Goal: Task Accomplishment & Management: Use online tool/utility

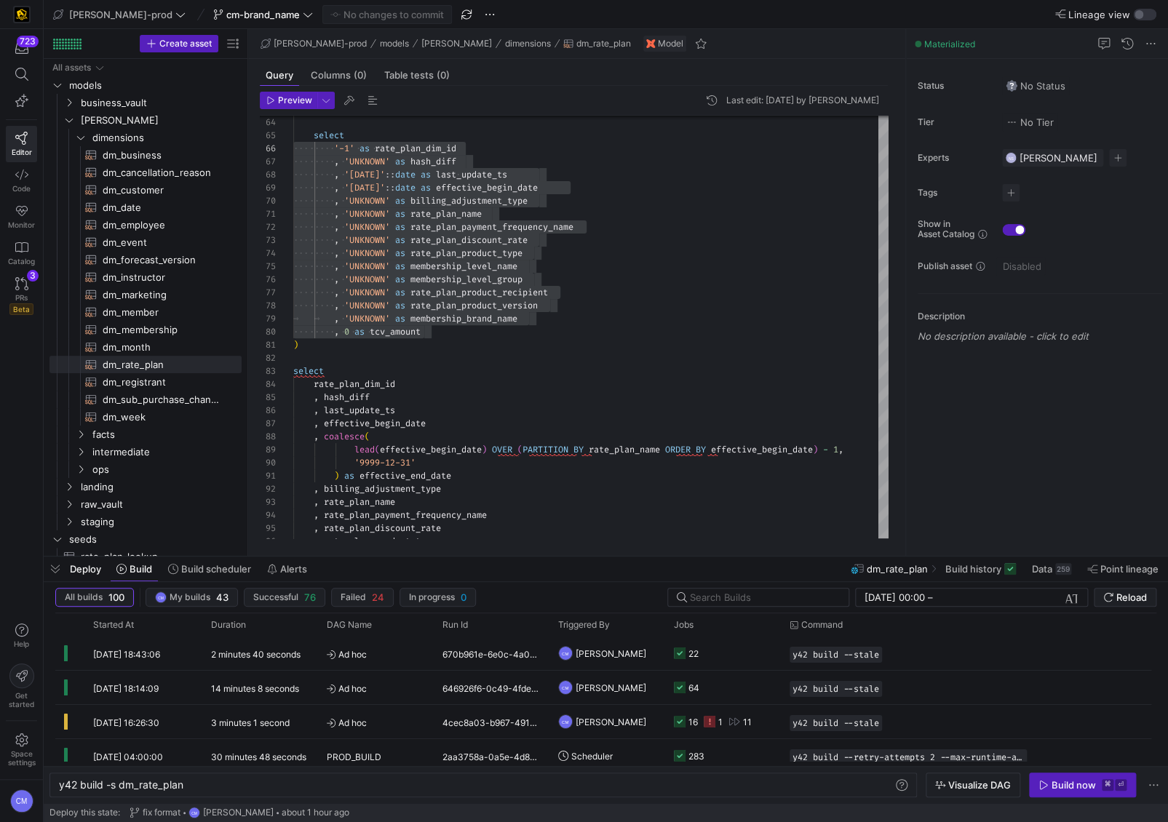
scroll to position [66, 0]
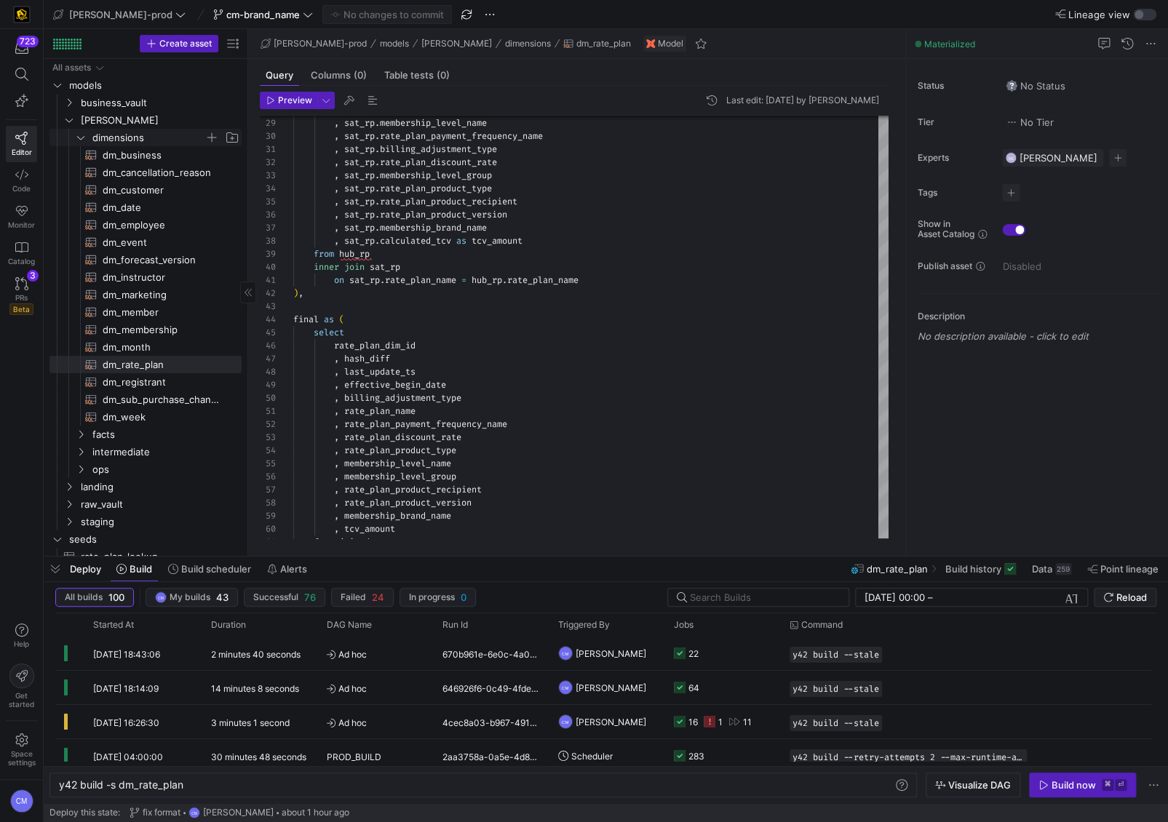
click at [138, 135] on span "dimensions" at bounding box center [148, 138] width 112 height 17
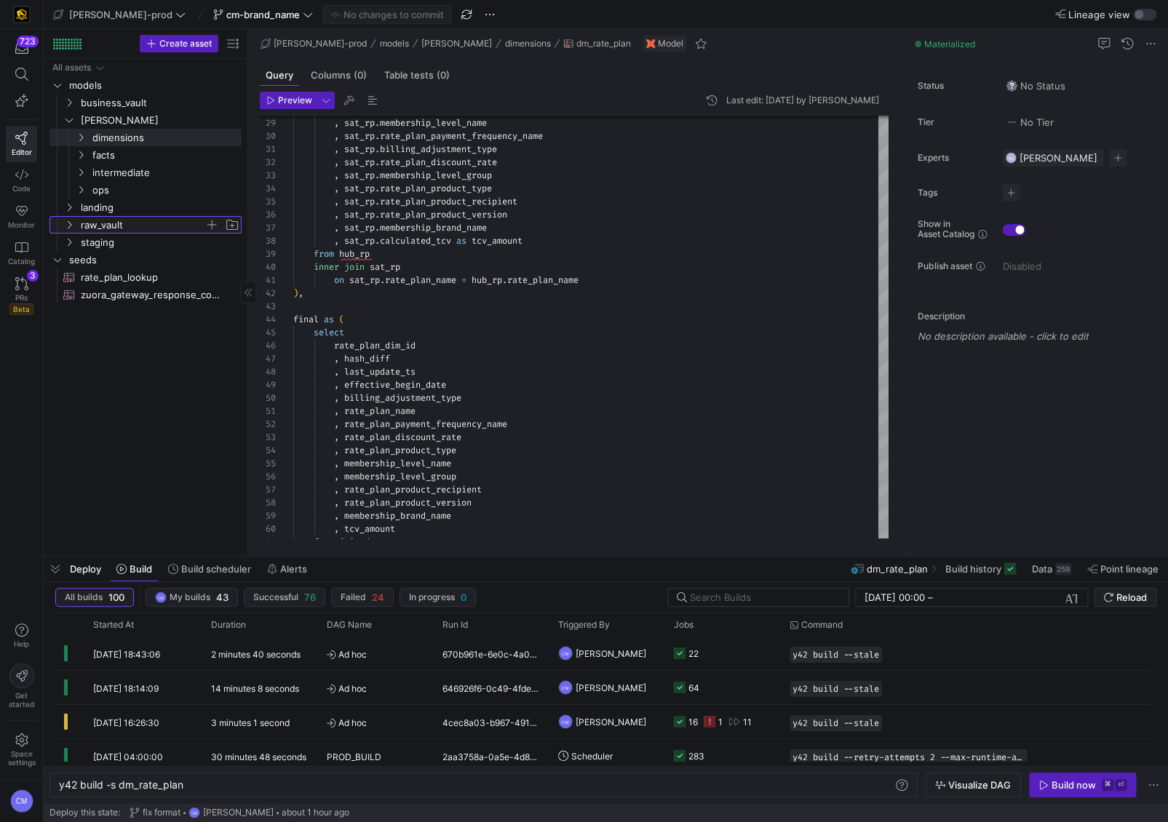
click at [142, 218] on span "raw_vault" at bounding box center [143, 225] width 124 height 17
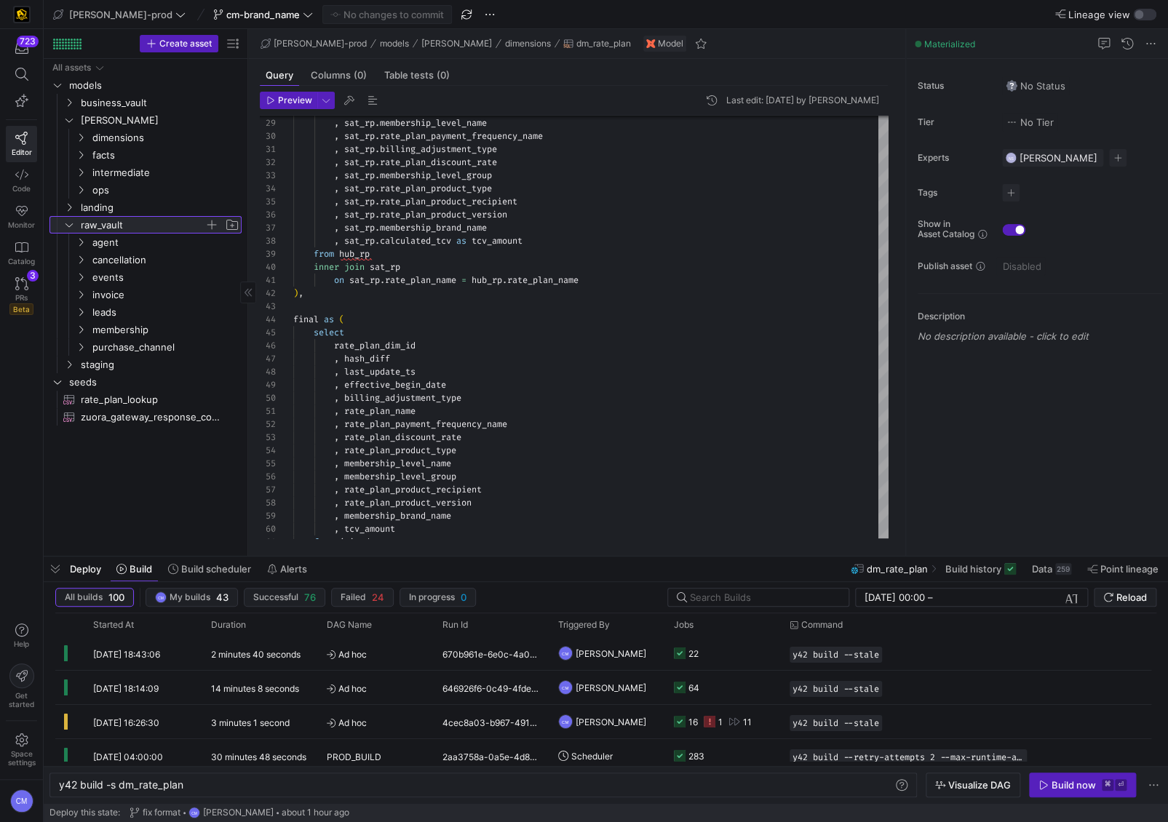
click at [142, 218] on span "raw_vault" at bounding box center [143, 225] width 124 height 17
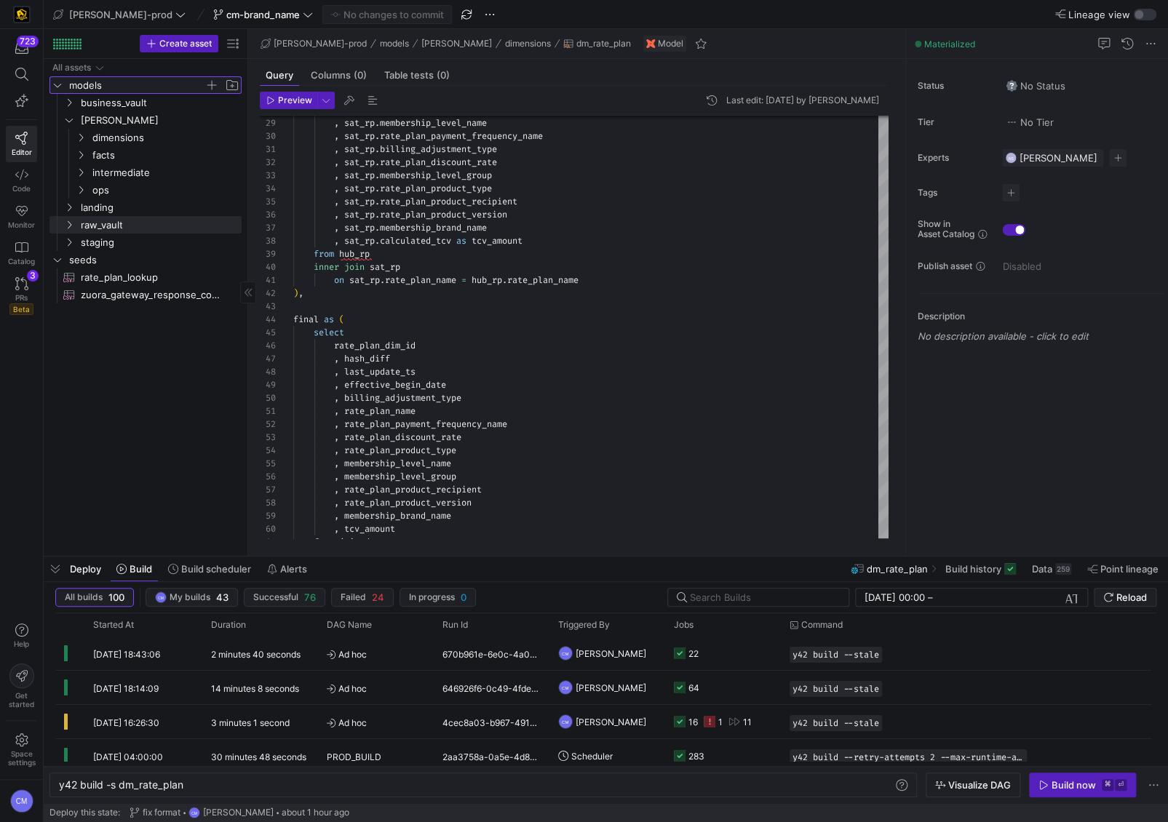
click at [158, 92] on span "models" at bounding box center [136, 85] width 135 height 17
click at [160, 86] on span "models" at bounding box center [136, 85] width 135 height 17
click at [155, 95] on span "business_vault" at bounding box center [143, 103] width 124 height 17
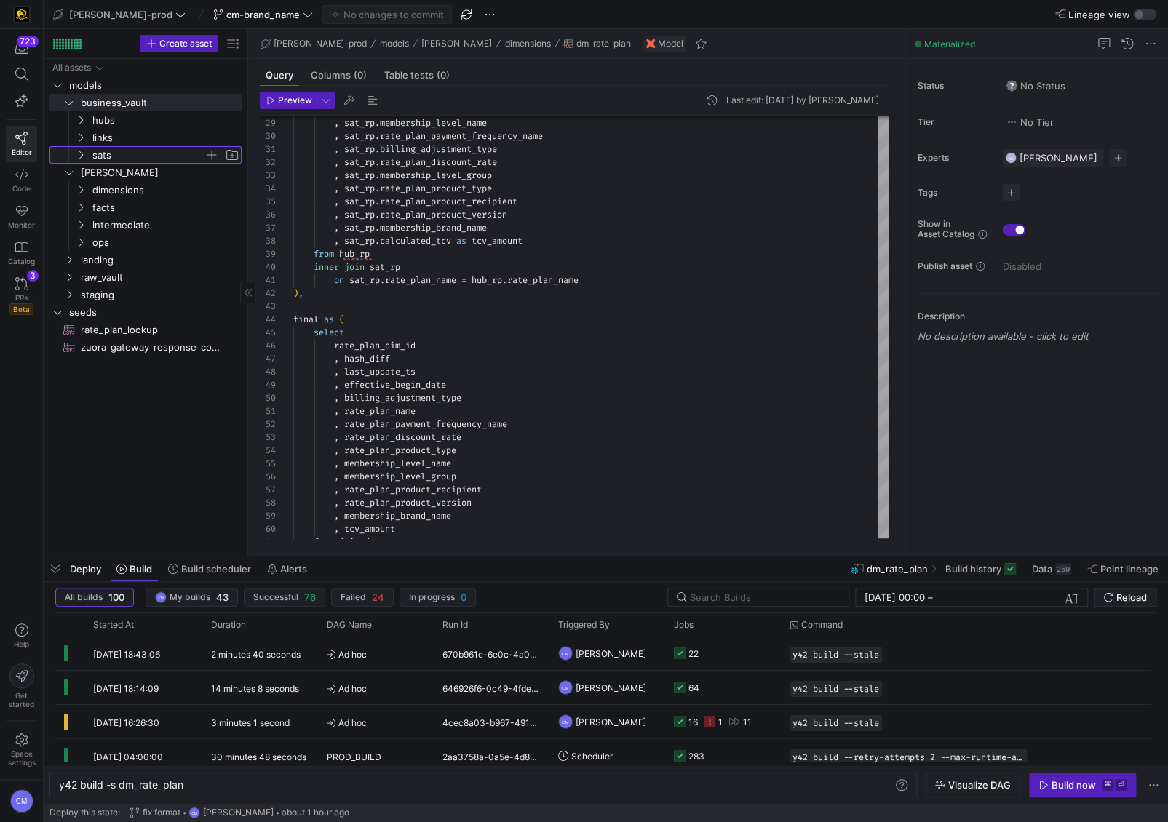
click at [151, 154] on span "sats" at bounding box center [148, 155] width 112 height 17
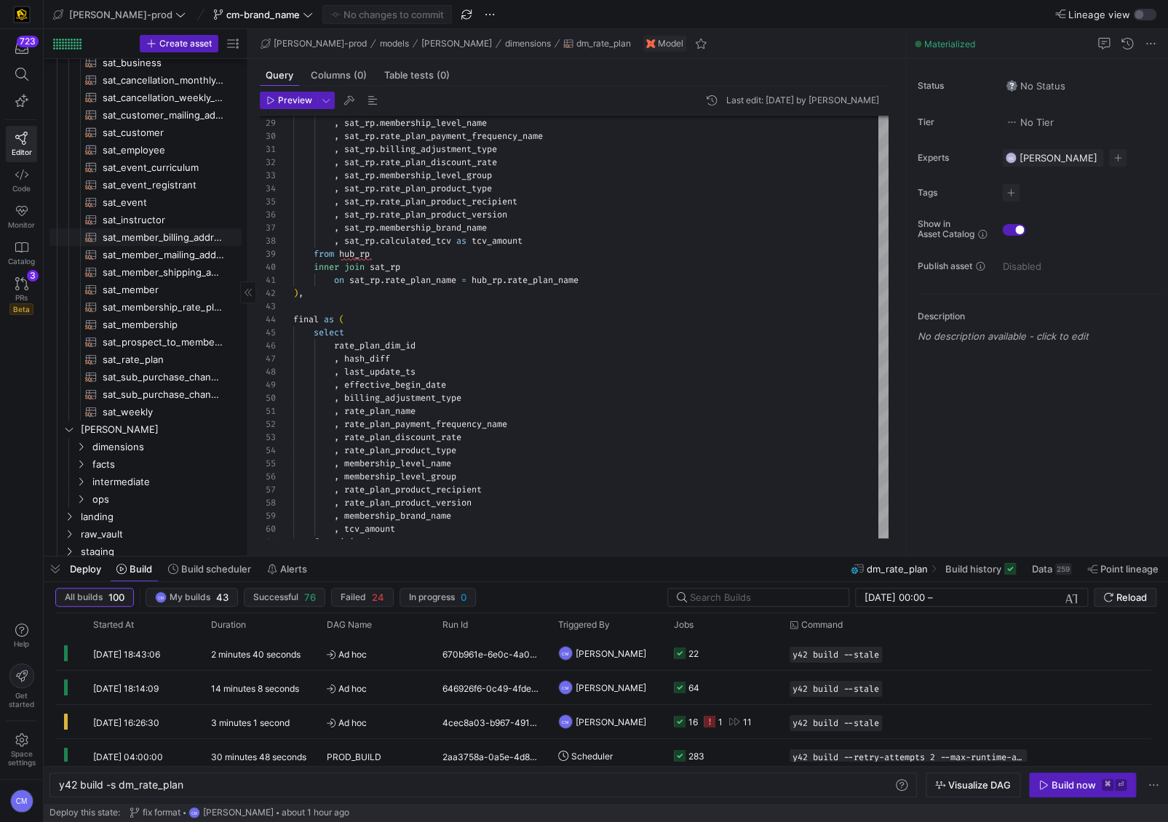
scroll to position [0, 0]
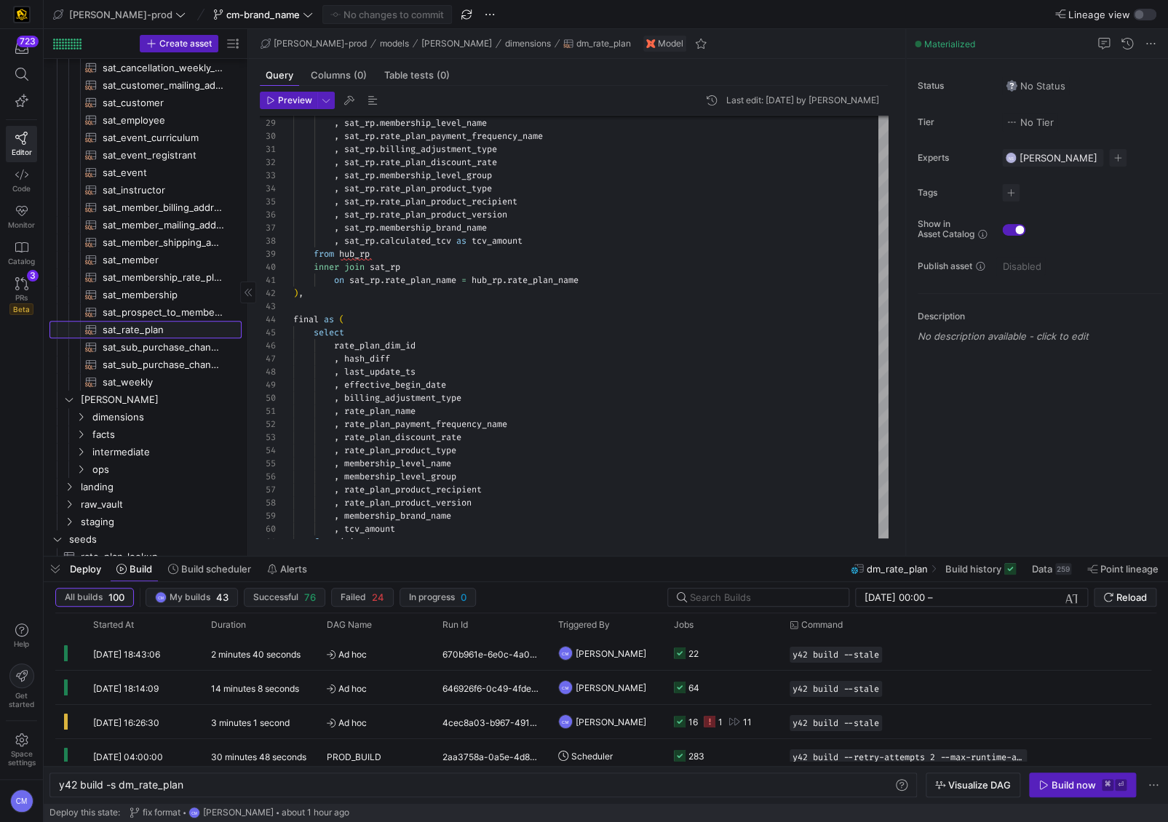
click at [178, 325] on span "sat_rate_plan​​​​​​​​​​" at bounding box center [164, 330] width 122 height 17
type textarea "{{ config( materialized='incremental', incremental_strategy='merge', unique_key…"
type textarea "y42 build -s sat_rate_plan"
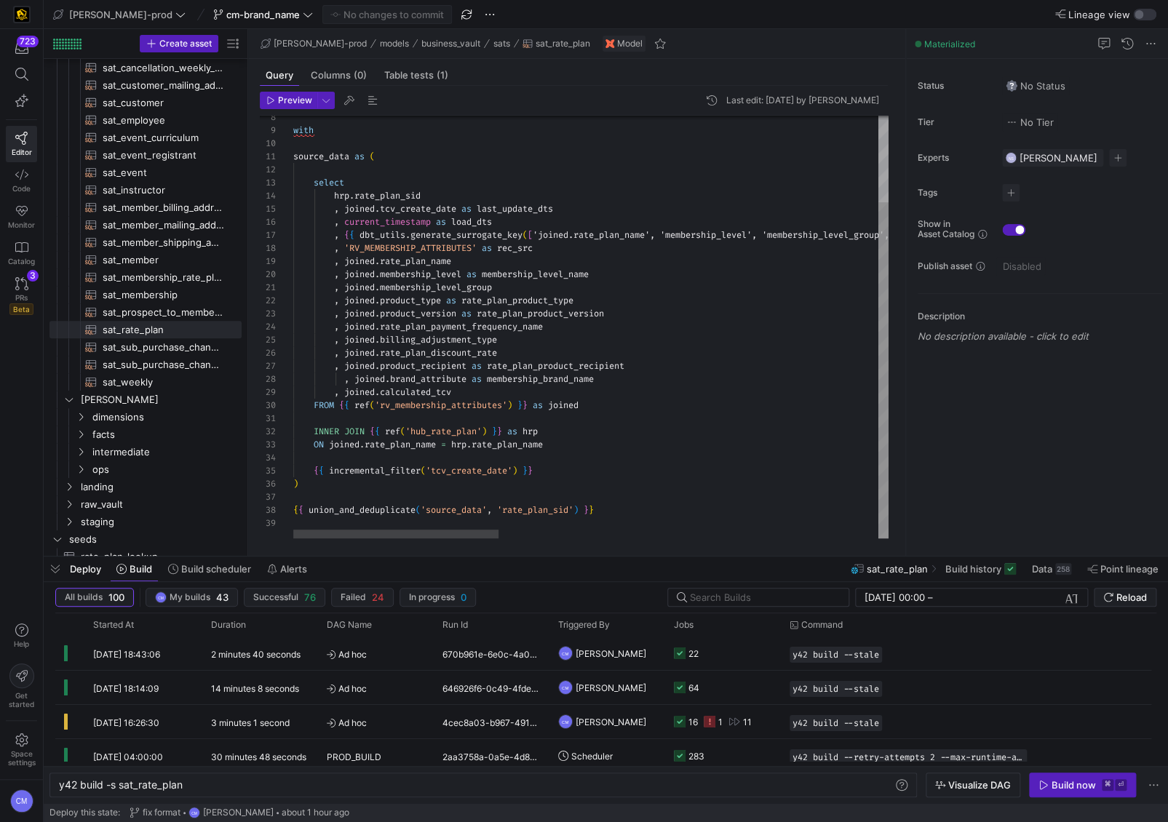
scroll to position [66, 210]
click at [571, 353] on div ", joined . rate_plan_discount_rate" at bounding box center [1139, 352] width 1692 height 13
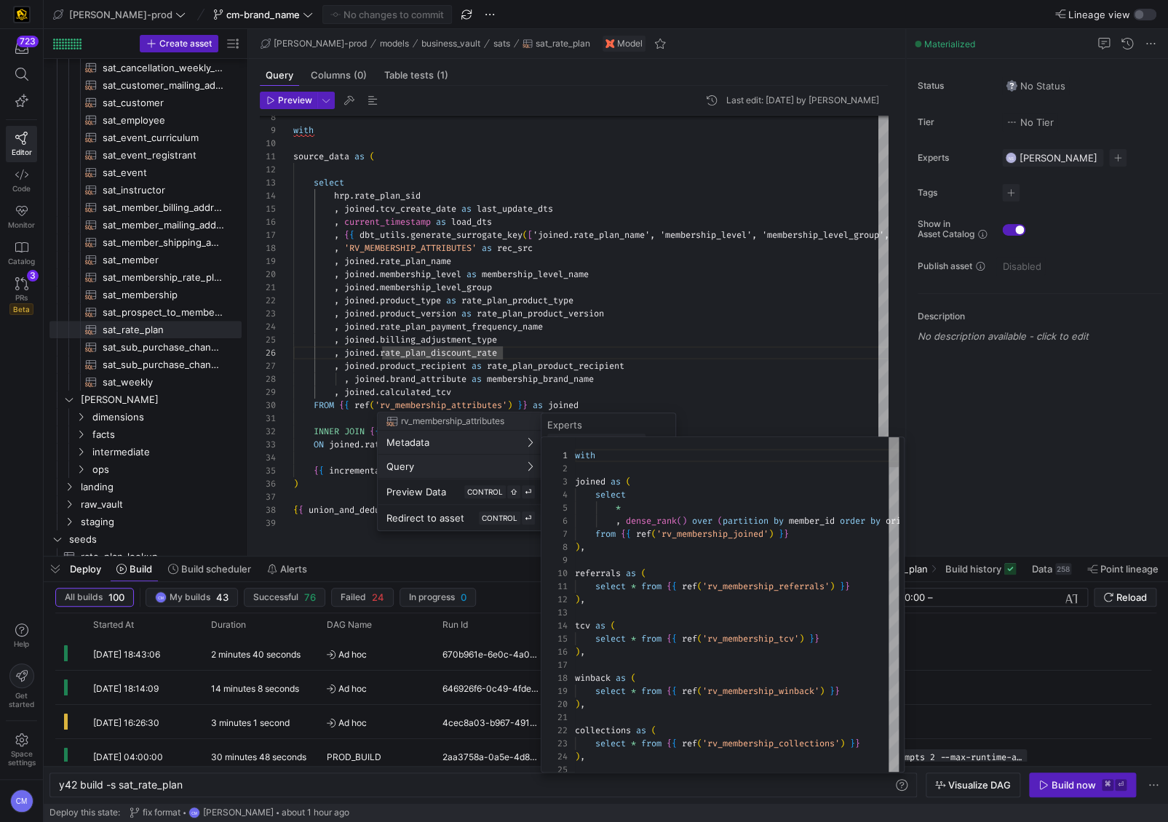
scroll to position [131, 0]
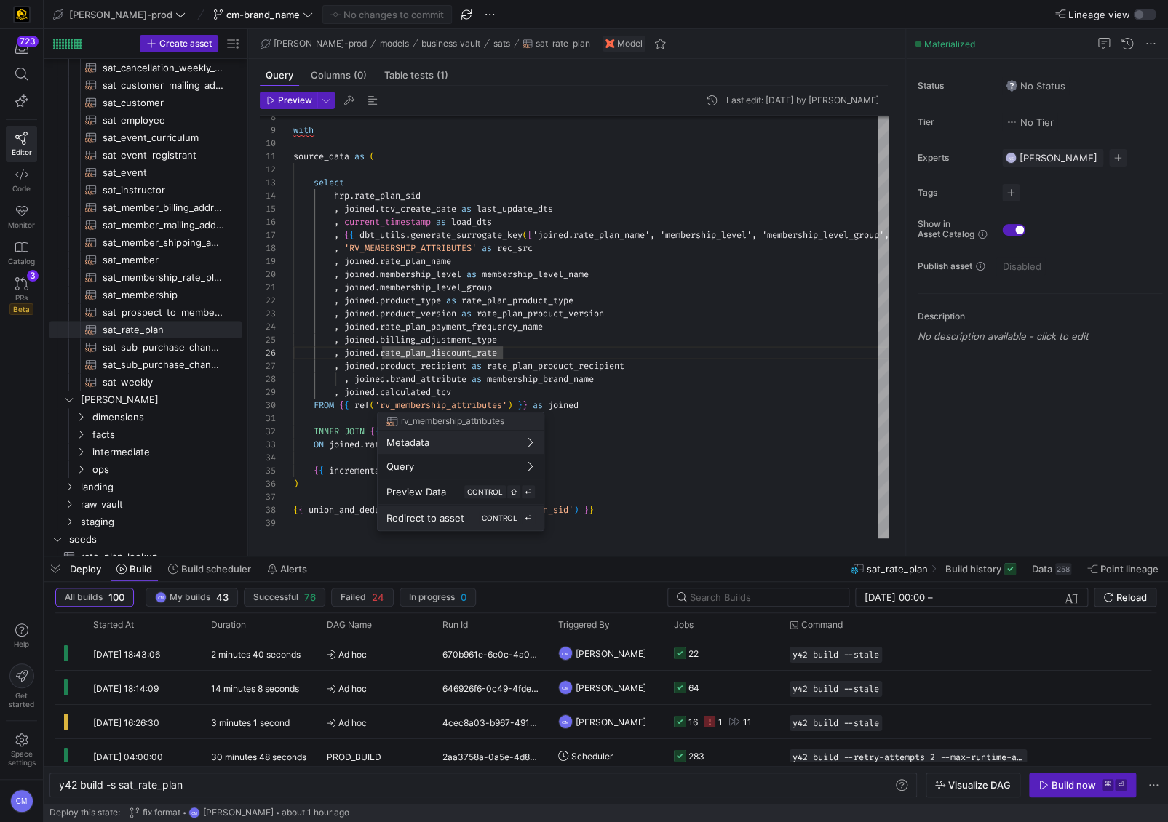
click at [465, 512] on div "Redirect to asset CONTROL ⏎" at bounding box center [460, 518] width 148 height 13
type textarea "with joined as ( select * , dense_rank() over (partition by member_id order by …"
type textarea "y42 build -s rv_membership_attributes"
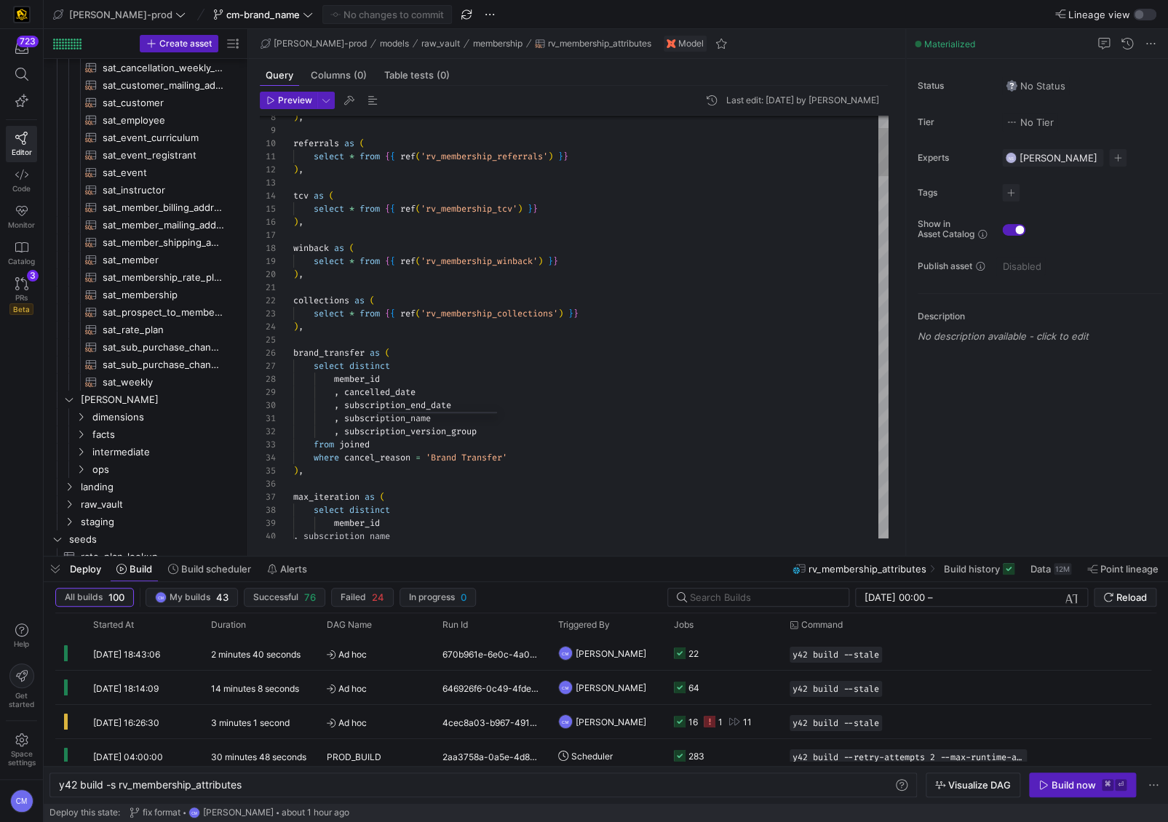
scroll to position [254, 0]
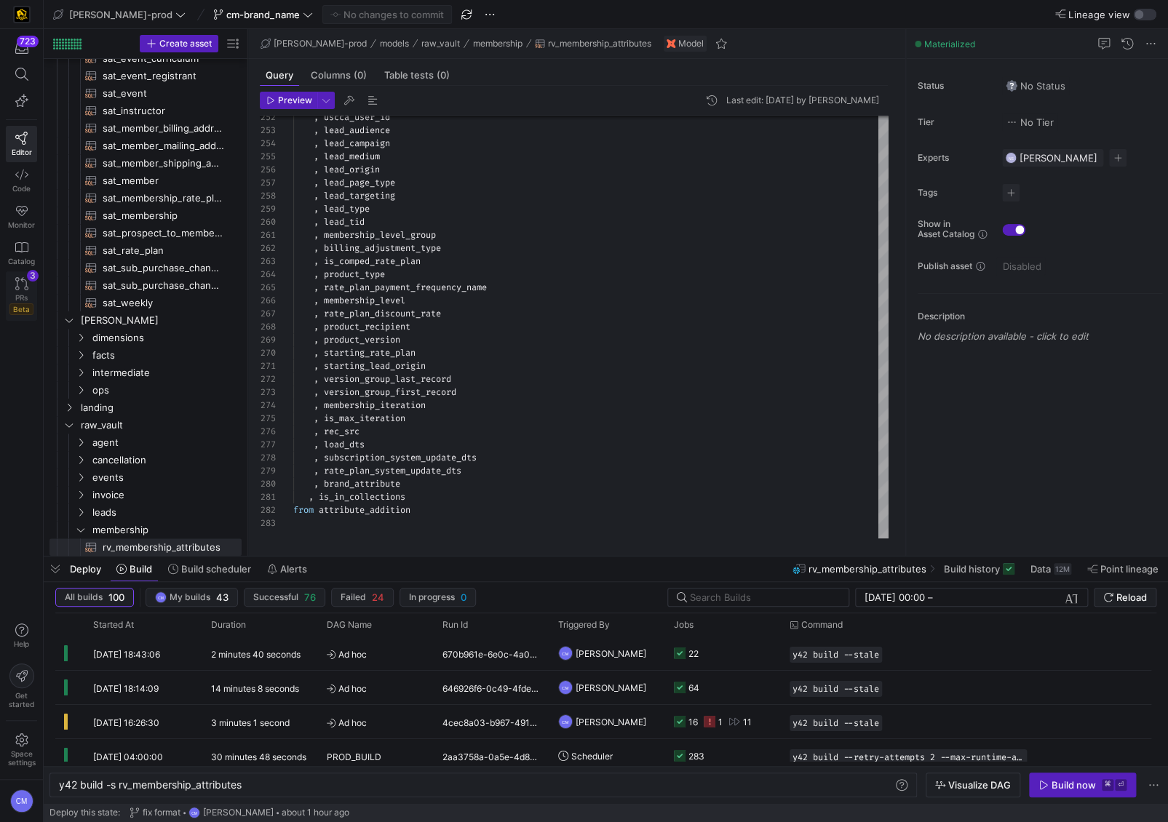
click at [26, 290] on link "PRs Beta 3" at bounding box center [21, 295] width 31 height 49
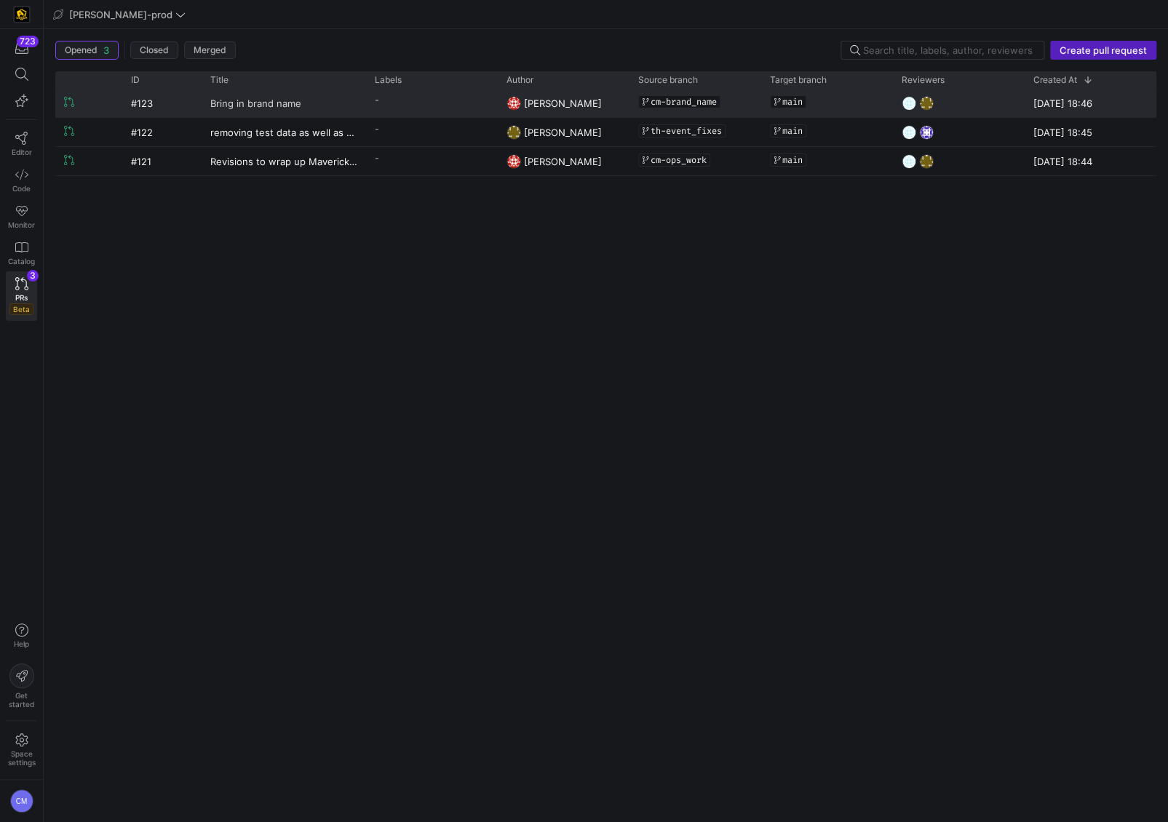
click at [332, 111] on link "Bring in brand name" at bounding box center [283, 103] width 147 height 27
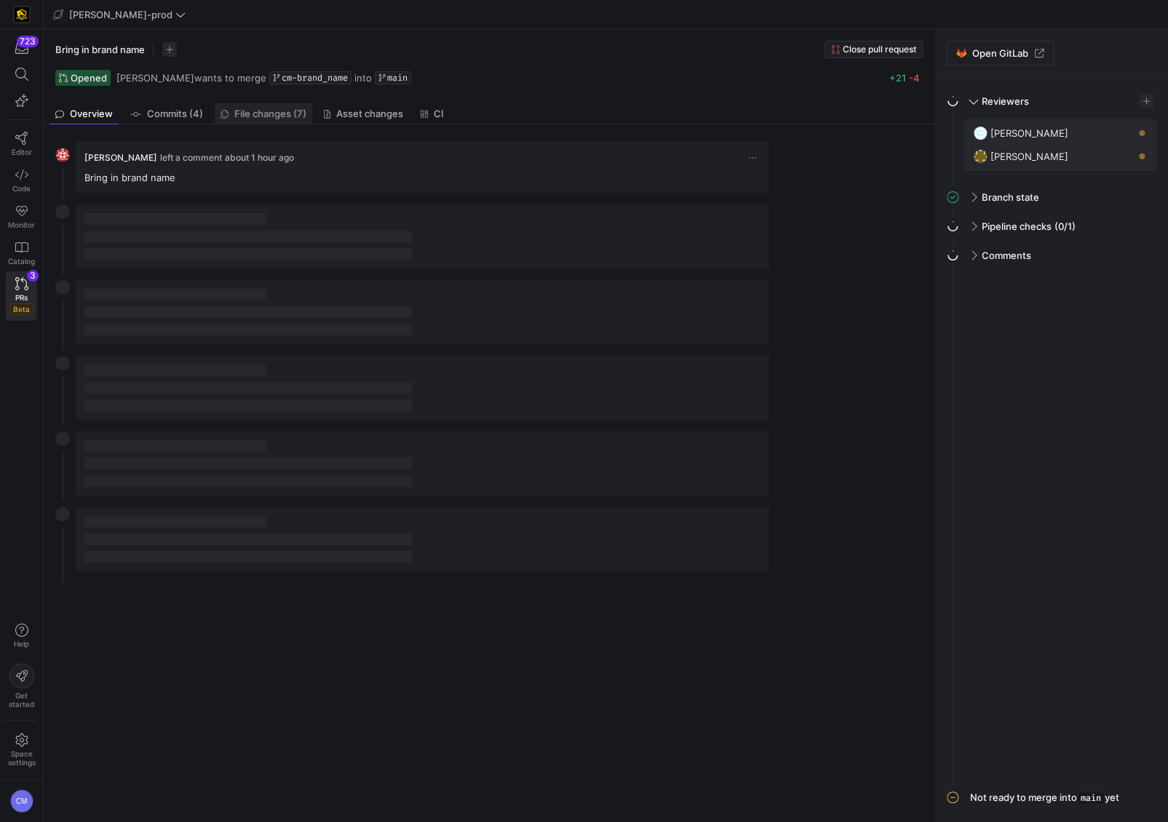
click at [277, 112] on span "File changes (7)" at bounding box center [270, 113] width 72 height 9
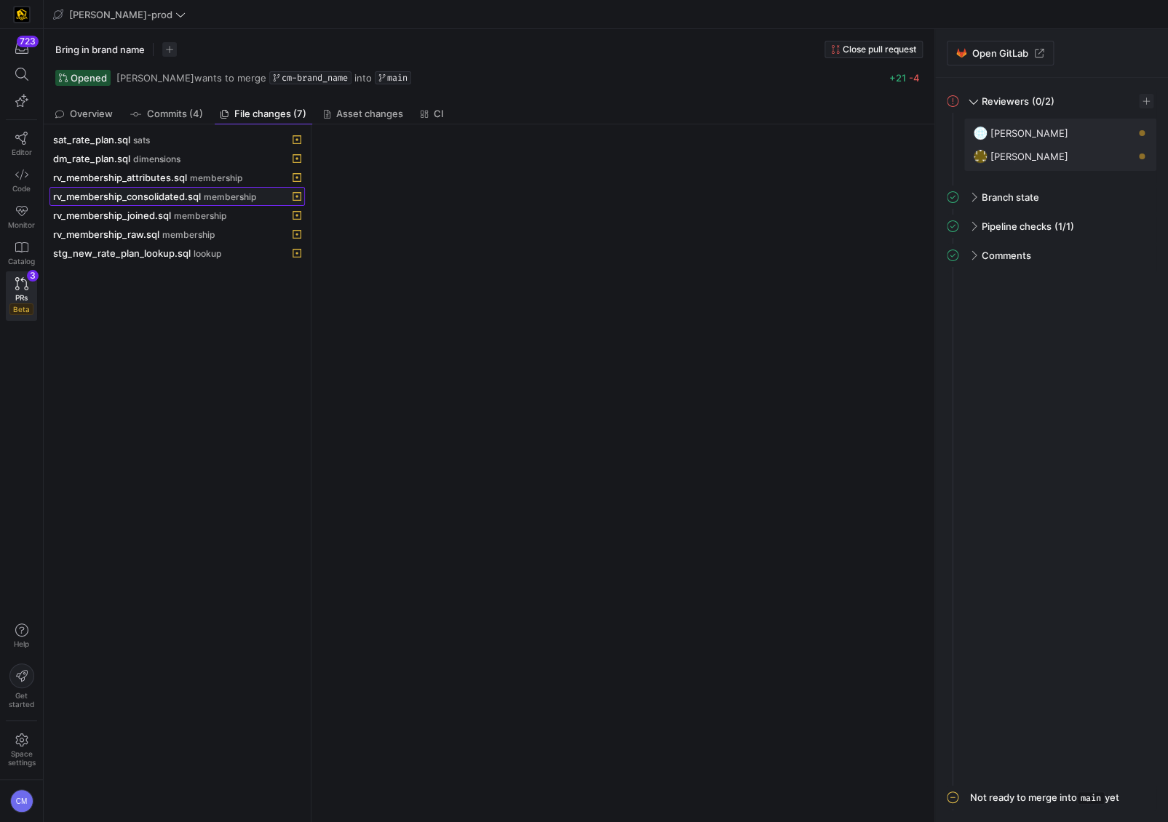
click at [158, 194] on span "rv_membership_consolidated.sql" at bounding box center [127, 197] width 148 height 12
click at [183, 214] on span "membership" at bounding box center [200, 216] width 52 height 10
click at [183, 226] on span at bounding box center [177, 234] width 254 height 17
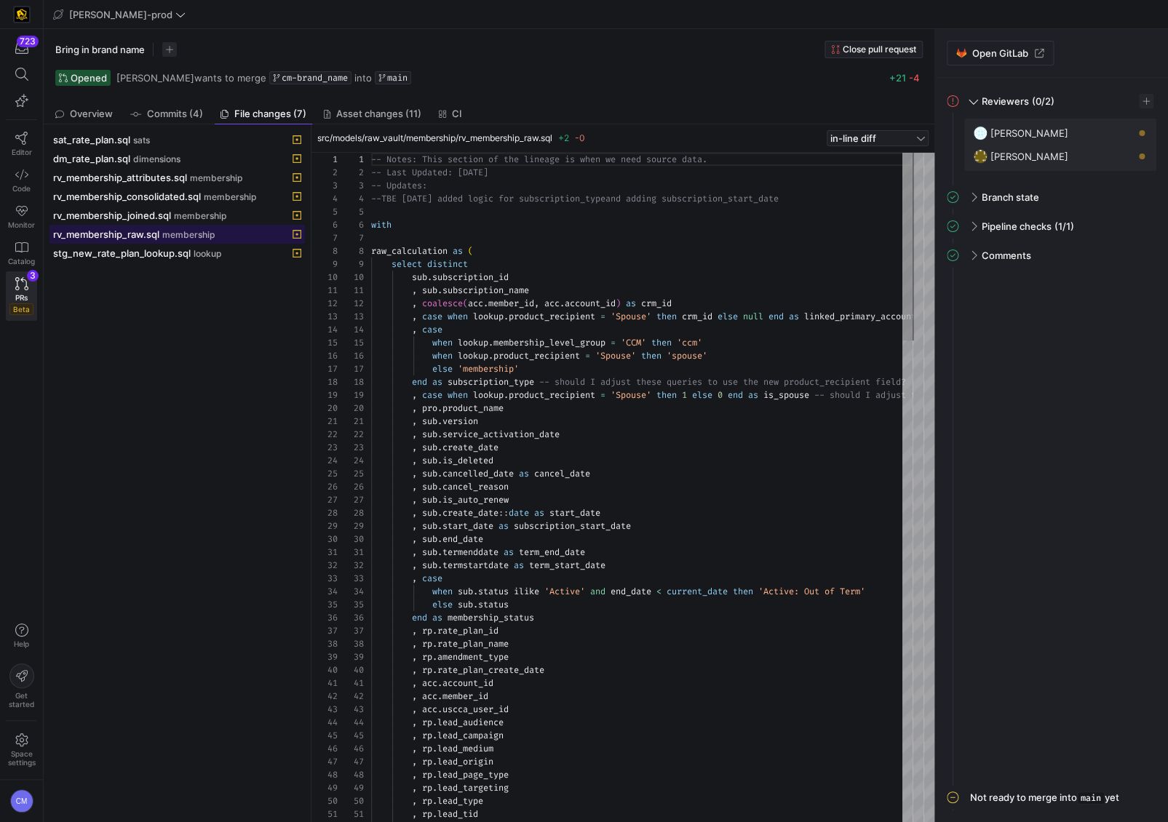
scroll to position [131, 0]
click at [191, 240] on span at bounding box center [177, 234] width 254 height 17
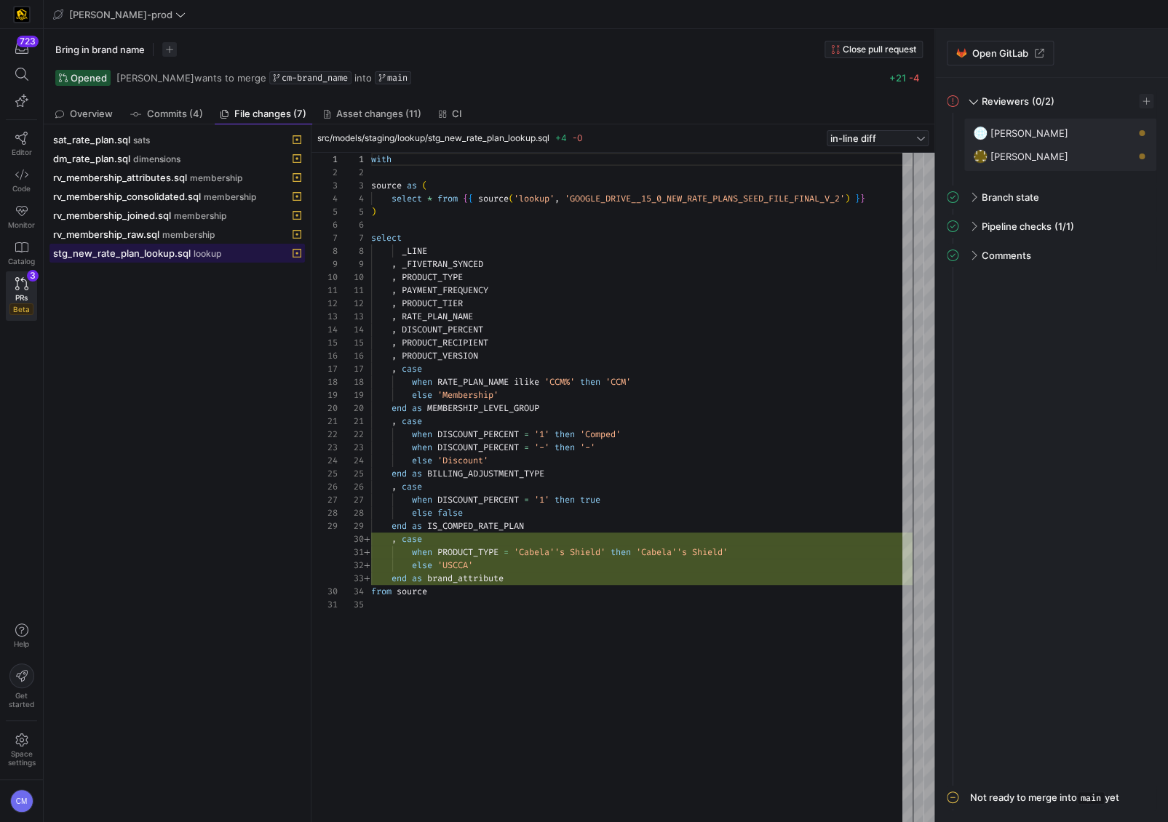
click at [195, 247] on div "stg_new_rate_plan_lookup.sql lookup" at bounding box center [161, 253] width 216 height 12
click at [16, 151] on span "Editor" at bounding box center [22, 152] width 20 height 9
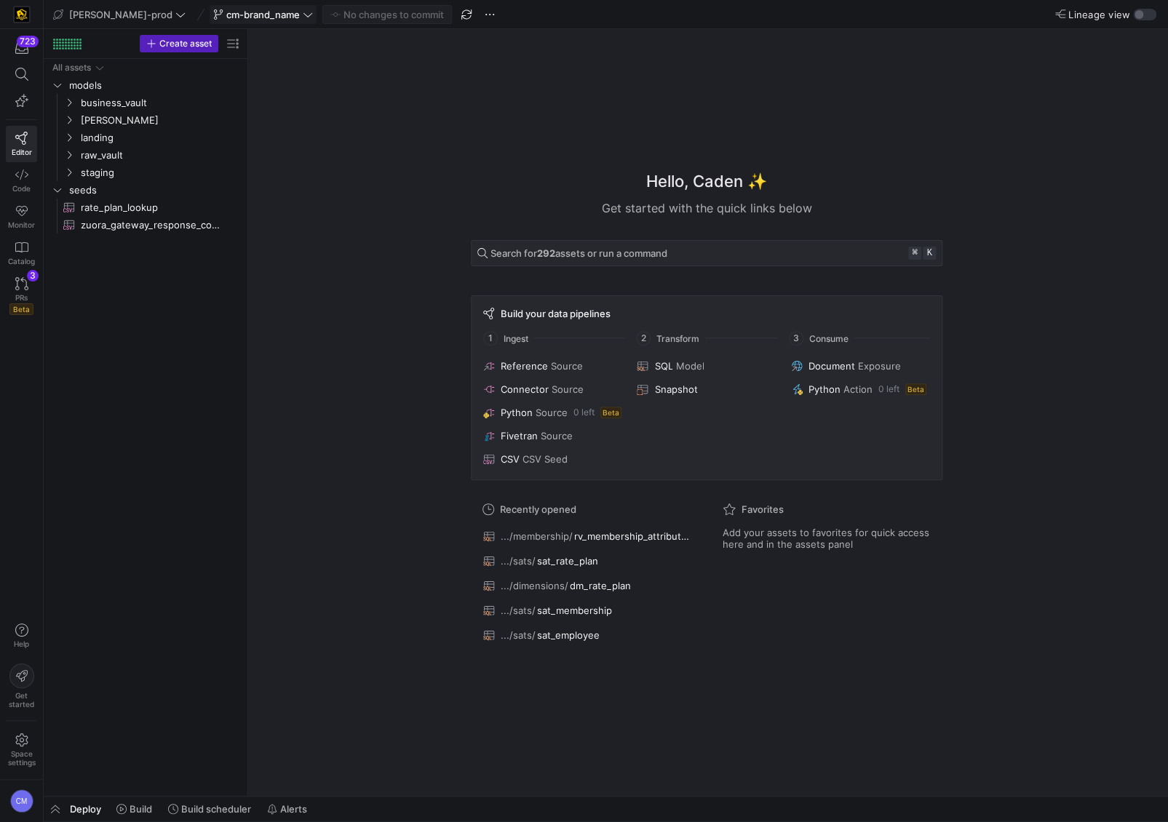
click at [242, 10] on span "cm-brand_name" at bounding box center [263, 15] width 74 height 12
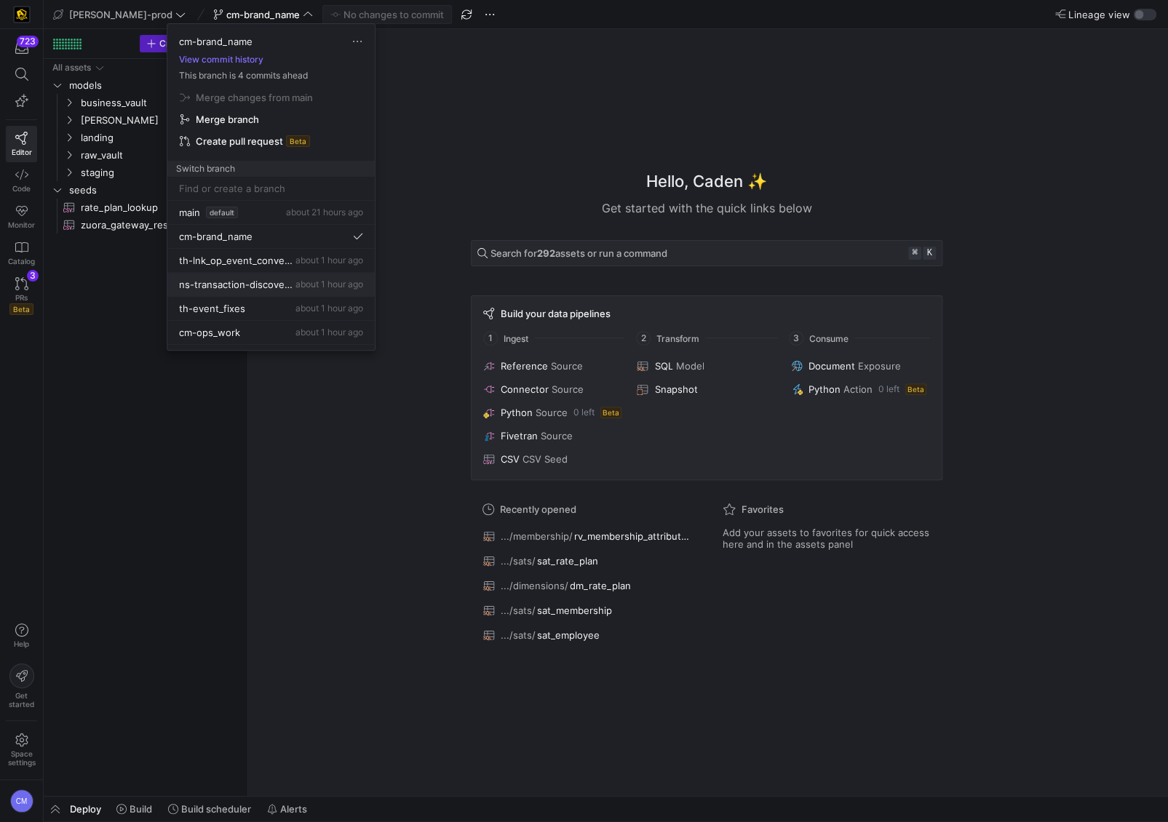
click at [277, 285] on span "ns-transaction-discovery" at bounding box center [236, 285] width 114 height 12
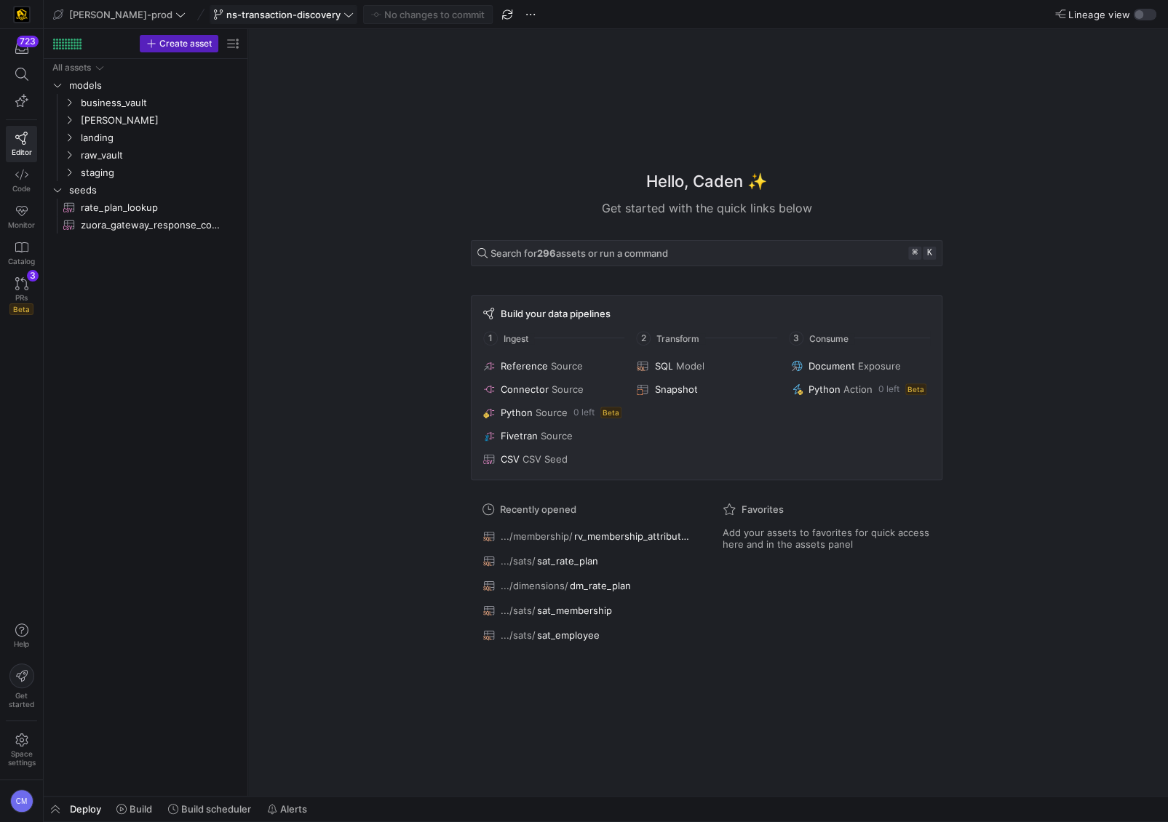
click at [292, 13] on span "ns-transaction-discovery" at bounding box center [283, 15] width 114 height 12
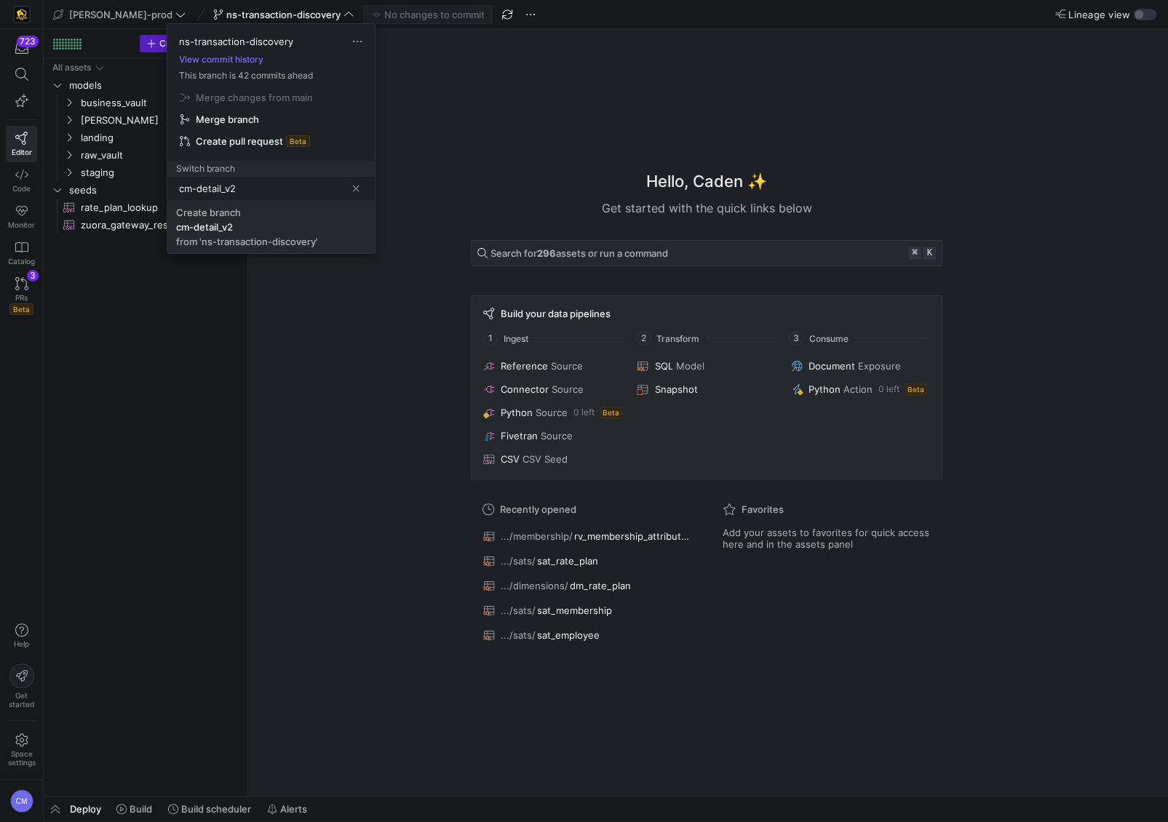
type input "cm-detail_v2"
click at [301, 239] on div "from 'ns-transaction-discovery'" at bounding box center [247, 242] width 142 height 12
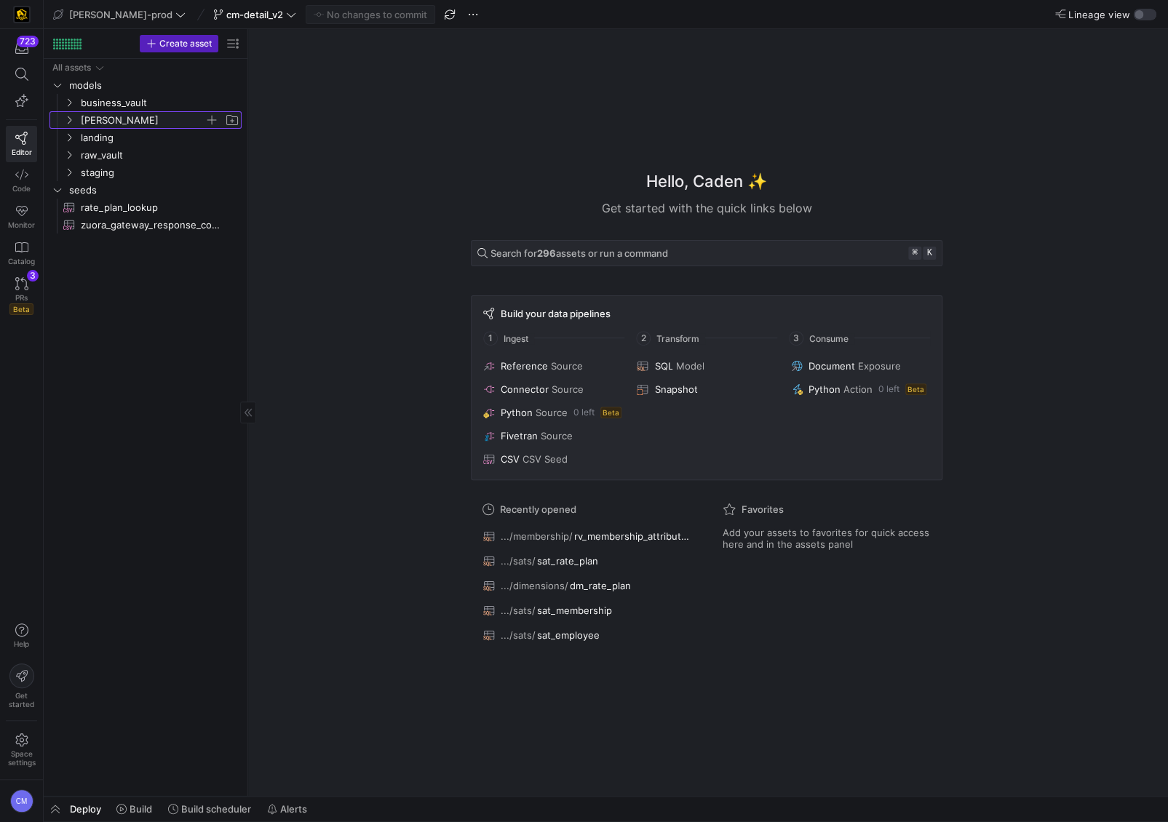
click at [129, 126] on span "[PERSON_NAME]" at bounding box center [143, 120] width 124 height 17
click at [116, 116] on span "[PERSON_NAME]" at bounding box center [143, 120] width 124 height 17
click at [226, 12] on span "cm-detail_v2" at bounding box center [254, 15] width 57 height 12
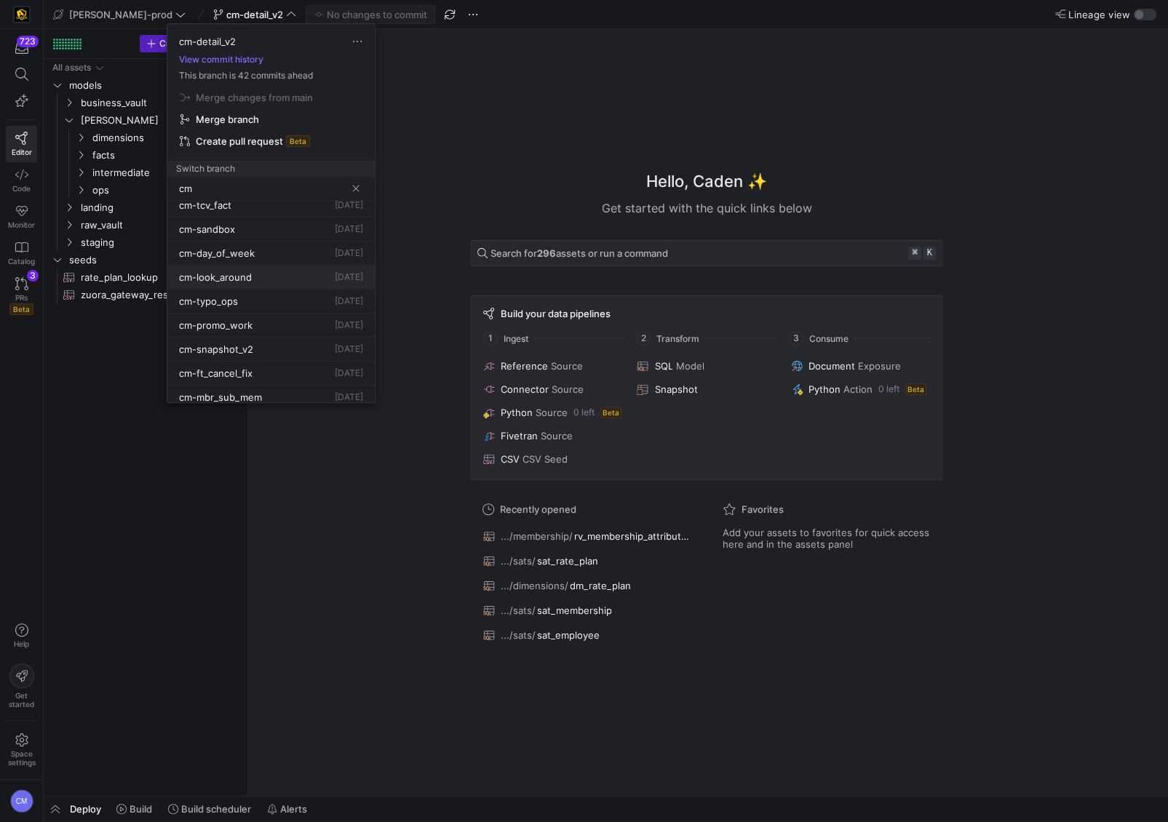
scroll to position [253, 0]
type input "cm"
click at [275, 338] on div "cm-snapshot_v2 [DATE]" at bounding box center [271, 344] width 184 height 12
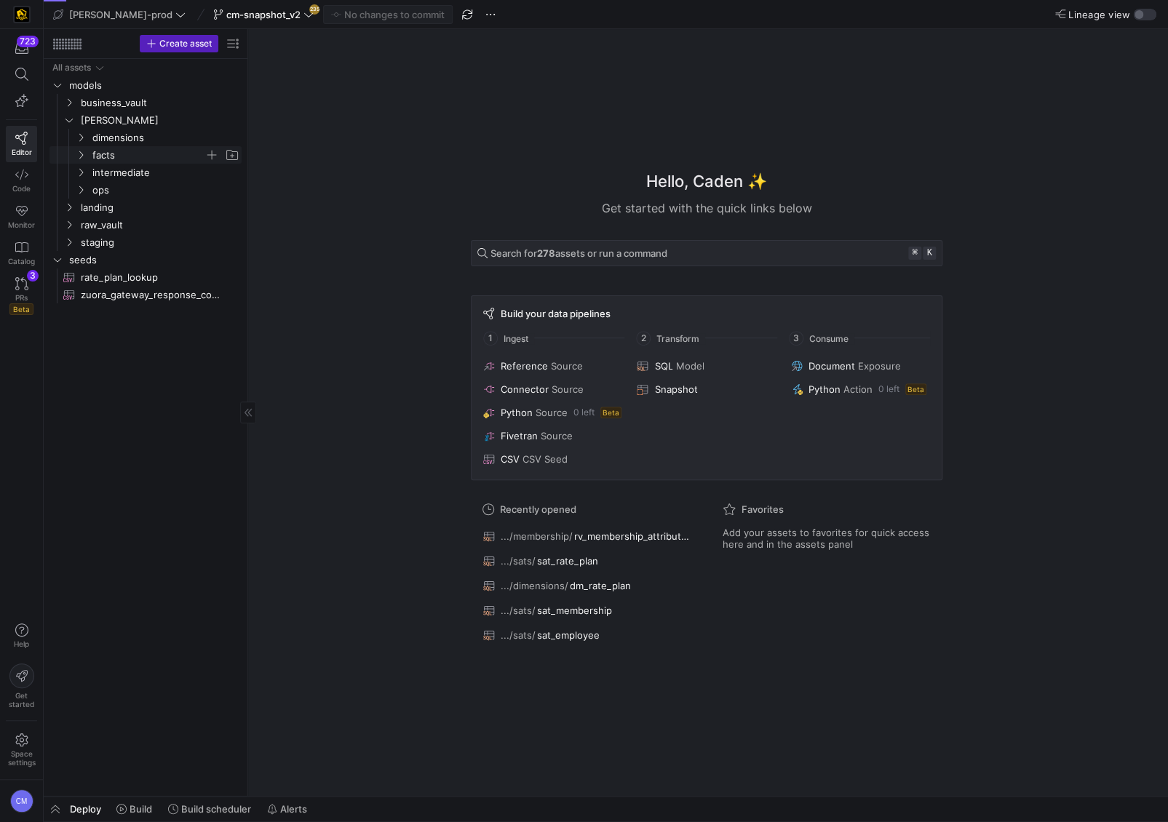
click at [121, 153] on span "facts" at bounding box center [148, 155] width 112 height 17
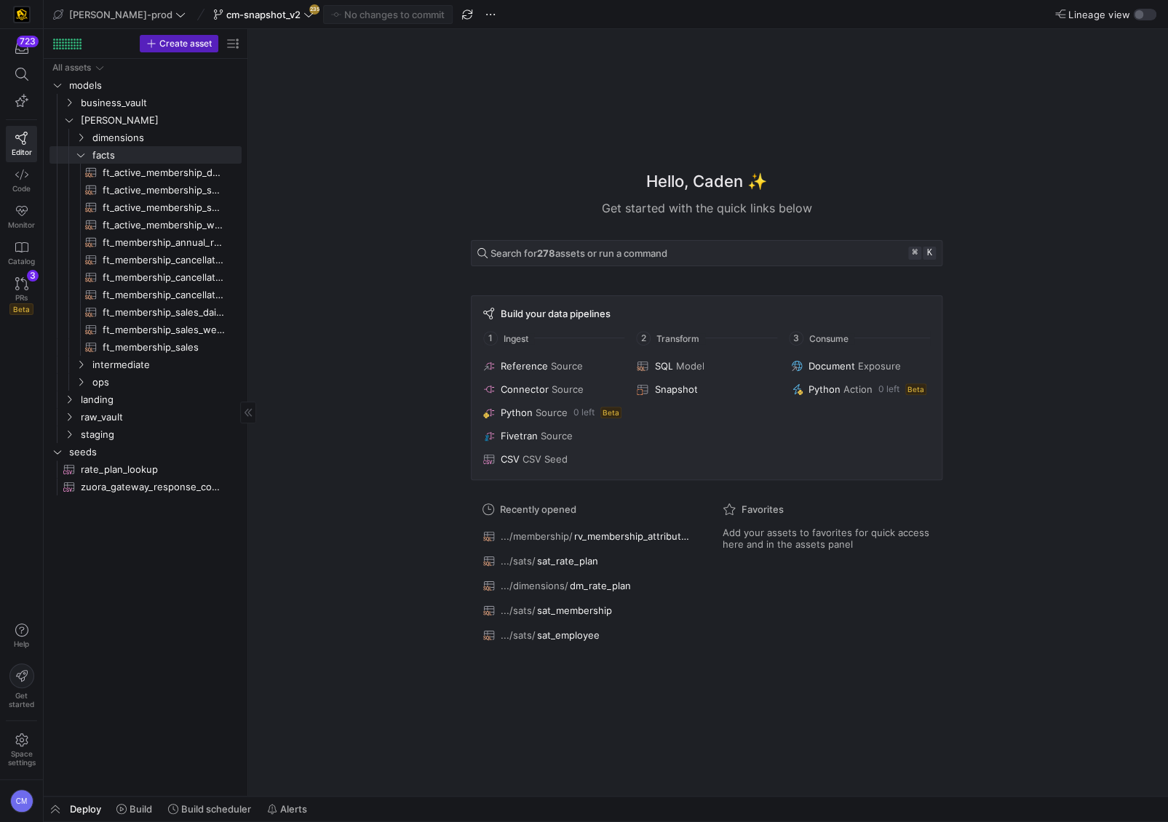
click at [245, 189] on div "All assets models business_vault [PERSON_NAME] landing raw_vault staging seeds …" at bounding box center [146, 427] width 204 height 737
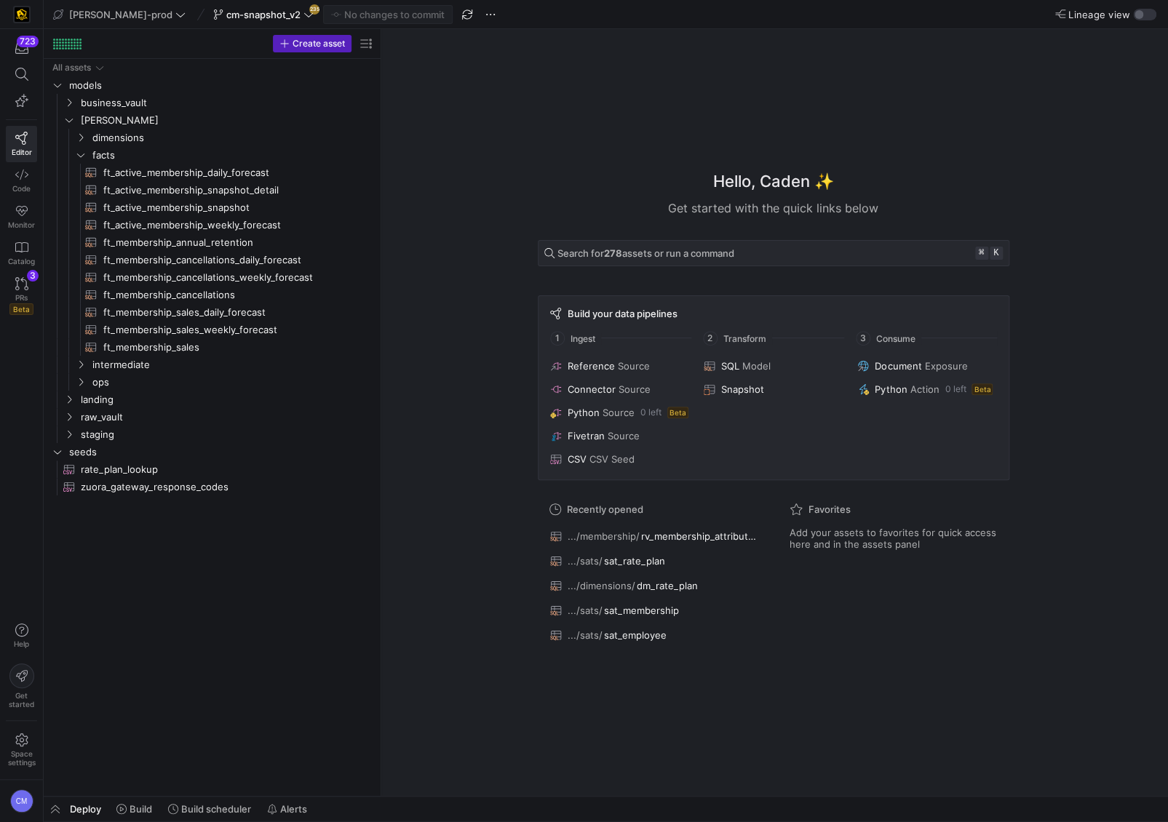
drag, startPoint x: 248, startPoint y: 188, endPoint x: 382, endPoint y: 180, distance: 134.2
click at [270, 182] on span "ft_active_membership_snapshot_detail​​​​​​​​​​" at bounding box center [230, 190] width 255 height 17
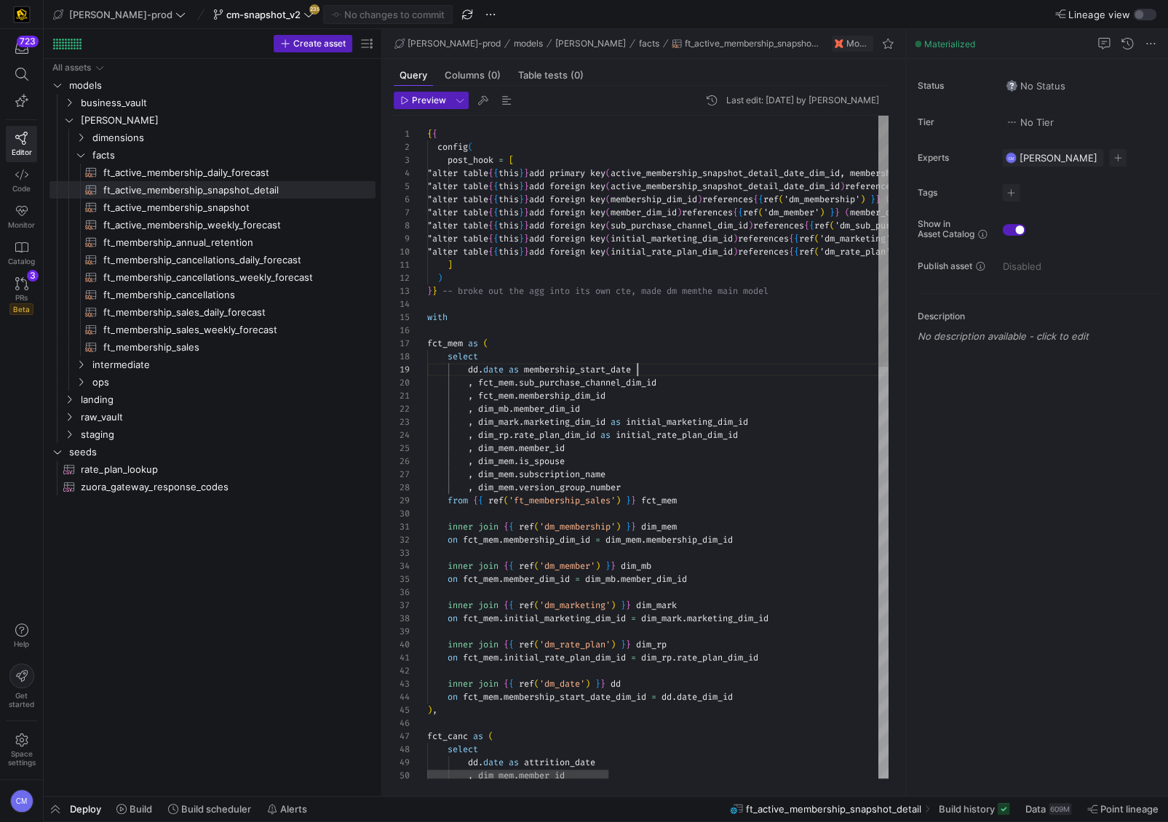
scroll to position [104, 210]
type textarea "{{ config( post_hook = [ "alter table {{ this }} add primary key (active_member…"
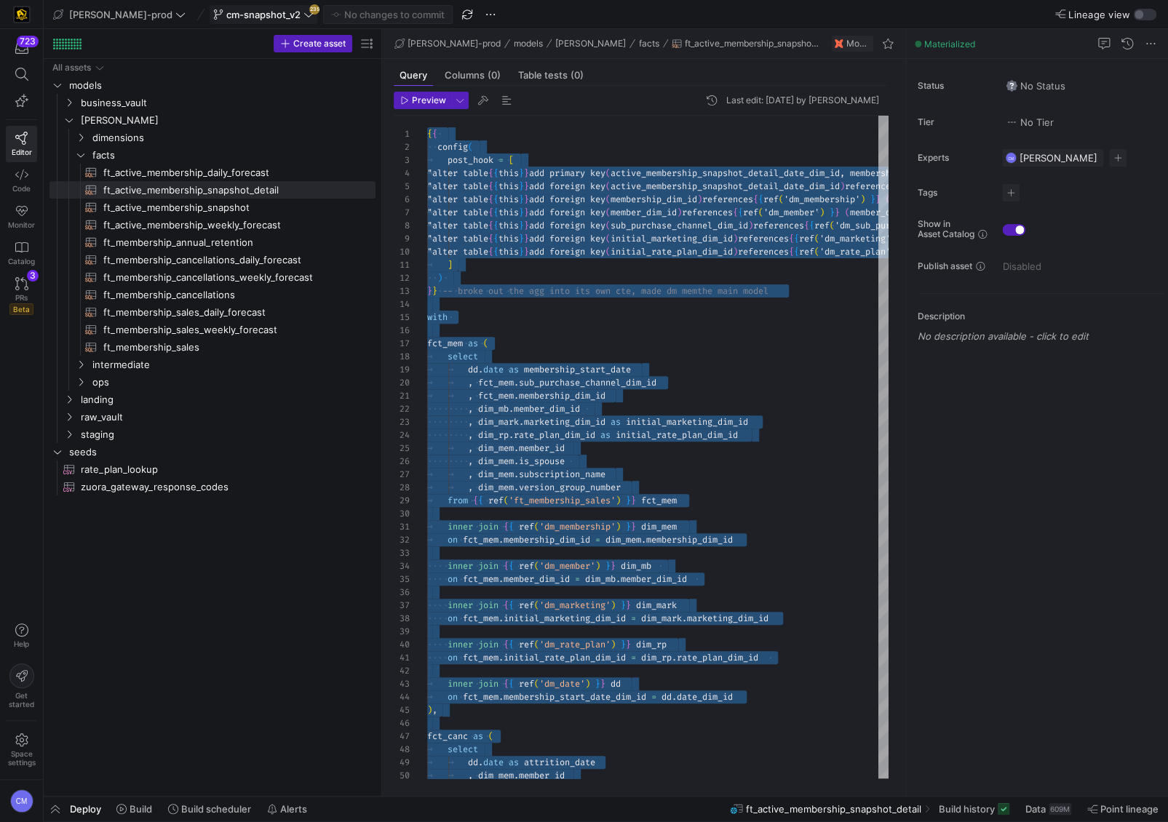
click at [224, 22] on span at bounding box center [263, 14] width 106 height 17
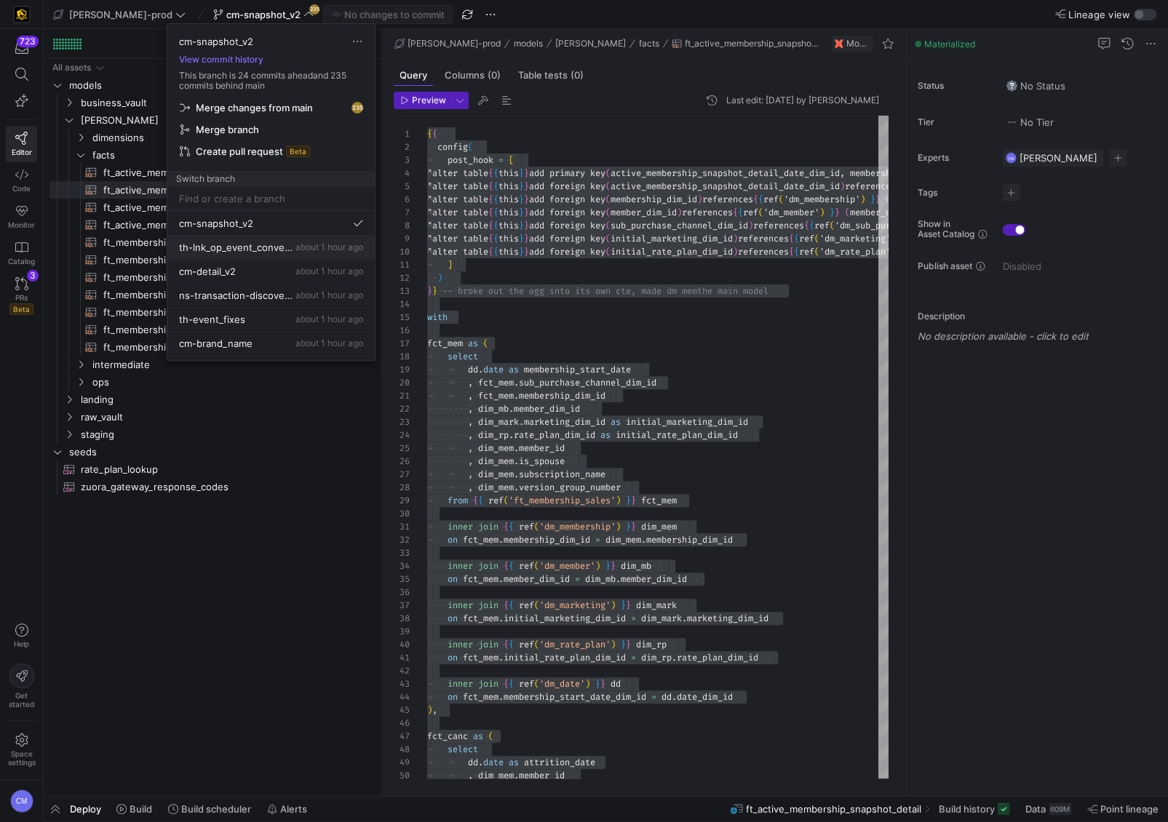
scroll to position [29, 0]
click at [284, 266] on div "cm-detail_v2 about 1 hour ago" at bounding box center [271, 266] width 184 height 12
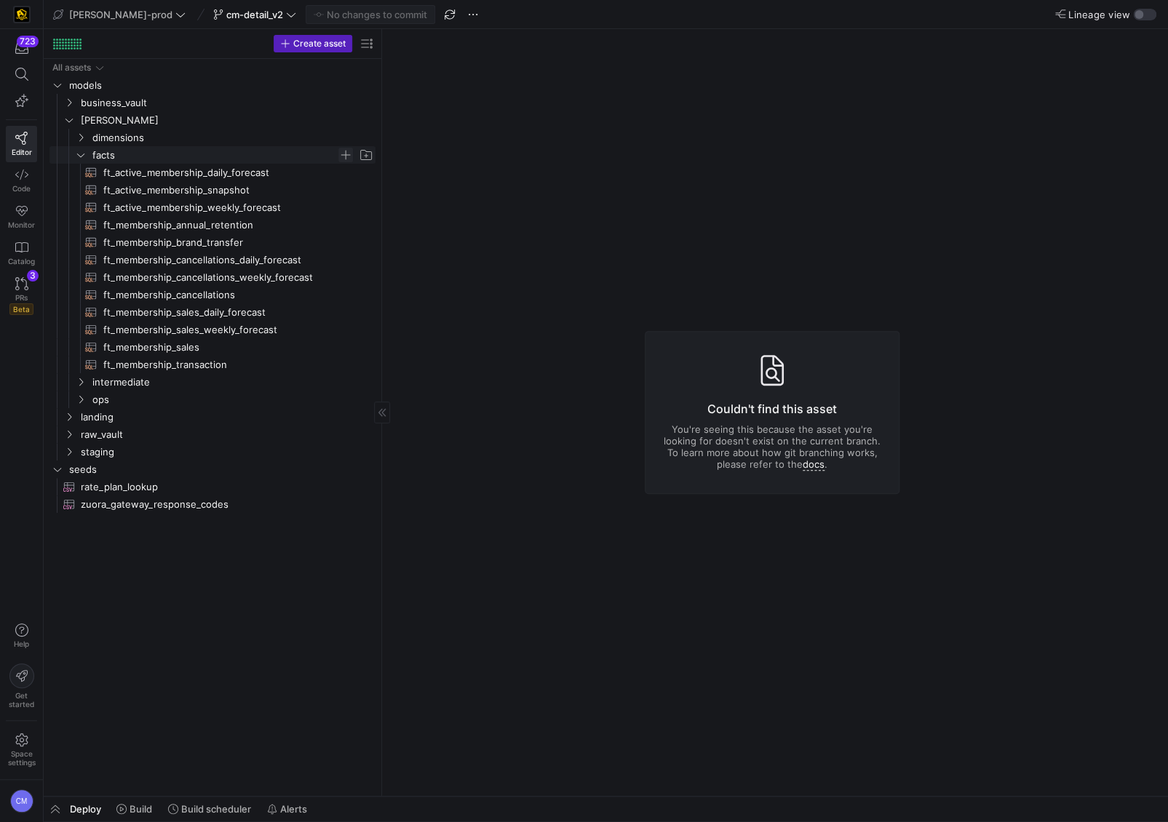
click at [344, 154] on span "Press SPACE to select this row." at bounding box center [345, 155] width 15 height 15
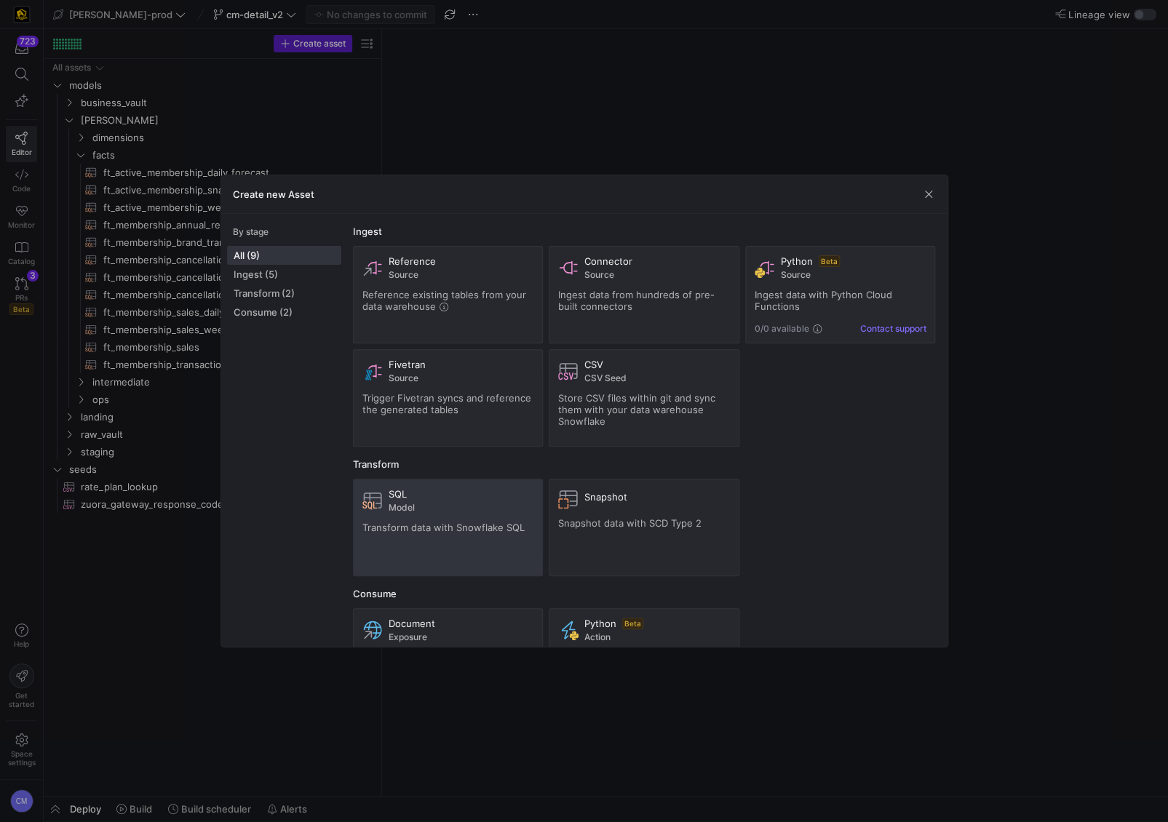
click at [441, 498] on div "SQL" at bounding box center [462, 494] width 146 height 12
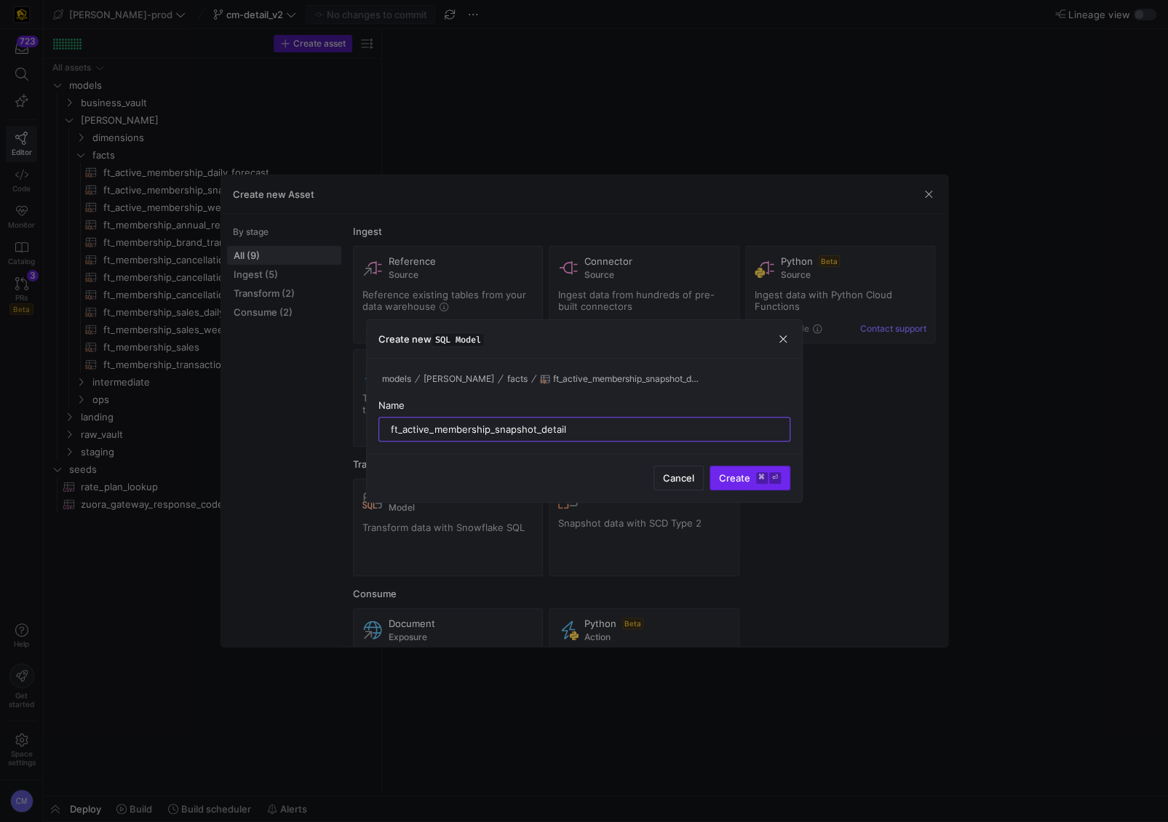
type input "ft_active_membership_snapshot_detail"
click at [743, 484] on span "submit" at bounding box center [749, 478] width 79 height 23
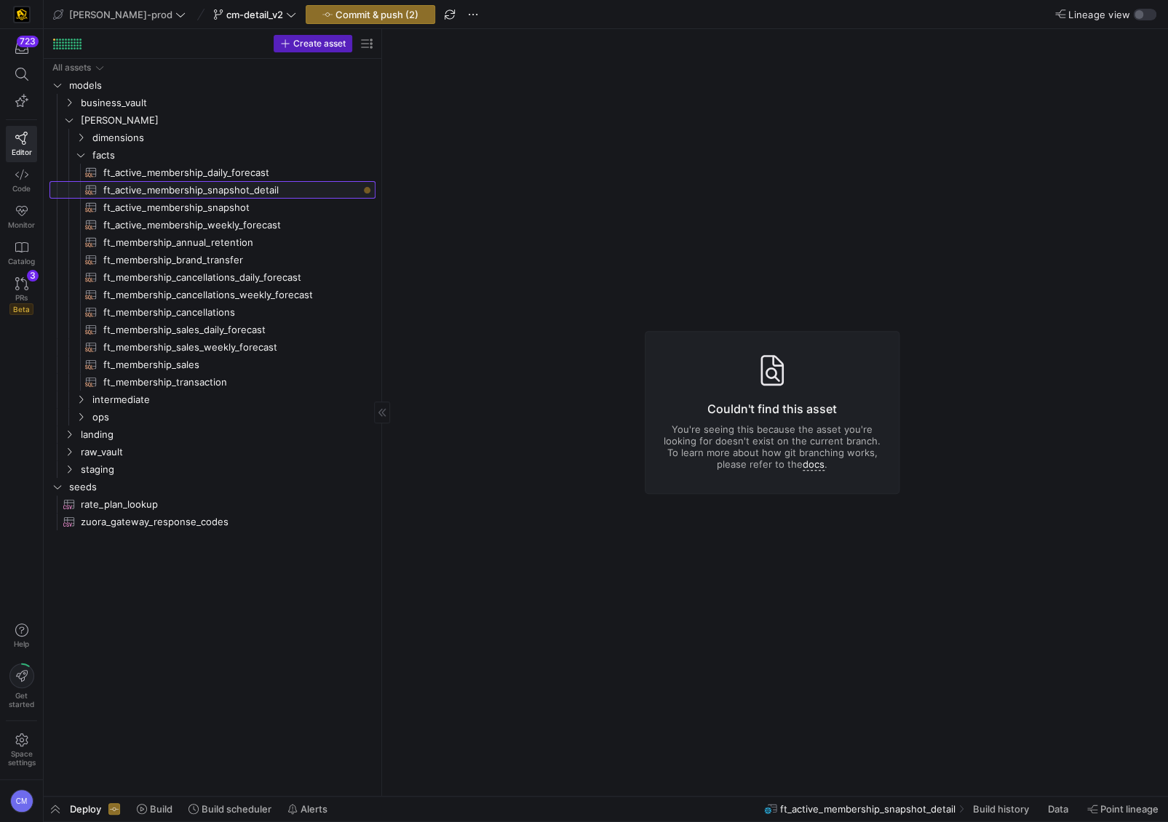
click at [262, 193] on span "ft_active_membership_snapshot_detail​​​​​​​​​​" at bounding box center [230, 190] width 255 height 17
click at [240, 177] on span "ft_active_membership_daily_forecast​​​​​​​​​​" at bounding box center [230, 172] width 255 height 17
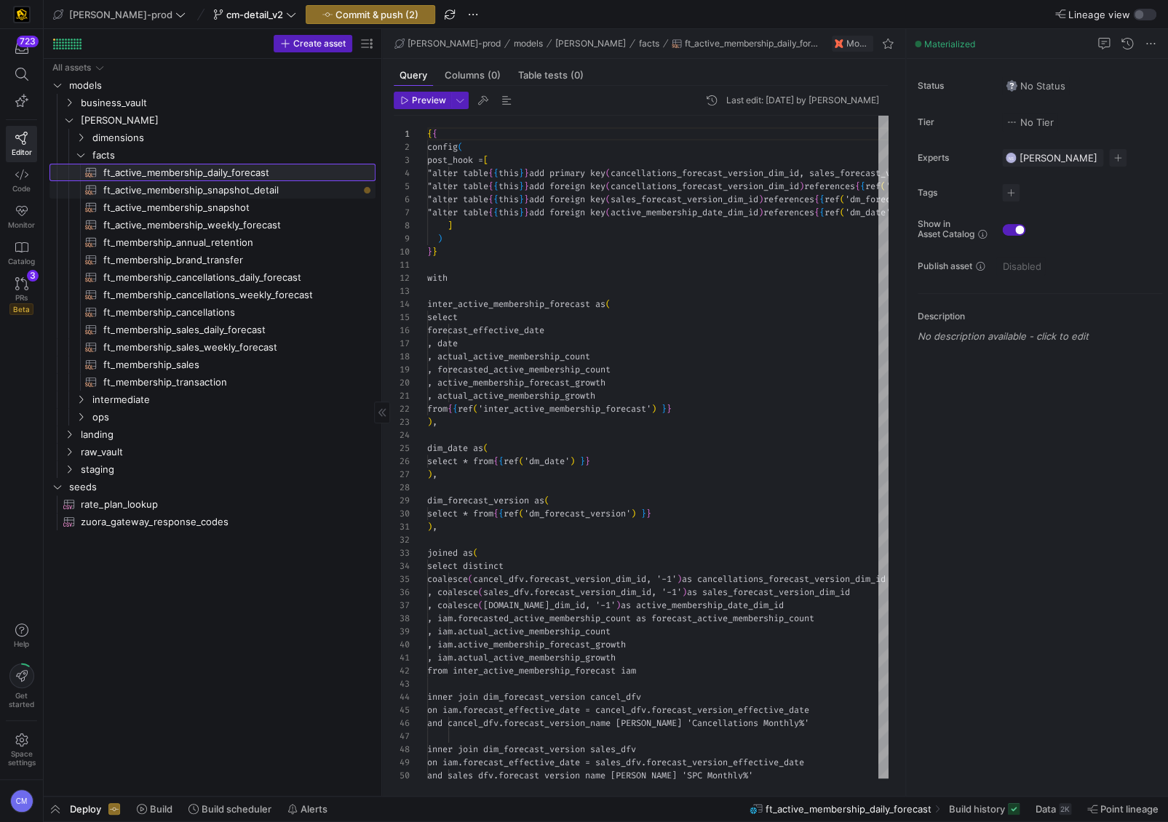
scroll to position [79, 0]
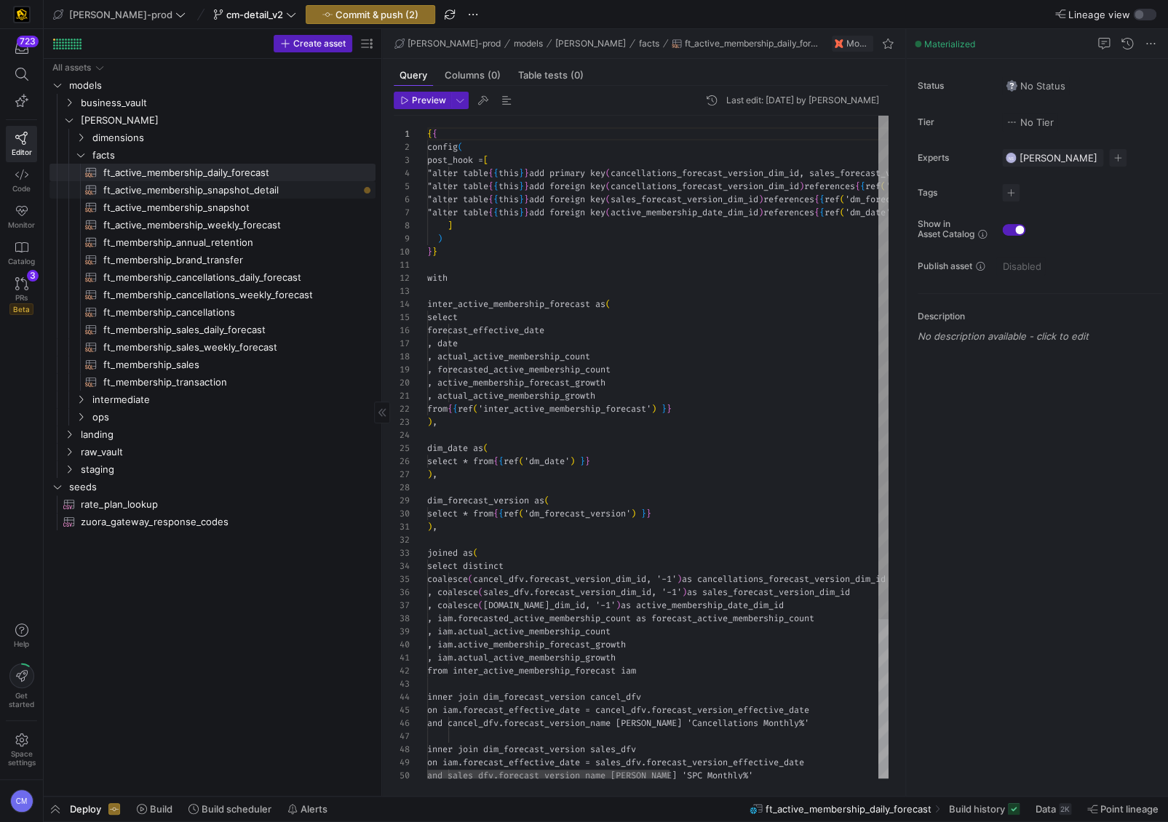
drag, startPoint x: 241, startPoint y: 186, endPoint x: 298, endPoint y: 185, distance: 57.5
click at [242, 186] on span "ft_active_membership_snapshot_detail​​​​​​​​​​" at bounding box center [230, 190] width 255 height 17
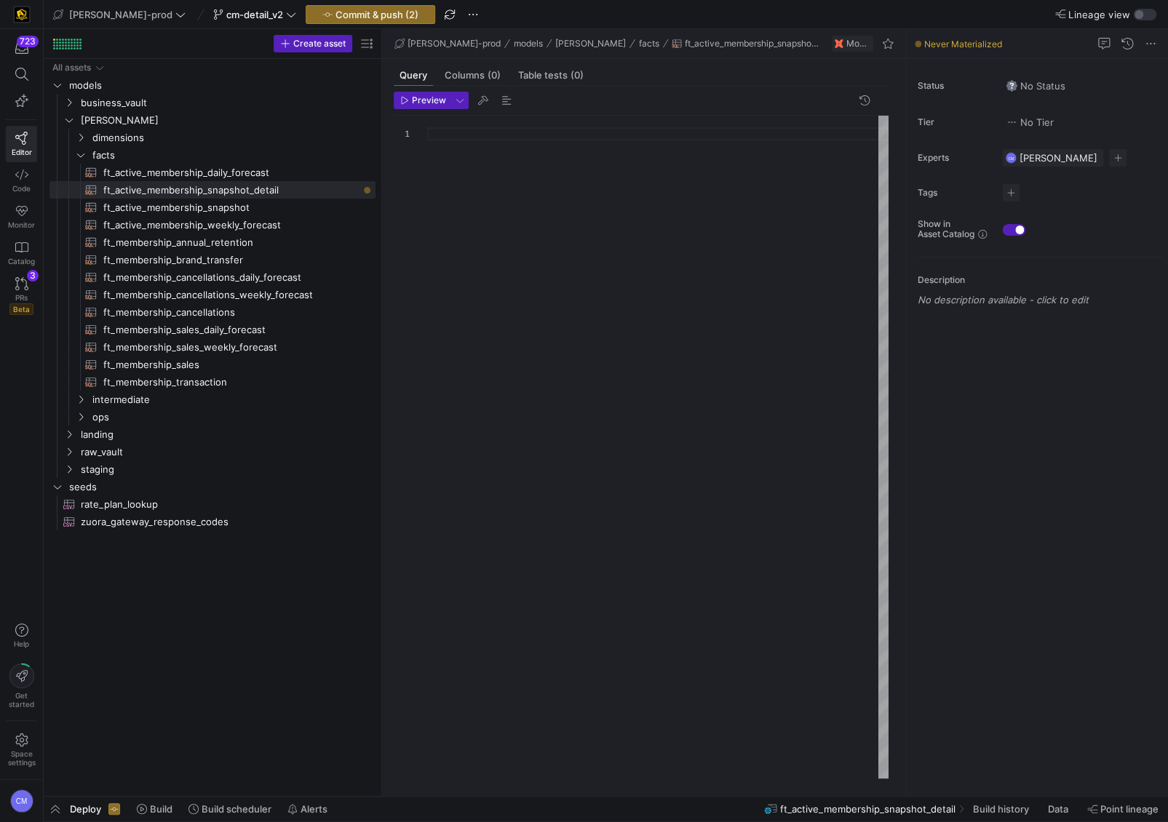
click at [537, 227] on div at bounding box center [657, 447] width 461 height 663
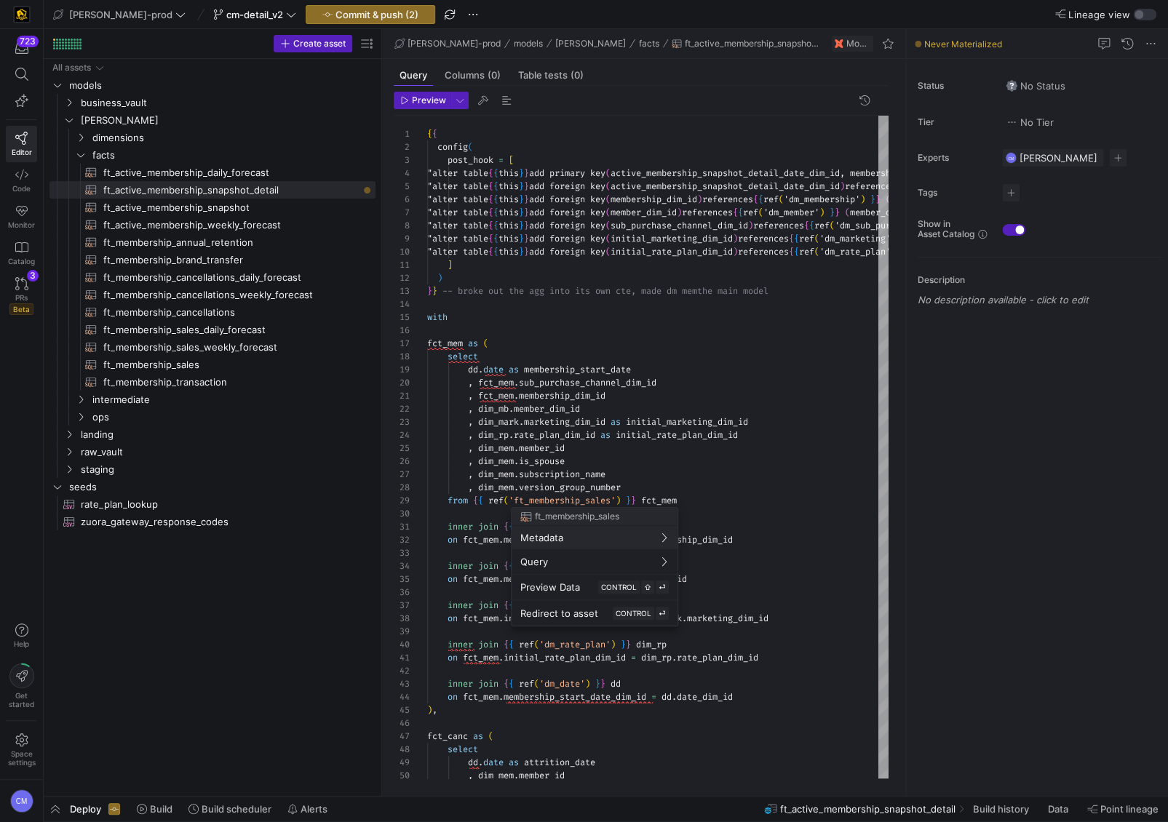
click at [676, 472] on div at bounding box center [584, 411] width 1168 height 822
click at [563, 497] on div at bounding box center [584, 411] width 1168 height 822
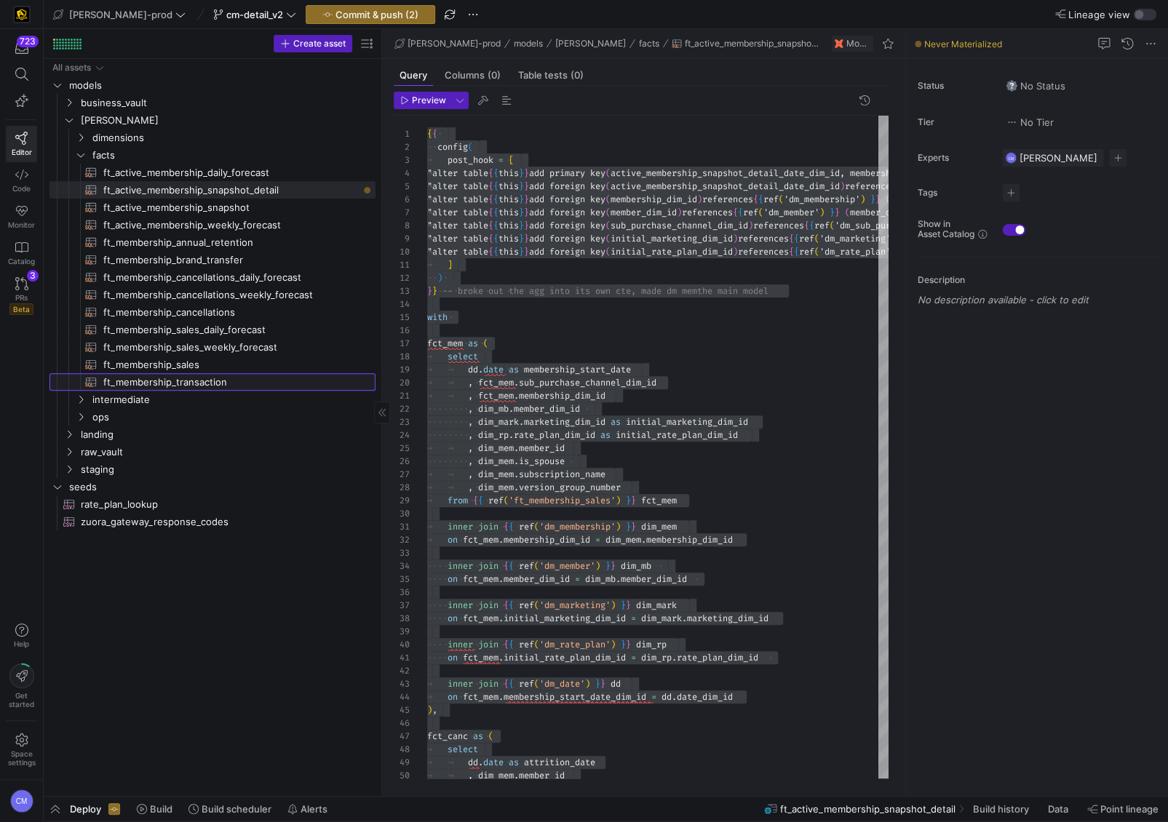
click at [233, 390] on link "ft_membership_transaction​​​​​​​​​​" at bounding box center [212, 381] width 326 height 17
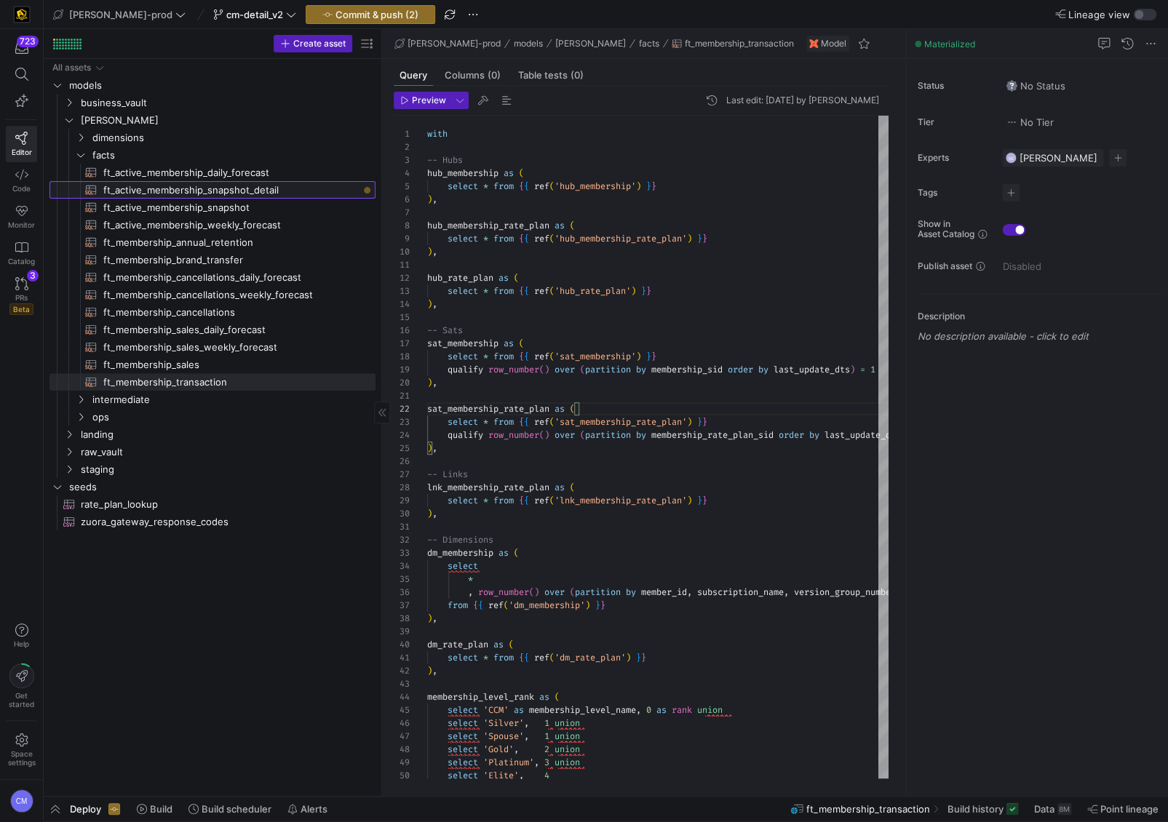
click at [260, 194] on span "ft_active_membership_snapshot_detail​​​​​​​​​​" at bounding box center [230, 190] width 255 height 17
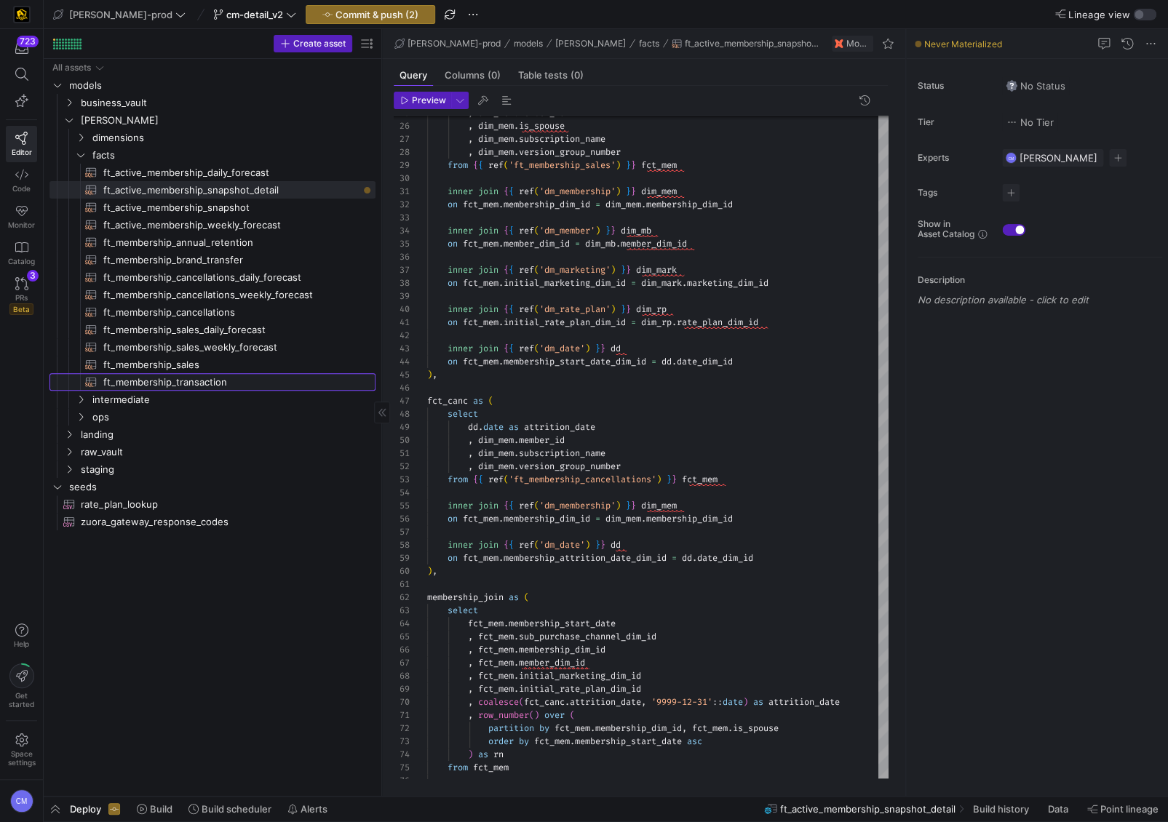
click at [200, 378] on span "ft_membership_transaction​​​​​​​​​​" at bounding box center [230, 382] width 255 height 17
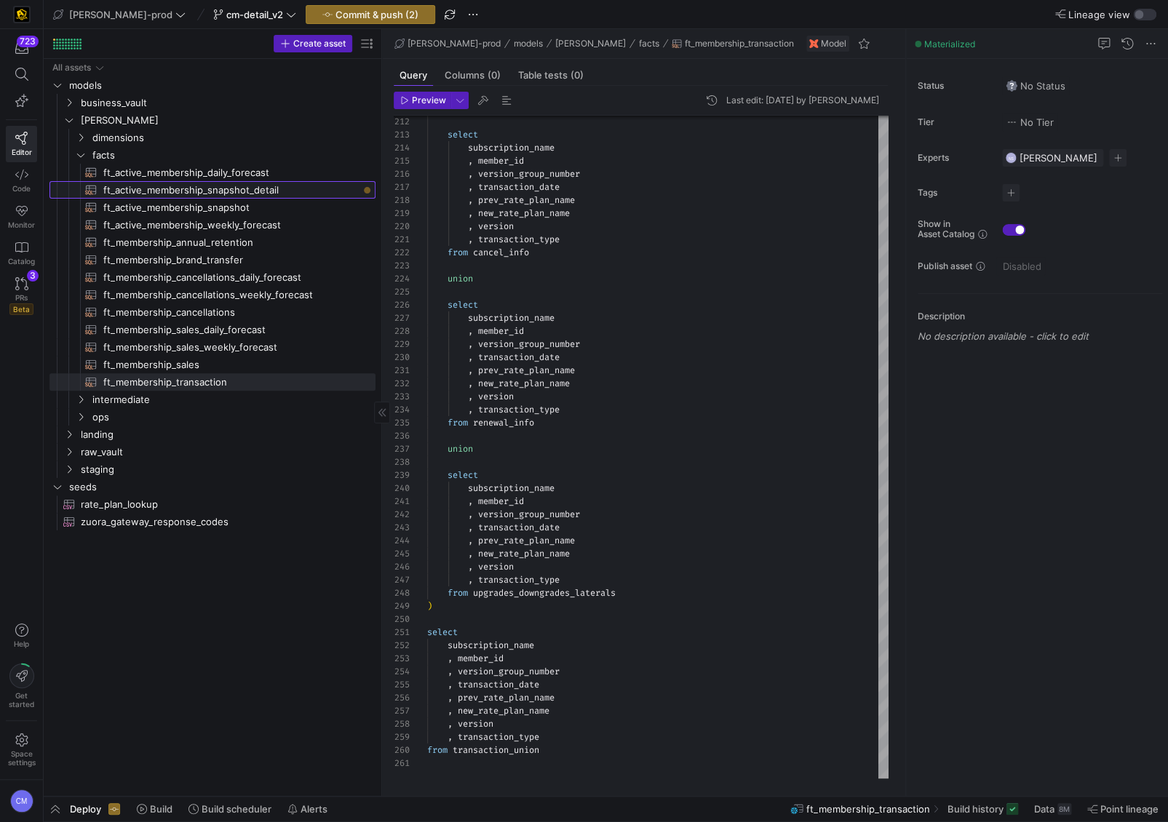
click at [280, 190] on span "ft_active_membership_snapshot_detail​​​​​​​​​​" at bounding box center [230, 190] width 255 height 17
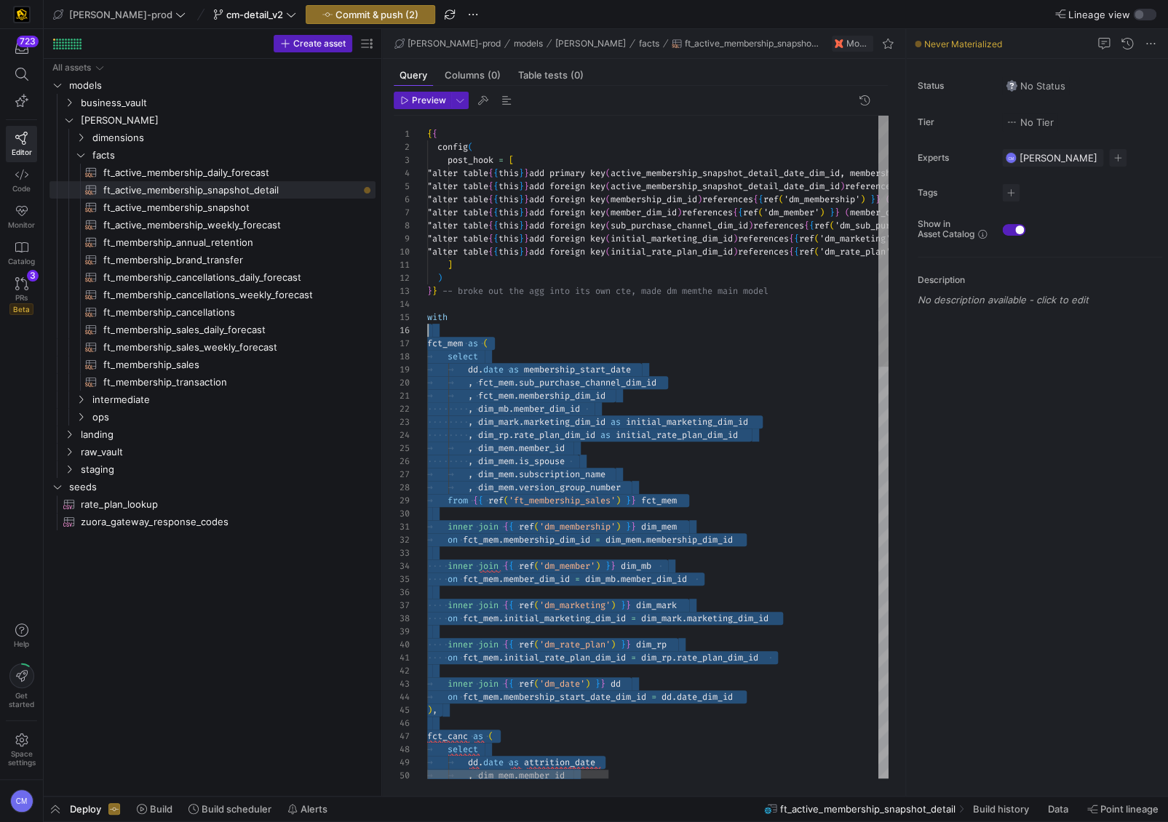
scroll to position [79, 0]
drag, startPoint x: 494, startPoint y: 568, endPoint x: 393, endPoint y: 344, distance: 246.0
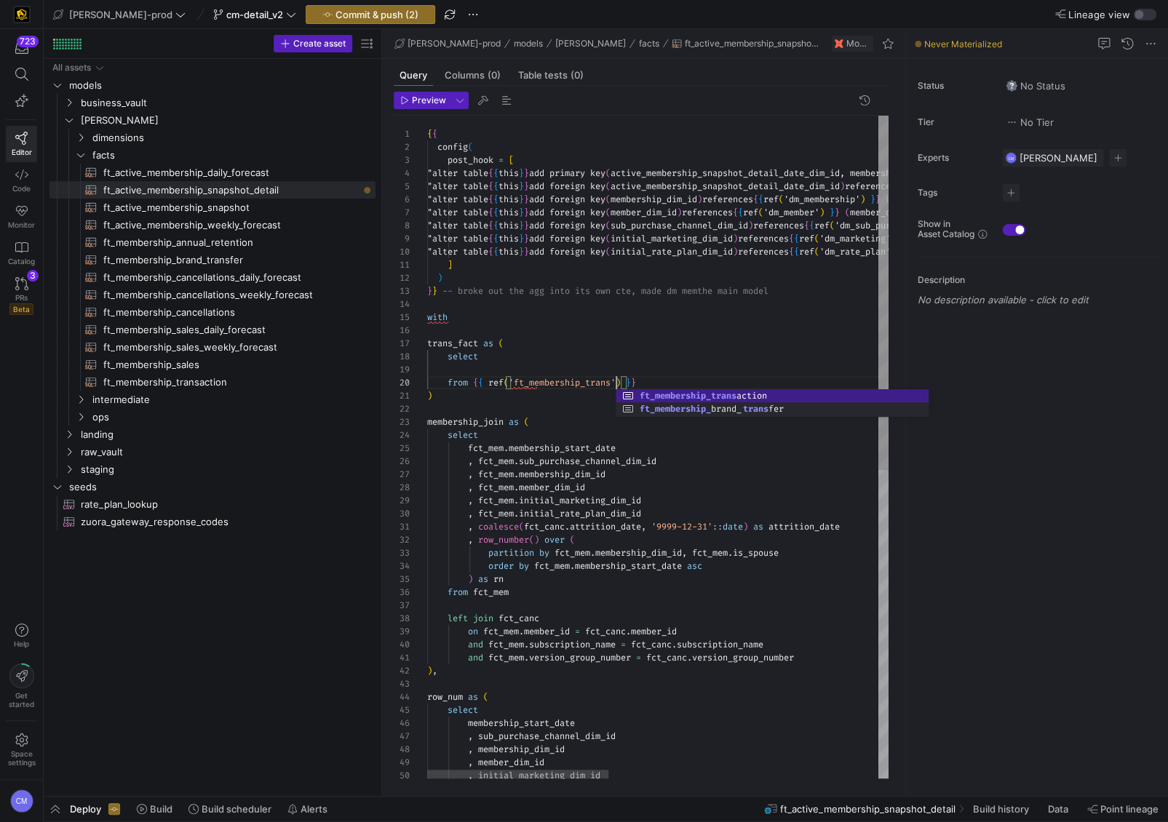
scroll to position [117, 219]
click at [508, 366] on div "trans_fact as ( with ) } } -- broke out the agg into its own cte, made dm mem t…" at bounding box center [1000, 735] width 1147 height 1239
click at [738, 387] on div "trans_fact as ( with ) } } -- broke out the agg into its own cte, made dm mem t…" at bounding box center [1000, 735] width 1147 height 1239
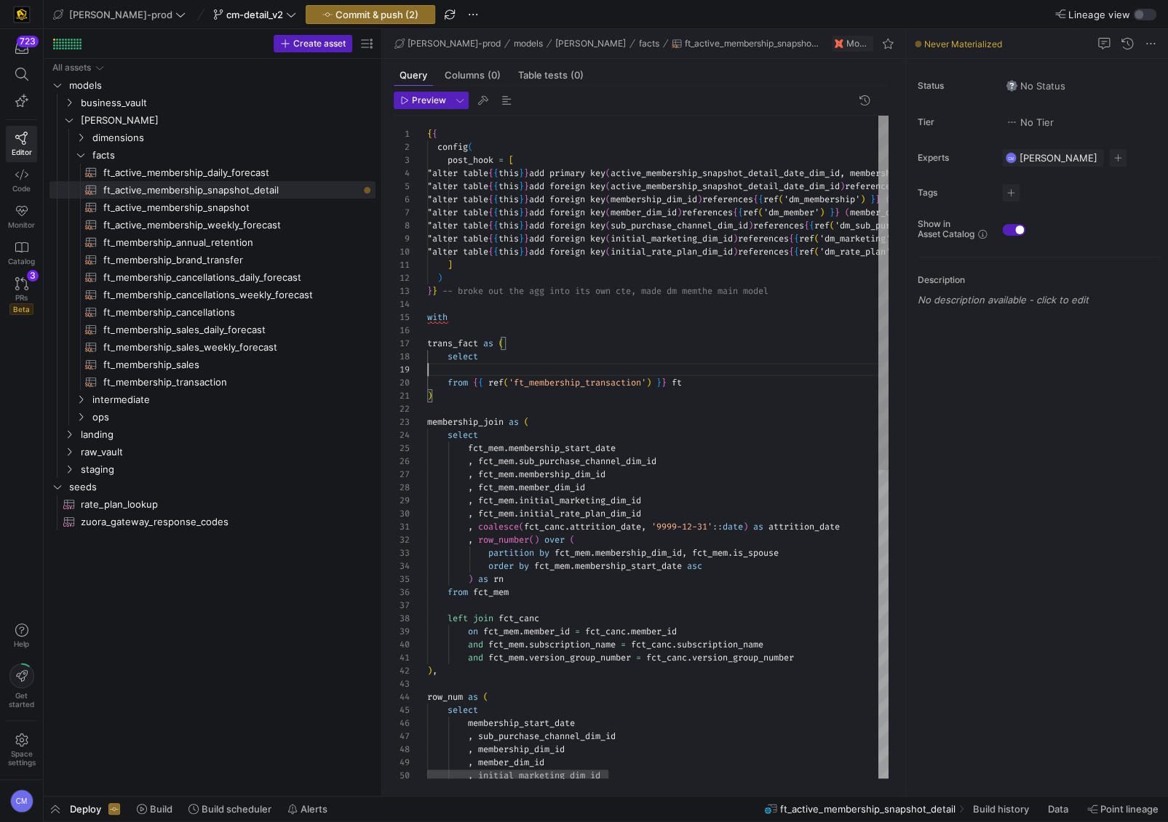
click at [560, 368] on div "trans_fact as ( with ) } } -- broke out the agg into its own cte, made dm mem t…" at bounding box center [1000, 735] width 1147 height 1239
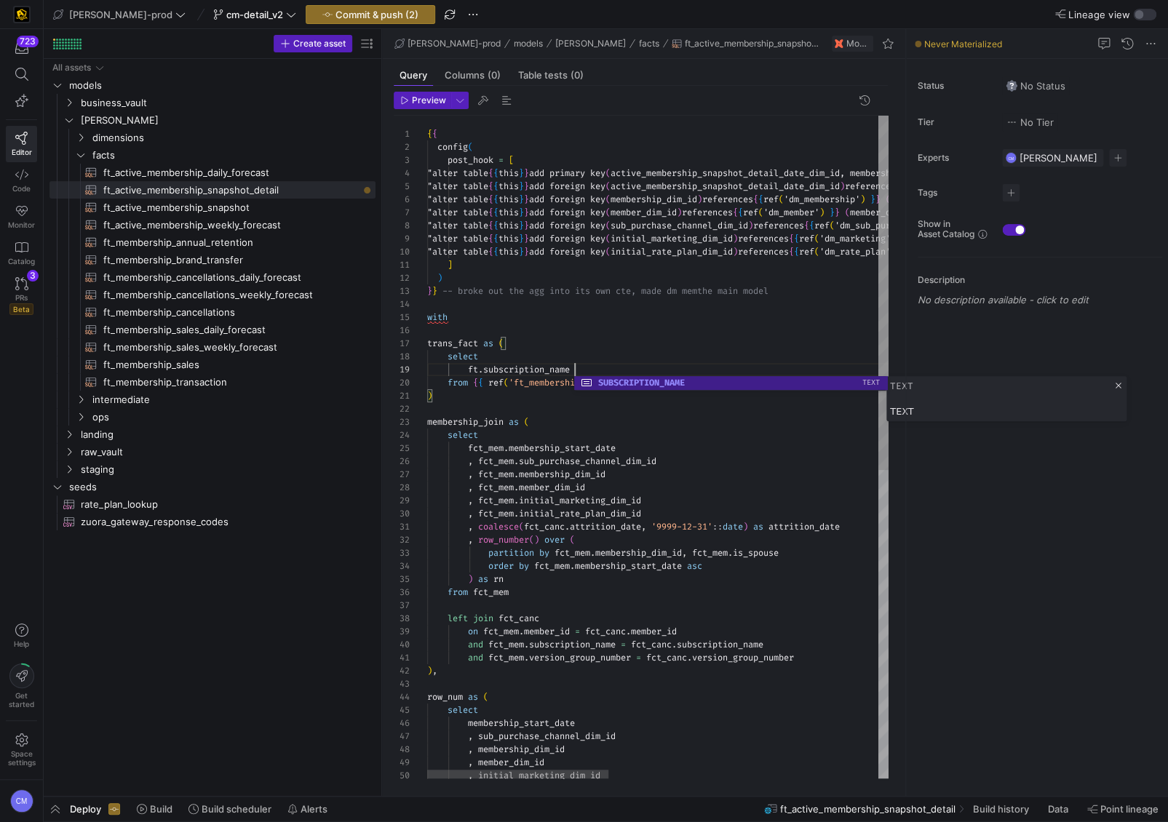
scroll to position [104, 146]
click at [574, 370] on div "trans_fact as ( with ) } } -- broke out the agg into its own cte, made dm mem t…" at bounding box center [1000, 735] width 1147 height 1239
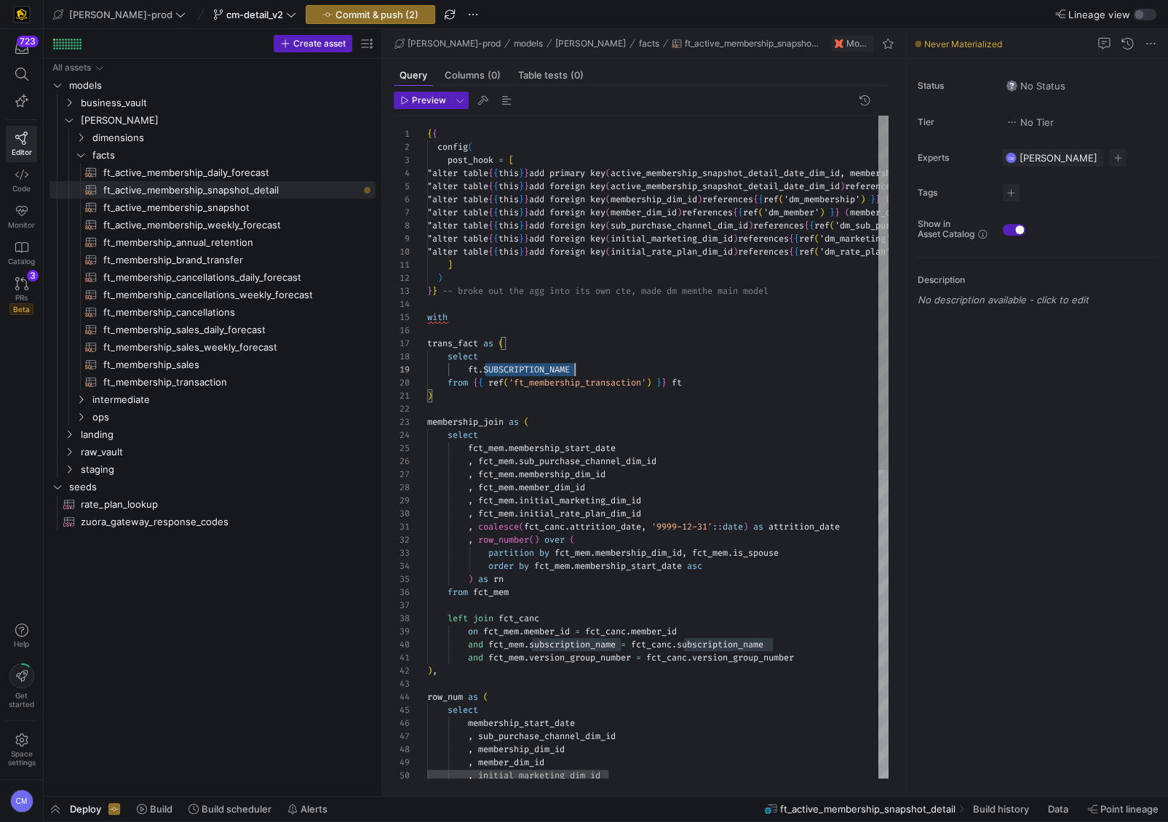
click at [574, 370] on div "trans_fact as ( with ) } } -- broke out the agg into its own cte, made dm mem t…" at bounding box center [1000, 735] width 1147 height 1239
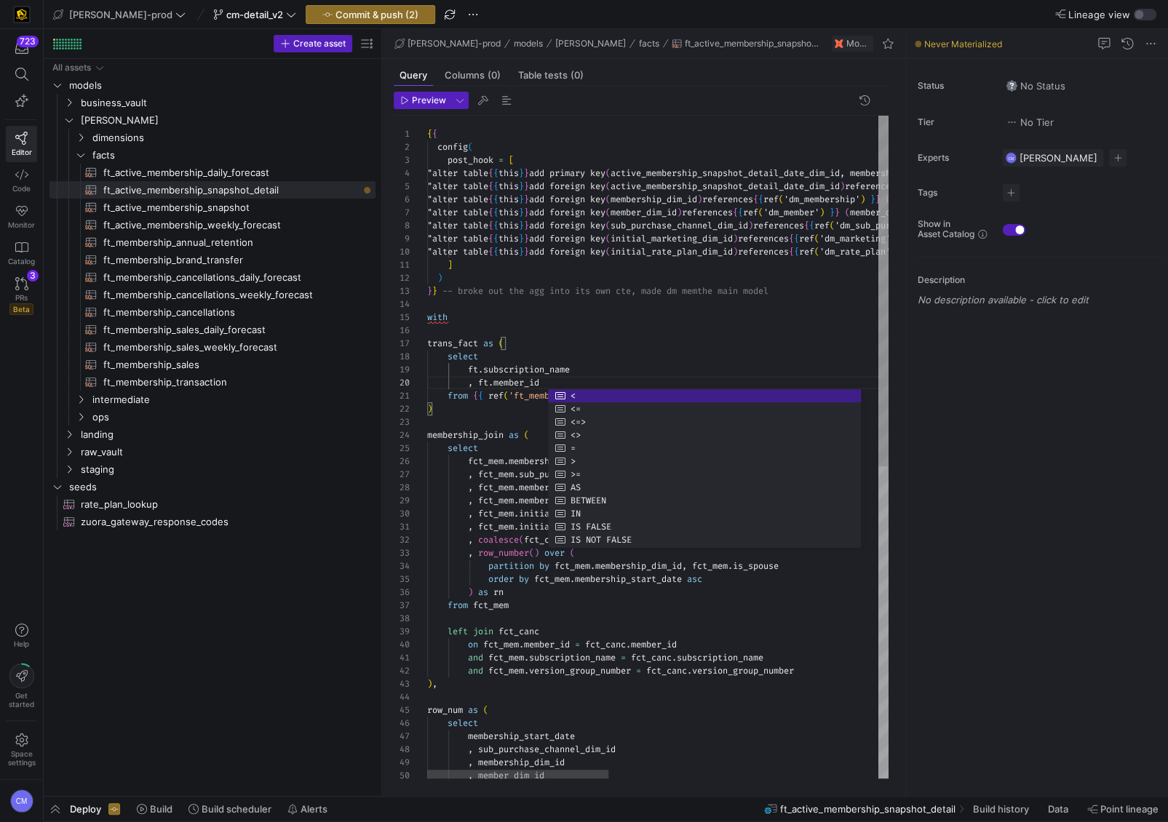
scroll to position [117, 115]
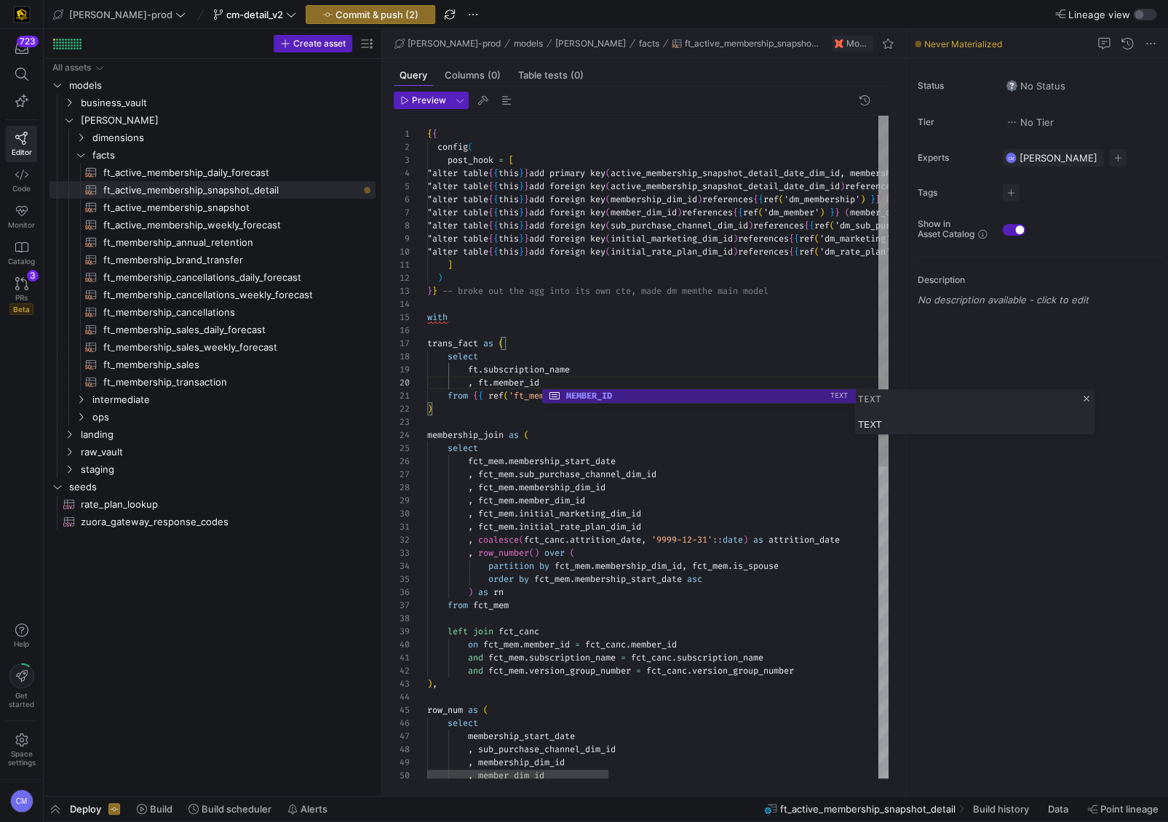
click at [531, 373] on div "trans_fact as ( with ) } } -- broke out the agg into its own cte, made dm mem t…" at bounding box center [1000, 742] width 1147 height 1252
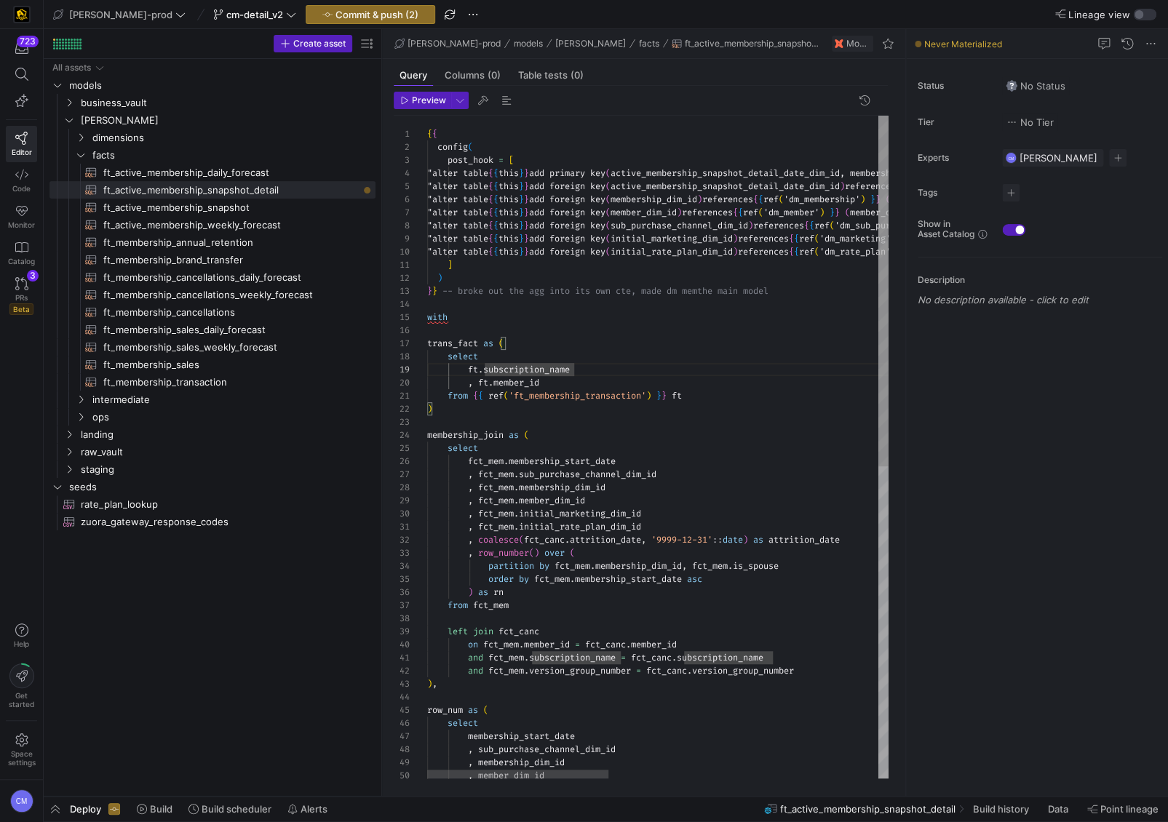
scroll to position [117, 121]
click at [559, 382] on div "trans_fact as ( with ) } } -- broke out the agg into its own cte, made dm mem t…" at bounding box center [1000, 742] width 1147 height 1252
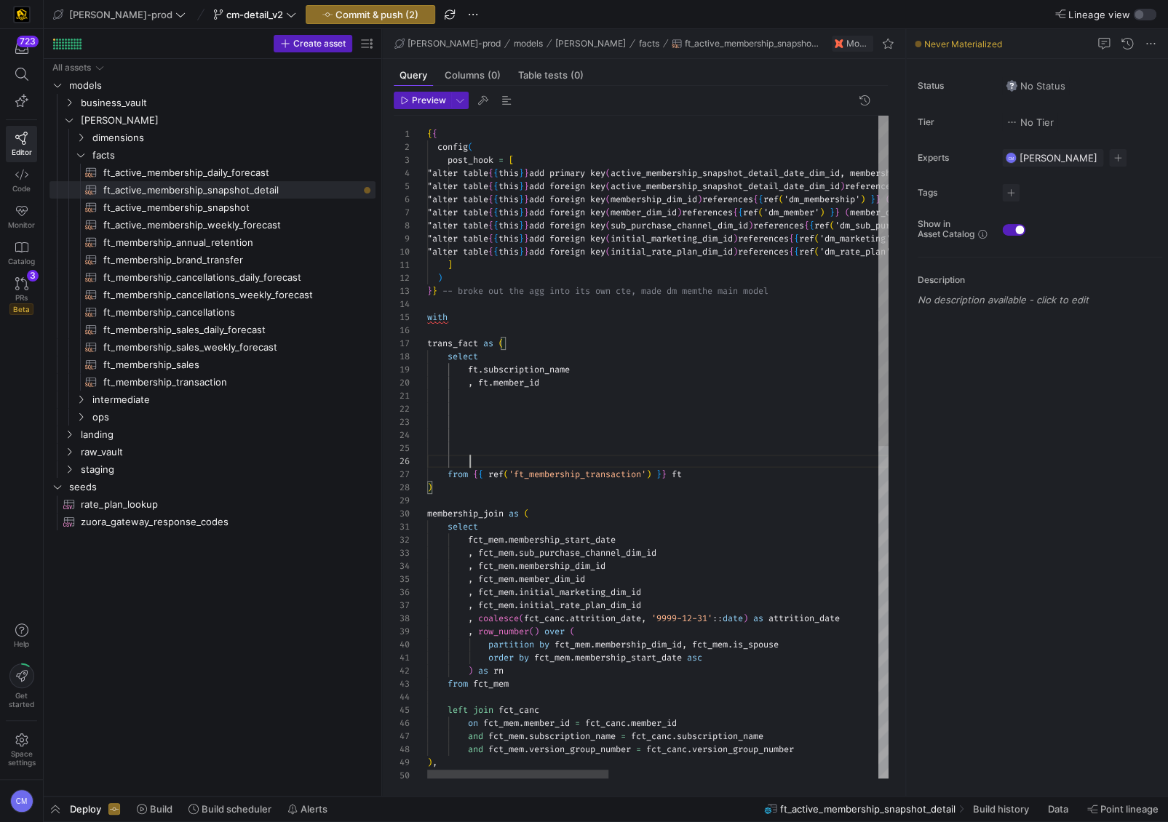
scroll to position [0, 0]
click at [546, 395] on div "trans_fact as ( with ) } } -- broke out the agg into its own cte, made dm mem t…" at bounding box center [1000, 781] width 1147 height 1331
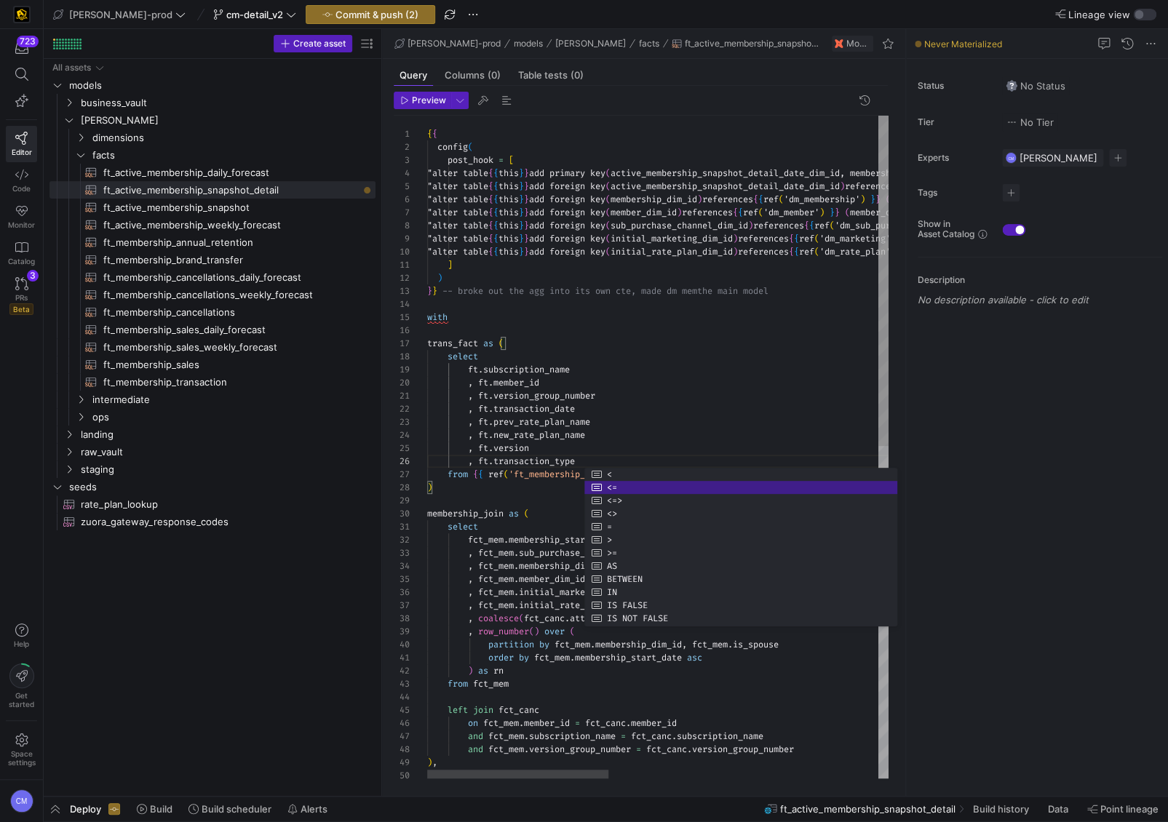
scroll to position [79, 26]
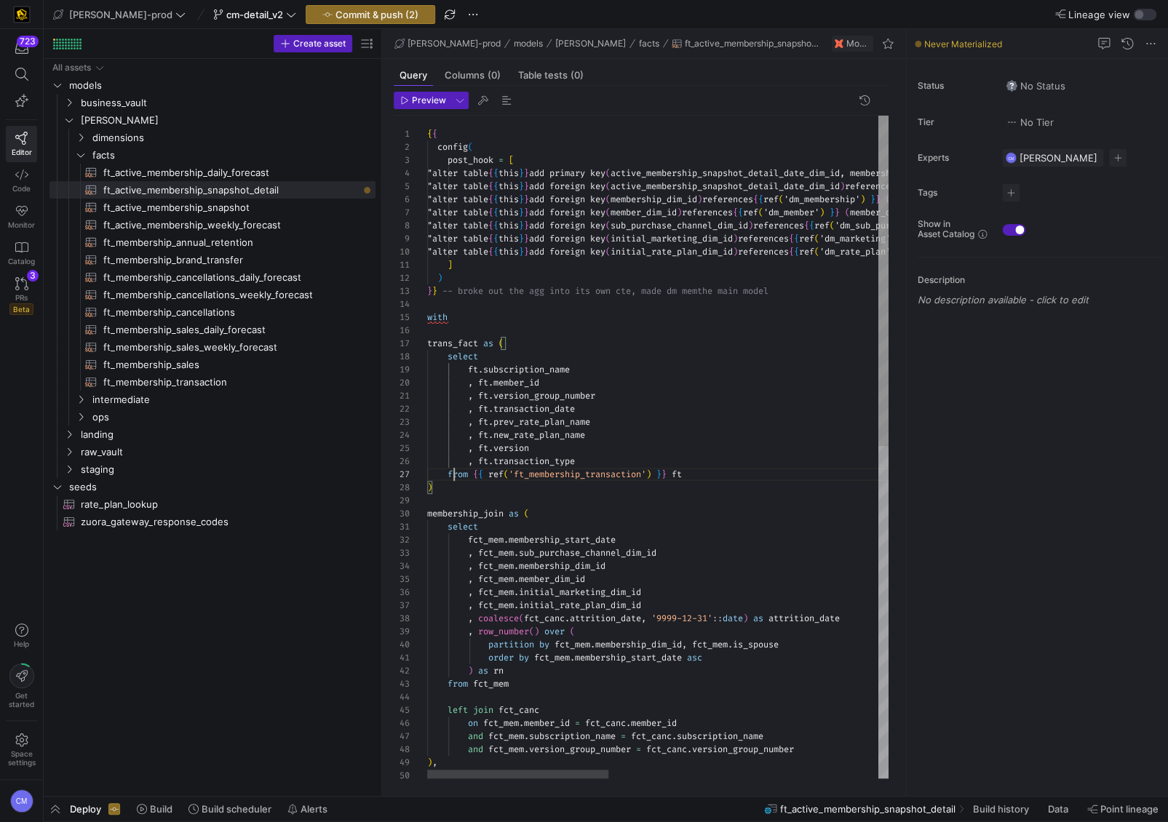
click at [452, 477] on div "trans_fact as ( with ) } } -- broke out the agg into its own cte, made dm mem t…" at bounding box center [1000, 781] width 1147 height 1331
type textarea ", ft.version_group_number , ft.transaction_date , ft.prev_rate_plan_name , [DOM…"
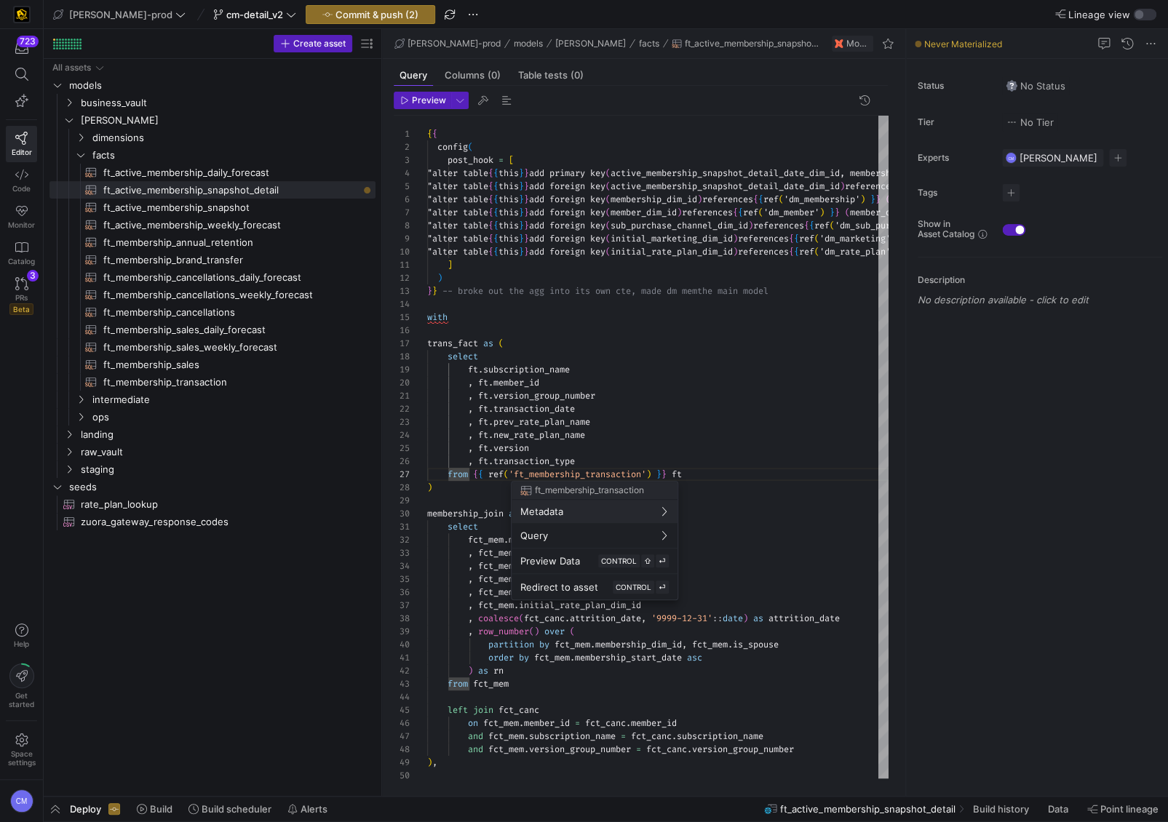
click at [512, 500] on button "Metadata" at bounding box center [595, 511] width 166 height 23
click at [478, 463] on div at bounding box center [584, 411] width 1168 height 822
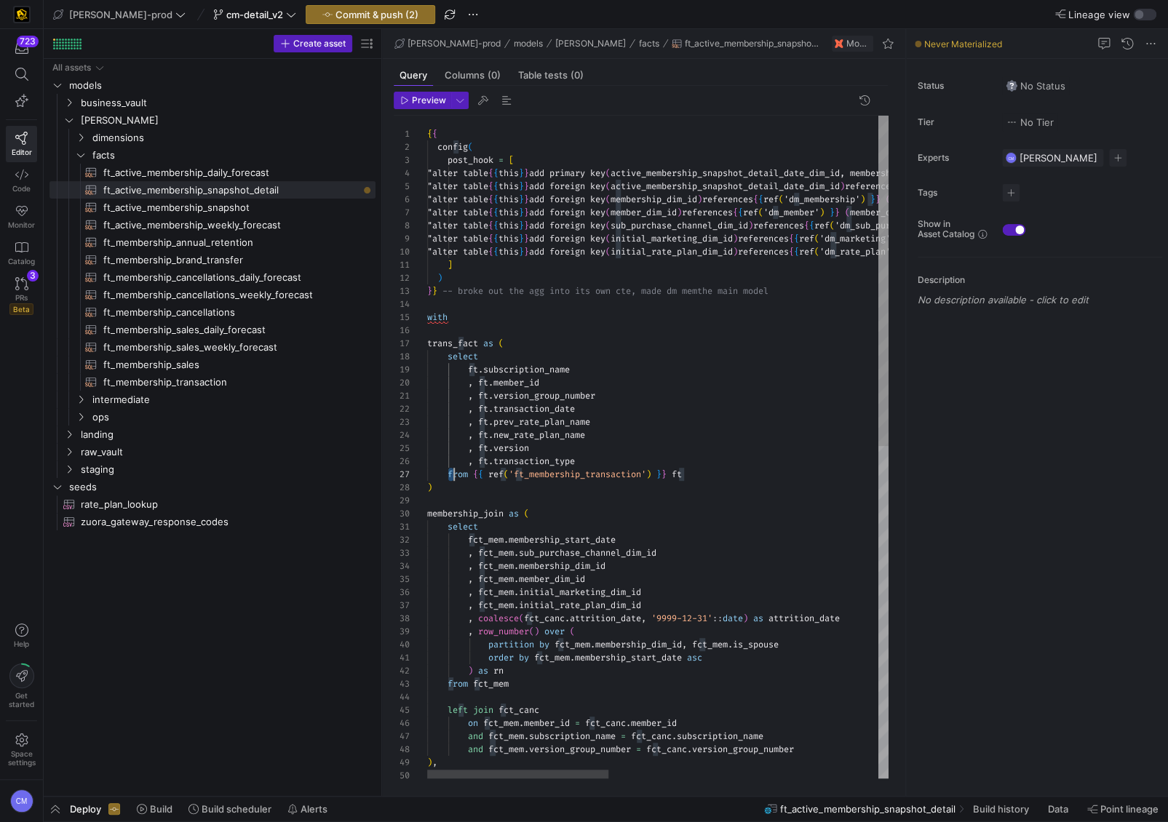
click at [451, 473] on div "trans_fact as ( with ) } } -- broke out the agg into its own cte, made dm mem t…" at bounding box center [1000, 781] width 1147 height 1331
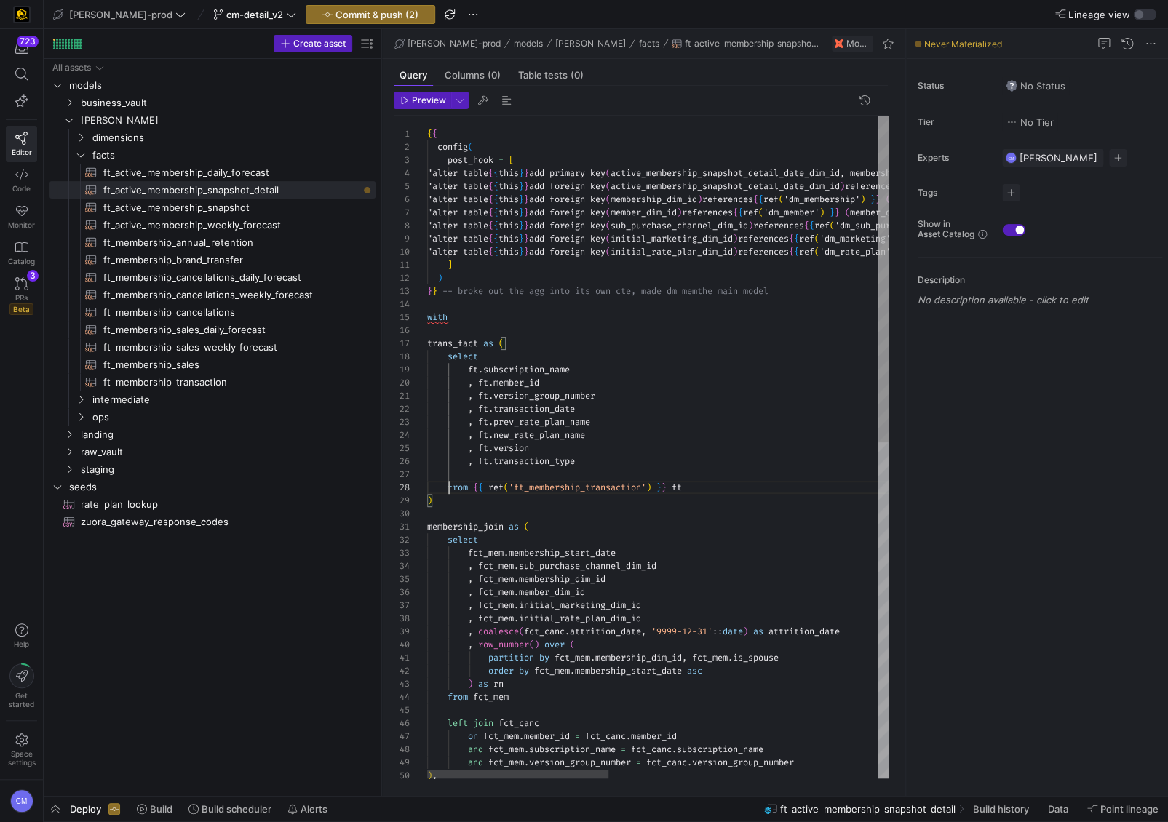
scroll to position [79, 21]
click at [502, 469] on div "trans_fact as ( with ) } } -- broke out the agg into its own cte, made dm mem t…" at bounding box center [1000, 788] width 1147 height 1344
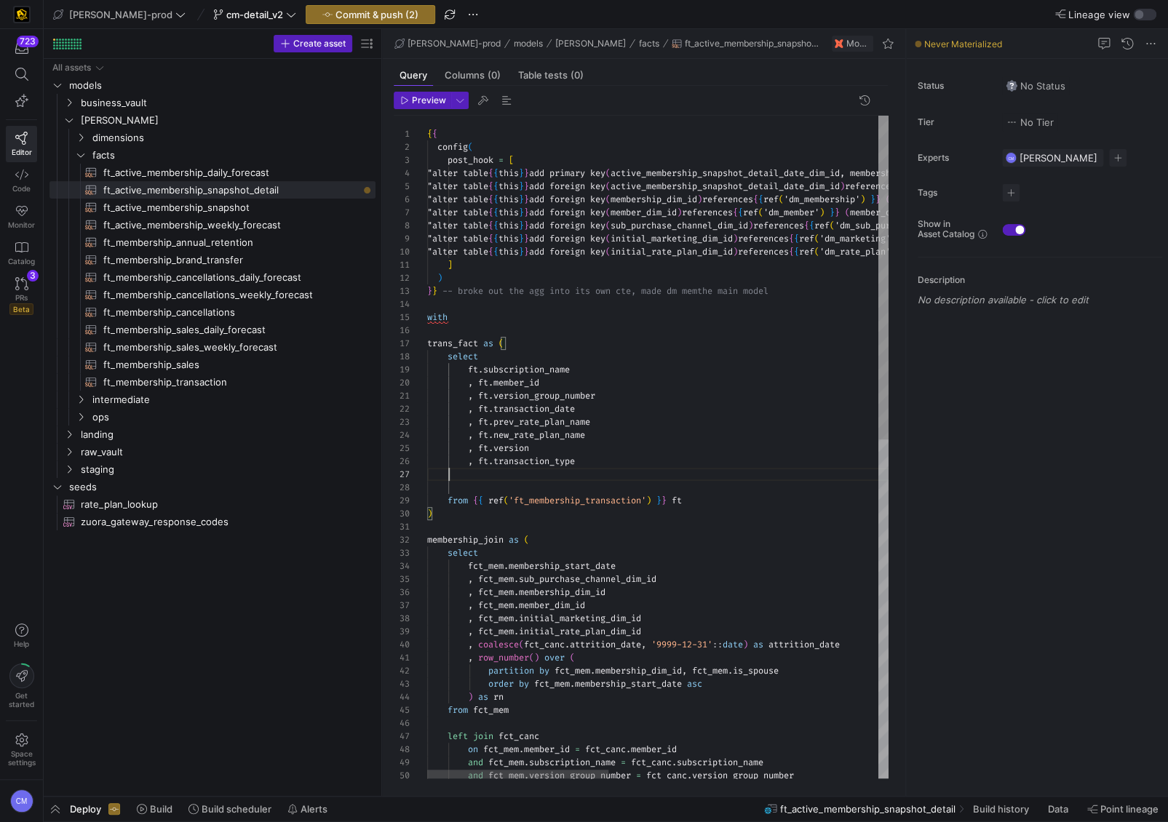
click at [533, 477] on div "trans_fact as ( with ) } } -- broke out the agg into its own cte, made dm mem t…" at bounding box center [1000, 794] width 1147 height 1357
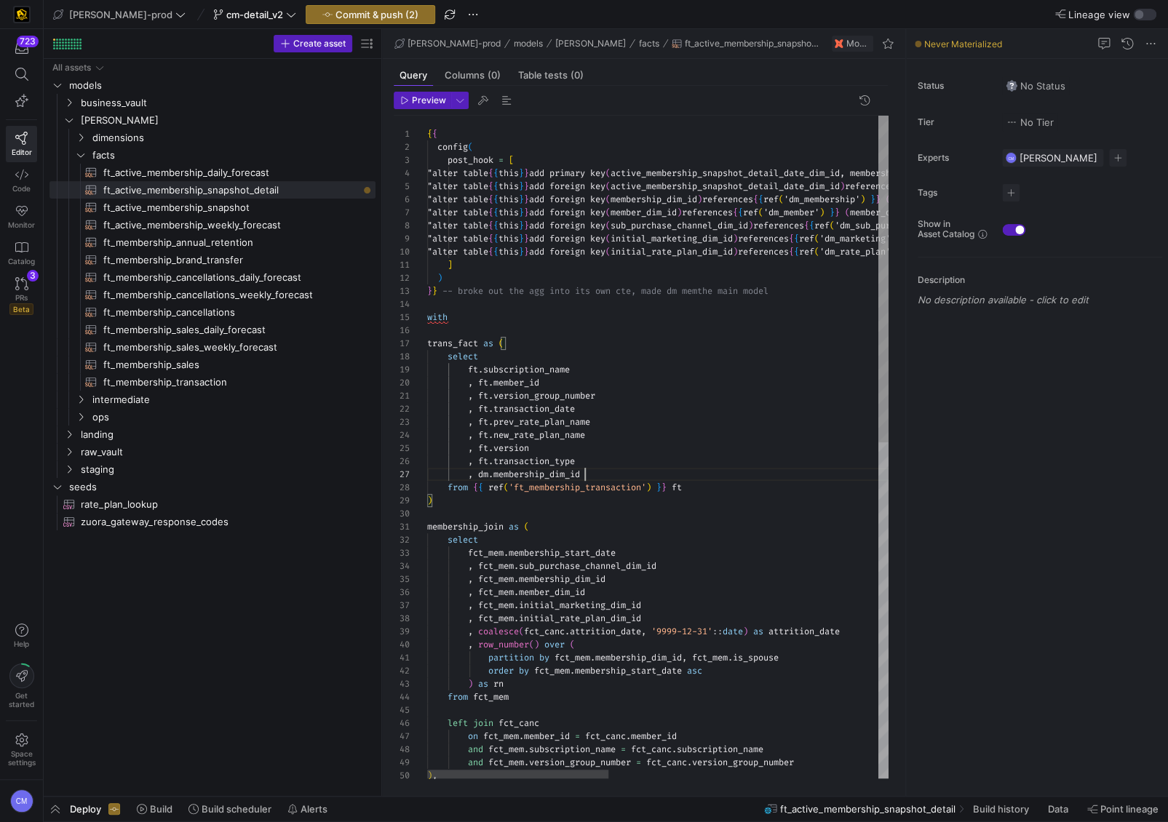
scroll to position [79, 157]
click at [695, 486] on div "trans_fact as ( with ) } } -- broke out the agg into its own cte, made dm mem t…" at bounding box center [1000, 788] width 1147 height 1344
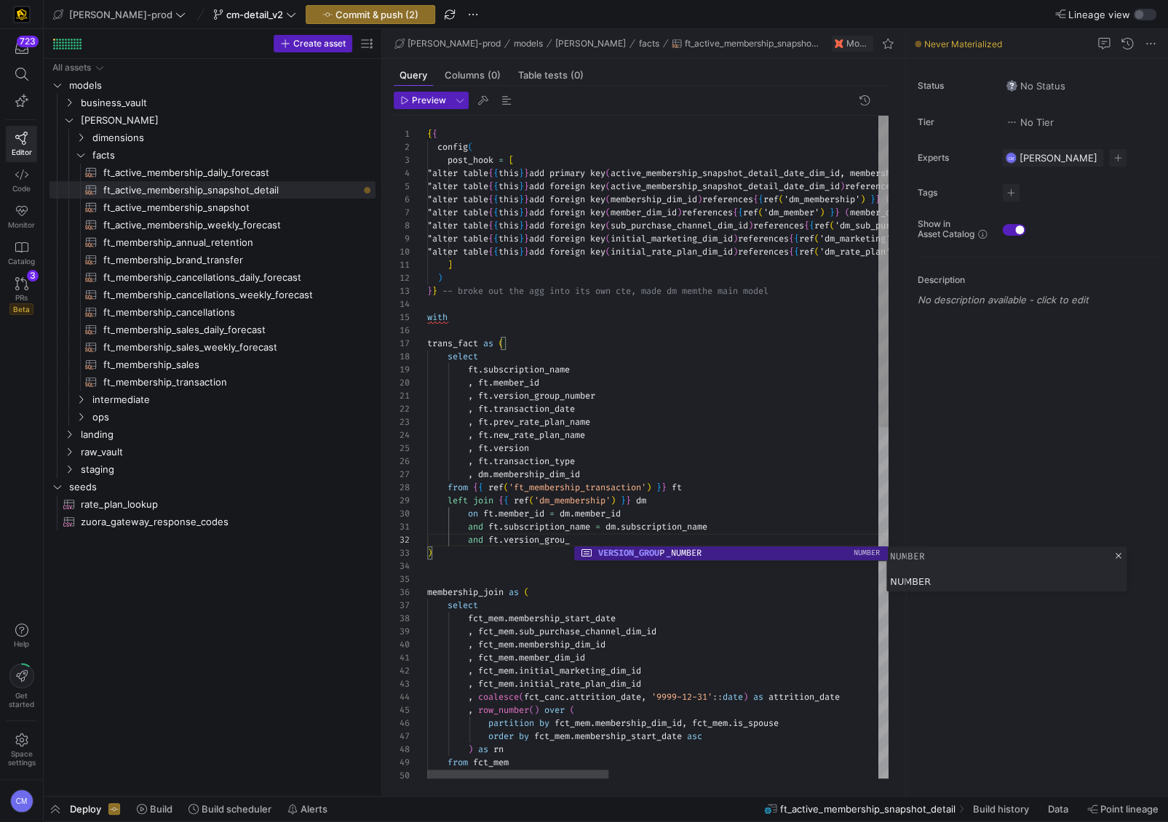
scroll to position [13, 152]
type textarea "and ft.subscription_name = dm.subscription_name and ft.version_grou ) membershi…"
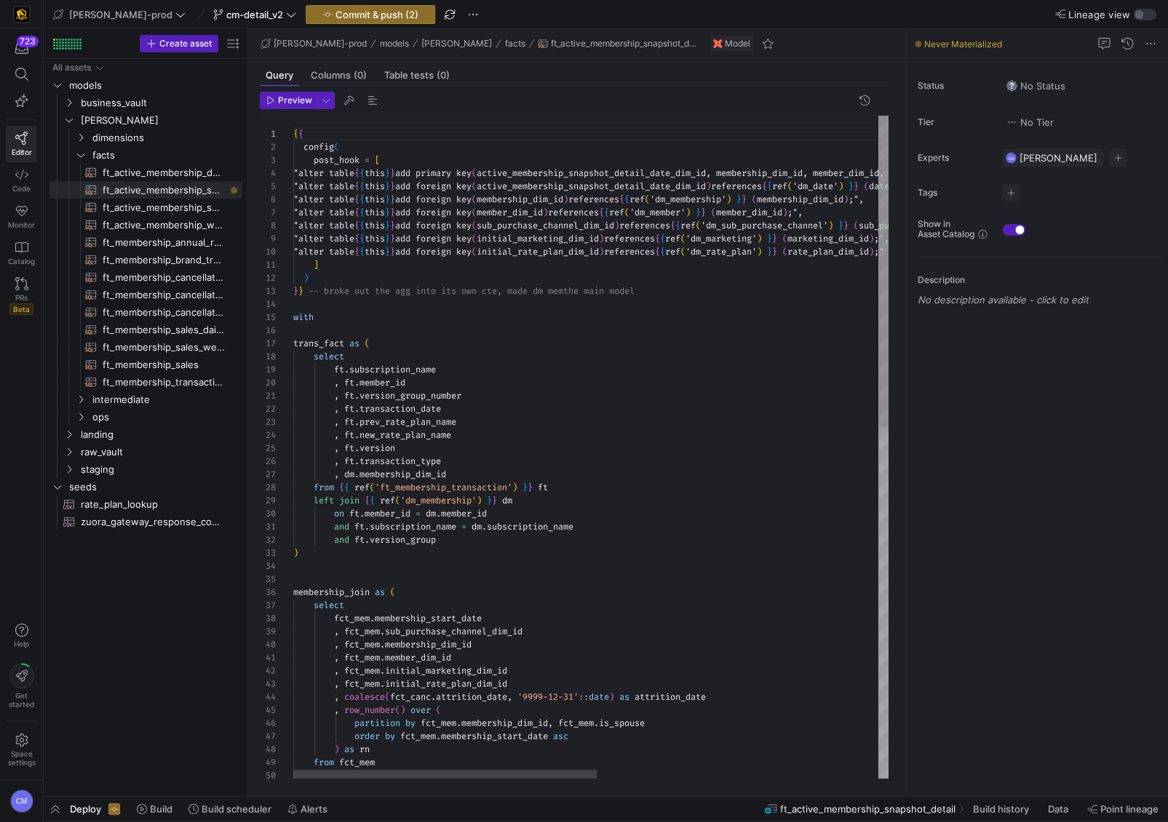
scroll to position [66, 157]
click at [479, 459] on div "{ { config ( post_hook = [ "alter table { { this } } add primary key ( active_m…" at bounding box center [866, 820] width 1147 height 1409
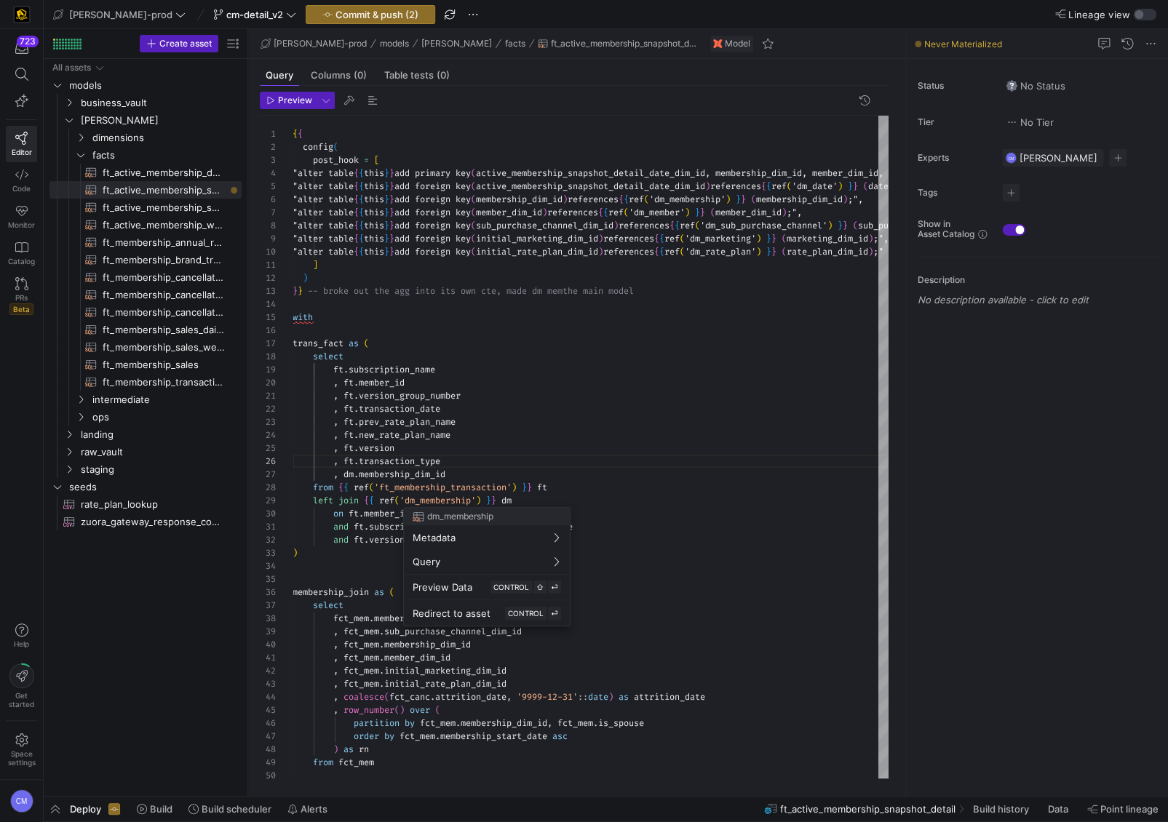
click at [466, 473] on div at bounding box center [584, 411] width 1168 height 822
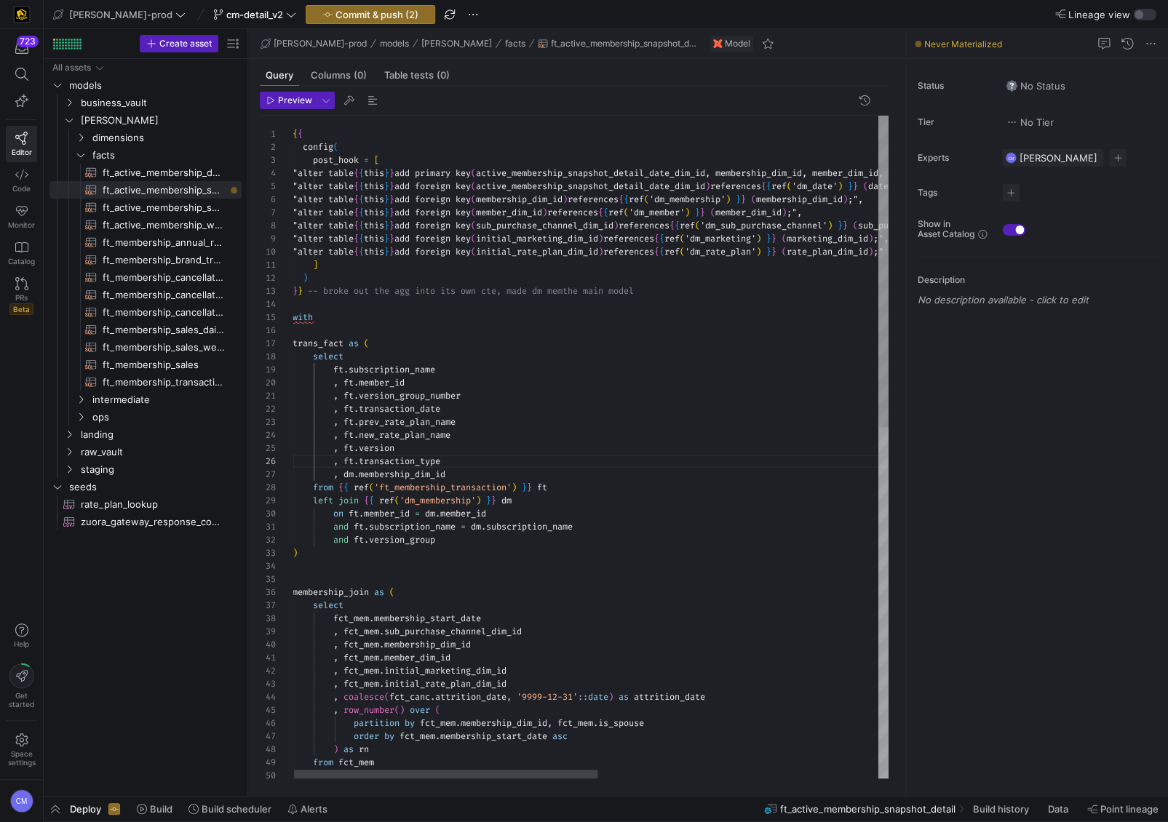
scroll to position [13, 146]
click at [510, 539] on div "{ { config ( post_hook = [ "alter table { { this } } add primary key ( active_m…" at bounding box center [866, 820] width 1147 height 1409
click at [447, 433] on div "{ { config ( post_hook = [ "alter table { { this } } add primary key ( active_m…" at bounding box center [866, 820] width 1147 height 1409
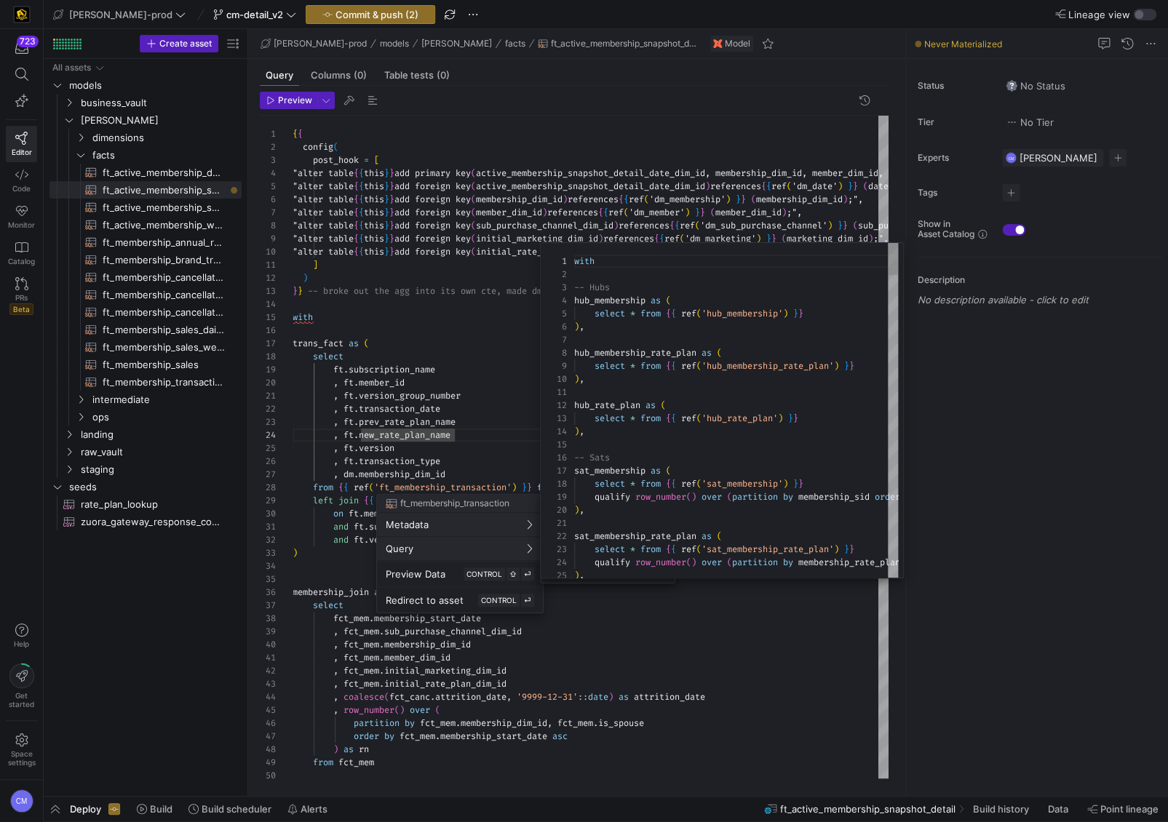
scroll to position [131, 0]
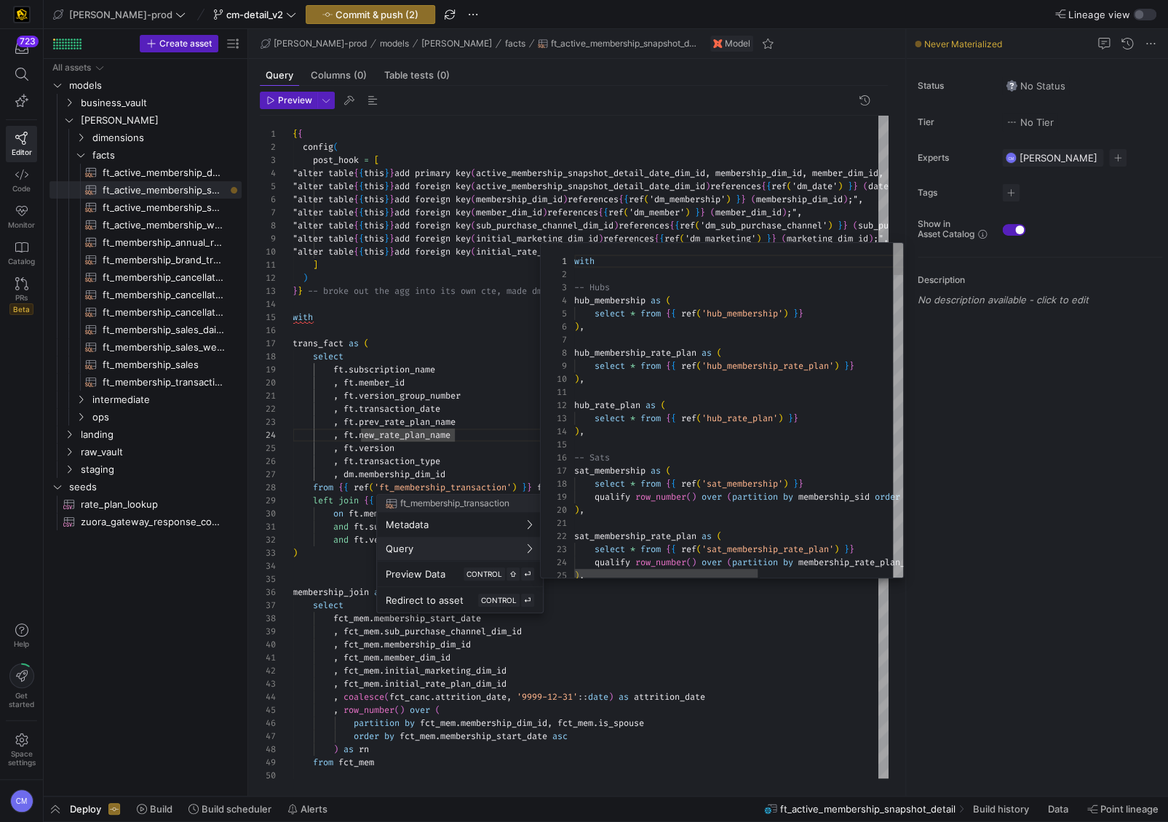
click at [319, 558] on div at bounding box center [584, 411] width 1168 height 822
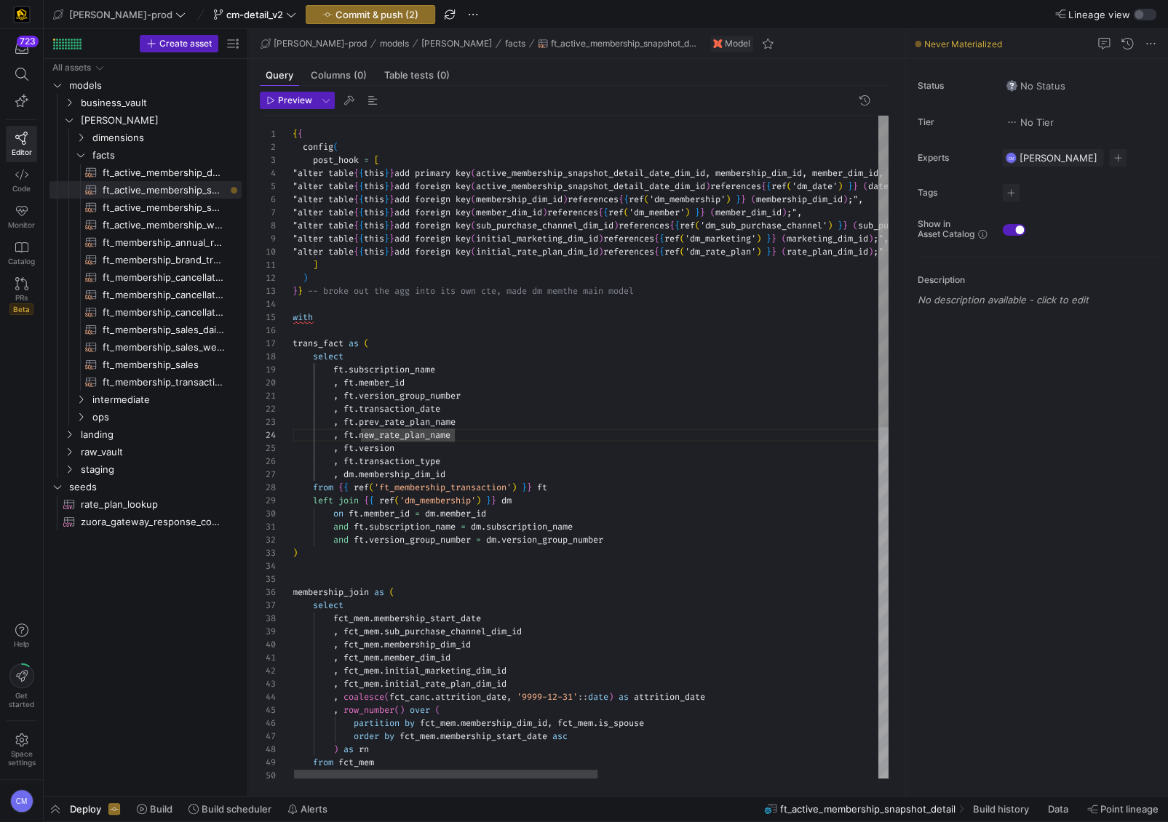
scroll to position [39, 0]
click at [309, 560] on div "{ { config ( post_hook = [ "alter table { { this } } add primary key ( active_m…" at bounding box center [866, 820] width 1147 height 1409
click at [311, 555] on div "{ { config ( post_hook = [ "alter table { { this } } add primary key ( active_m…" at bounding box center [866, 820] width 1147 height 1409
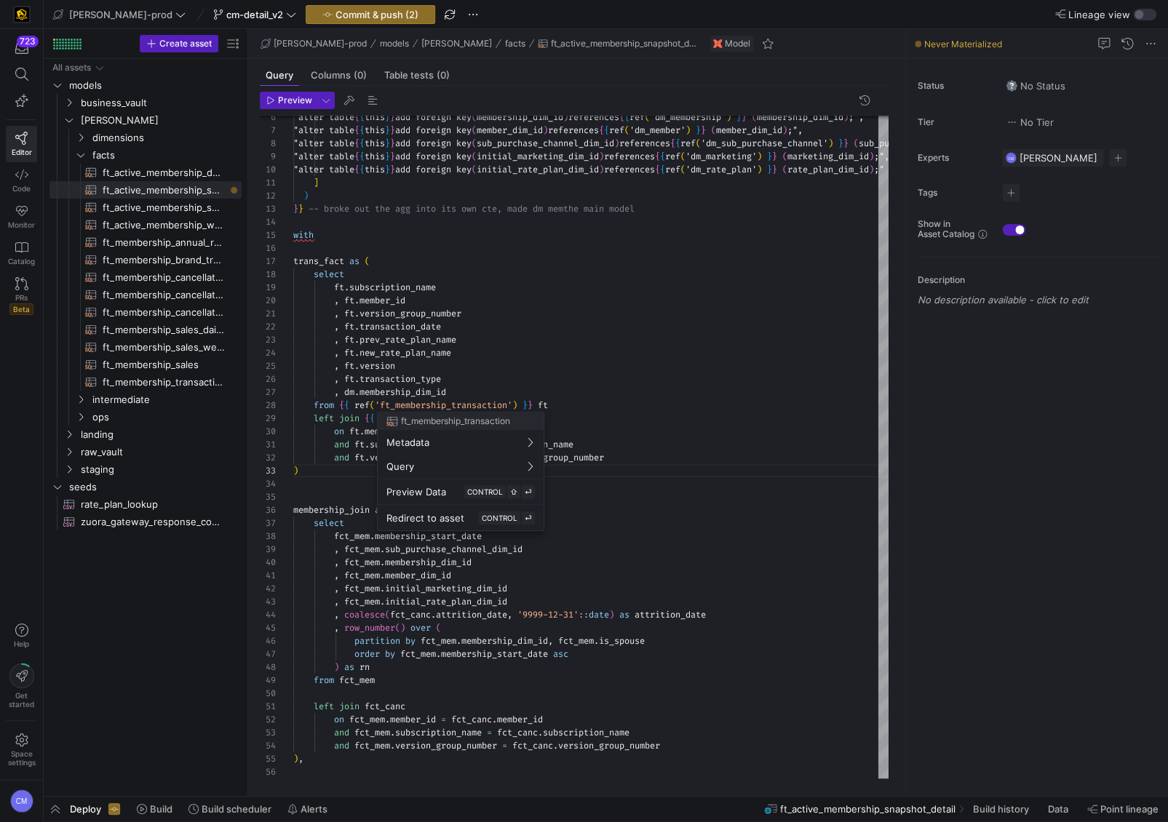
click at [480, 391] on div at bounding box center [584, 411] width 1168 height 822
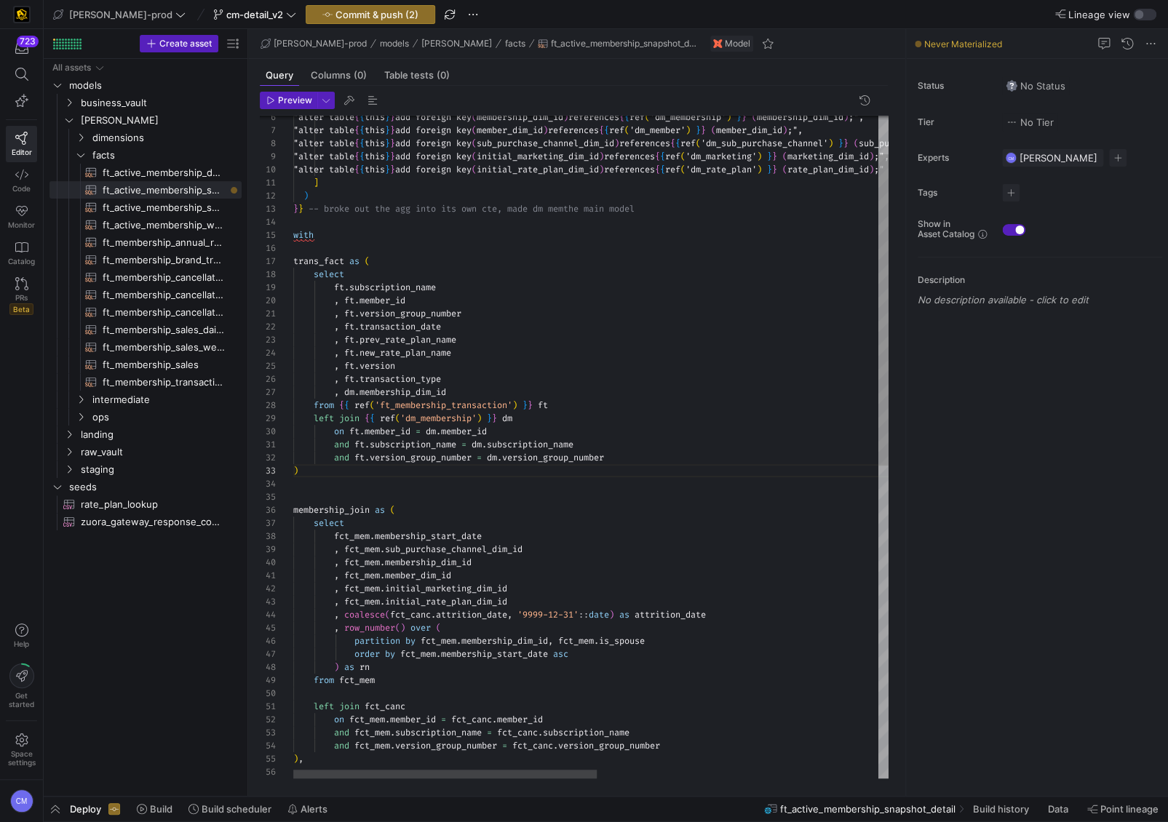
scroll to position [79, 157]
click at [475, 391] on div ""alter table { { this } } add foreign key ( membership_dim_id ) references { { …" at bounding box center [866, 737] width 1147 height 1409
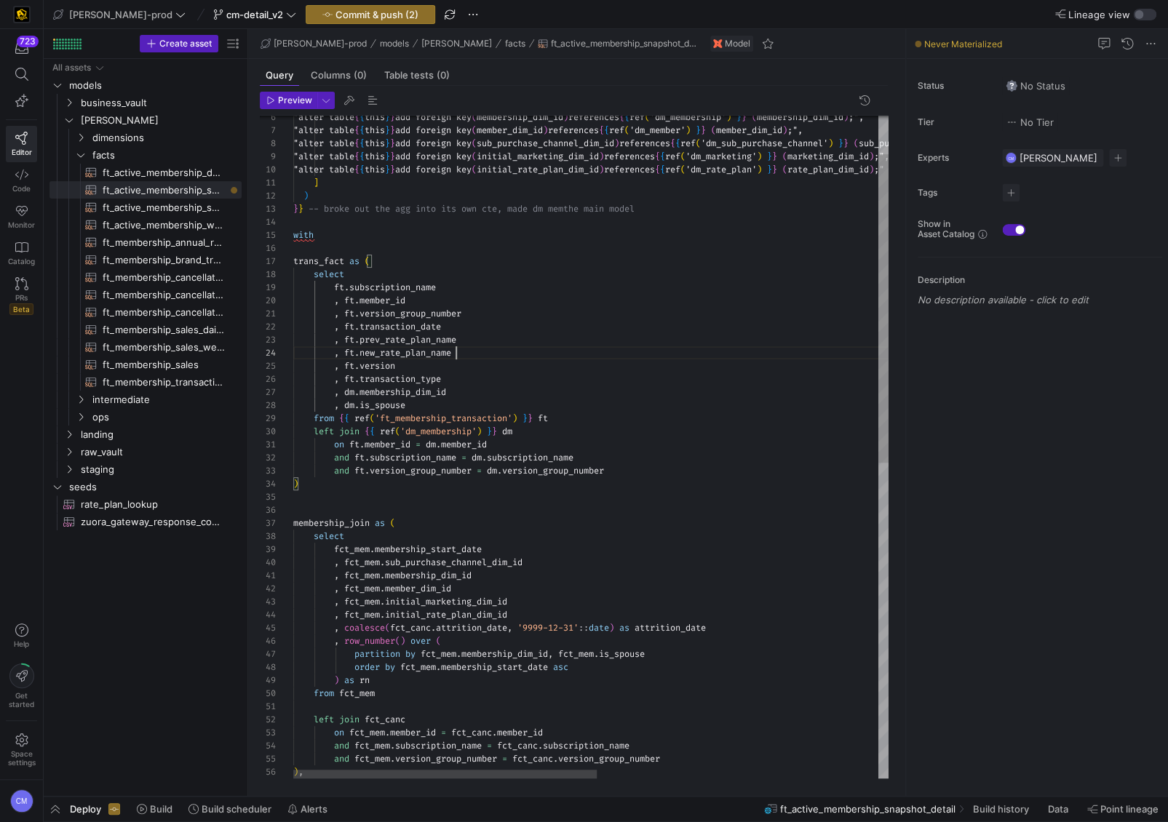
scroll to position [39, 162]
click at [576, 348] on div ""alter table { { this } } add foreign key ( membership_dim_id ) references { { …" at bounding box center [866, 744] width 1147 height 1422
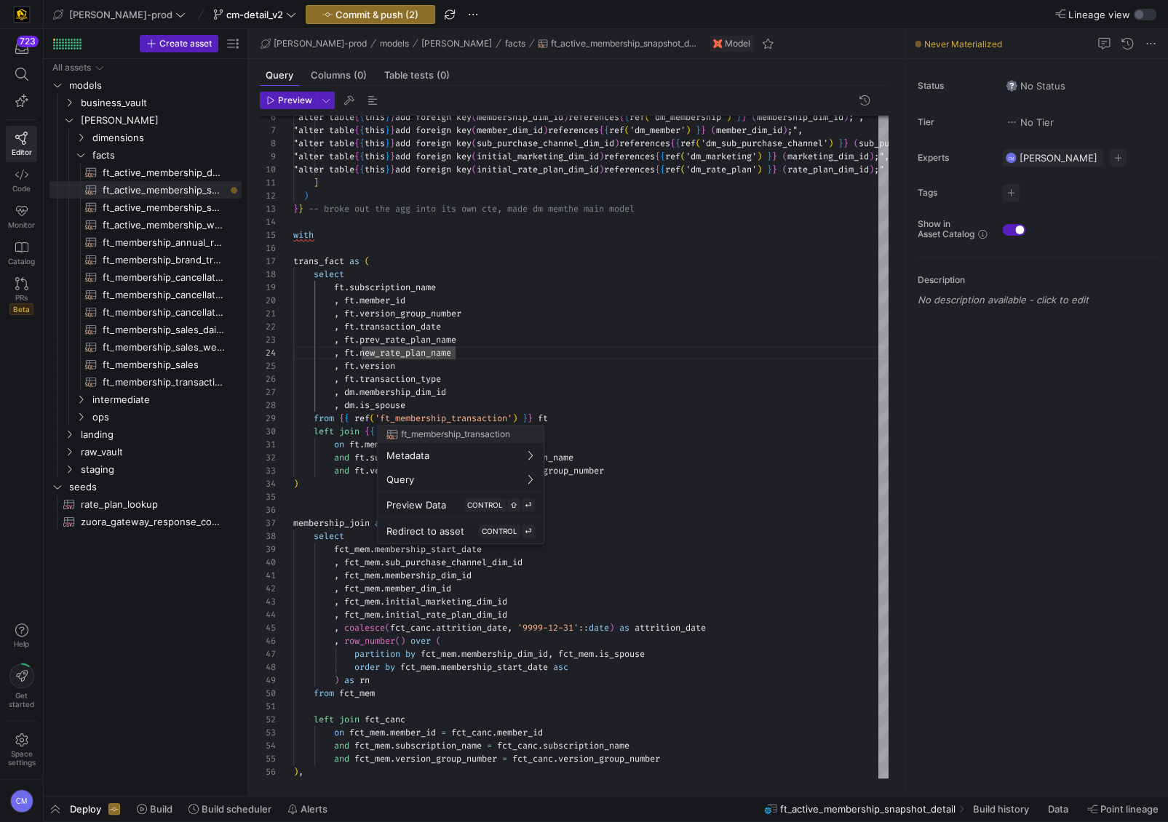
click at [480, 412] on div at bounding box center [584, 411] width 1168 height 822
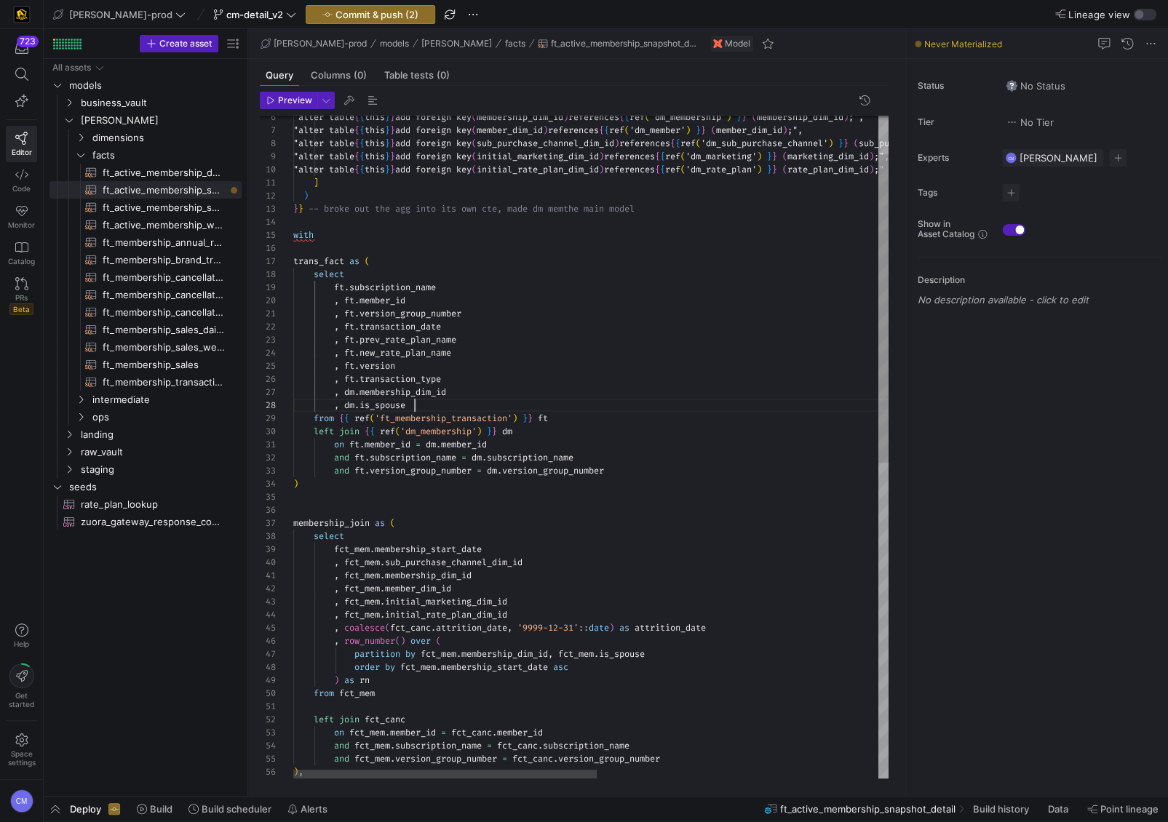
scroll to position [92, 121]
click at [471, 405] on div ""alter table { { this } } add foreign key ( membership_dim_id ) references { { …" at bounding box center [866, 744] width 1147 height 1422
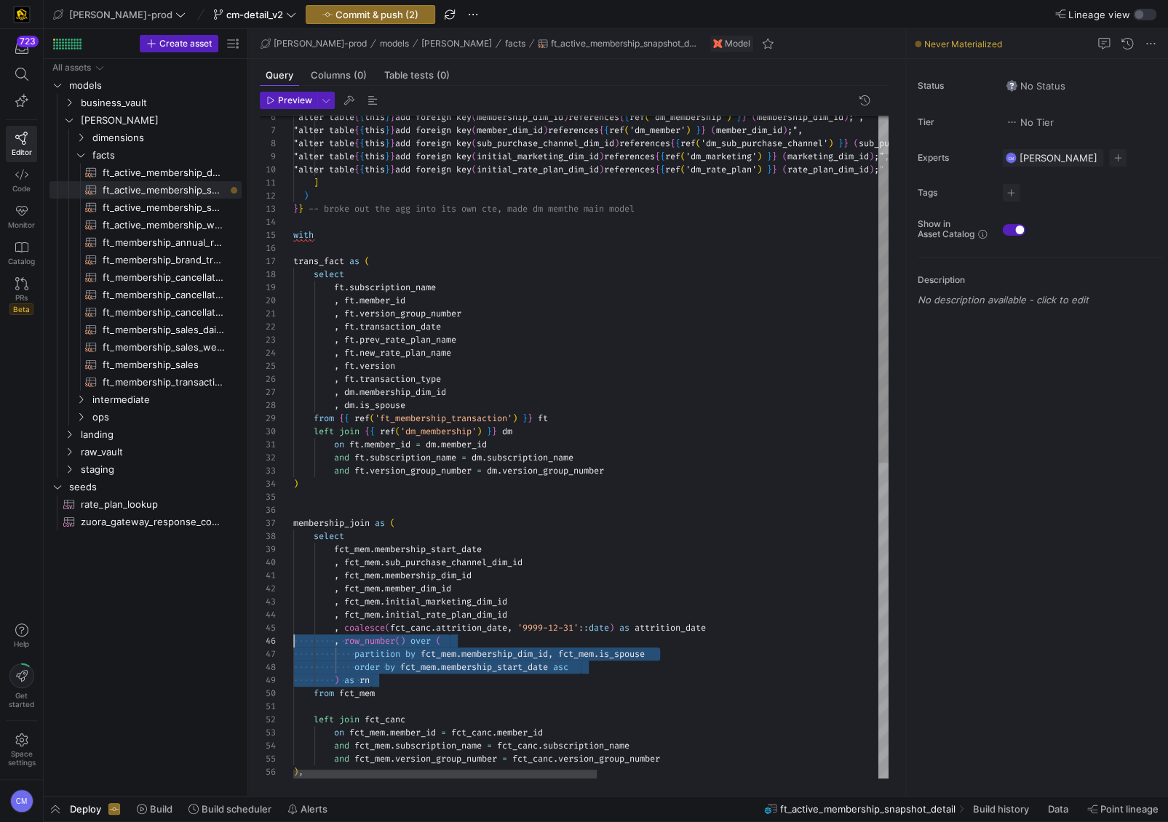
scroll to position [66, 0]
drag, startPoint x: 480, startPoint y: 681, endPoint x: 295, endPoint y: 643, distance: 188.9
click at [295, 643] on div ""alter table { { this } } add foreign key ( membership_dim_id ) references { { …" at bounding box center [866, 744] width 1147 height 1422
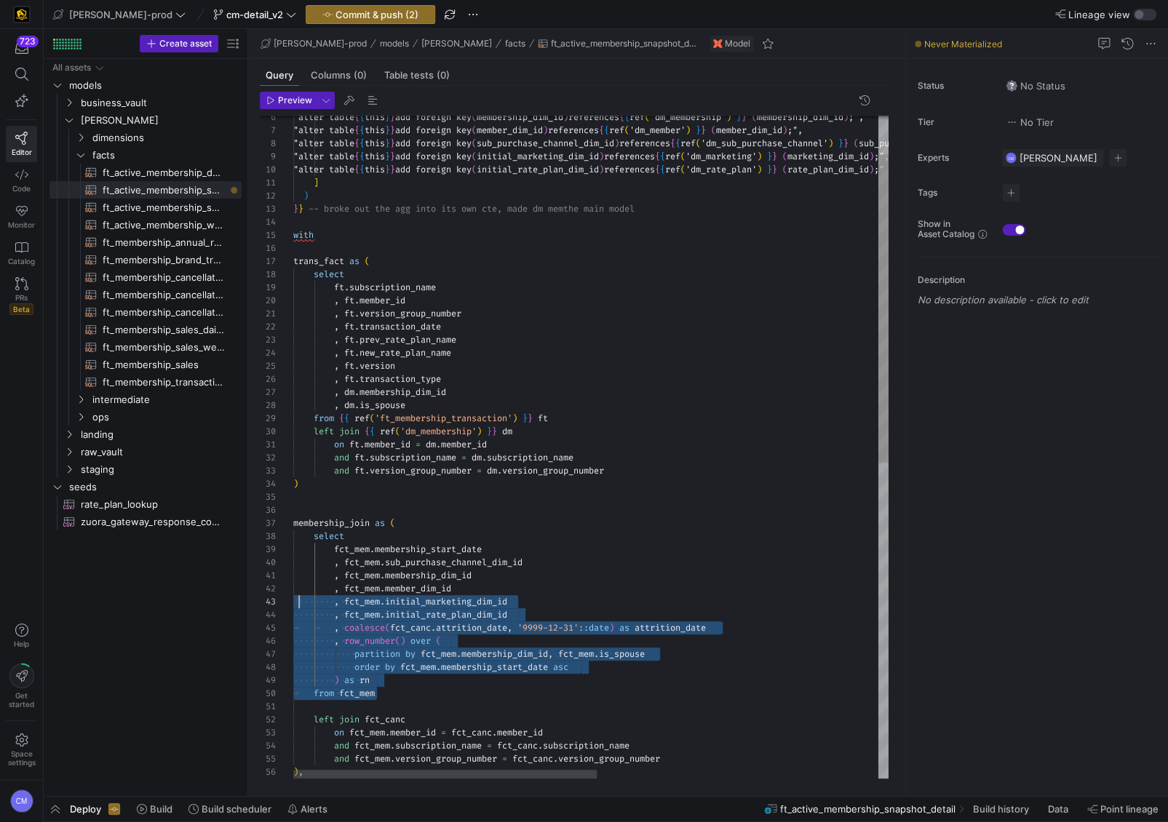
scroll to position [26, 5]
drag, startPoint x: 397, startPoint y: 693, endPoint x: 298, endPoint y: 600, distance: 134.9
click at [298, 600] on div ""alter table { { this } } add foreign key ( membership_dim_id ) references { { …" at bounding box center [866, 744] width 1147 height 1422
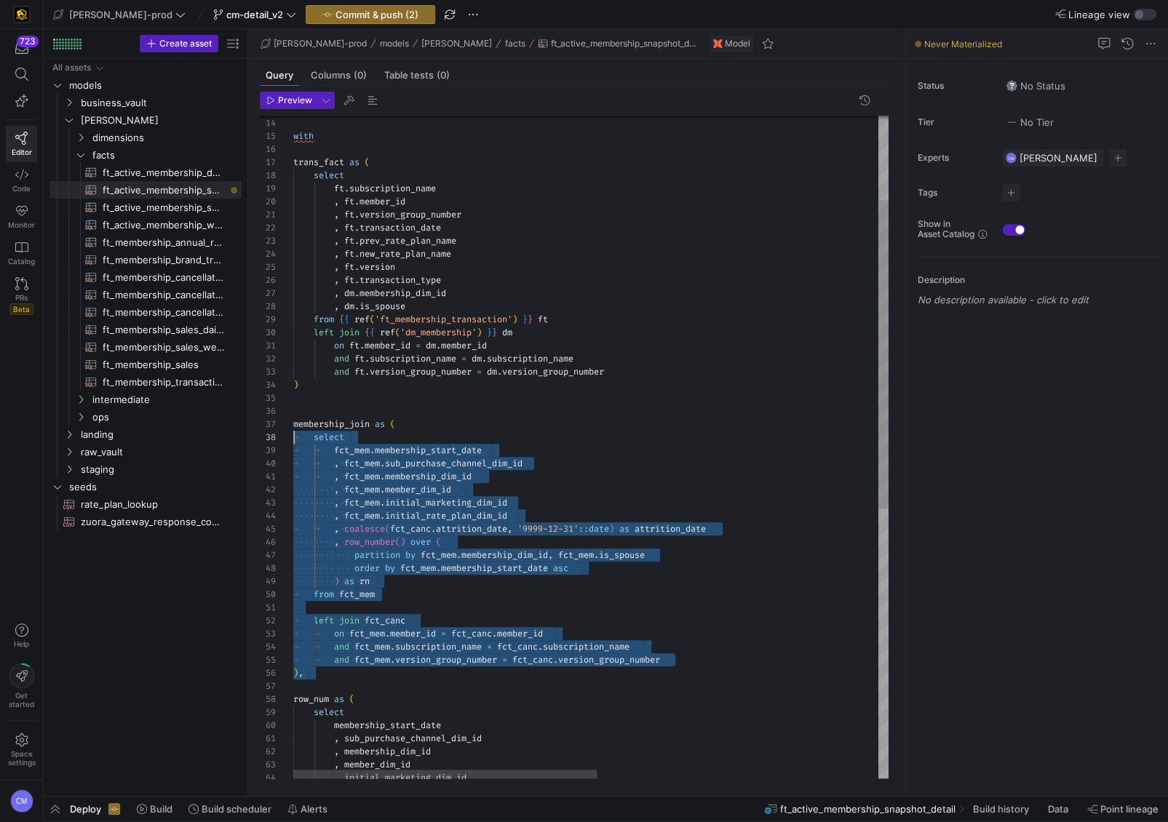
scroll to position [79, 0]
drag, startPoint x: 357, startPoint y: 670, endPoint x: 252, endPoint y: 421, distance: 270.1
click at [252, 421] on div "Preview 13 14 15 16 17 18 19 20 21 22 23 24 25 26 27 29 30 31 32 33 34 35 36 37…" at bounding box center [573, 435] width 651 height 699
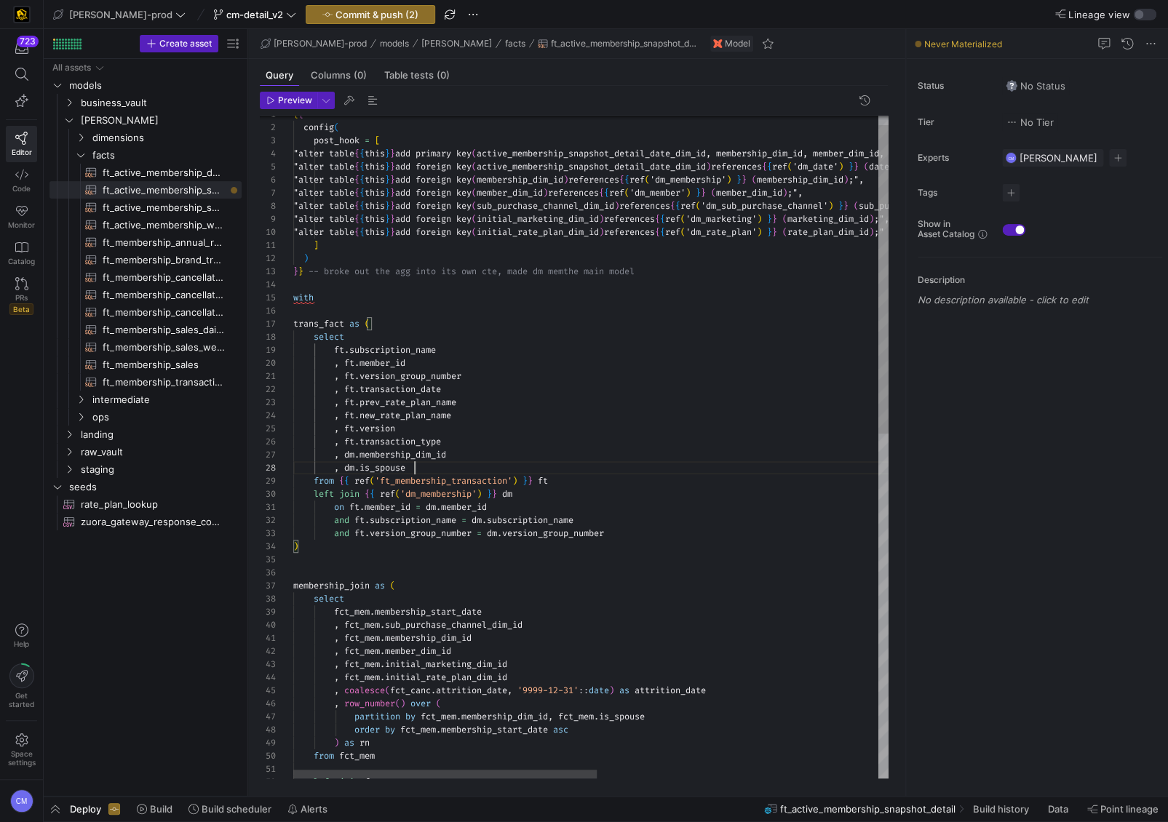
scroll to position [92, 121]
click at [454, 469] on div "from fct_mem order by fct_mem . membership_start_date asc ) as rn partition by …" at bounding box center [866, 807] width 1147 height 1422
click at [194, 381] on span "ft_membership_transaction​​​​​​​​​​" at bounding box center [164, 382] width 122 height 17
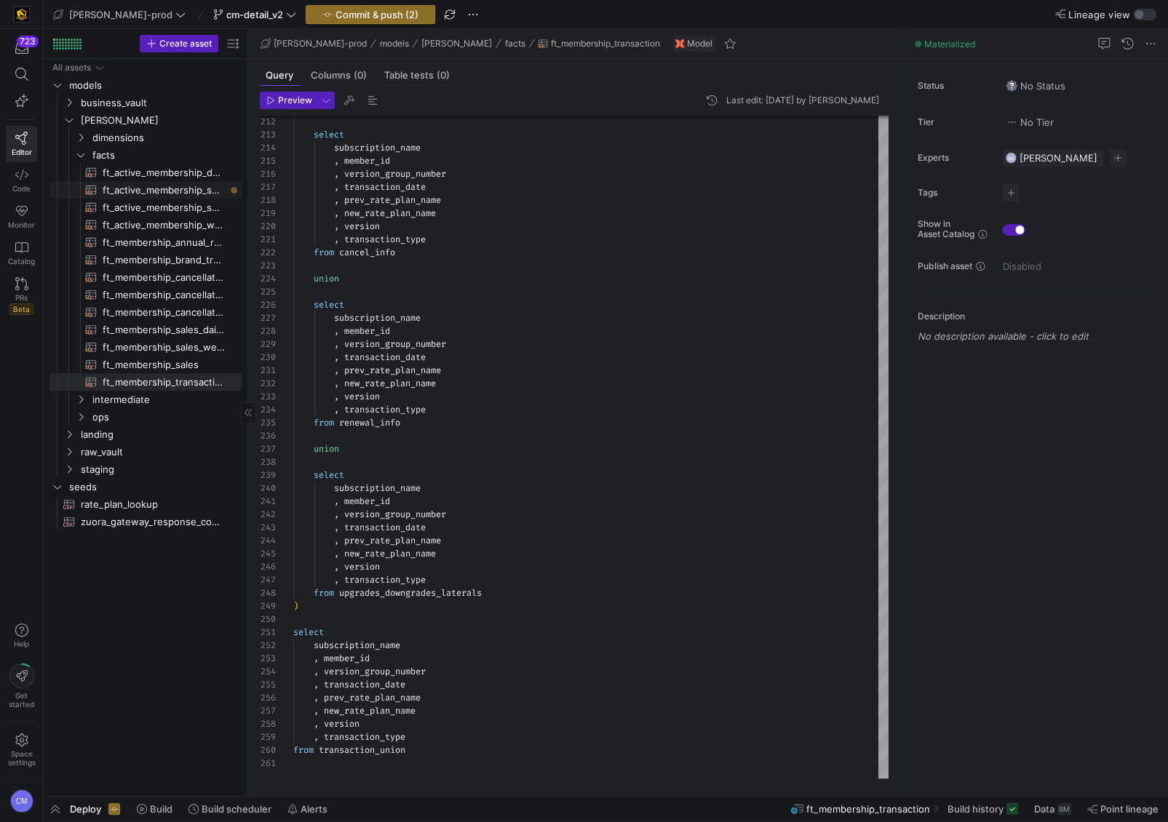
click at [151, 183] on span "ft_active_membership_snapshot_detail​​​​​​​​​​" at bounding box center [164, 190] width 122 height 17
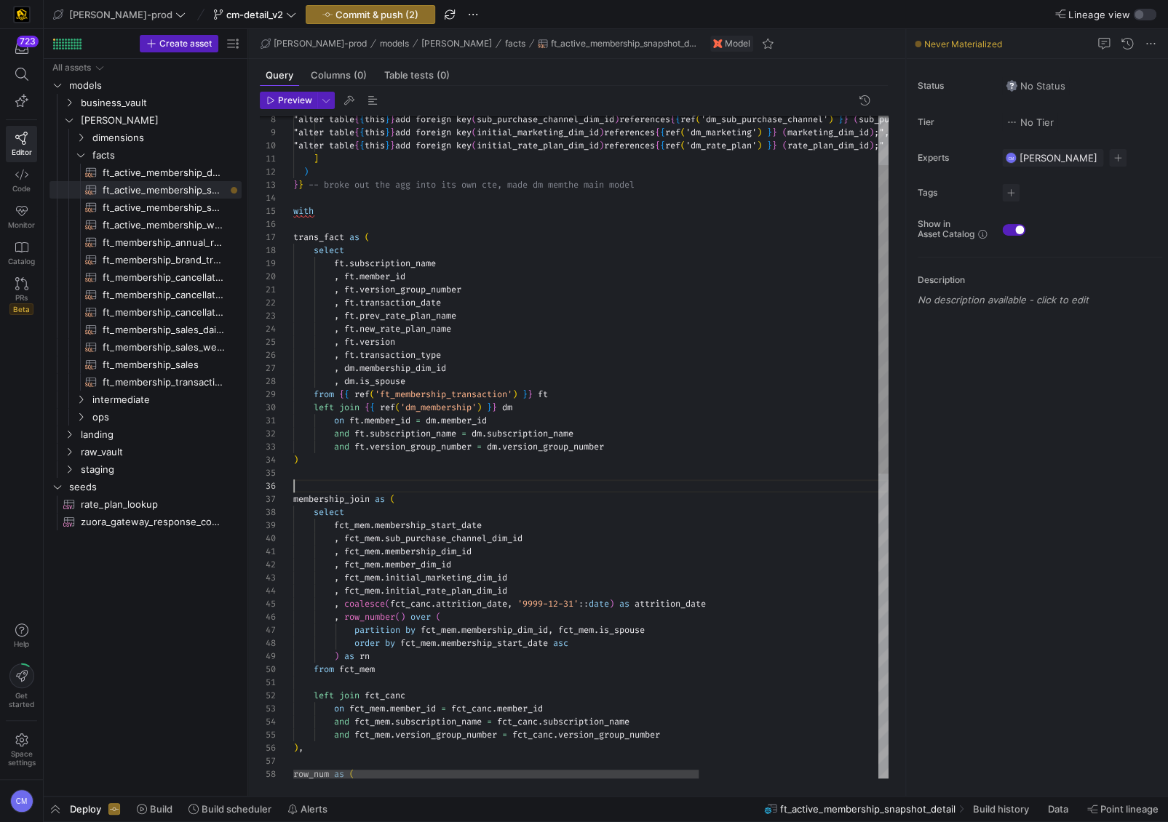
scroll to position [66, 0]
click at [377, 491] on div "row_num as ( ) , and fct_mem . version_group_number = fct_canc . version_group_…" at bounding box center [722, 720] width 859 height 1422
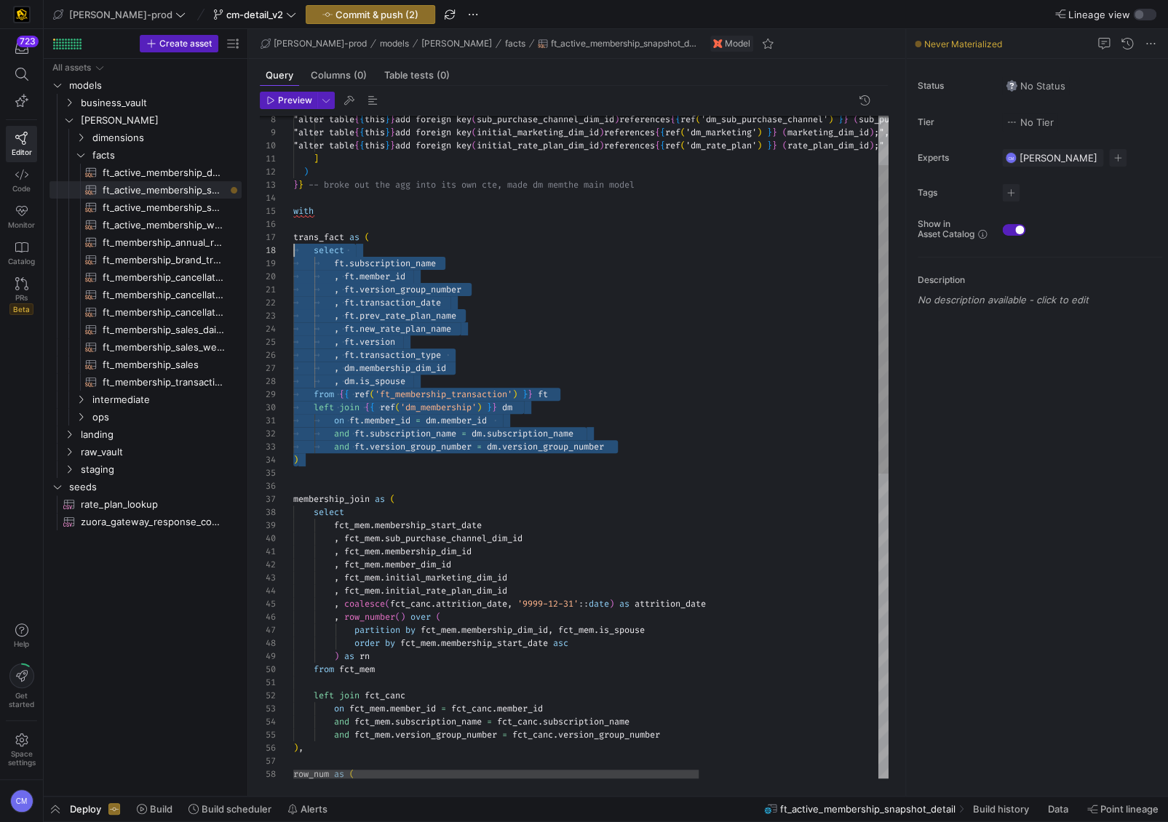
scroll to position [79, 0]
drag, startPoint x: 333, startPoint y: 461, endPoint x: 220, endPoint y: 239, distance: 250.0
click at [293, 239] on div "row_num as ( ) , and fct_mem . version_group_number = fct_canc . version_group_…" at bounding box center [722, 720] width 859 height 1422
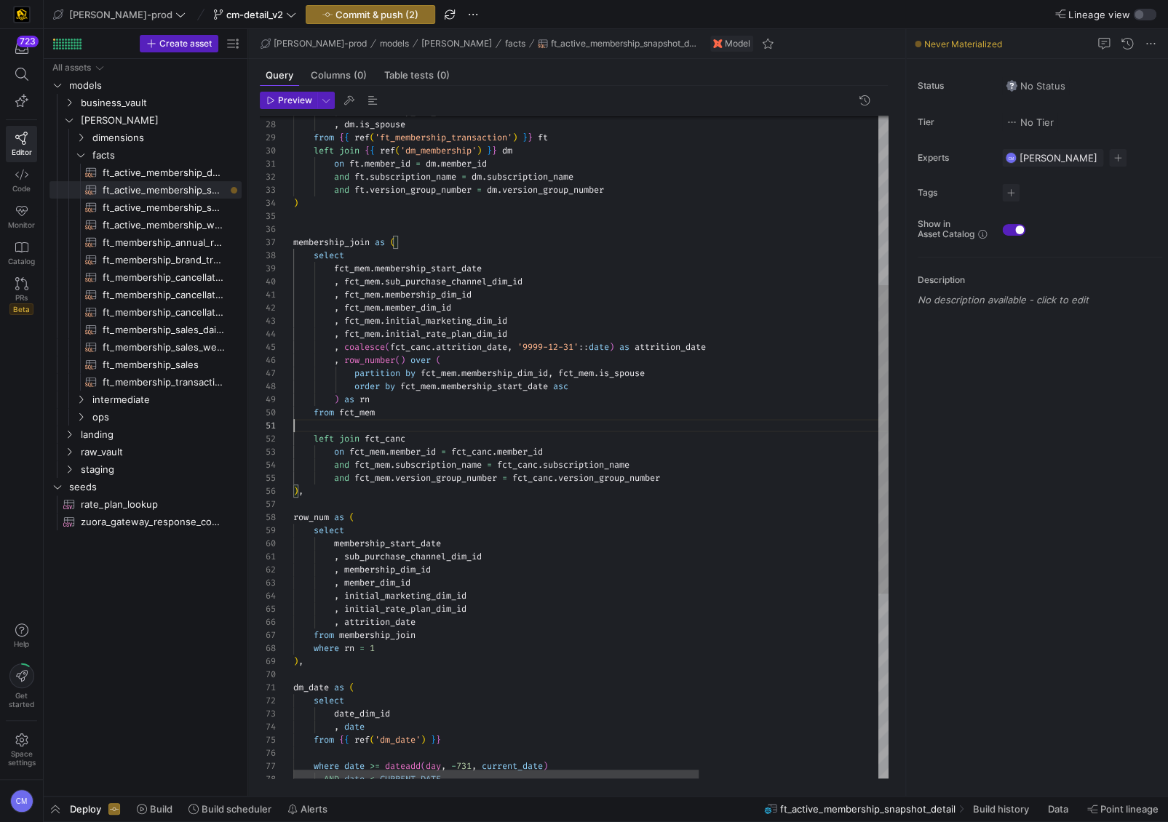
click at [422, 421] on div "row_num as ( ) , and fct_mem . version_group_number = fct_canc . version_group_…" at bounding box center [722, 464] width 859 height 1422
click at [404, 435] on div "row_num as ( ) , and fct_mem . version_group_number = fct_canc . version_group_…" at bounding box center [722, 464] width 859 height 1422
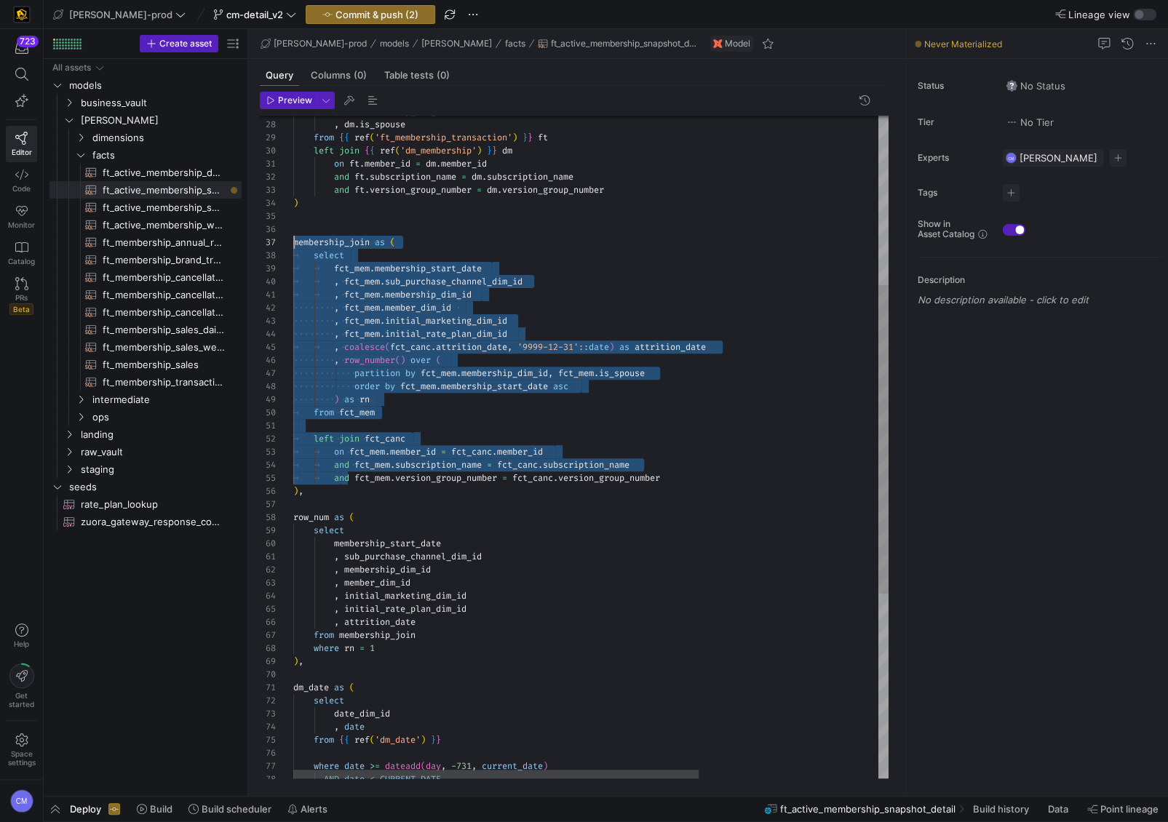
drag, startPoint x: 339, startPoint y: 483, endPoint x: 244, endPoint y: 247, distance: 255.1
click at [293, 247] on div "row_num as ( ) , and fct_mem . version_group_number = fct_canc . version_group_…" at bounding box center [722, 464] width 859 height 1422
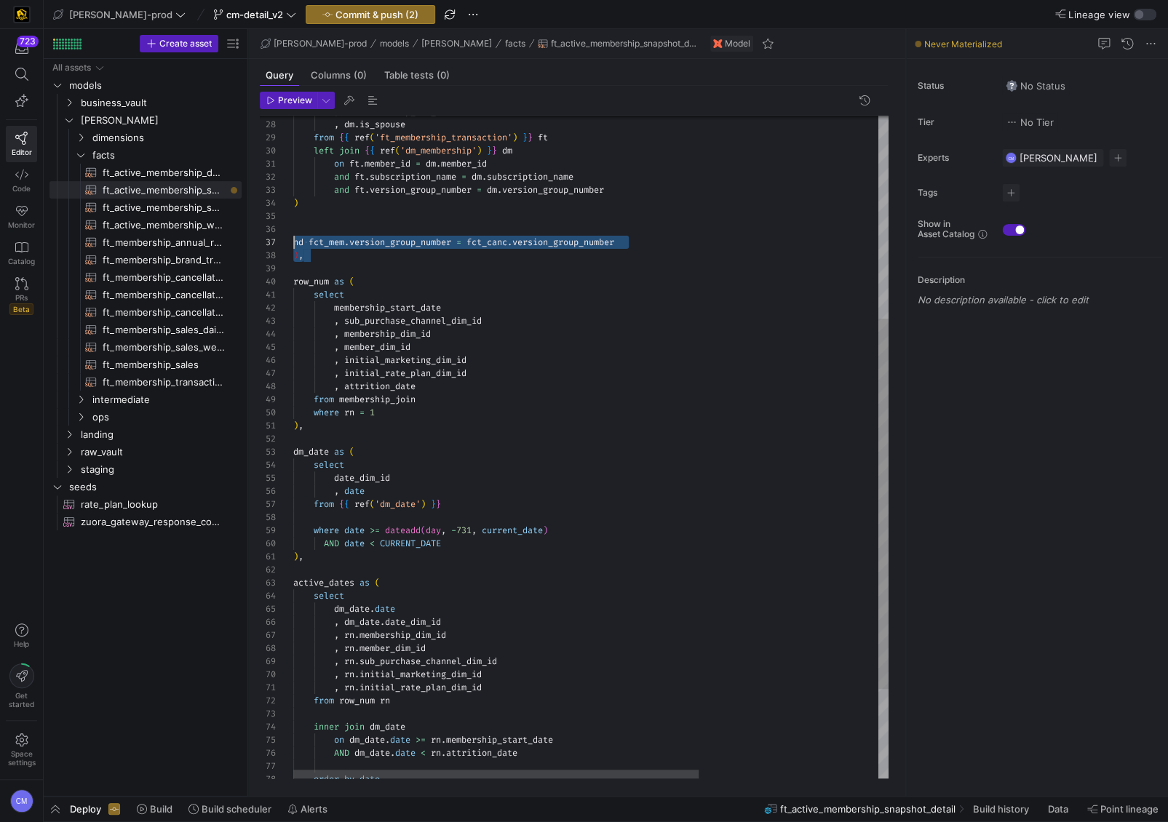
drag, startPoint x: 326, startPoint y: 254, endPoint x: 260, endPoint y: 237, distance: 68.5
click at [260, 237] on div "40 39 38 35 36 37 33 34 32 31 29 30 28 27 41 42 43 44 45 46 47 48 49 50 51 52 5…" at bounding box center [574, 447] width 629 height 663
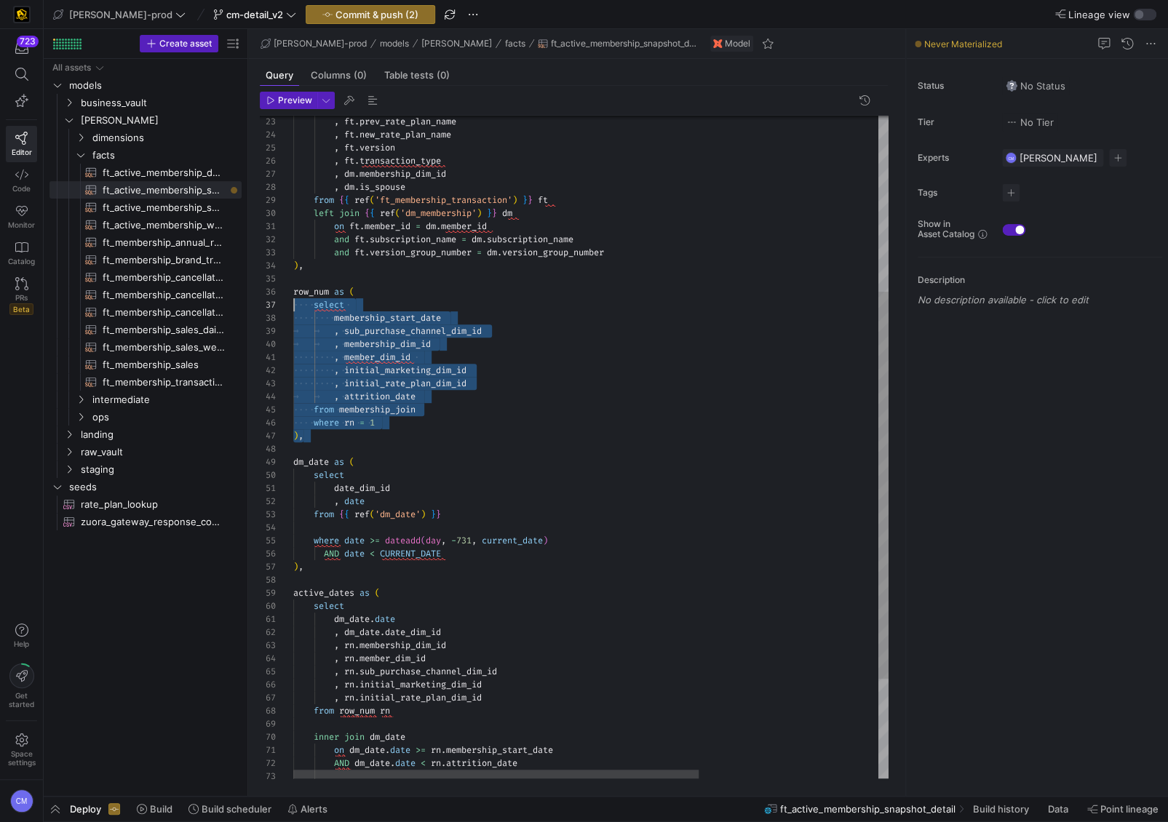
scroll to position [66, 0]
drag, startPoint x: 361, startPoint y: 441, endPoint x: 226, endPoint y: 291, distance: 202.0
click at [293, 291] on div "row_num as ( and ft . version_group_number = dm . version_group_number ) , and …" at bounding box center [722, 382] width 859 height 1134
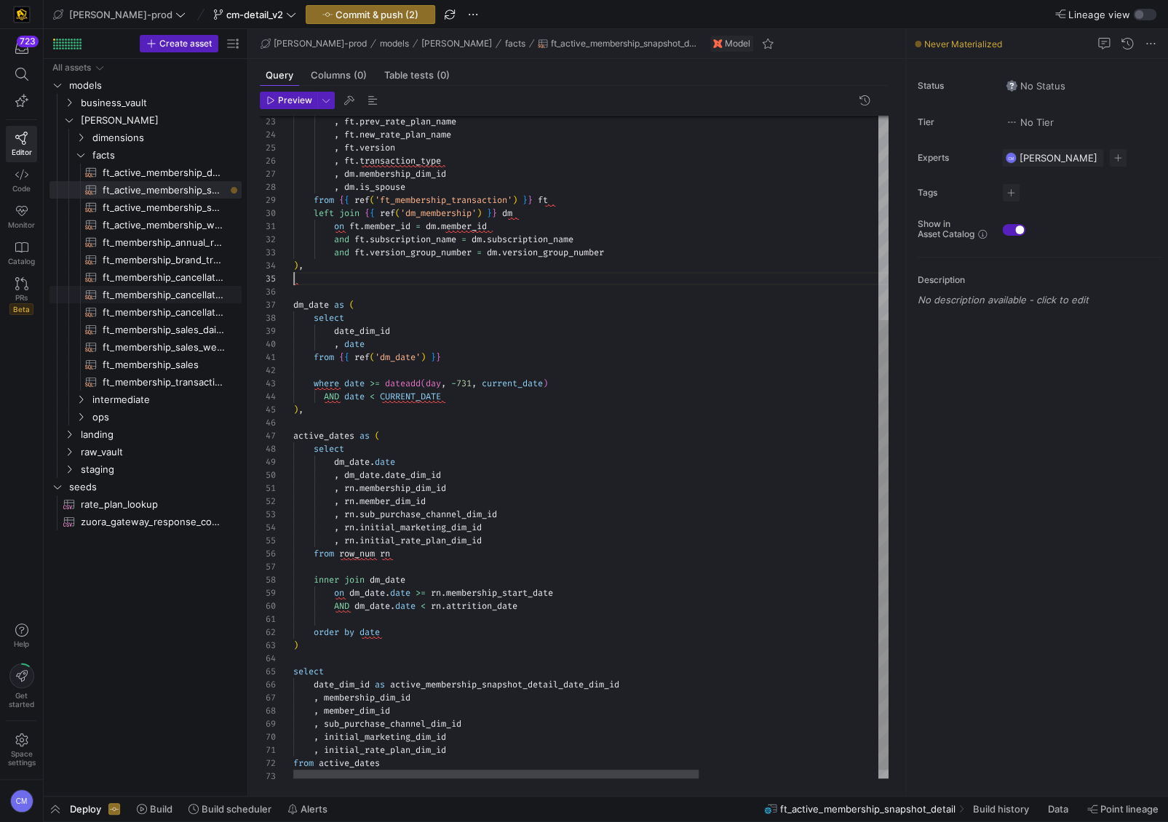
scroll to position [39, 9]
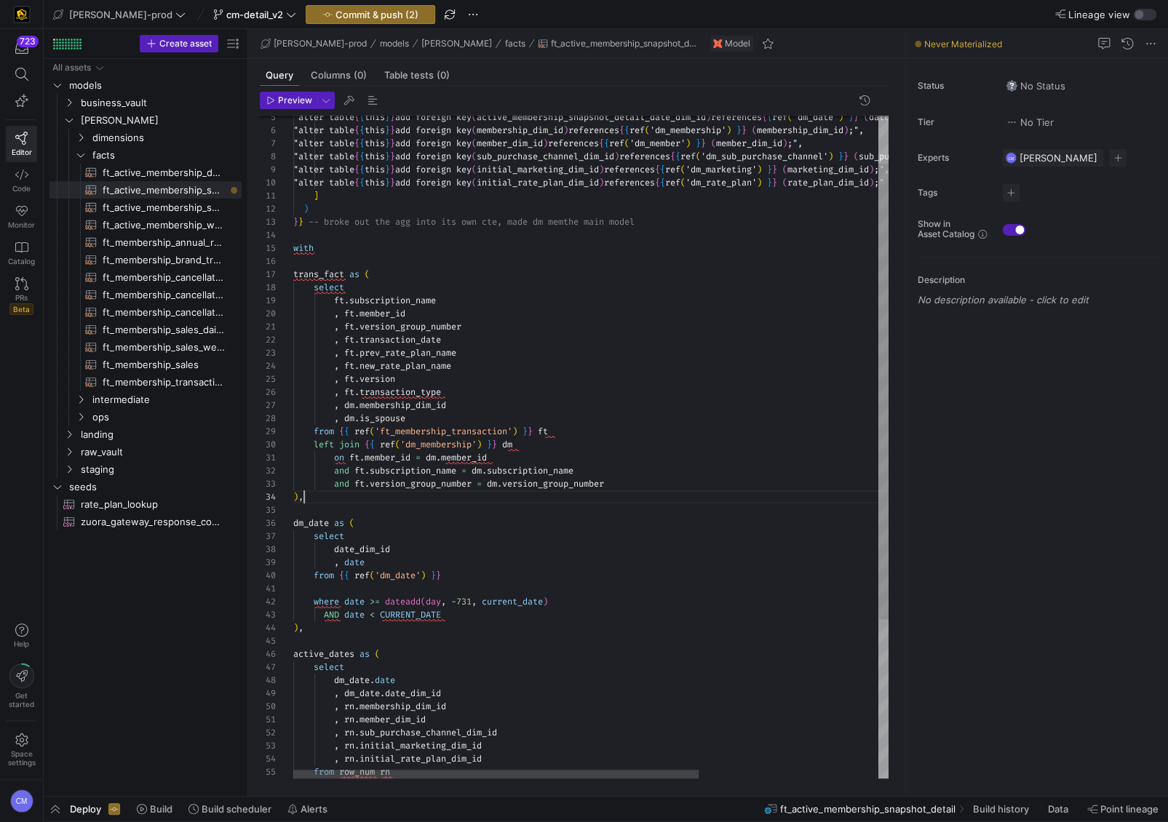
click at [493, 408] on div "and ft . version_group_number = dm . version_group_number ) , and ft . subscrip…" at bounding box center [722, 529] width 859 height 964
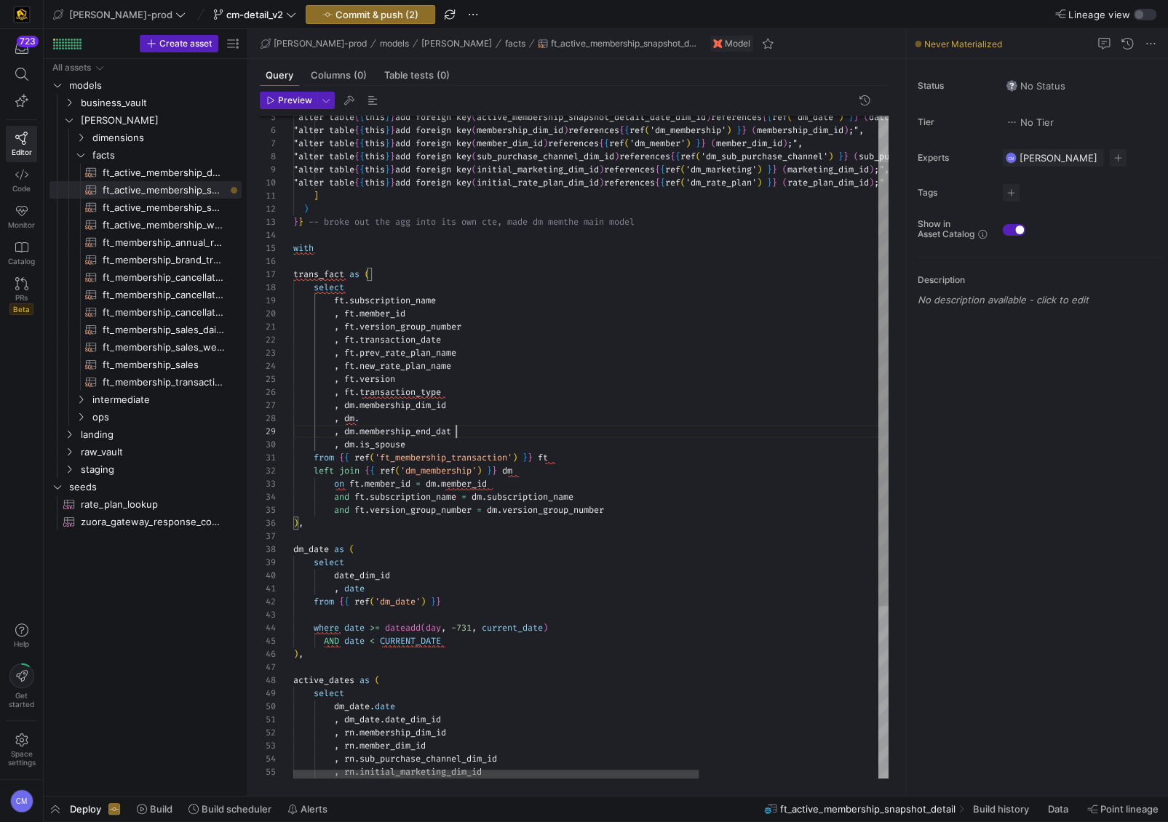
scroll to position [104, 167]
click at [443, 419] on div "and ft . version_group_number = dm . version_group_number ) , and ft . subscrip…" at bounding box center [722, 542] width 859 height 990
click at [467, 389] on div "and ft . version_group_number = dm . version_group_number ) , and ft . subscrip…" at bounding box center [722, 542] width 859 height 990
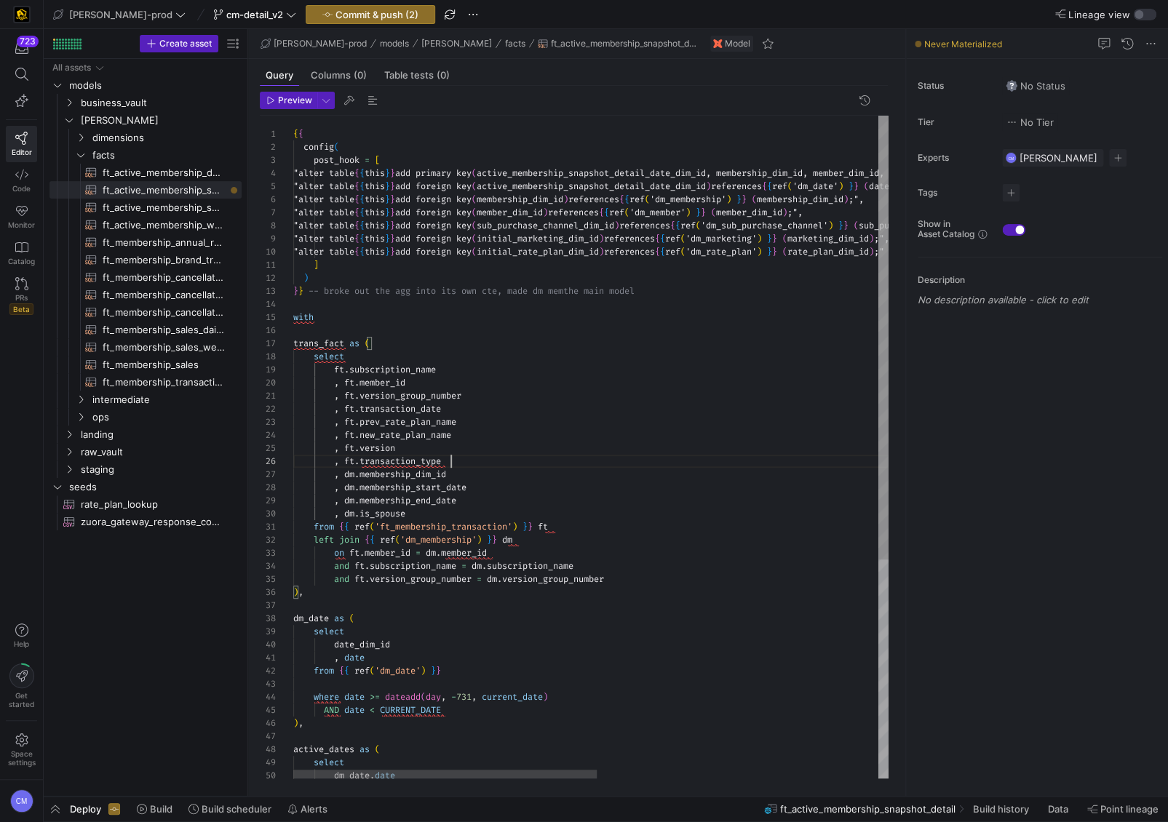
scroll to position [92, 58]
click at [550, 353] on div "and ft . version_group_number = dm . version_group_number ) , and ft . subscrip…" at bounding box center [866, 611] width 1147 height 990
click at [290, 127] on div "1" at bounding box center [276, 133] width 33 height 13
click at [292, 132] on div "1" at bounding box center [276, 133] width 33 height 13
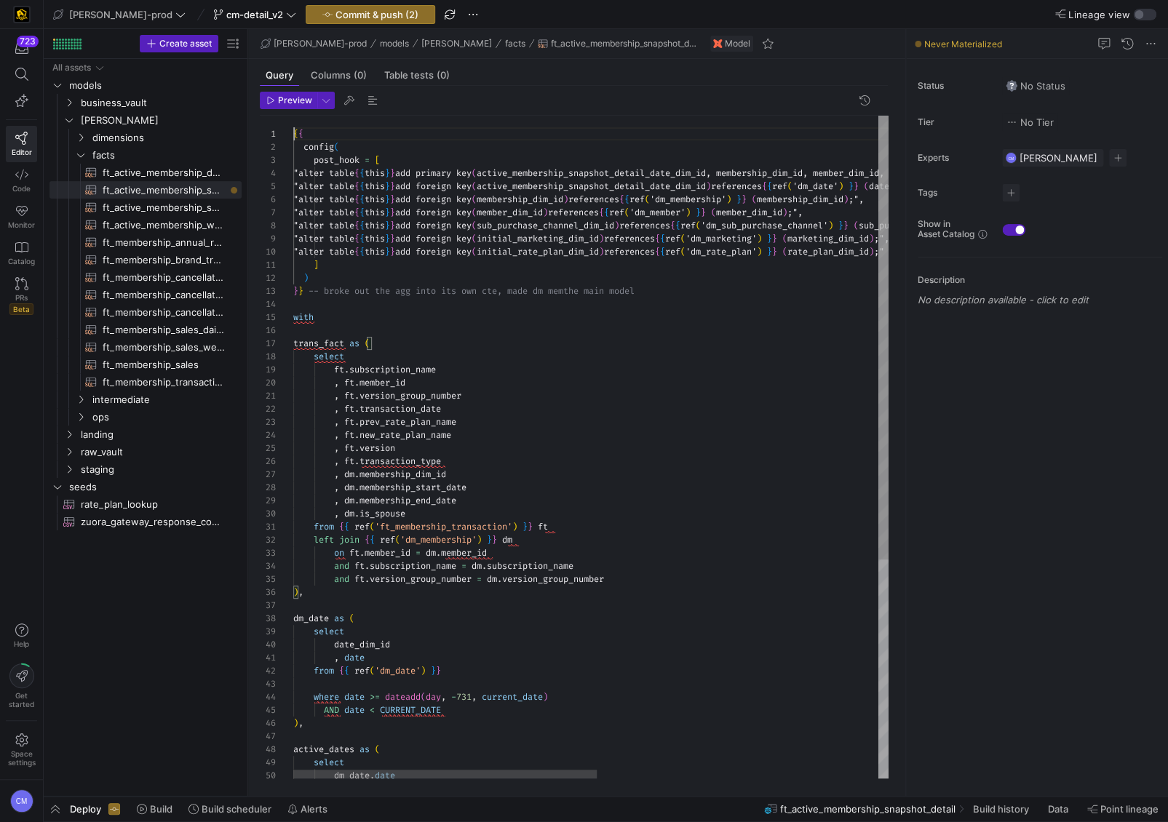
click at [294, 134] on div "and ft . version_group_number = dm . version_group_number ) , and ft . subscrip…" at bounding box center [866, 611] width 1147 height 990
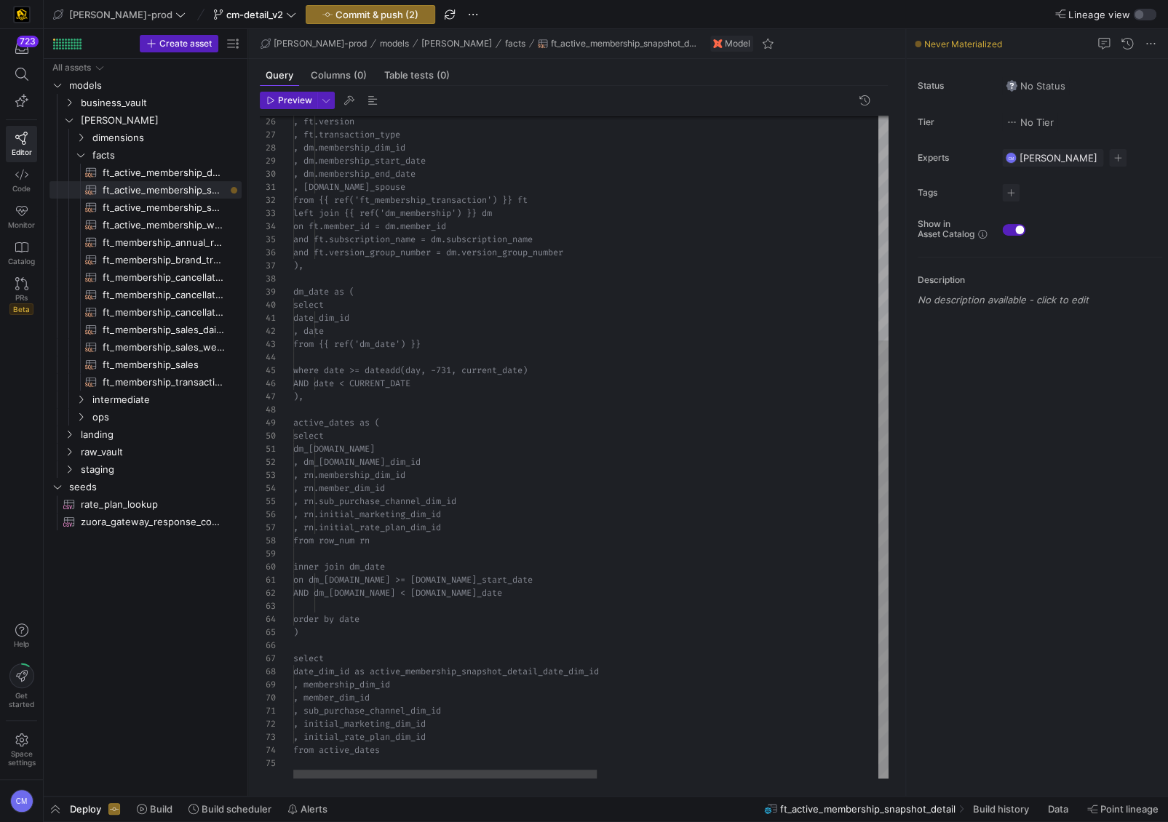
scroll to position [52, 0]
click at [405, 758] on div "and ft.version_group_number = dm.version_group_n umber ), and ft.subscription_n…" at bounding box center [866, 277] width 1147 height 1003
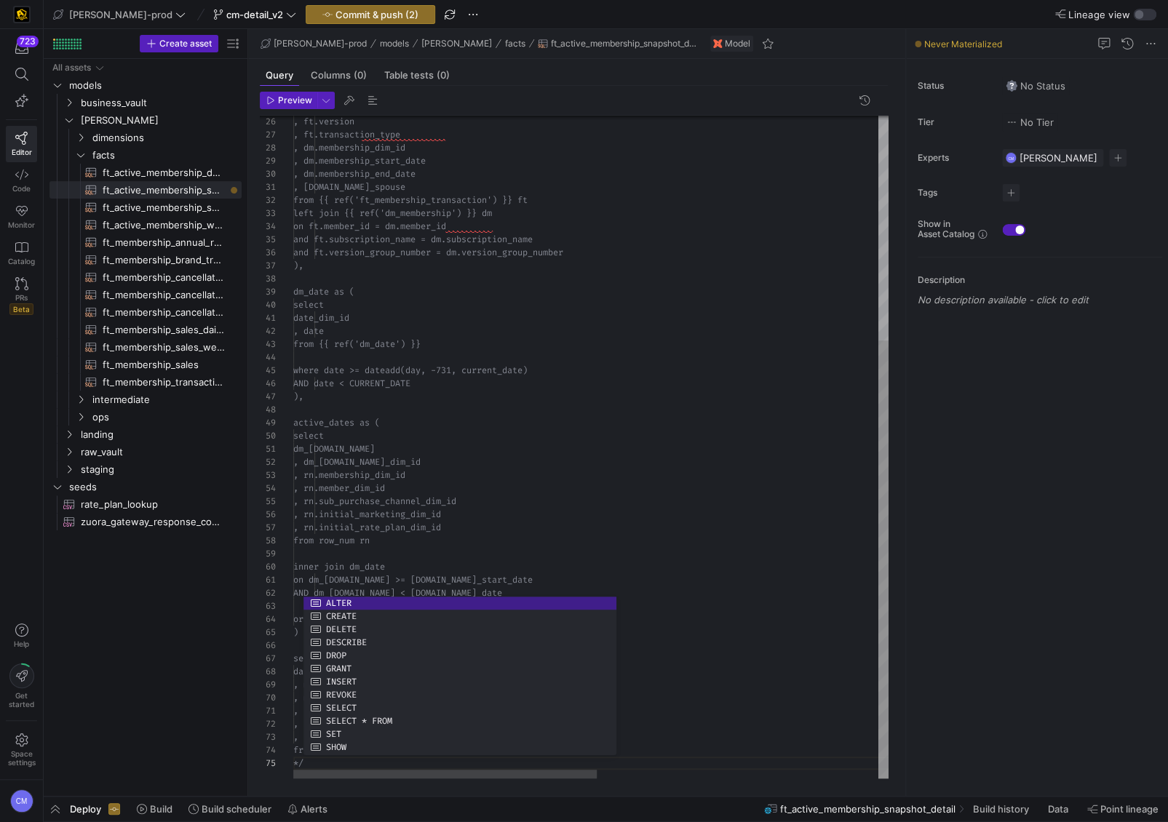
click at [608, 430] on div "and ft.version_group_number = dm.version_group_n umber ), and ft.subscription_n…" at bounding box center [866, 277] width 1147 height 1003
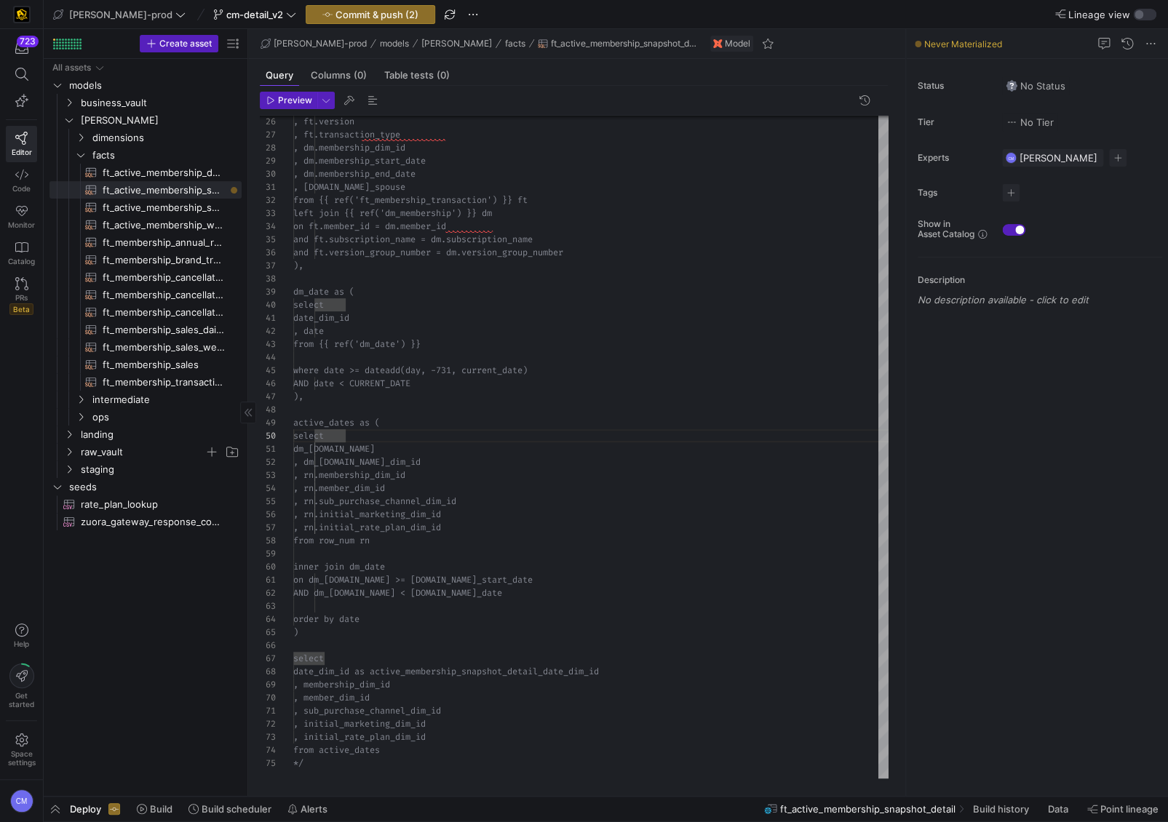
type textarea "date_dim_id , date from {{ ref('dm_date') }} where date >= dateadd(day, -731, c…"
click at [354, 10] on span "Commit & push (2)" at bounding box center [377, 15] width 83 height 12
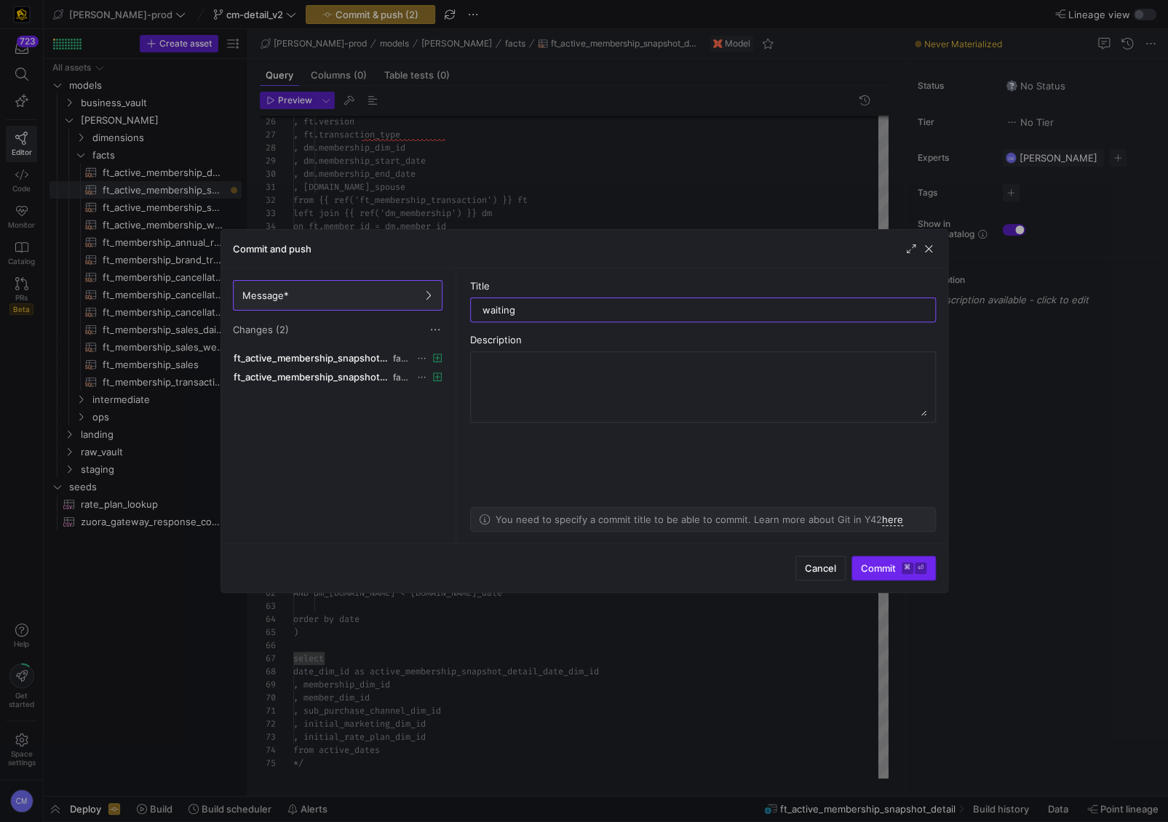
type input "waiting"
click at [926, 563] on kbd "⏎" at bounding box center [921, 569] width 12 height 12
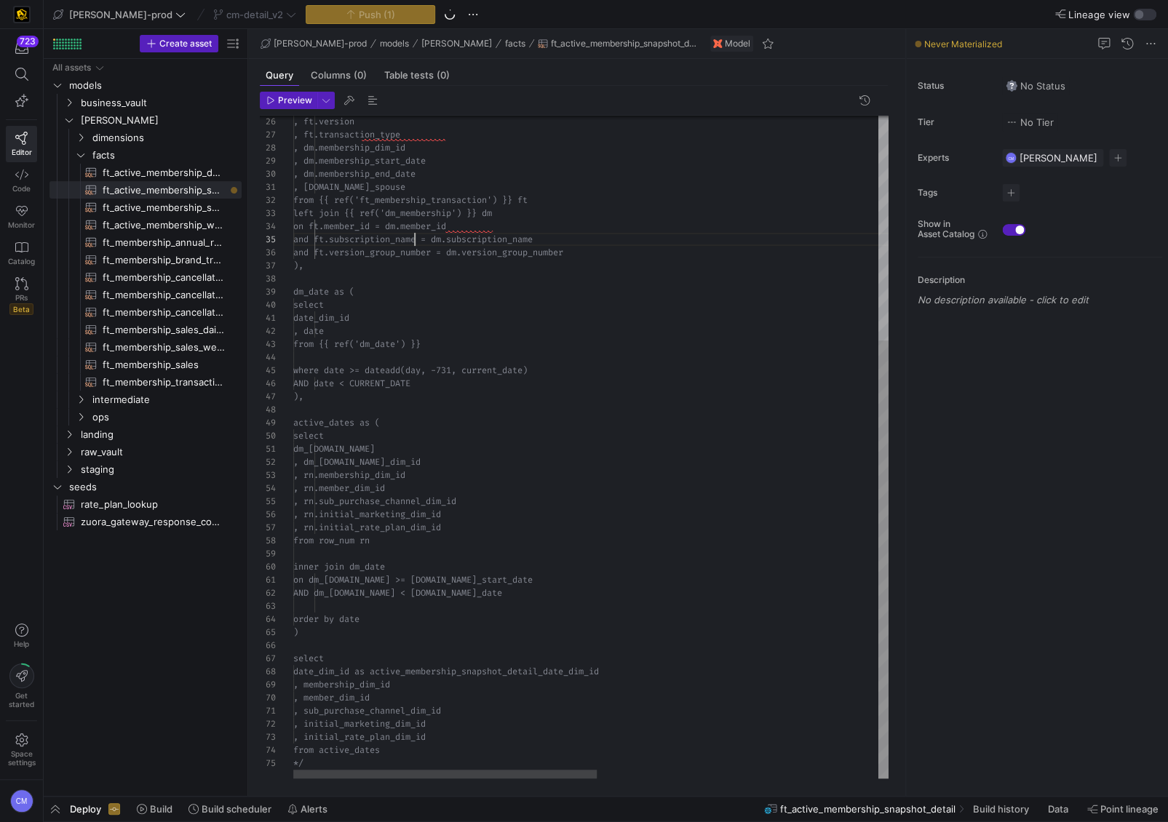
scroll to position [52, 121]
click at [416, 242] on div "and ft.version_group_number = dm.version_group_n umber ), and ft.subscription_n…" at bounding box center [866, 277] width 1147 height 1003
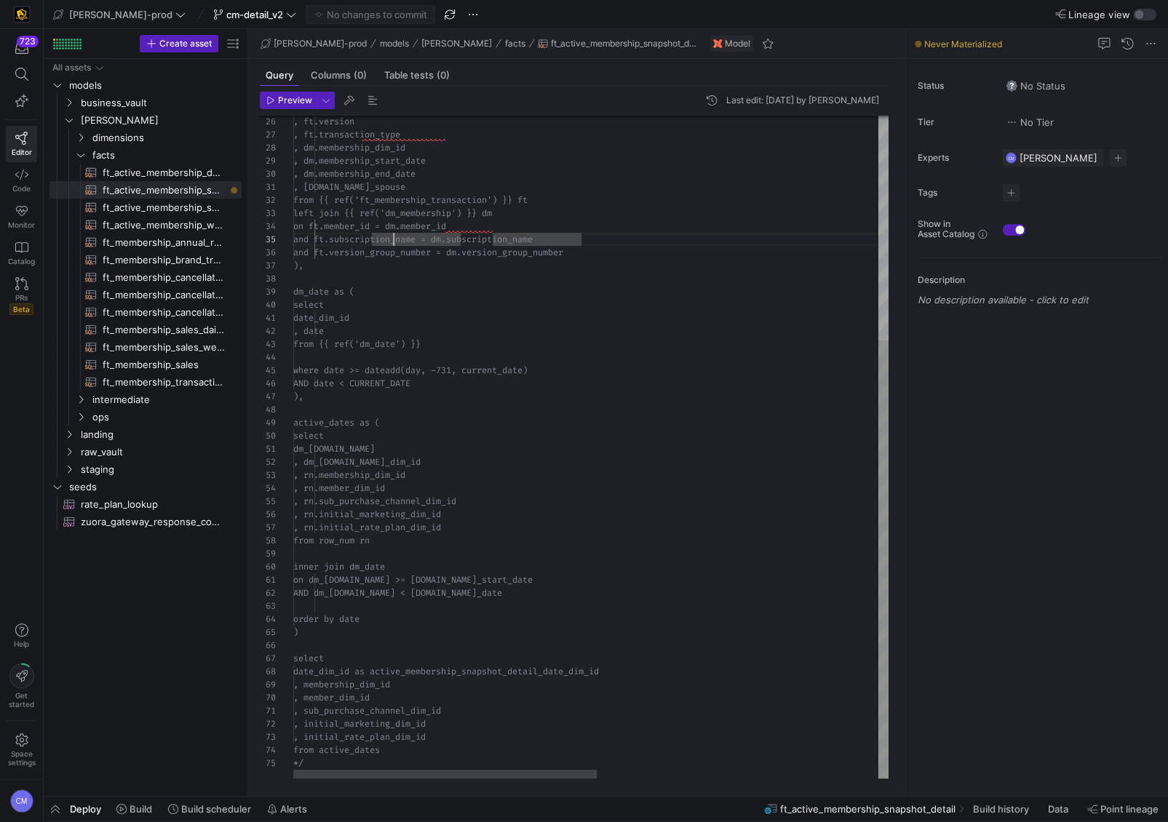
click at [395, 242] on div "and ft.version_group_number = dm.version_group_n umber ), and ft.subscription_n…" at bounding box center [866, 277] width 1147 height 1003
click at [147, 376] on span "ft_membership_transaction​​​​​​​​​​" at bounding box center [164, 382] width 122 height 17
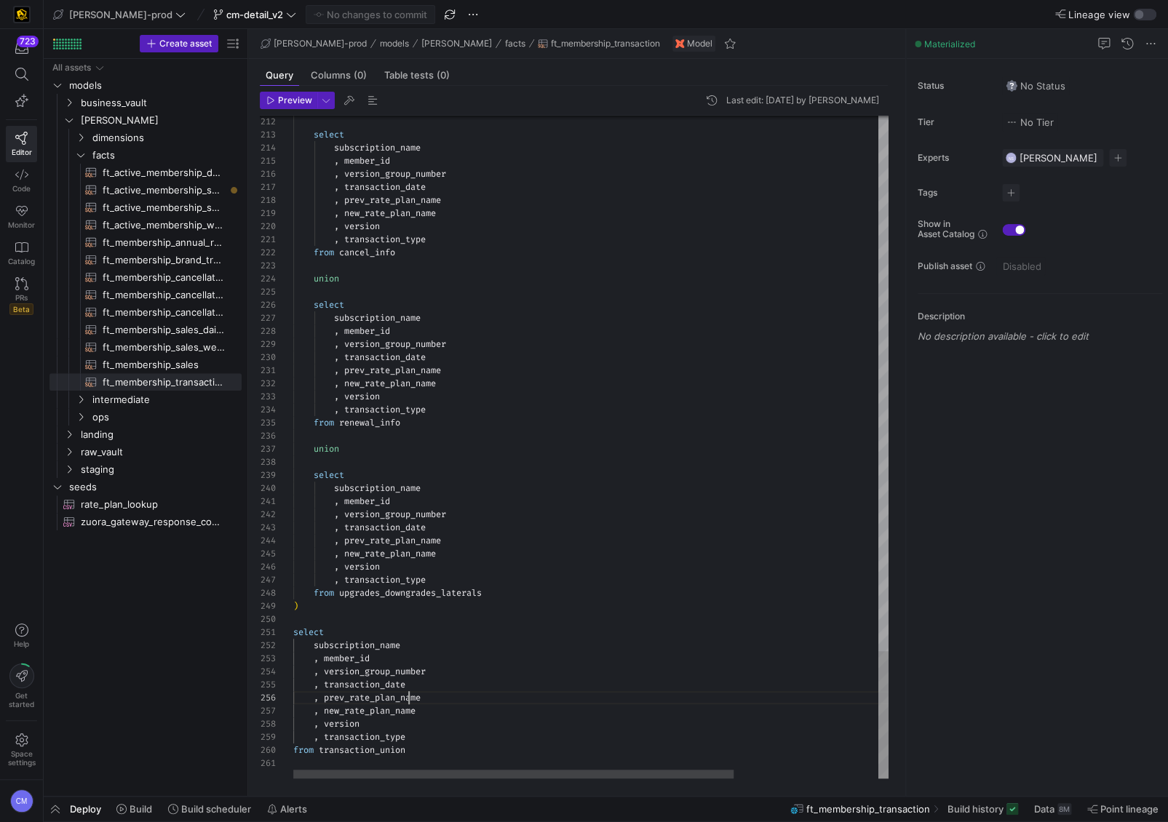
scroll to position [66, 115]
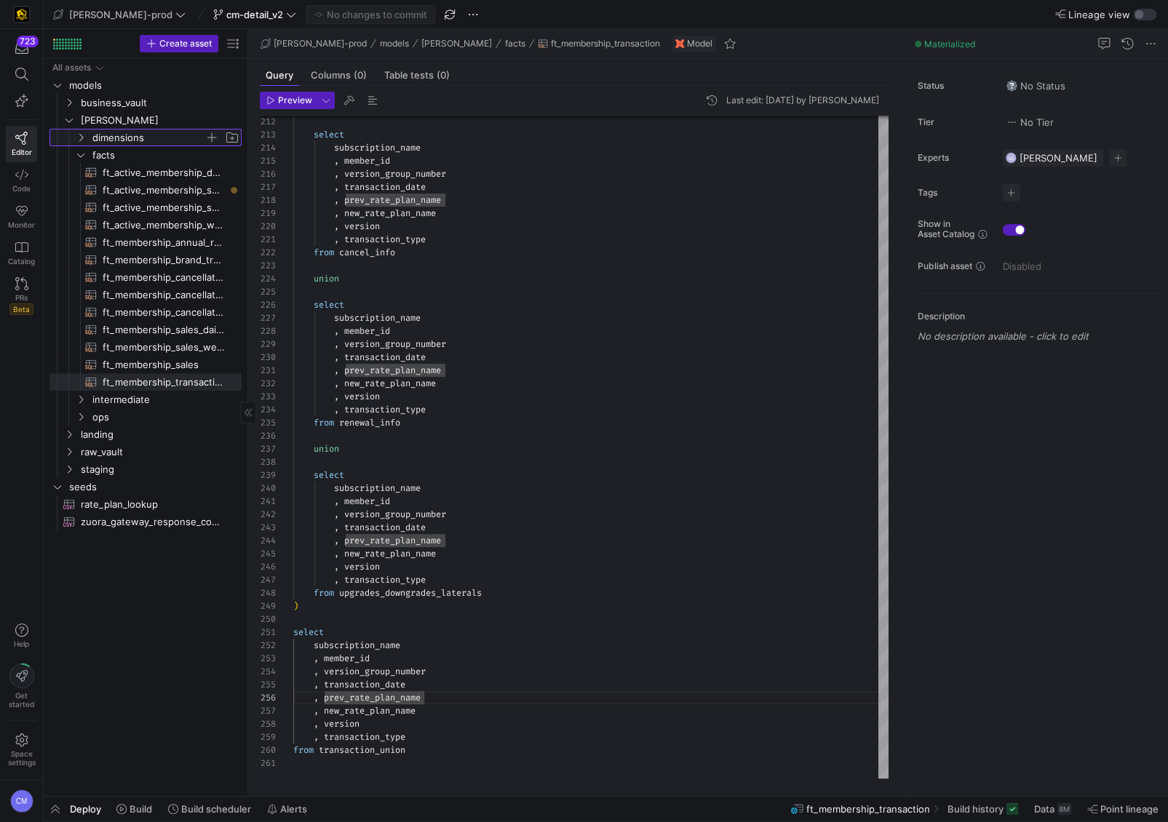
click at [145, 132] on span "dimensions" at bounding box center [148, 138] width 112 height 17
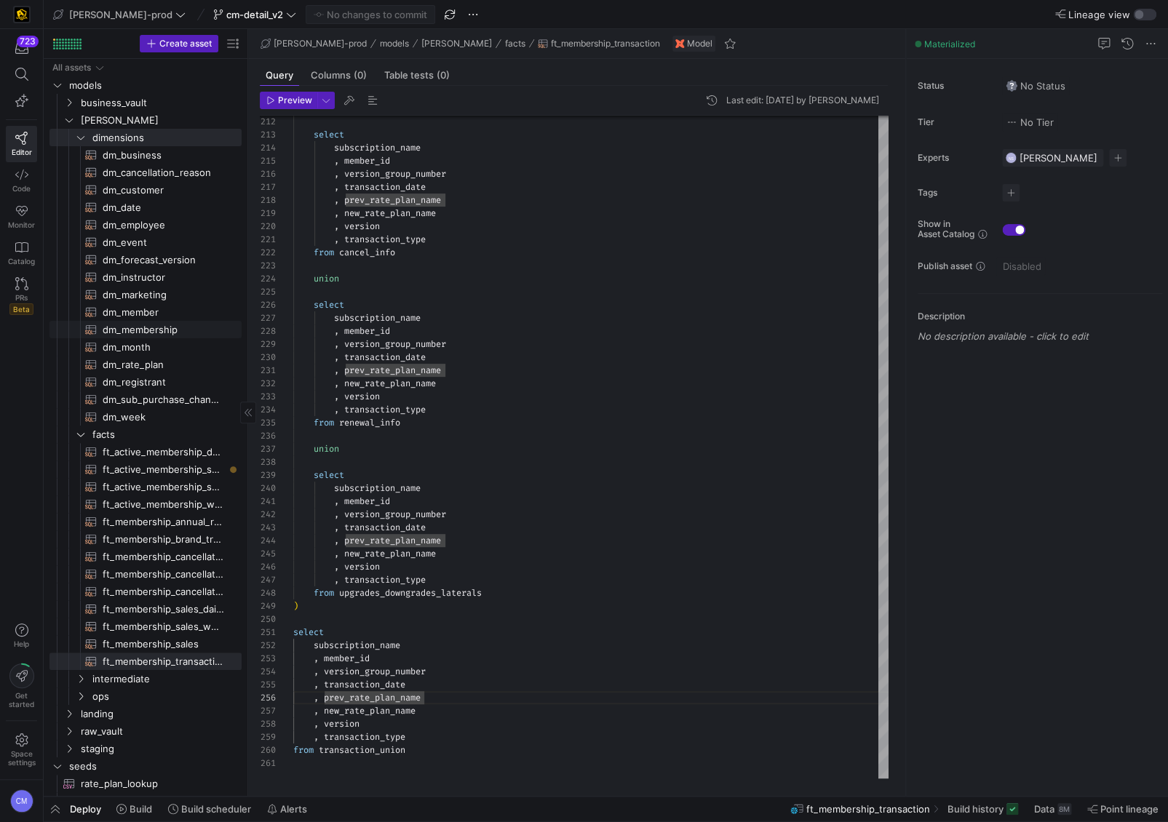
click at [186, 328] on span "dm_membership​​​​​​​​​​" at bounding box center [164, 330] width 122 height 17
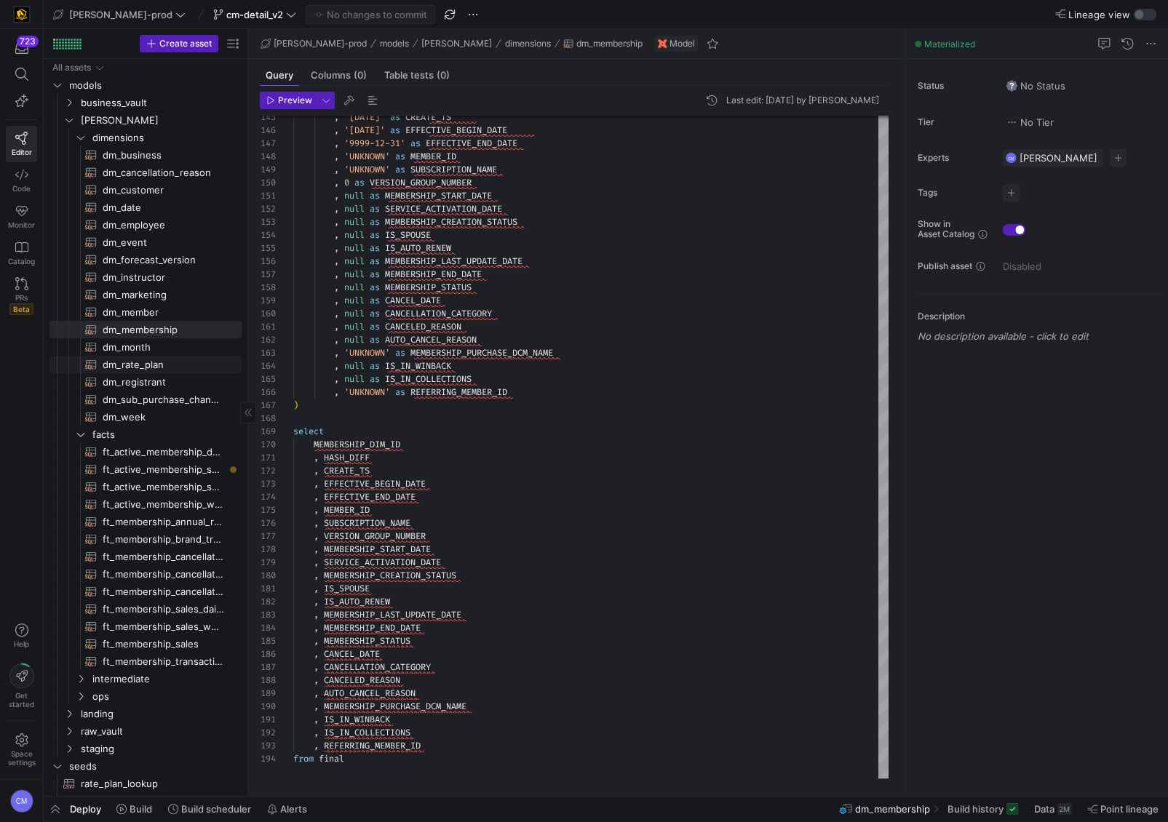
click at [186, 366] on span "dm_rate_plan​​​​​​​​​​" at bounding box center [164, 365] width 122 height 17
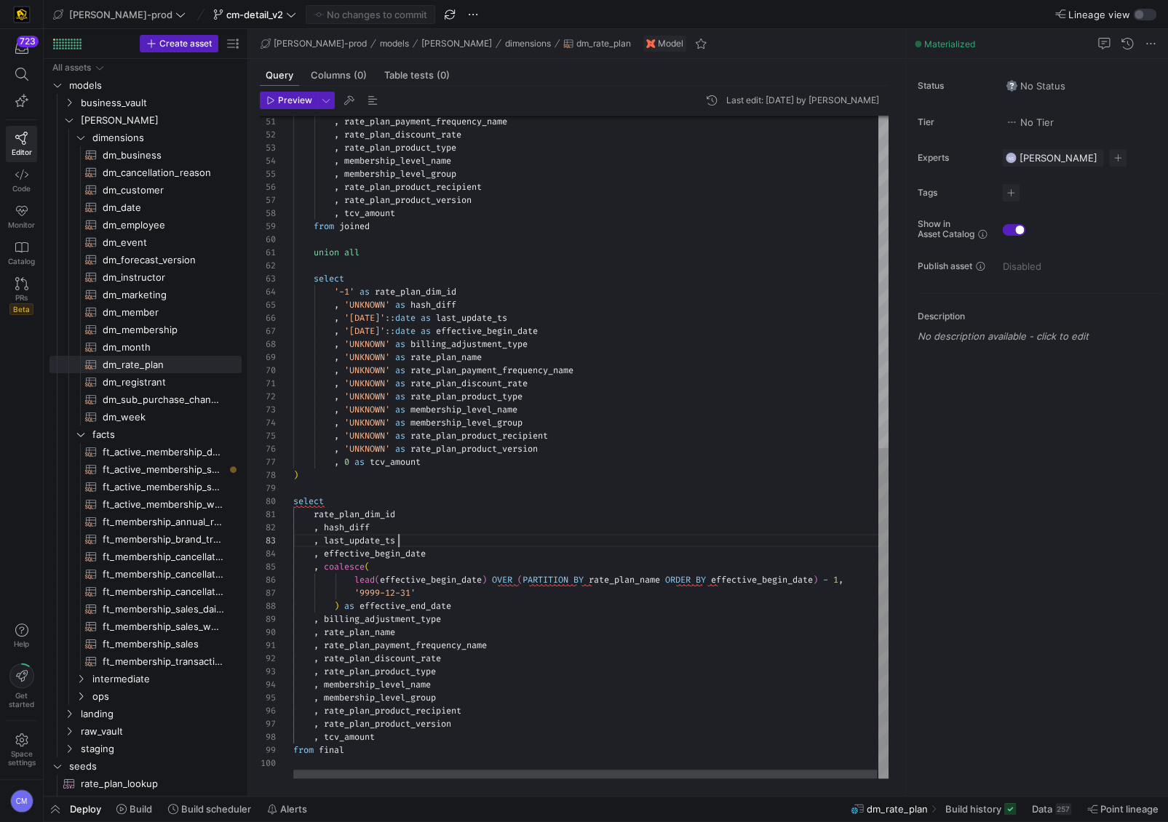
scroll to position [26, 104]
click at [508, 541] on div ", rate_plan_payment_frequency_name , rate_plan_discount_rate , rate_plan_produc…" at bounding box center [591, 113] width 597 height 1331
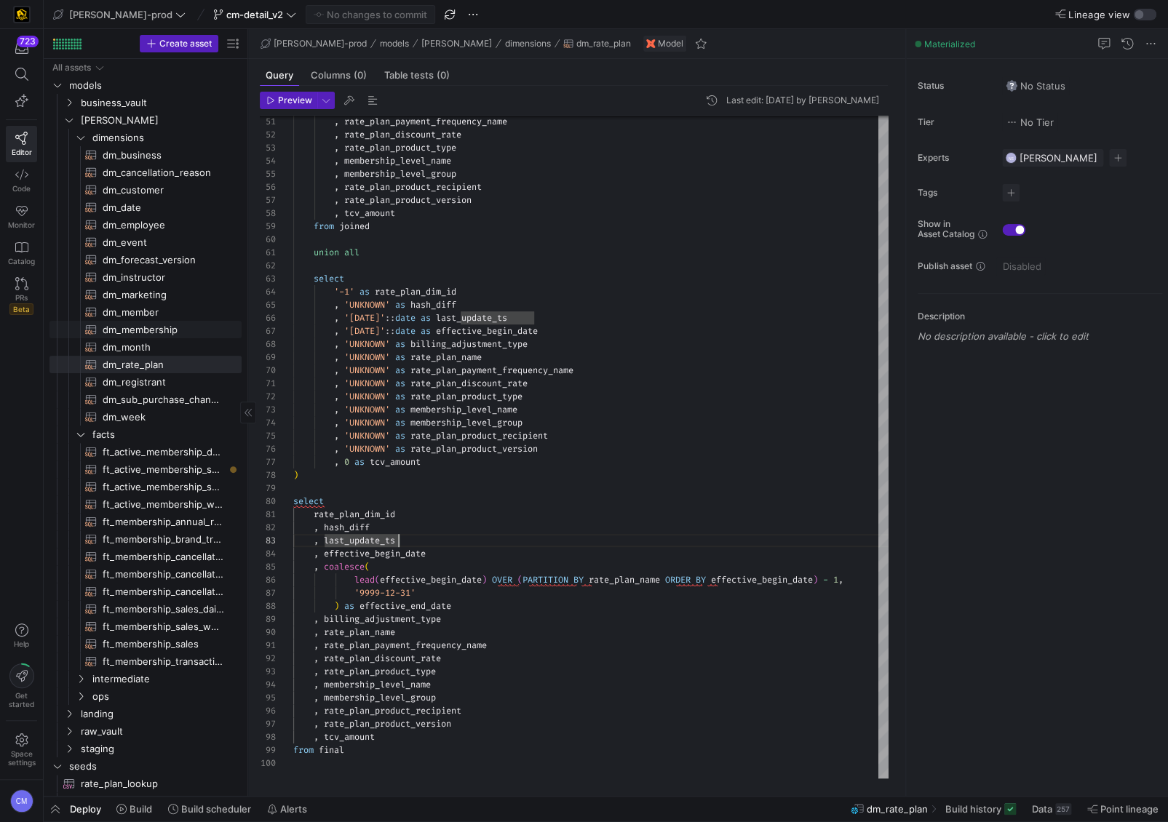
click at [152, 328] on span "dm_membership​​​​​​​​​​" at bounding box center [164, 330] width 122 height 17
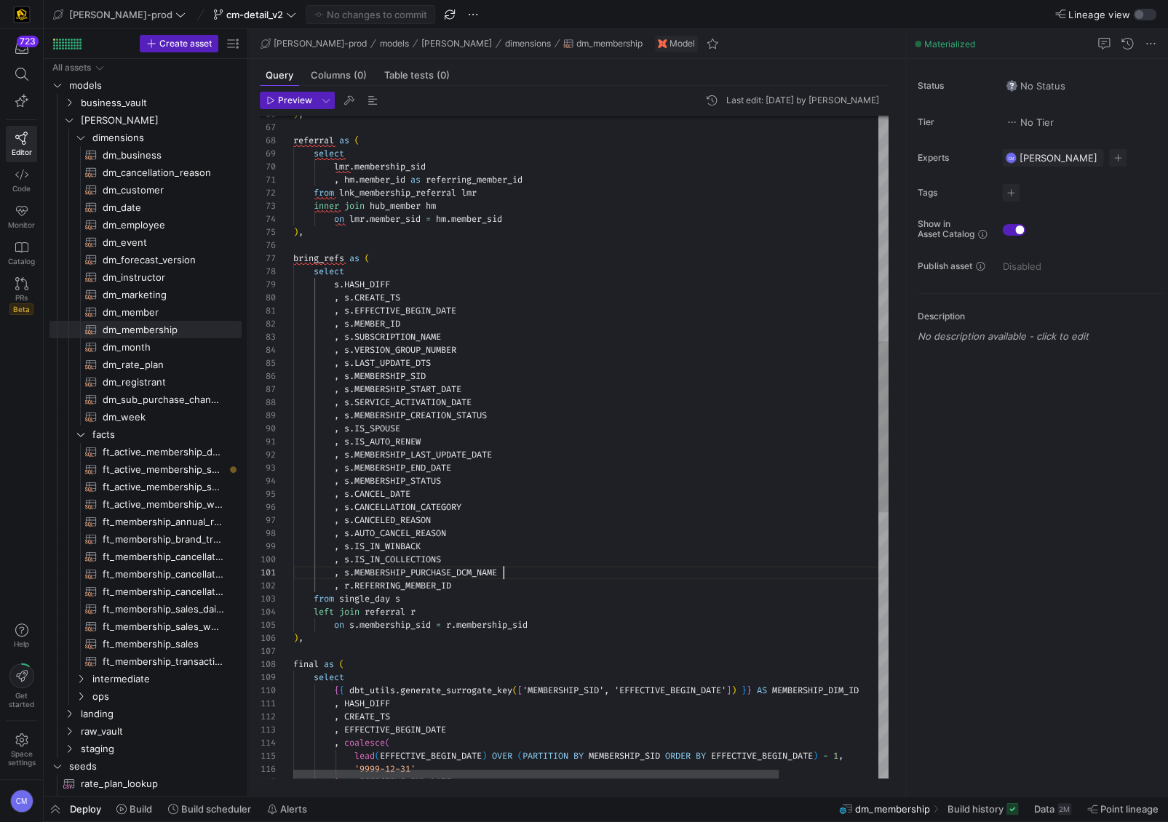
scroll to position [0, 210]
click at [530, 567] on div ") , referral as ( select lmr . membership_sid , hm . member_id as referring_mem…" at bounding box center [651, 525] width 717 height 2562
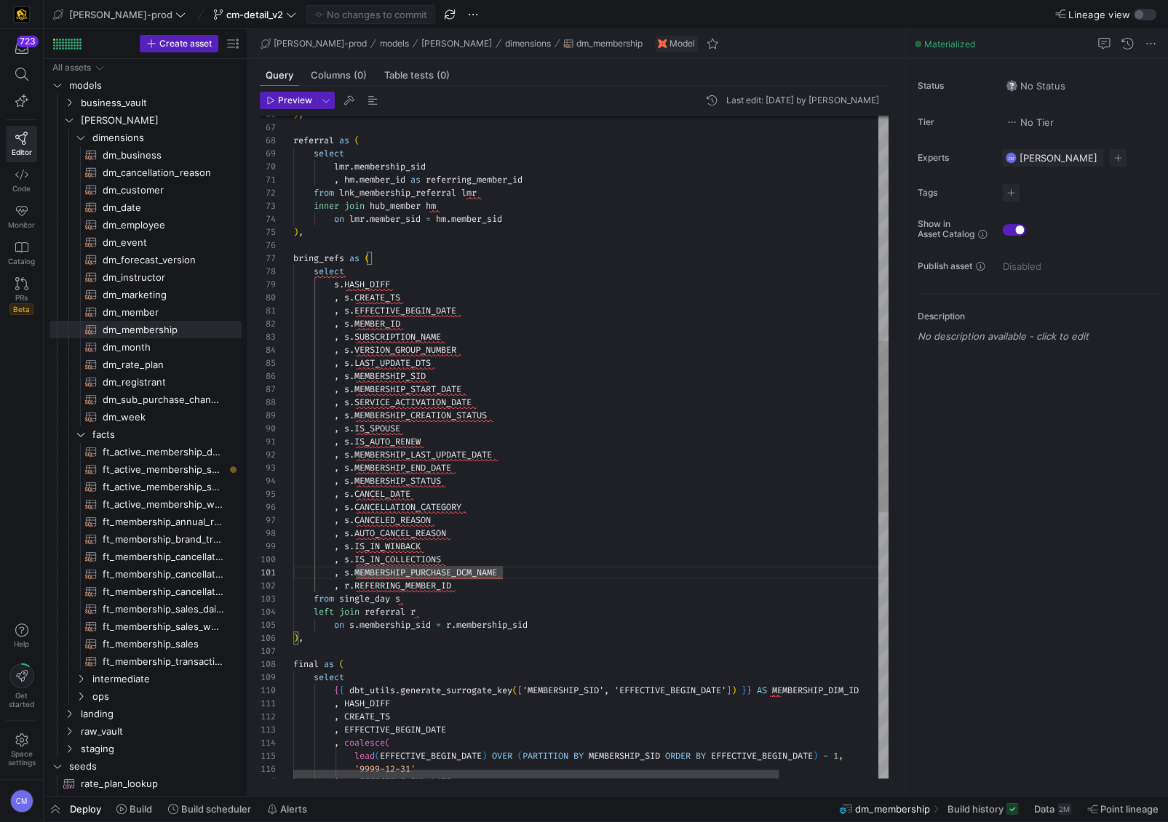
scroll to position [66, 146]
click at [439, 502] on div ") , referral as ( select lmr . membership_sid , hm . member_id as referring_mem…" at bounding box center [651, 525] width 717 height 2562
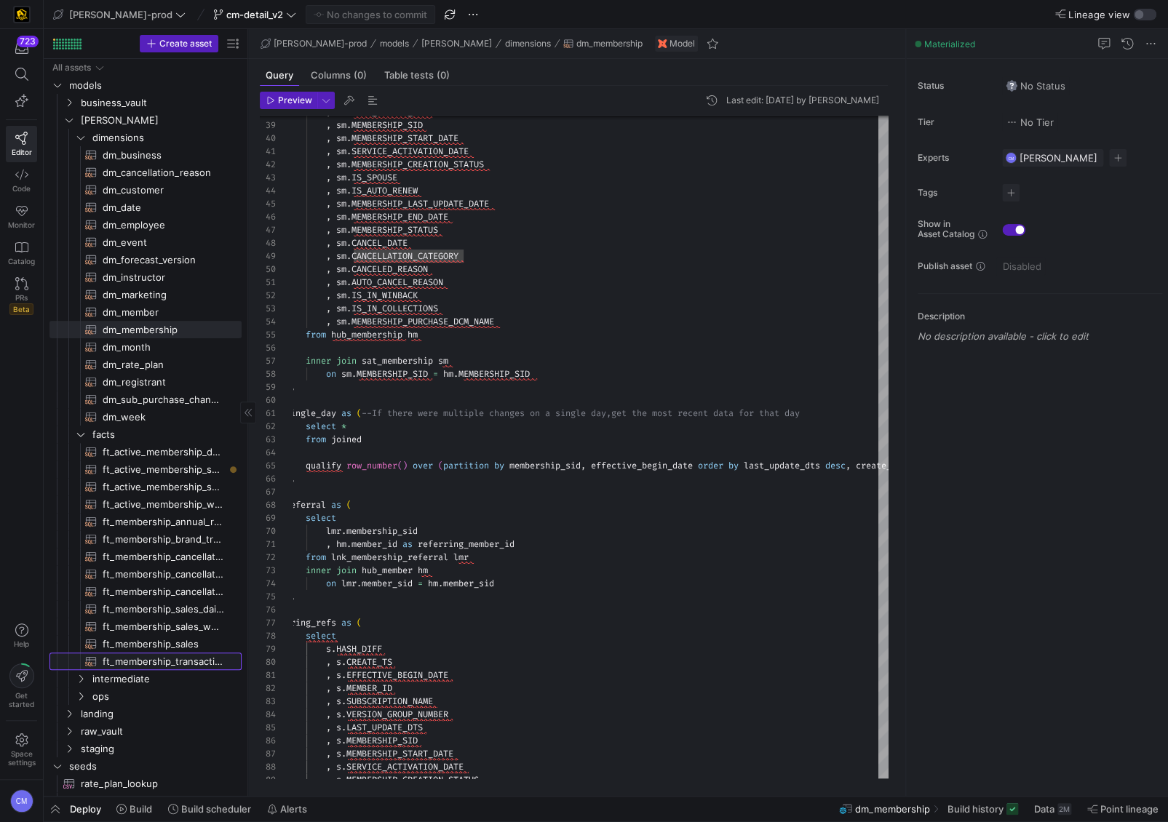
click at [181, 663] on span "ft_membership_transaction​​​​​​​​​​" at bounding box center [164, 662] width 122 height 17
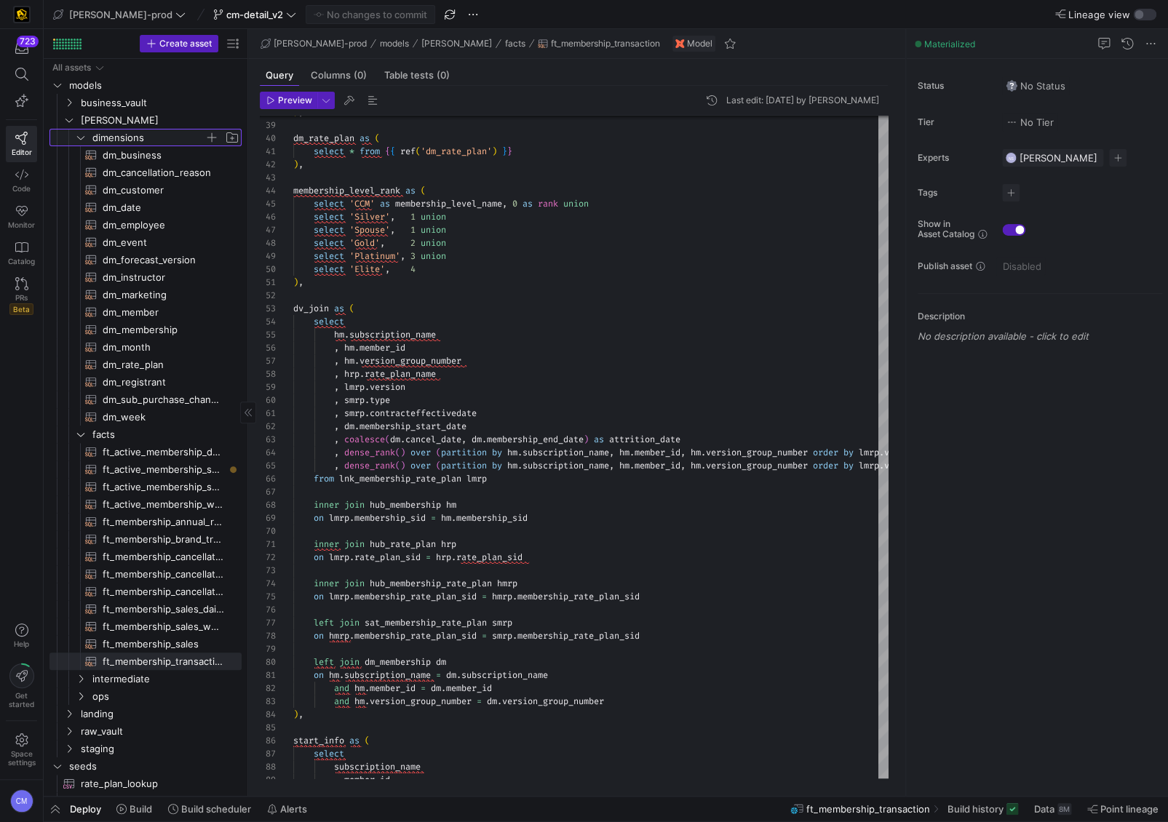
click at [144, 137] on span "dimensions" at bounding box center [148, 138] width 112 height 17
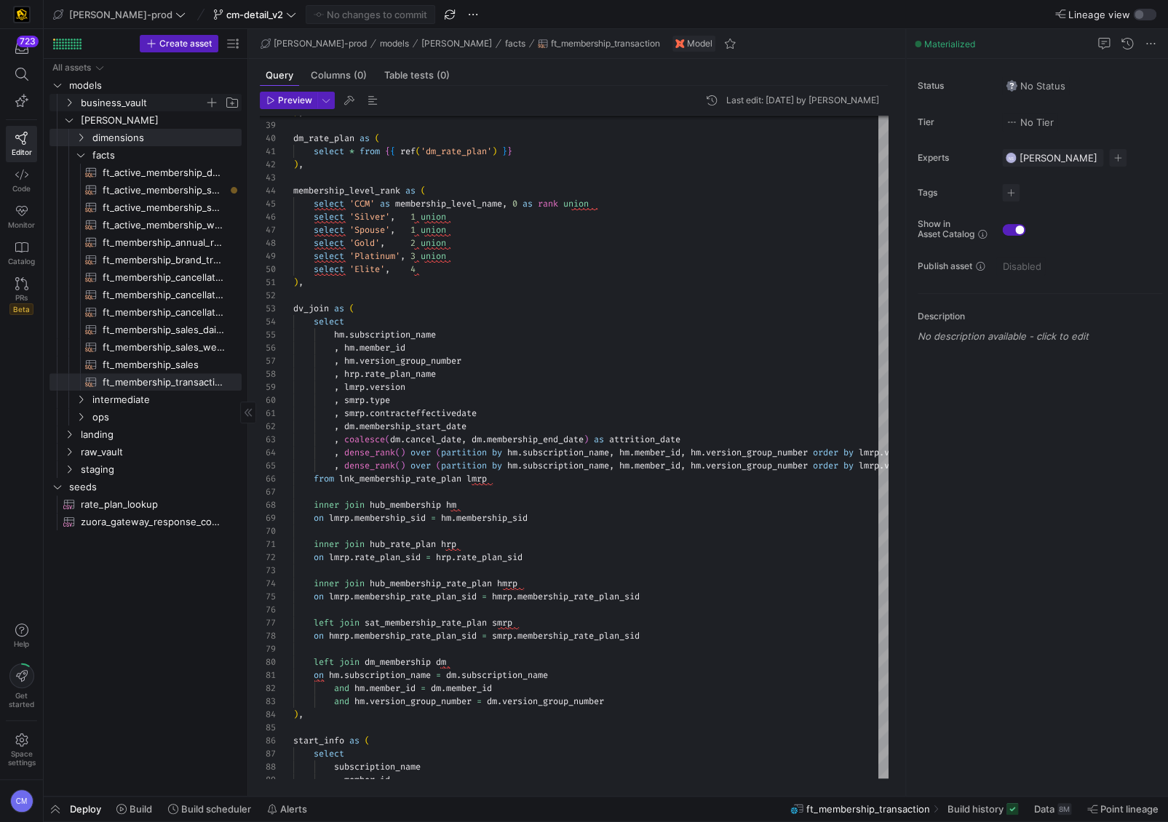
click at [135, 106] on span "business_vault" at bounding box center [143, 103] width 124 height 17
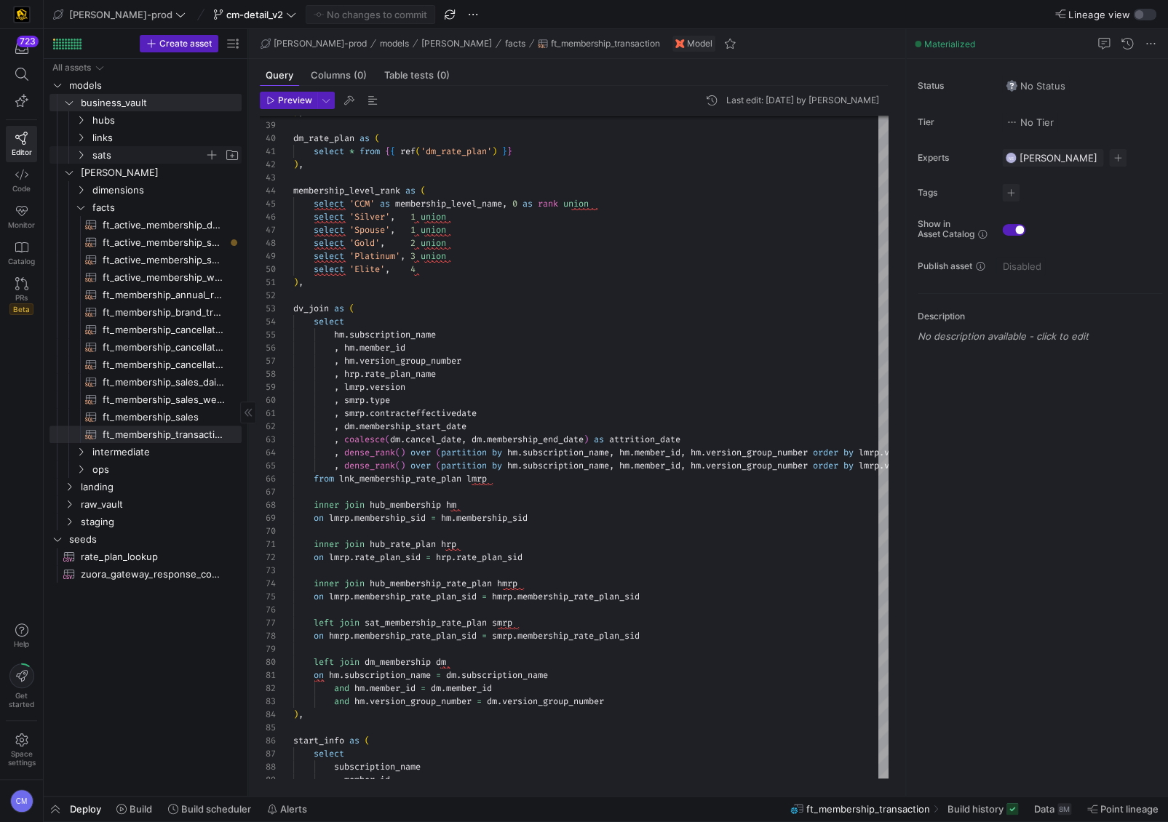
click at [114, 148] on span "sats" at bounding box center [148, 155] width 112 height 17
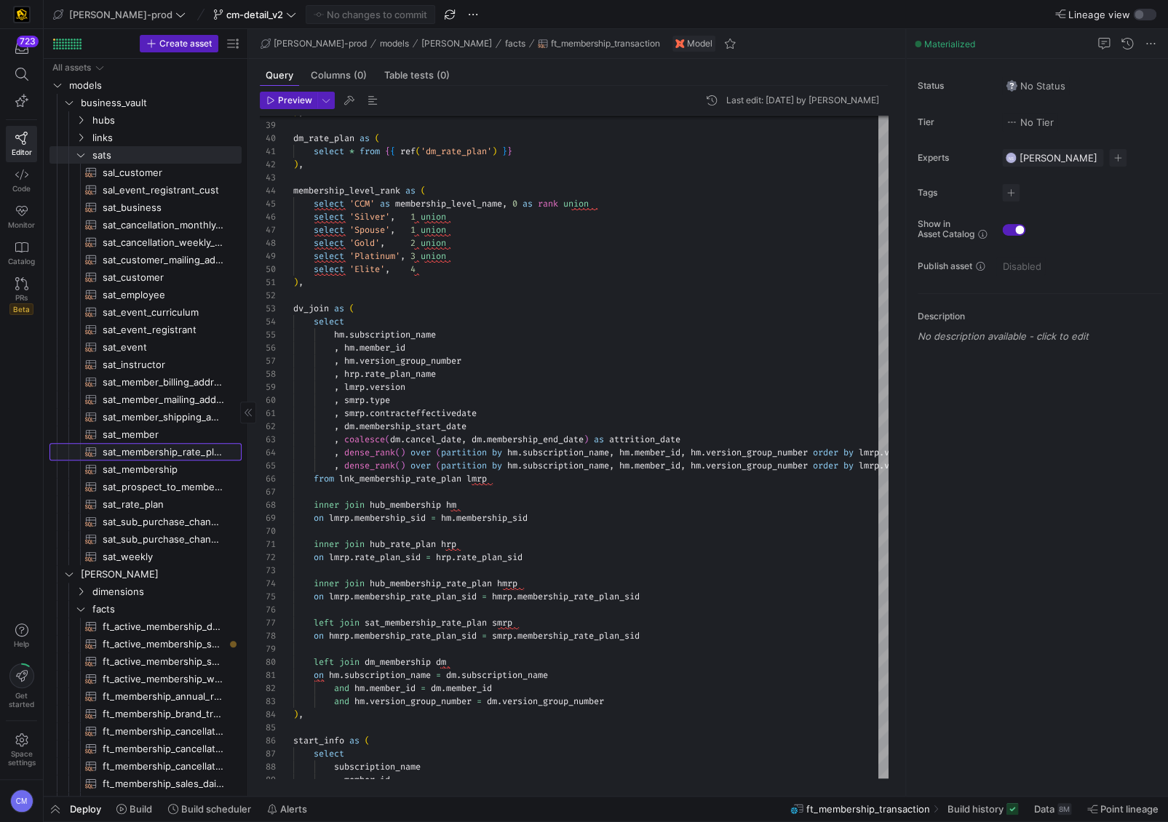
click at [188, 453] on span "sat_membership_rate_plan​​​​​​​​​​" at bounding box center [164, 452] width 122 height 17
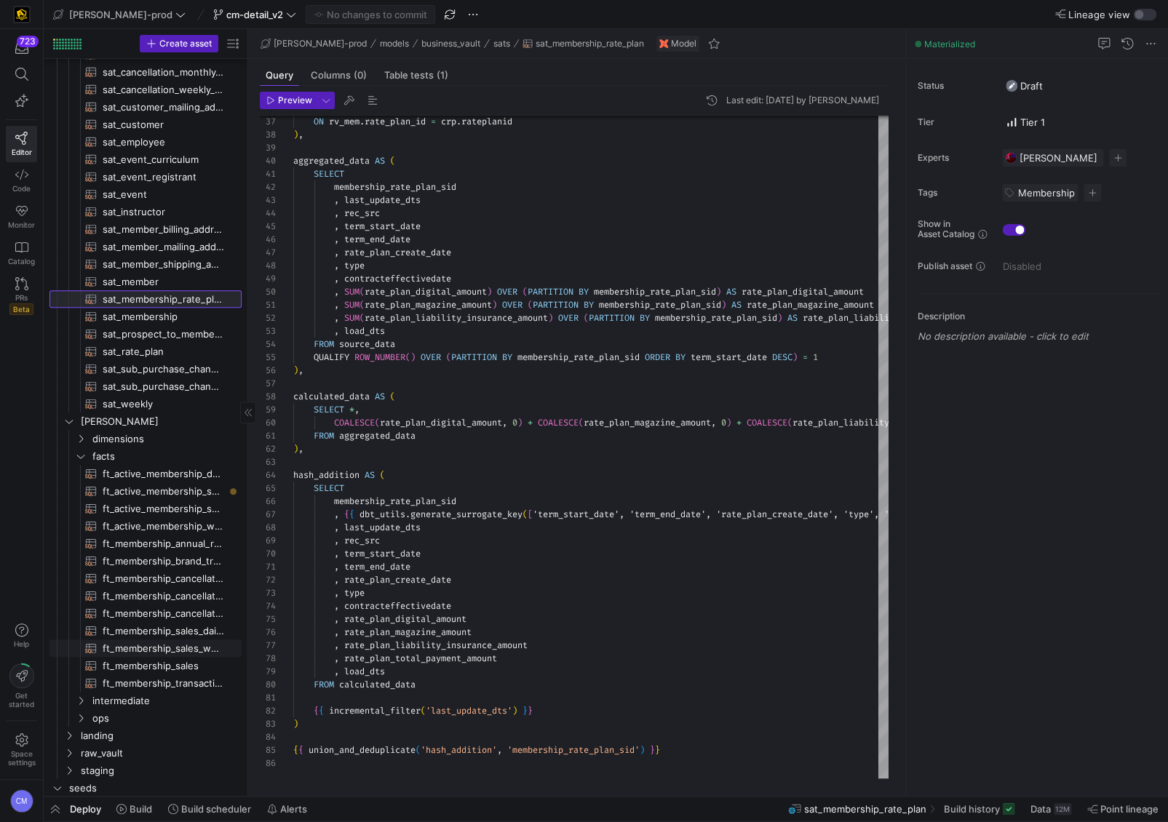
scroll to position [154, 0]
click at [183, 683] on span "ft_membership_transaction​​​​​​​​​​" at bounding box center [164, 683] width 122 height 17
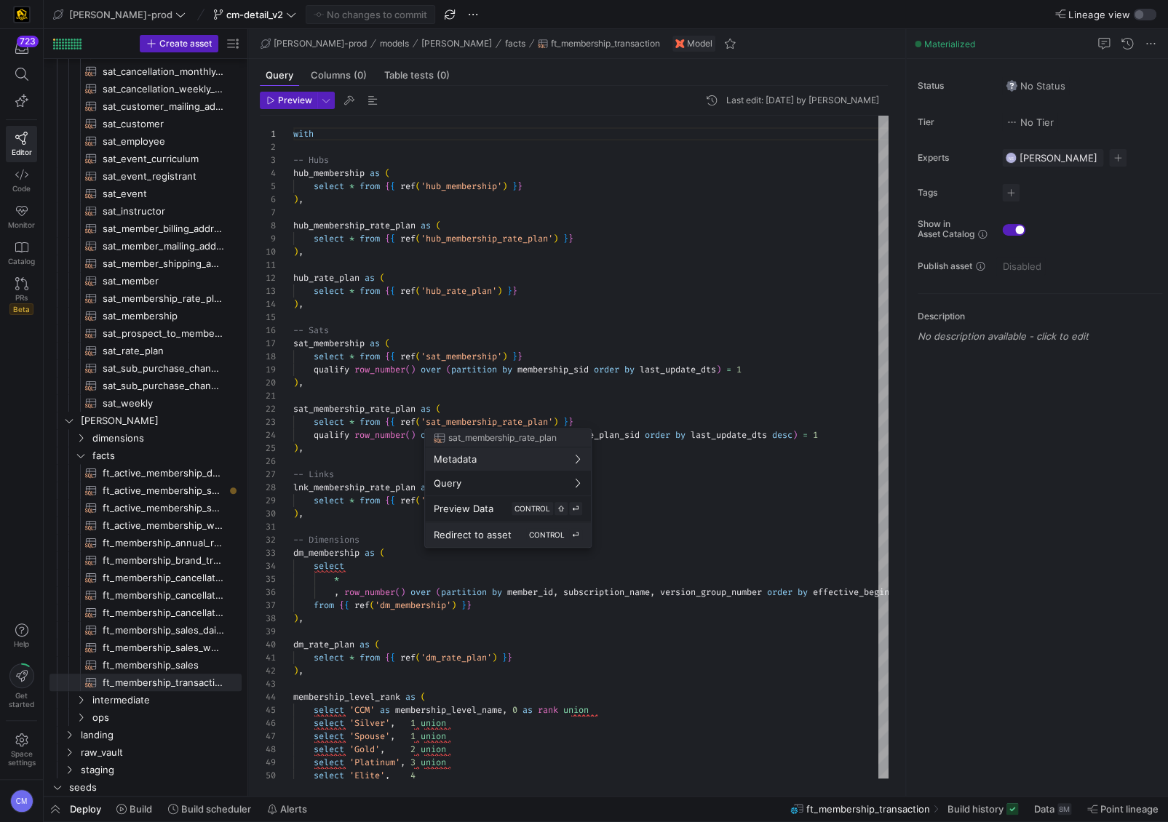
click at [491, 530] on span "Redirect to asset" at bounding box center [473, 535] width 78 height 12
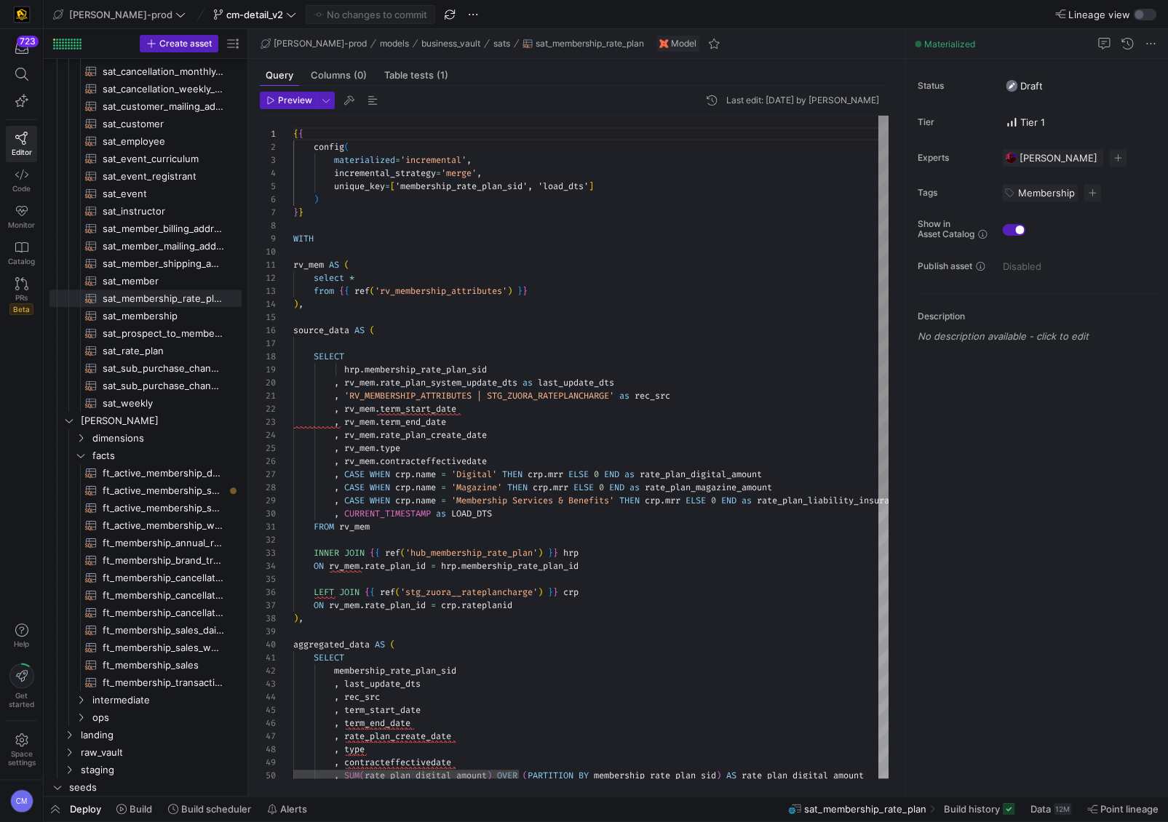
type textarea "rv_mem AS ( select * from {{ ref('rv_membership_attributes') }} ), source_data …"
click at [595, 365] on div "ON rv_mem . rate_plan_id = crp . rateplanid ) , aggregated_data AS ( SELECT mem…" at bounding box center [1063, 689] width 1540 height 1147
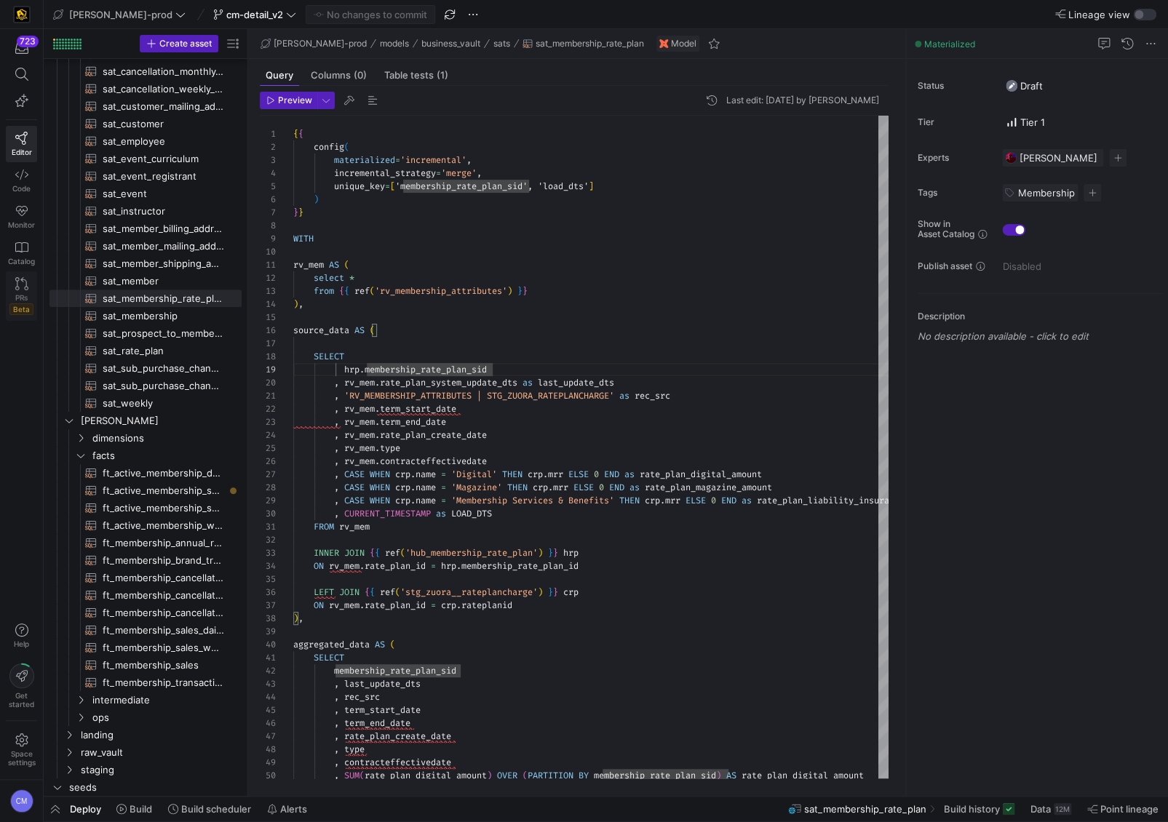
click at [12, 284] on link "PRs Beta" at bounding box center [21, 295] width 31 height 49
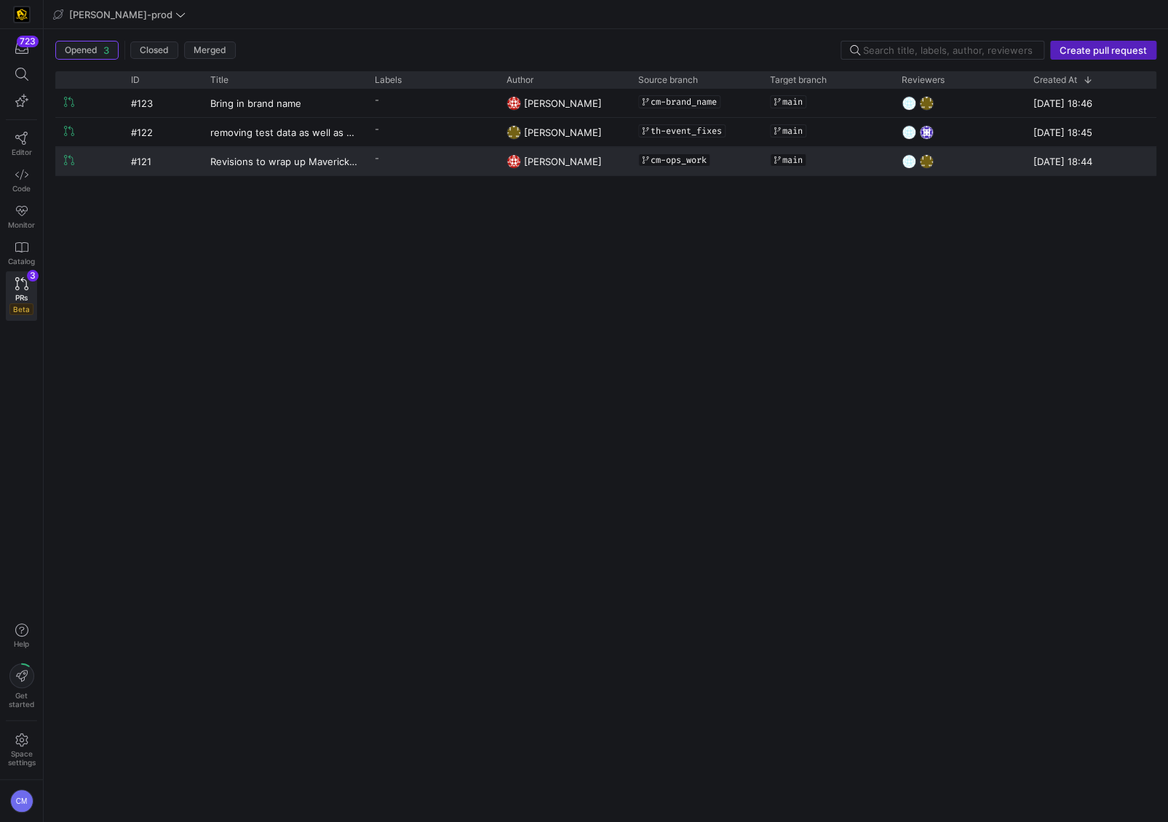
click at [598, 162] on y42-pull-request-list-view-author-cell-renderer "[PERSON_NAME]" at bounding box center [564, 162] width 114 height 28
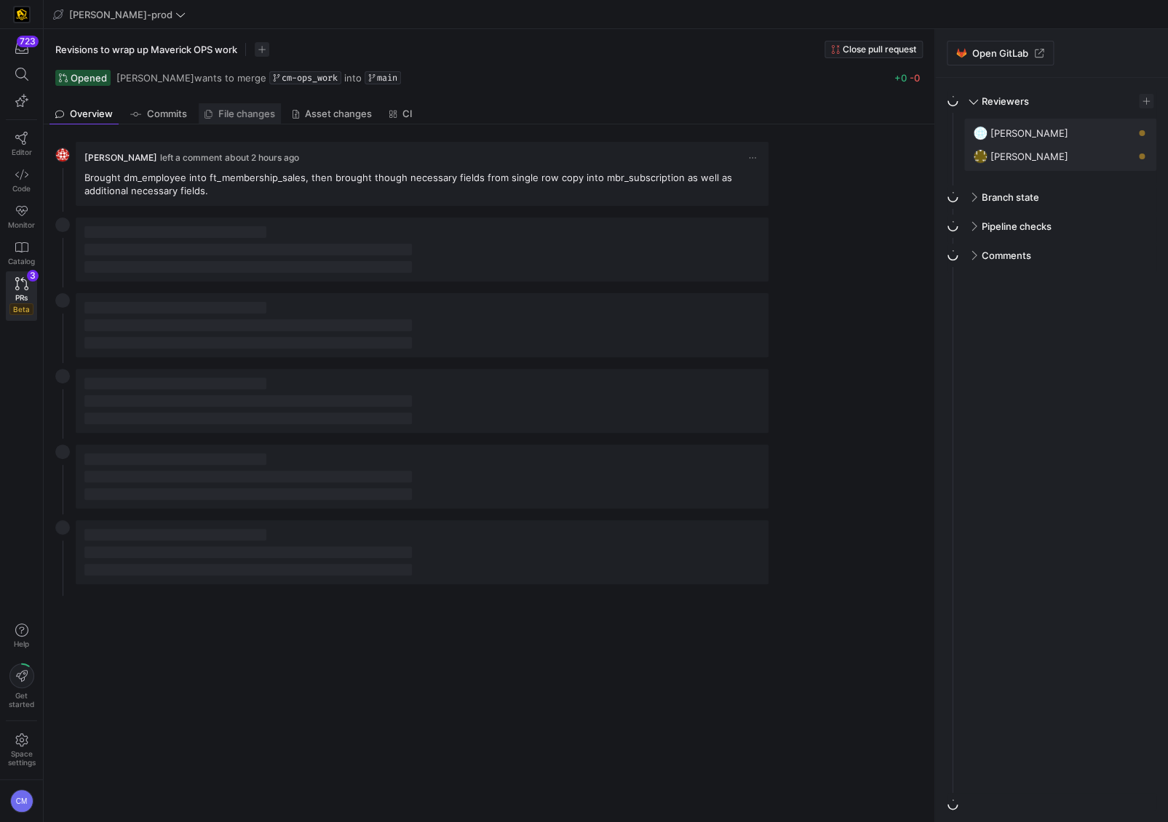
click at [278, 114] on link "File changes" at bounding box center [240, 113] width 82 height 21
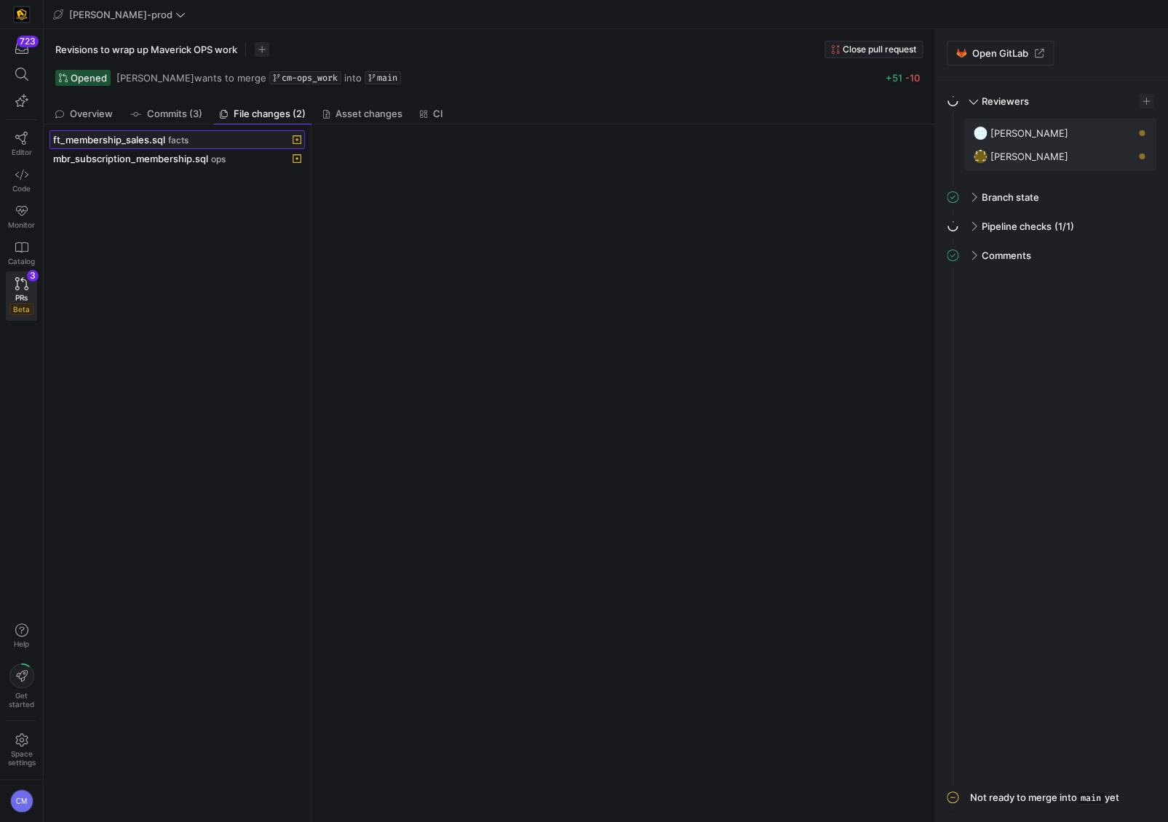
click at [136, 143] on span "ft_membership_sales.sql" at bounding box center [109, 140] width 112 height 12
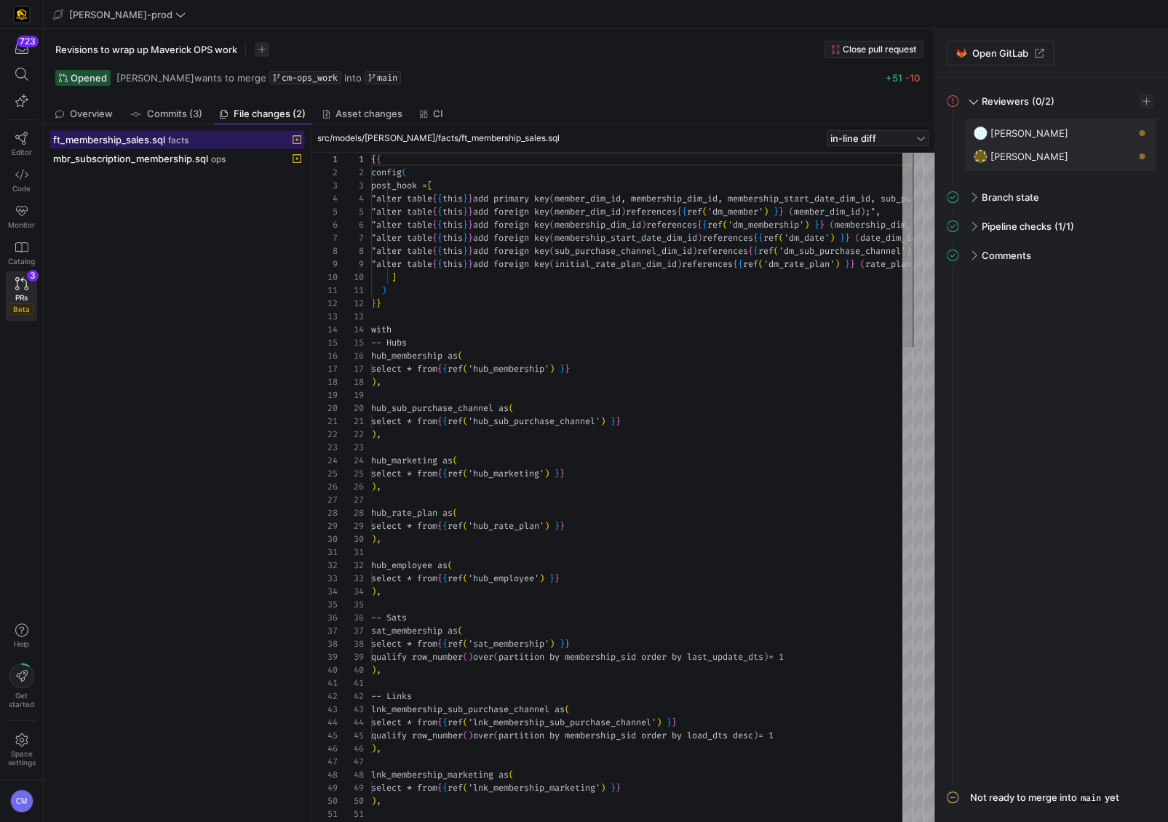
scroll to position [79, 0]
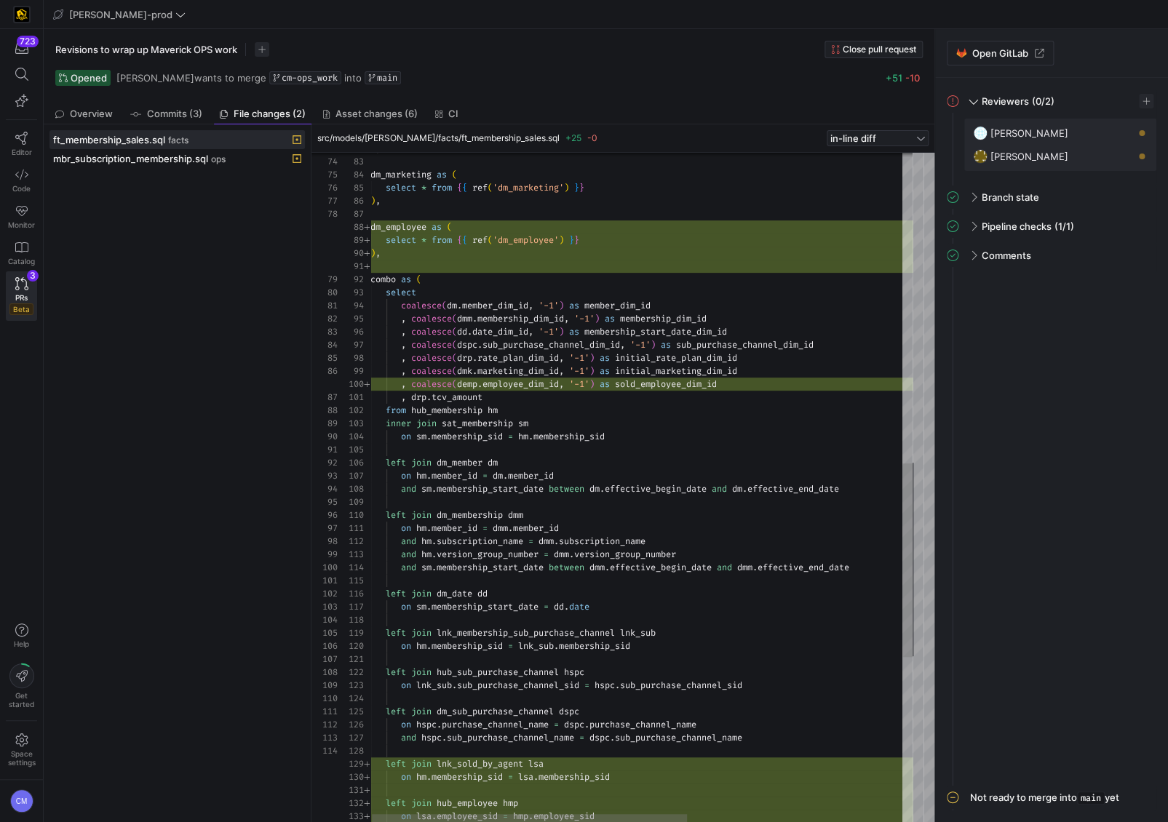
click at [689, 386] on div "left join dm_membership dmm on hm . member_id = dmm . member_id and hm . subscr…" at bounding box center [825, 238] width 911 height 2315
type textarea "combo as ( select coalesce(dm.member_dim_id, '-1') as member_dim_id , coalesce(…"
click at [689, 386] on div "left join dm_membership dmm on hm . member_id = dmm . member_id and hm . subscr…" at bounding box center [825, 238] width 911 height 2315
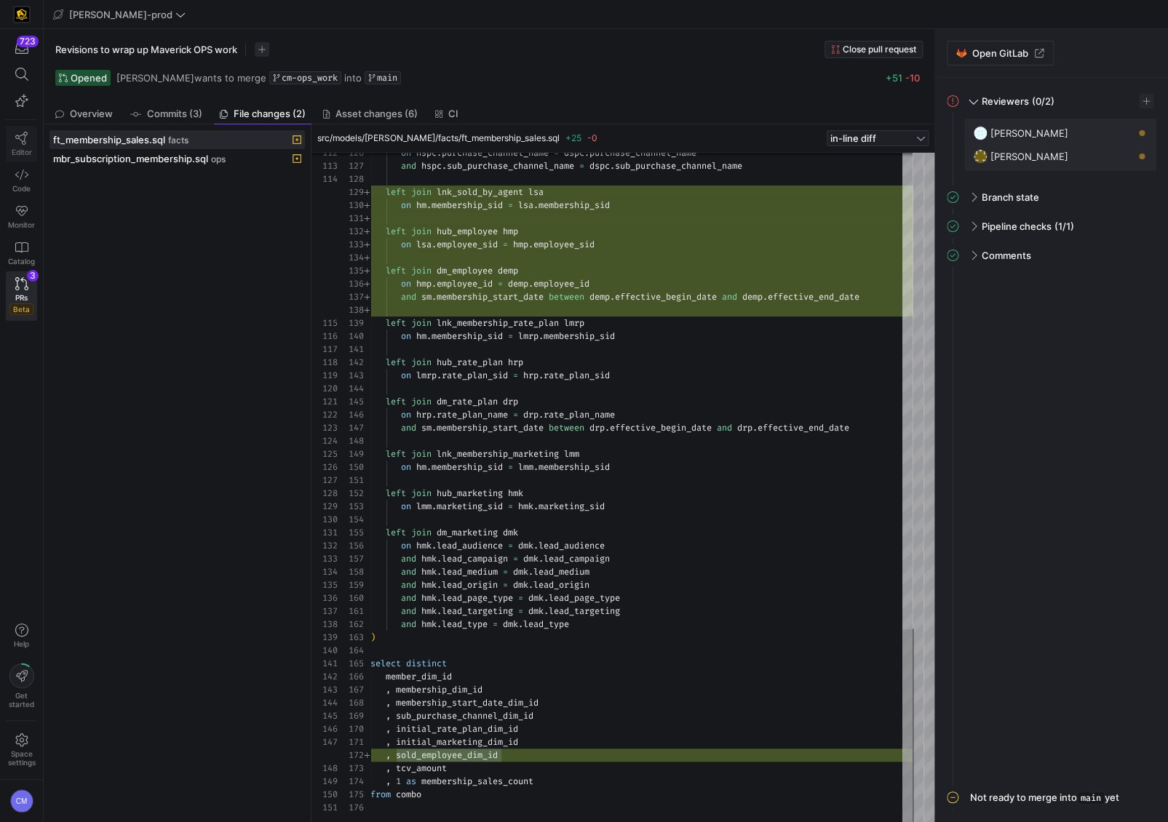
click at [8, 151] on link "Editor" at bounding box center [21, 144] width 31 height 36
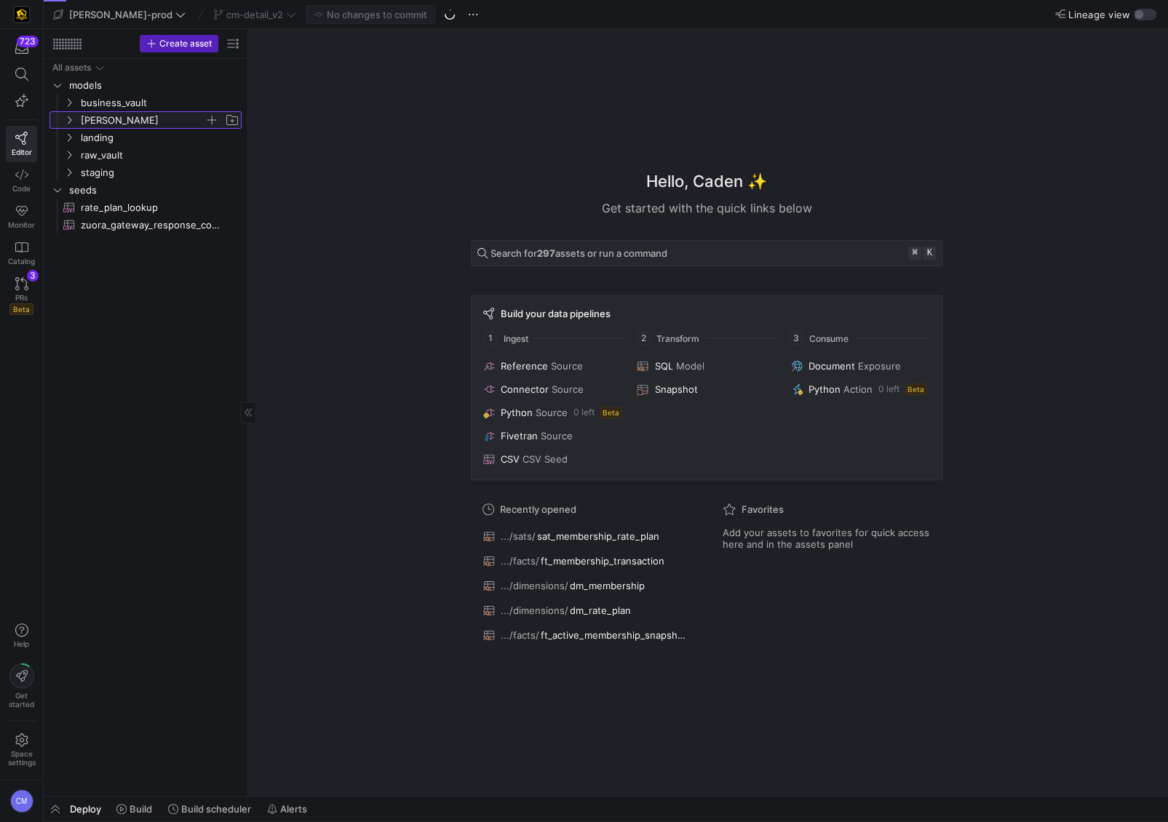
click at [79, 121] on span "[PERSON_NAME]" at bounding box center [151, 120] width 179 height 16
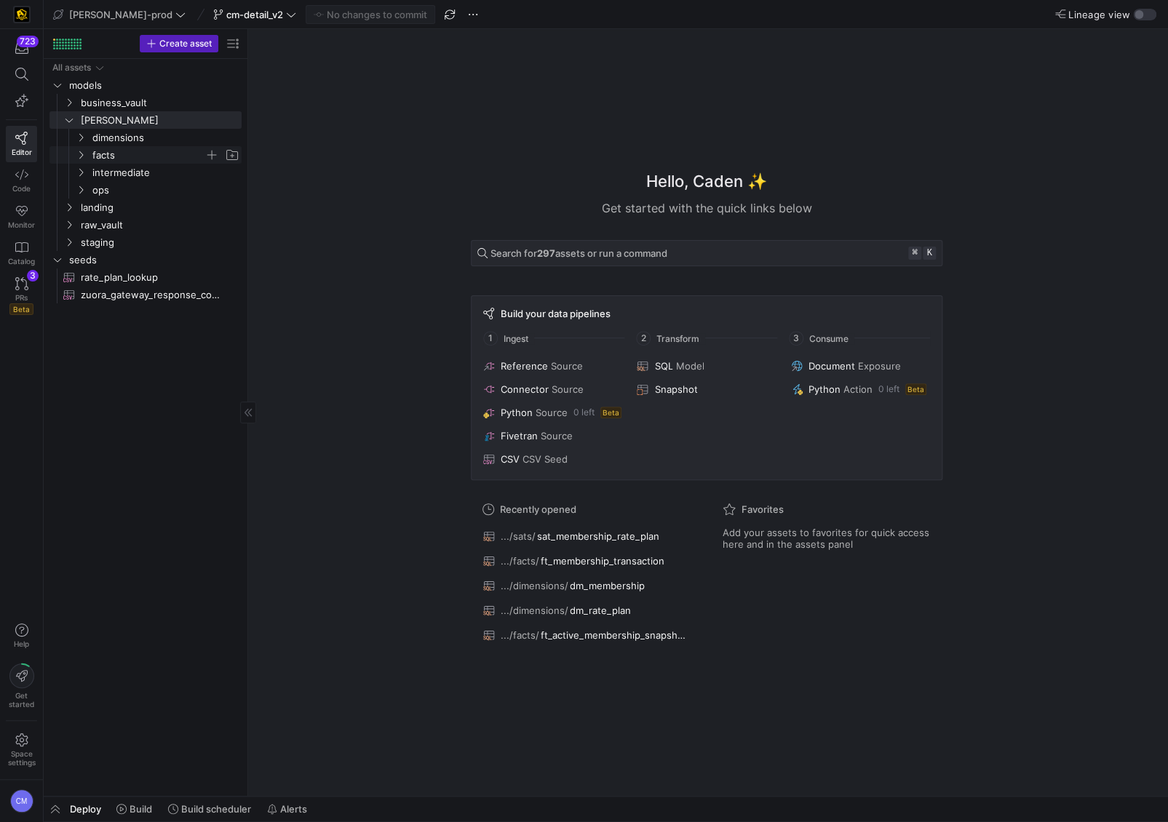
click at [103, 150] on span "facts" at bounding box center [148, 155] width 112 height 17
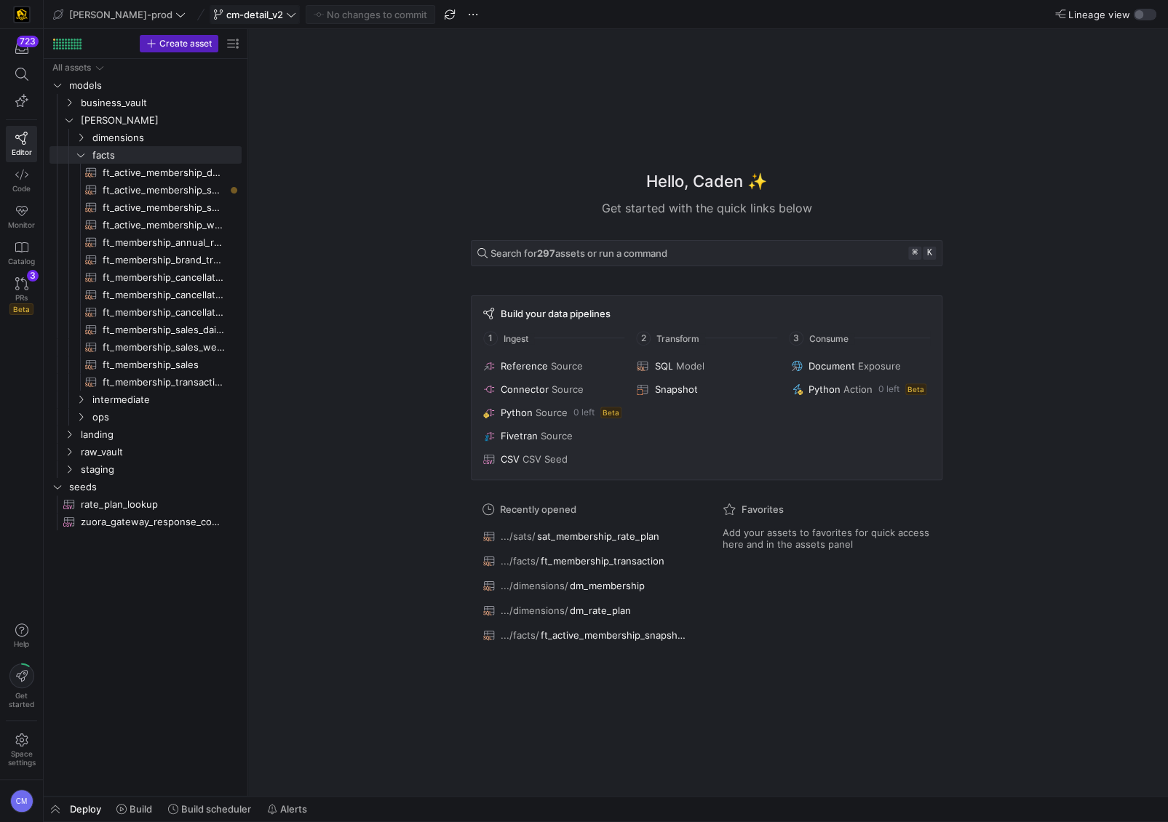
click at [226, 12] on span "cm-detail_v2" at bounding box center [254, 15] width 57 height 12
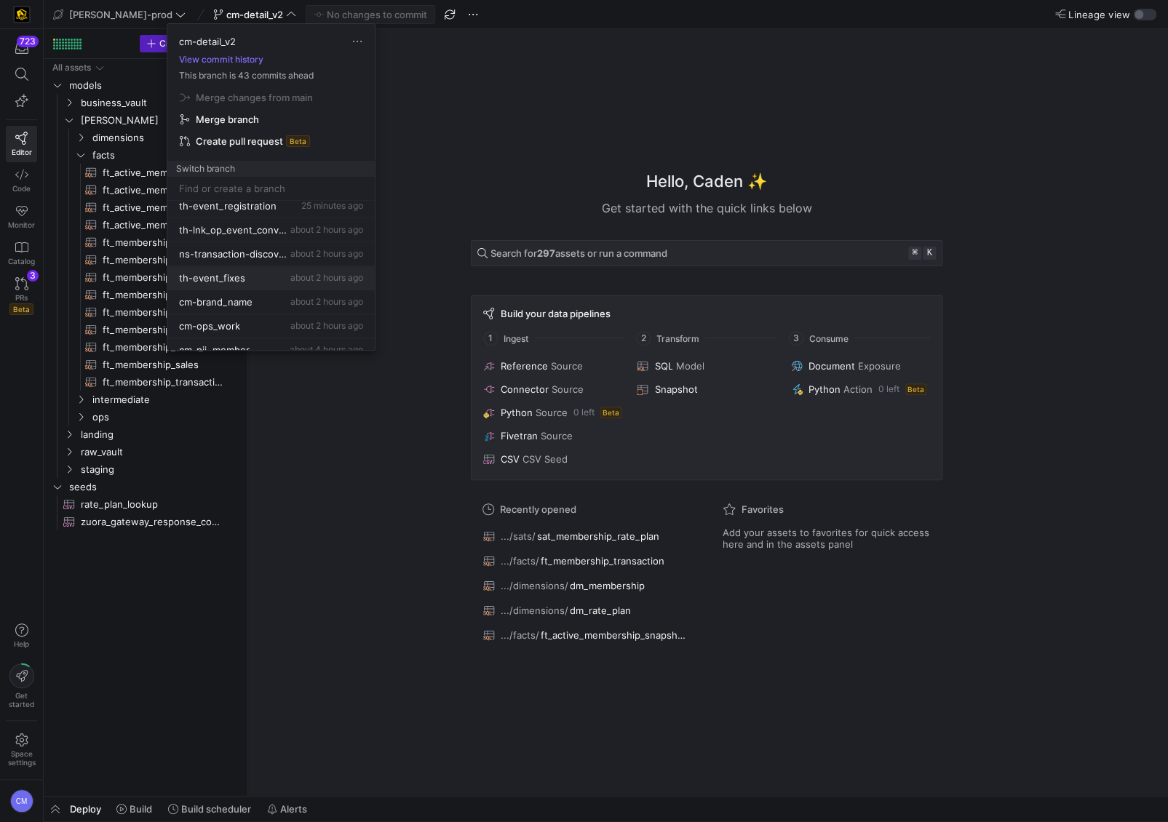
scroll to position [55, 0]
click at [251, 317] on button "cm-ops_work about 2 hours ago" at bounding box center [270, 326] width 207 height 24
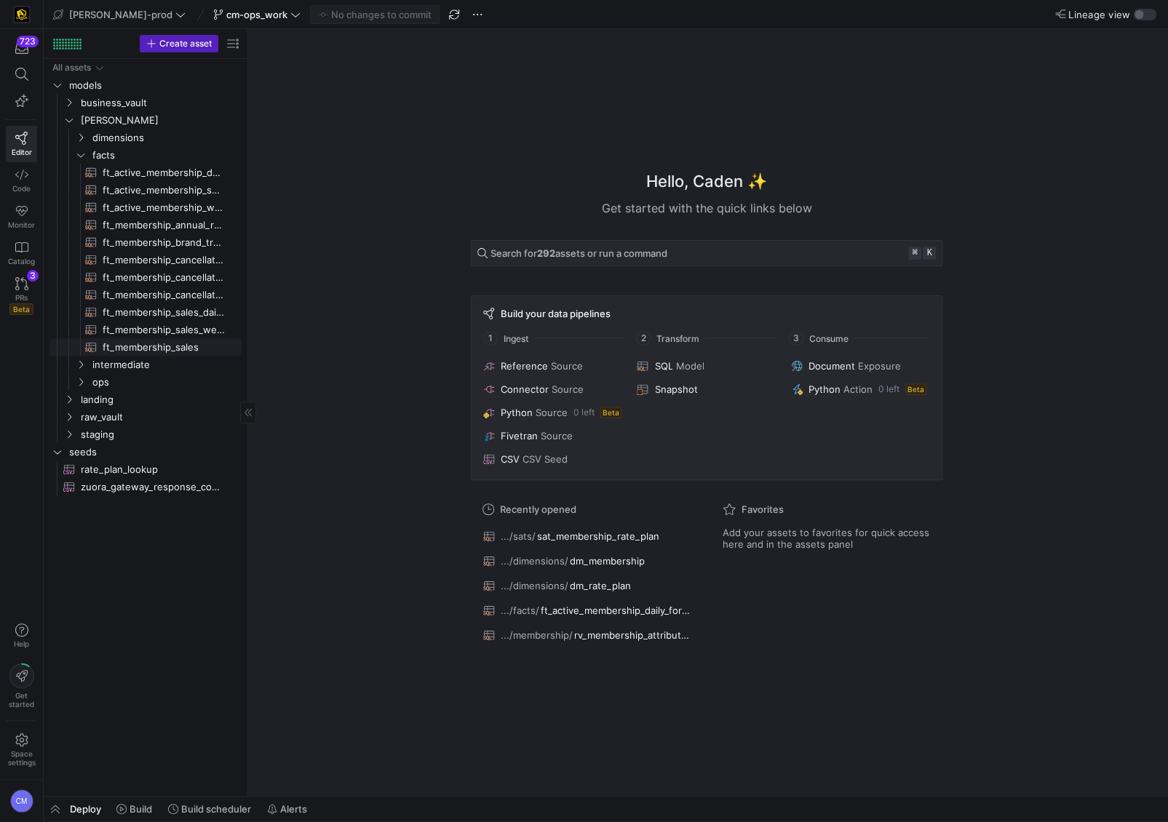
click at [192, 343] on span "ft_membership_sales​​​​​​​​​​" at bounding box center [164, 347] width 122 height 17
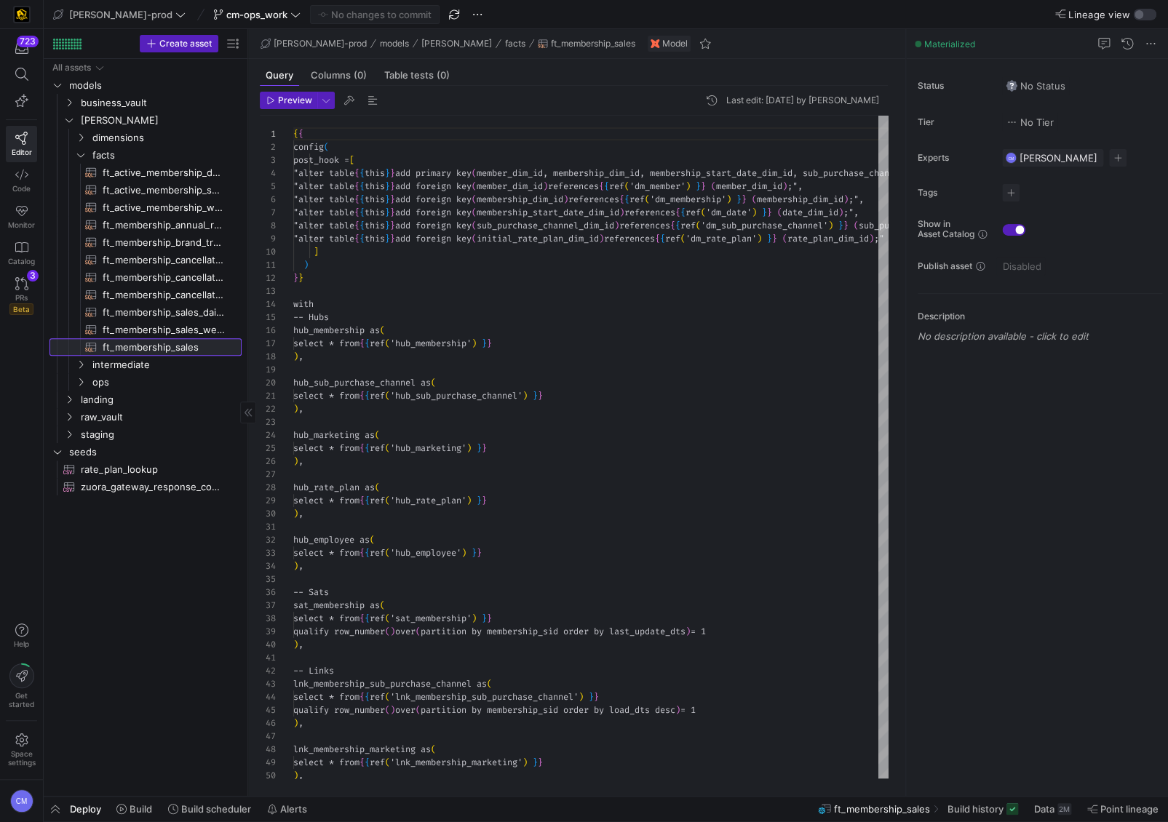
scroll to position [79, 0]
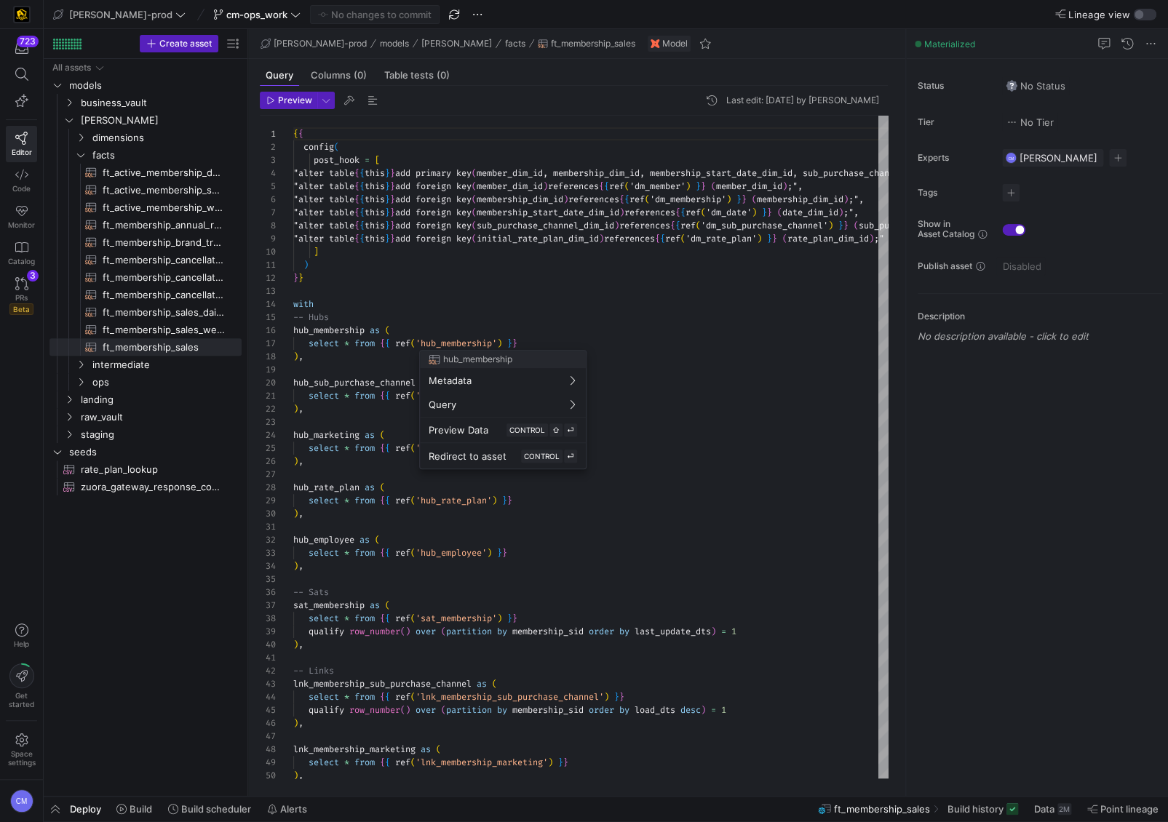
click at [569, 508] on div at bounding box center [584, 411] width 1168 height 822
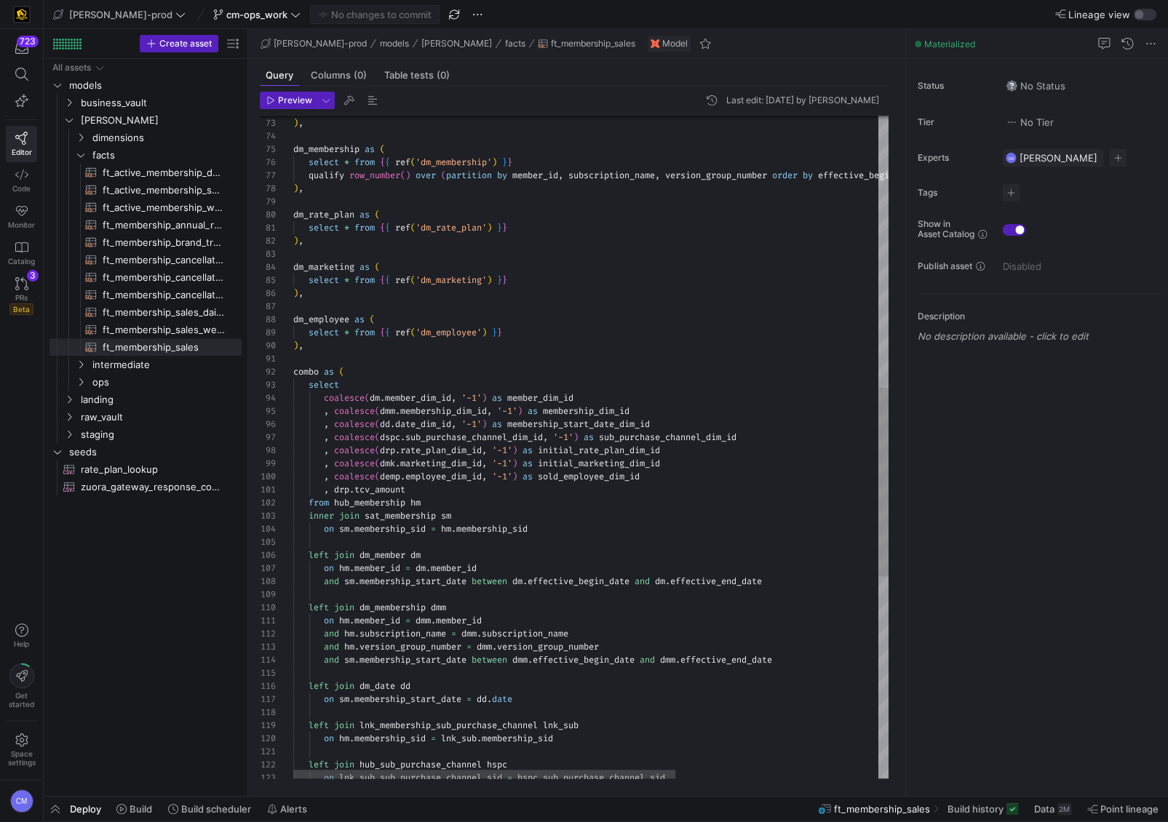
scroll to position [104, 271]
click at [567, 480] on div "select * from { { ref ( 'dm_sub_purchase_channel' ) } } ) , dm_membership as ( …" at bounding box center [748, 324] width 911 height 2326
click at [619, 472] on div "select * from { { ref ( 'dm_sub_purchase_channel' ) } } ) , dm_membership as ( …" at bounding box center [748, 324] width 911 height 2326
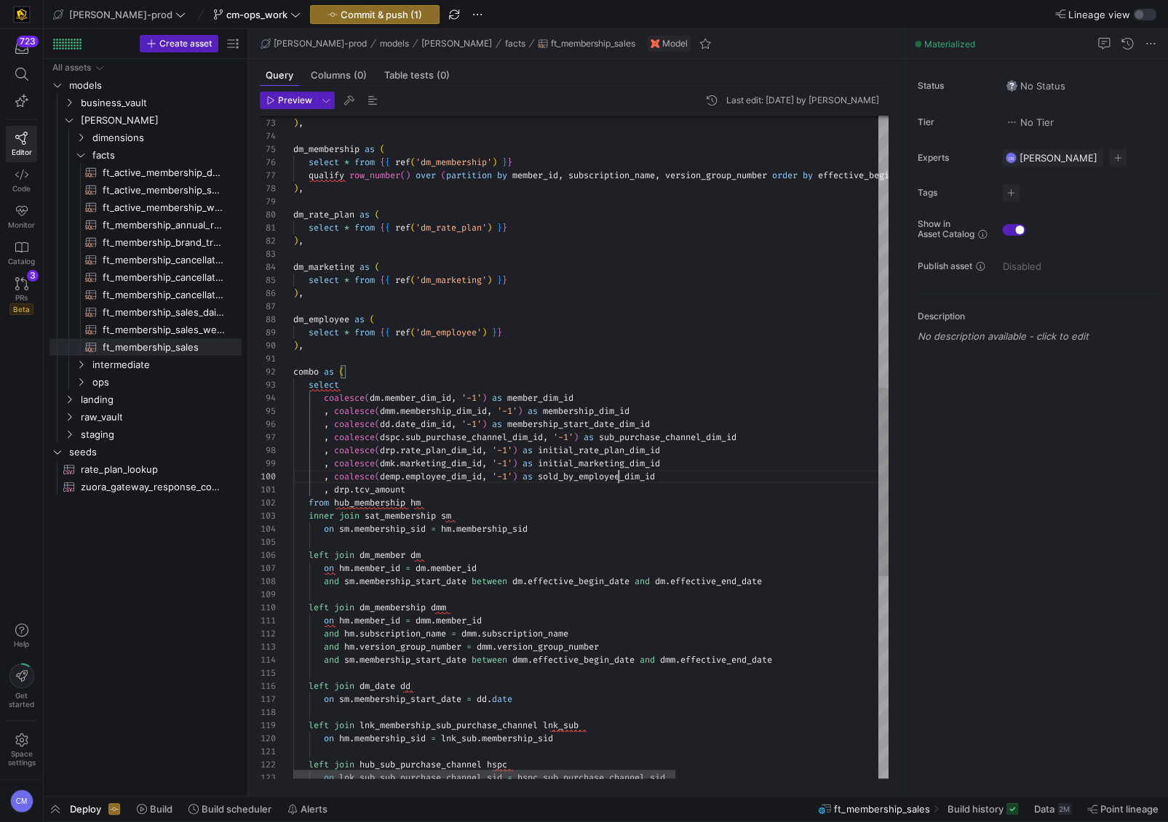
click at [619, 472] on div "select * from { { ref ( 'dm_sub_purchase_channel' ) } } ) , dm_membership as ( …" at bounding box center [748, 324] width 911 height 2326
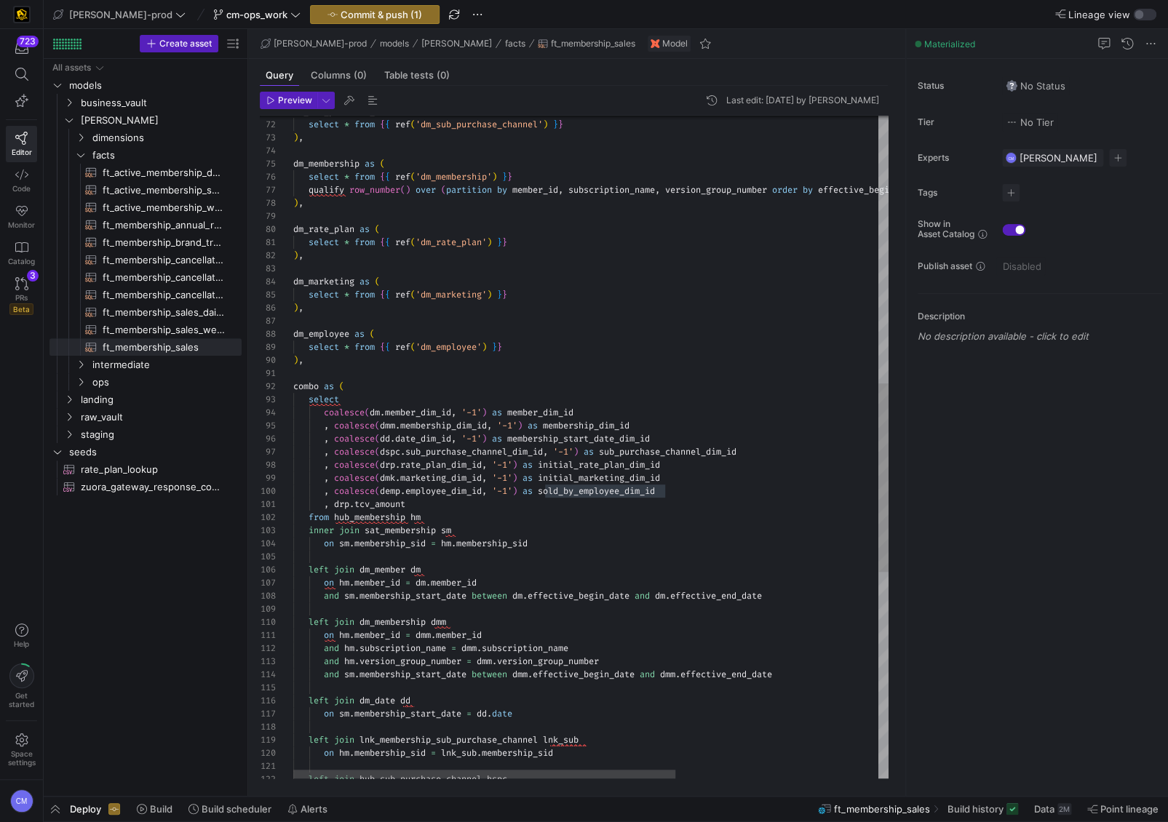
click at [600, 491] on div "left join hub_sub_purchase_channel hspc left join lnk_membership_sub_purchase_c…" at bounding box center [748, 339] width 911 height 2326
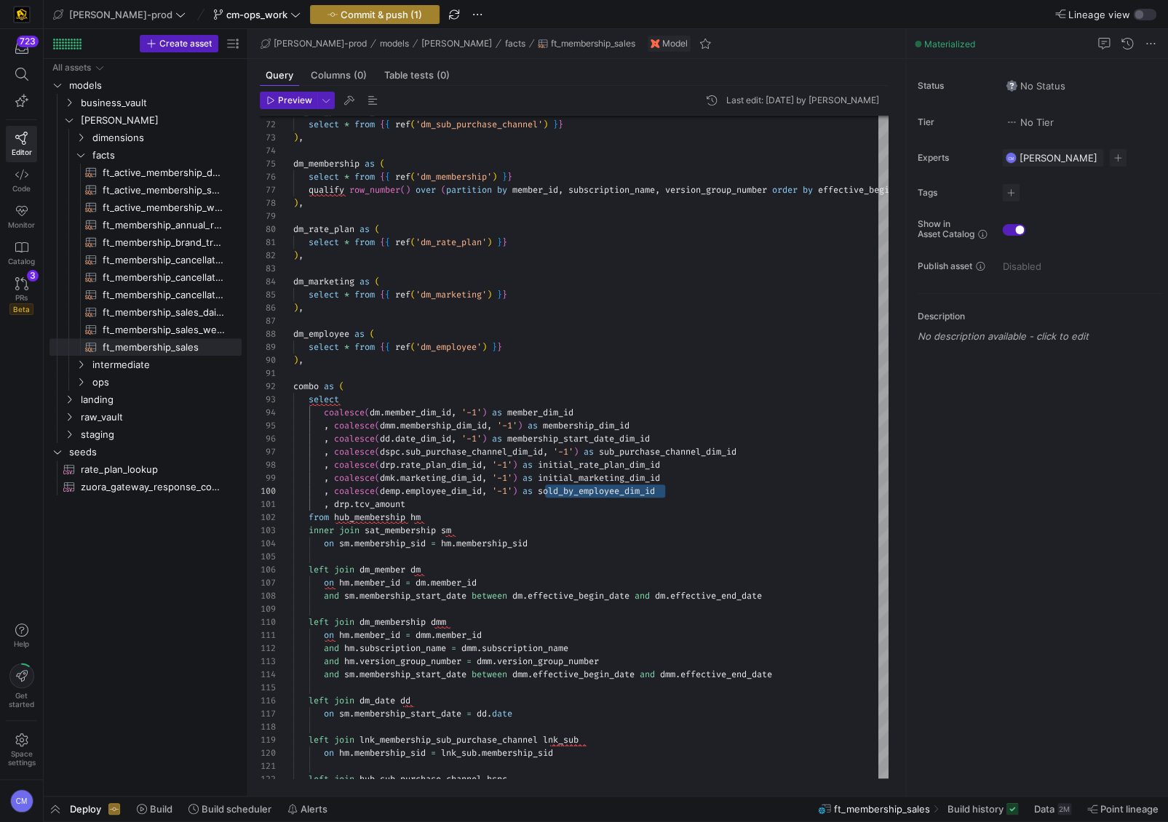
type textarea "combo as ( select coalesce(dm.member_dim_id, '-1') as member_dim_id , coalesce(…"
click at [316, 23] on button "Commit & push (1)" at bounding box center [375, 14] width 130 height 19
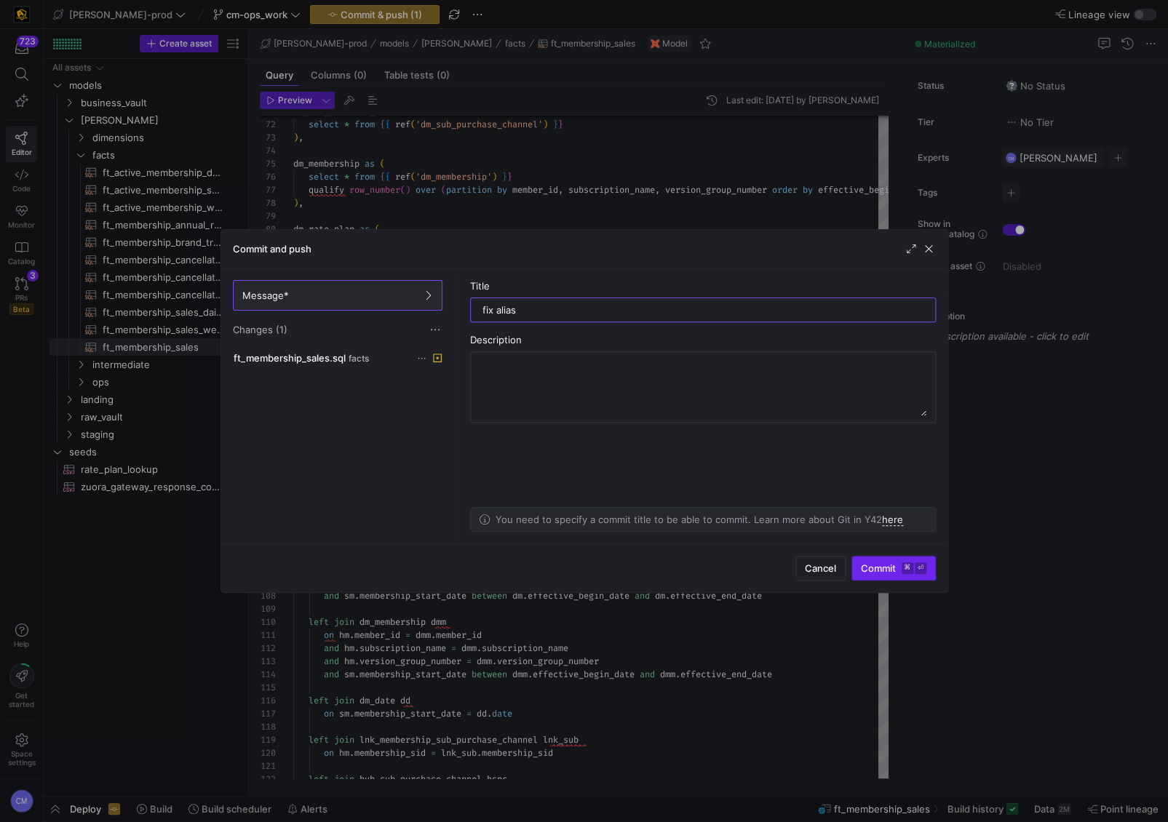
type input "fix alias"
click at [895, 565] on span "Commit ⌘ ⏎" at bounding box center [894, 569] width 66 height 12
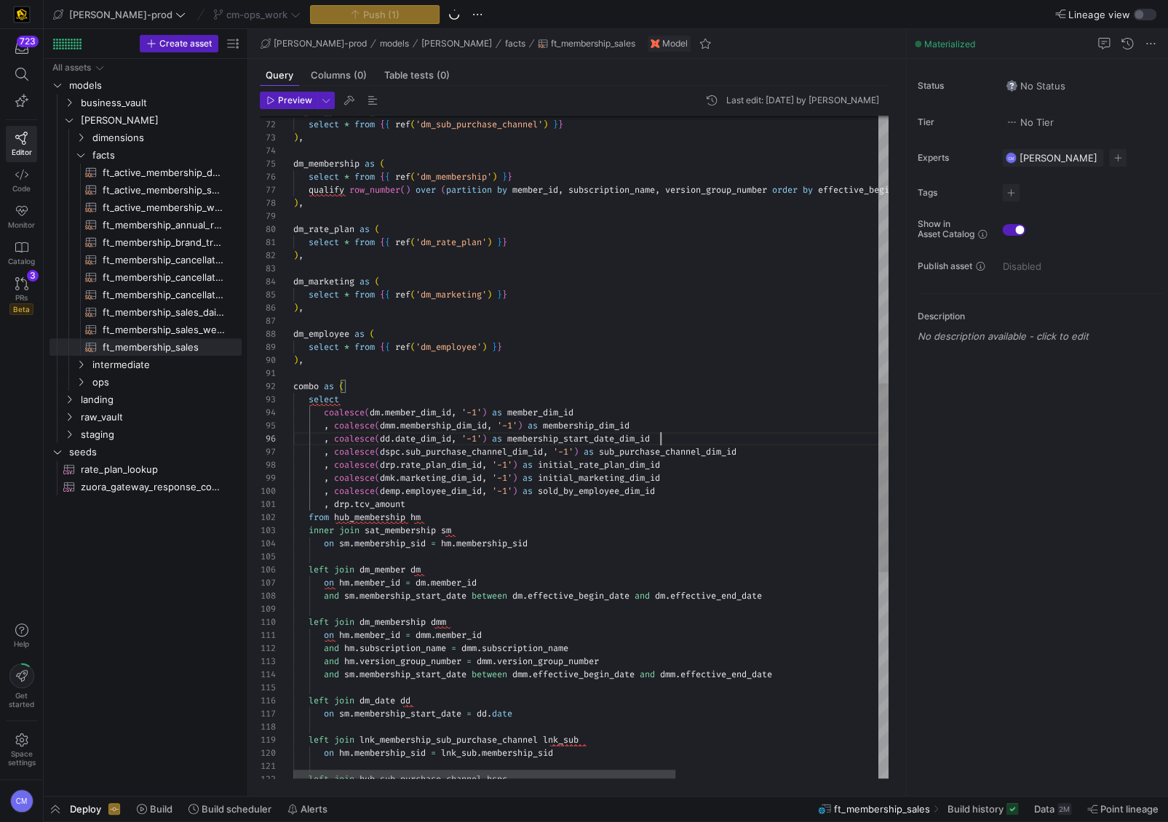
scroll to position [66, 366]
click at [728, 440] on div "left join hub_sub_purchase_channel hspc left join lnk_membership_sub_purchase_c…" at bounding box center [748, 339] width 911 height 2326
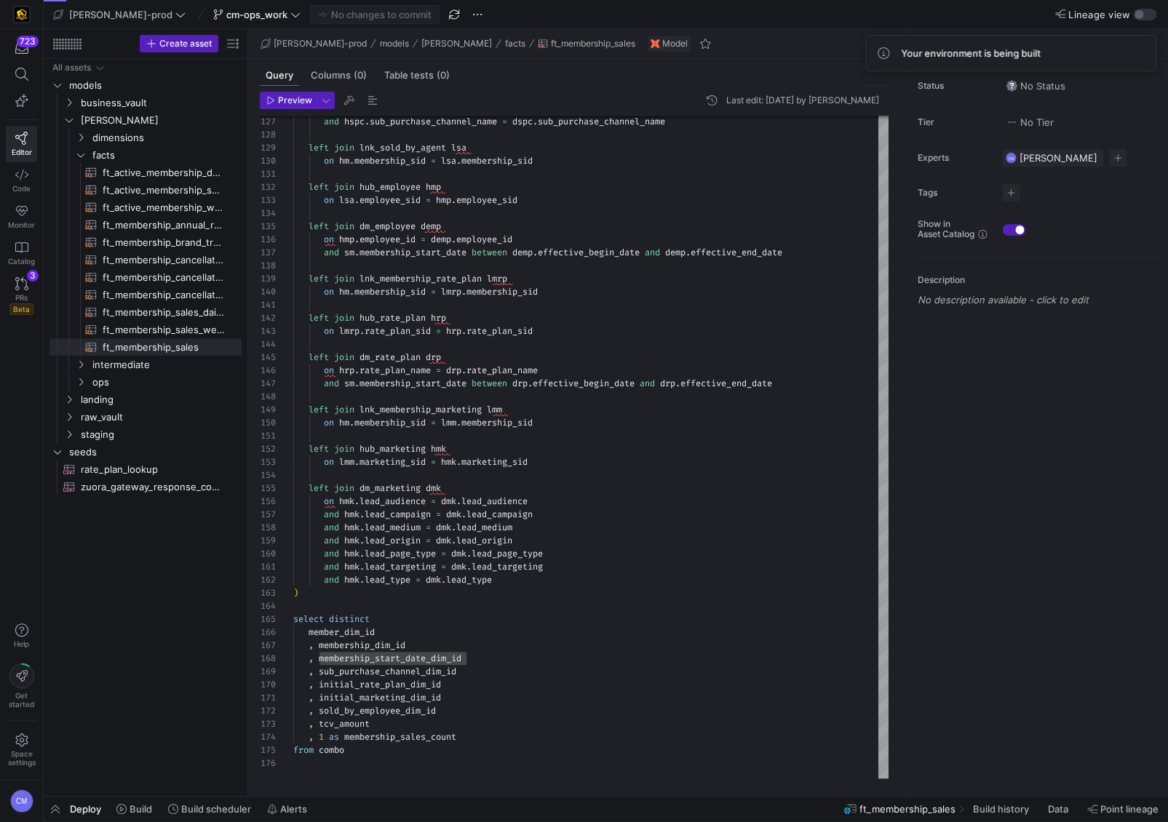
click at [41, 809] on div "CM" at bounding box center [21, 801] width 43 height 43
click at [52, 808] on span "button" at bounding box center [55, 809] width 23 height 25
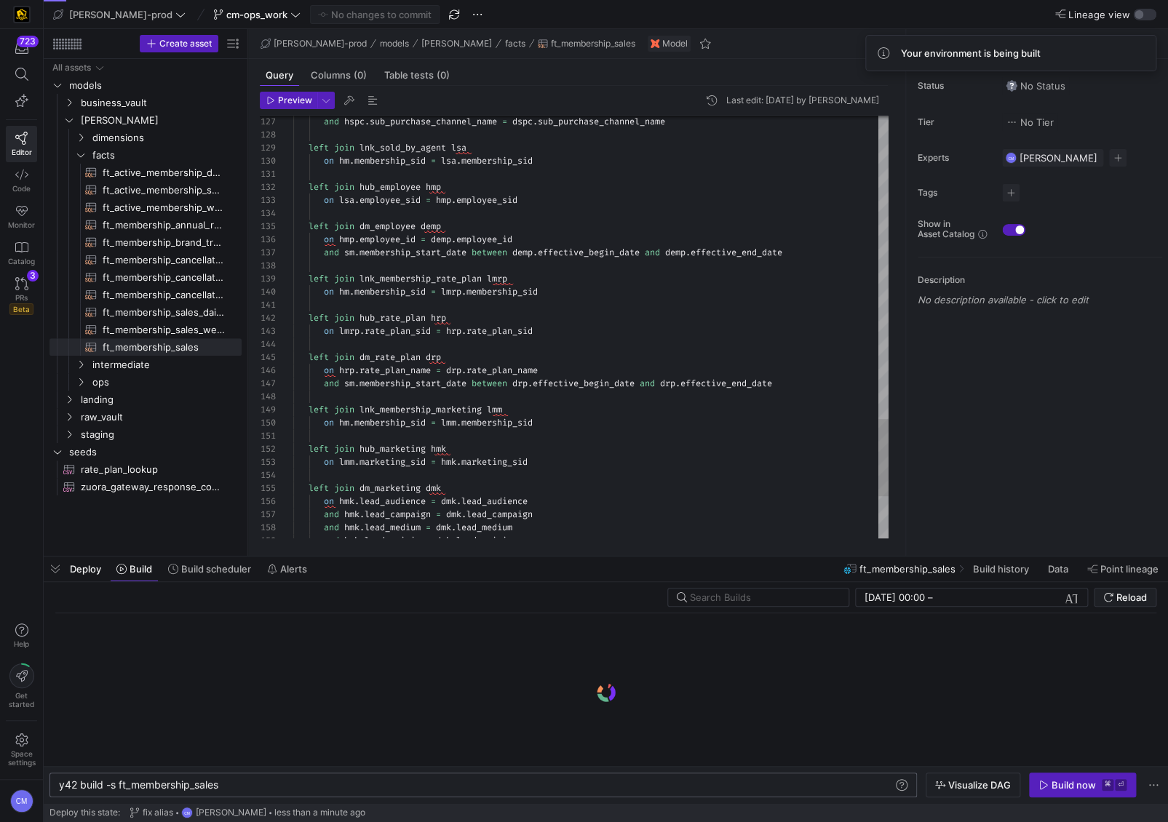
scroll to position [0, 161]
click at [224, 783] on div "y42 build -s ft_membership_sales" at bounding box center [476, 786] width 835 height 12
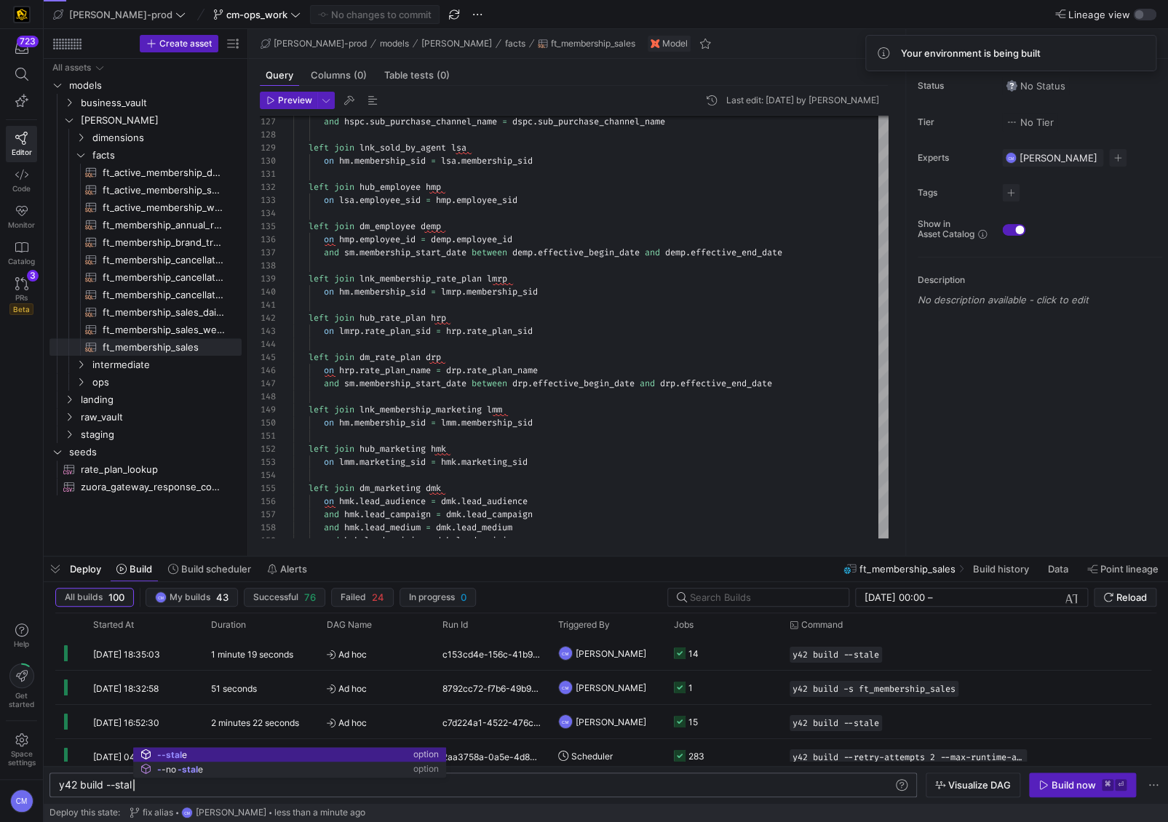
scroll to position [0, 79]
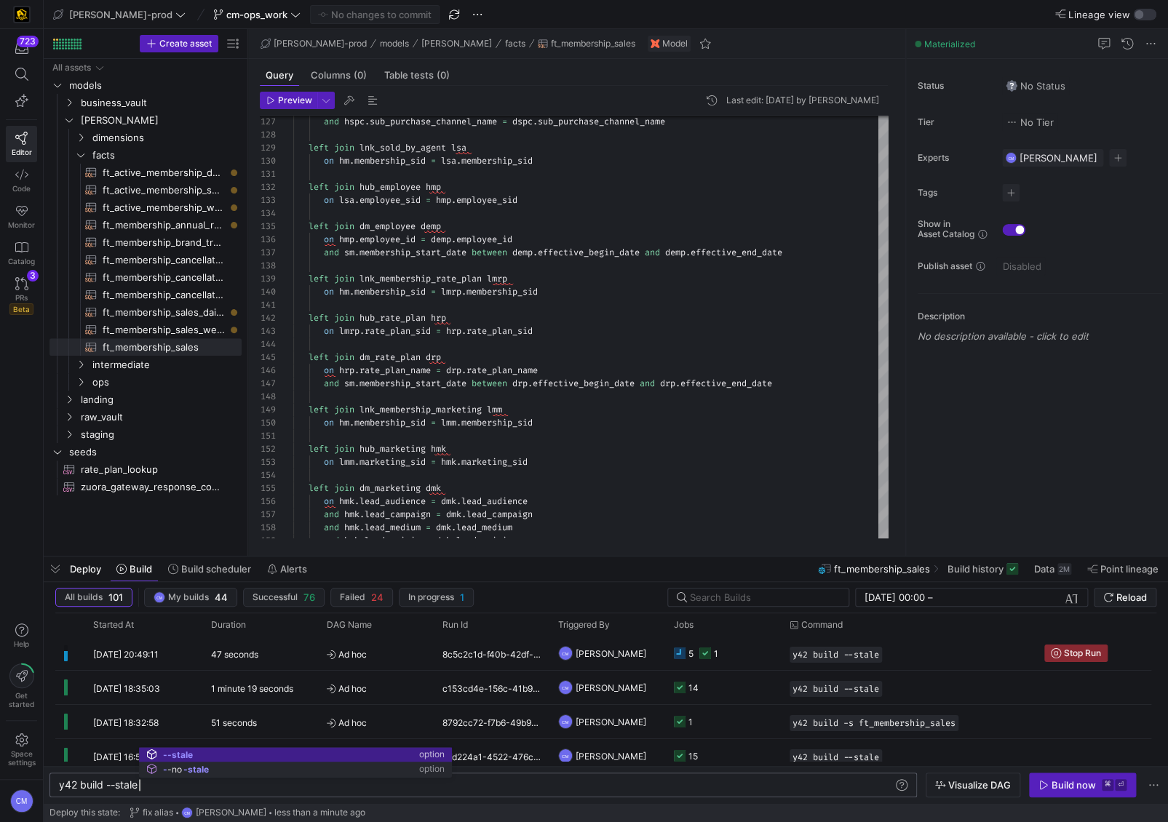
type textarea "y42 build --stale"
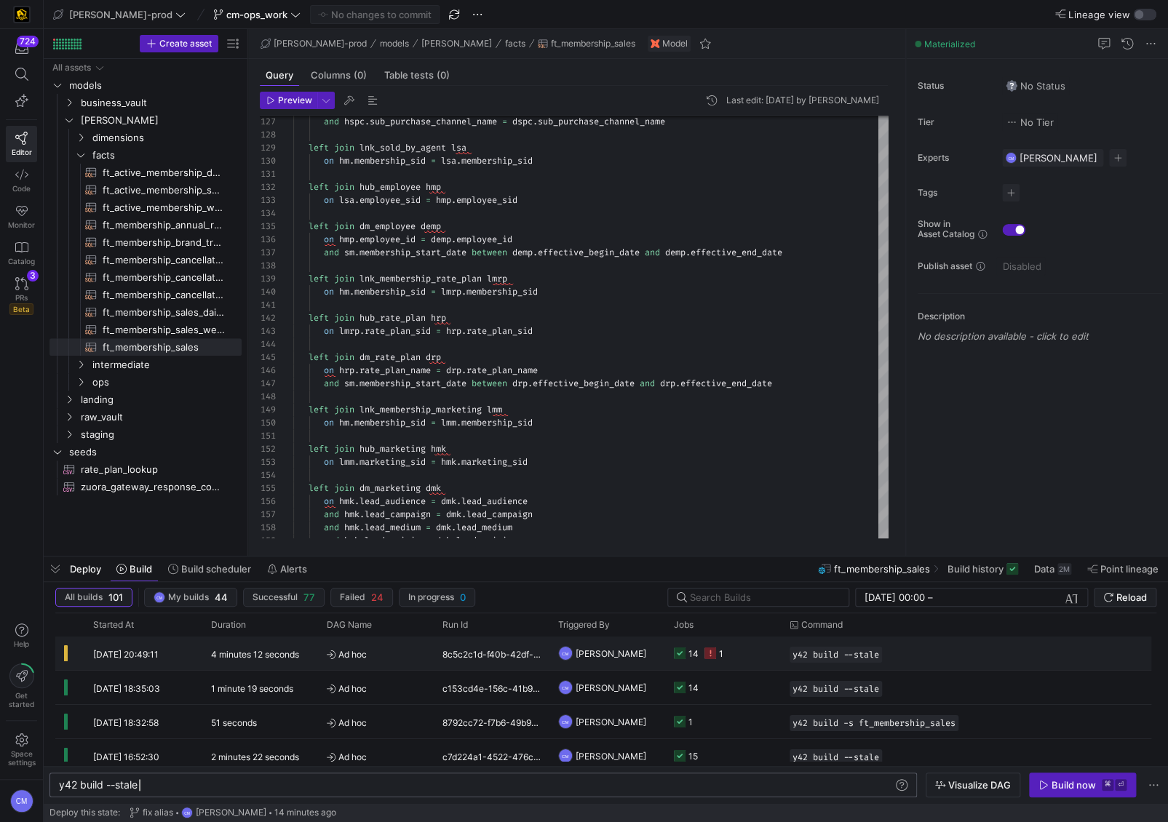
click at [759, 647] on y42-job-status-cell-renderer "14 1" at bounding box center [723, 654] width 98 height 32
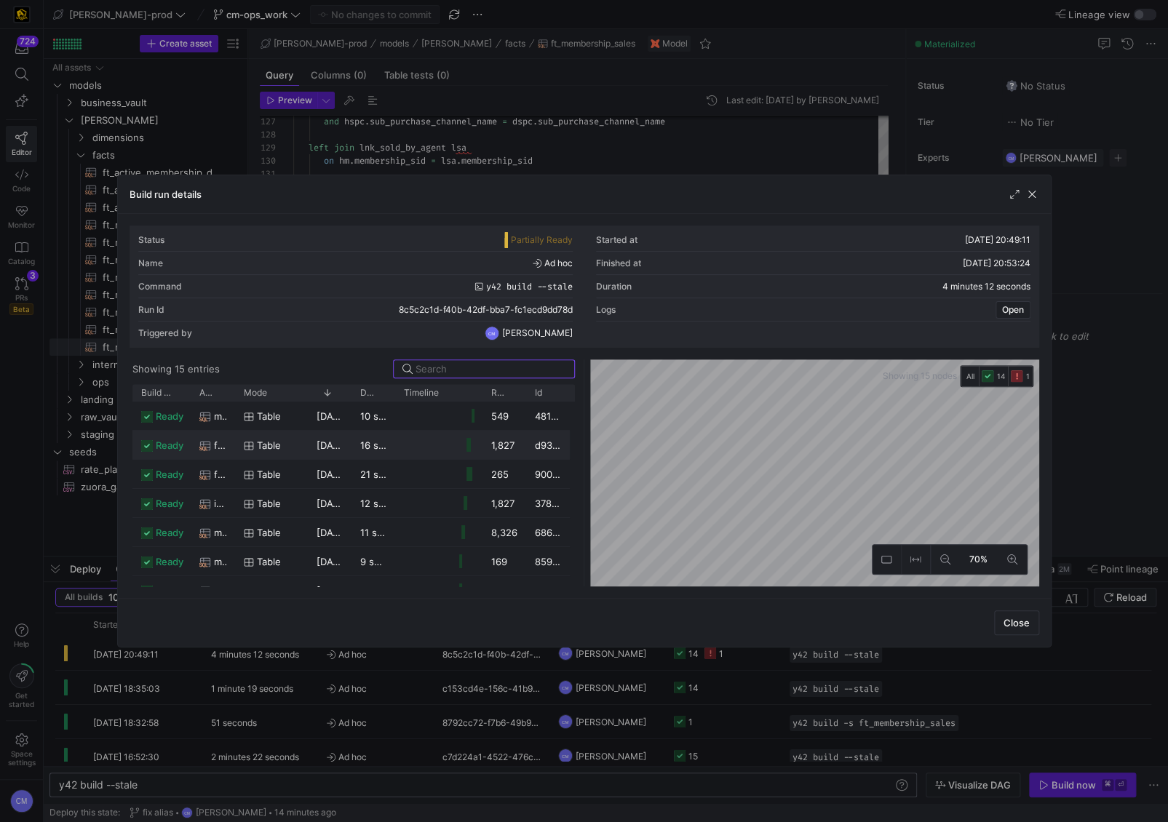
scroll to position [251, 0]
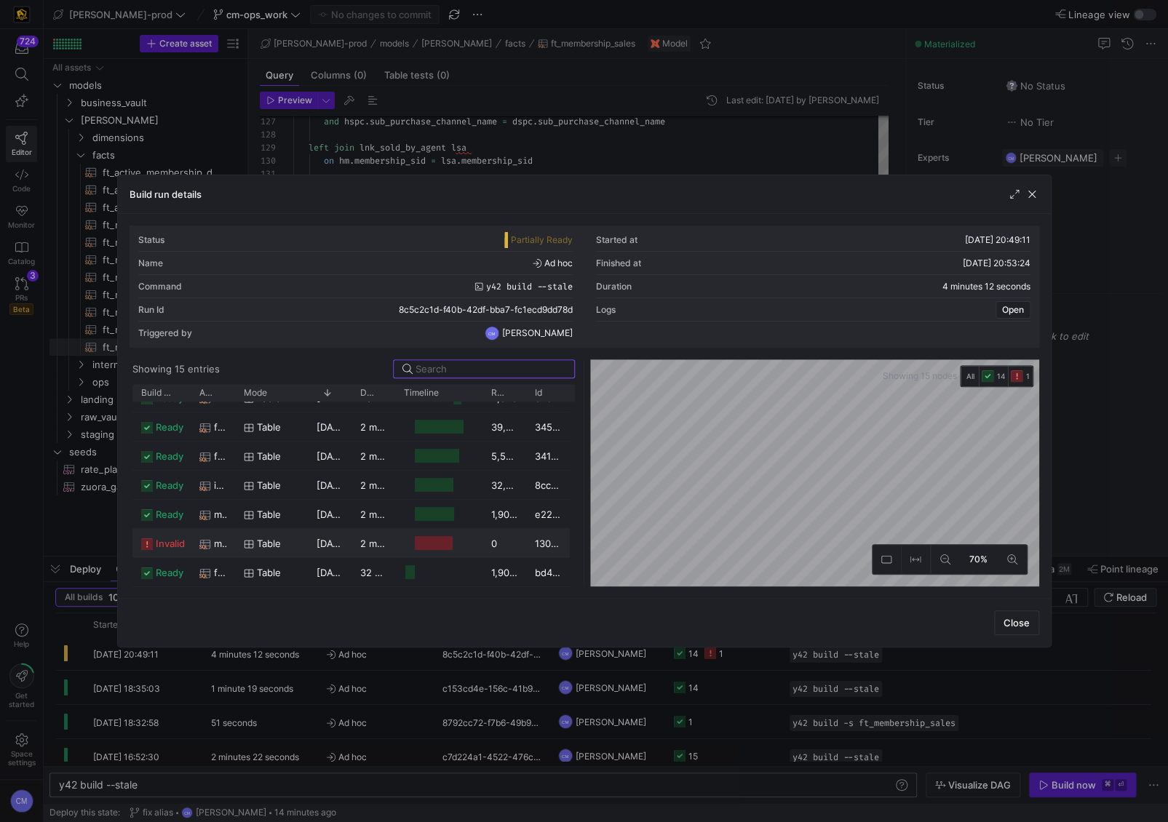
click at [312, 547] on div "11/09/25, 20:49:49" at bounding box center [330, 543] width 44 height 28
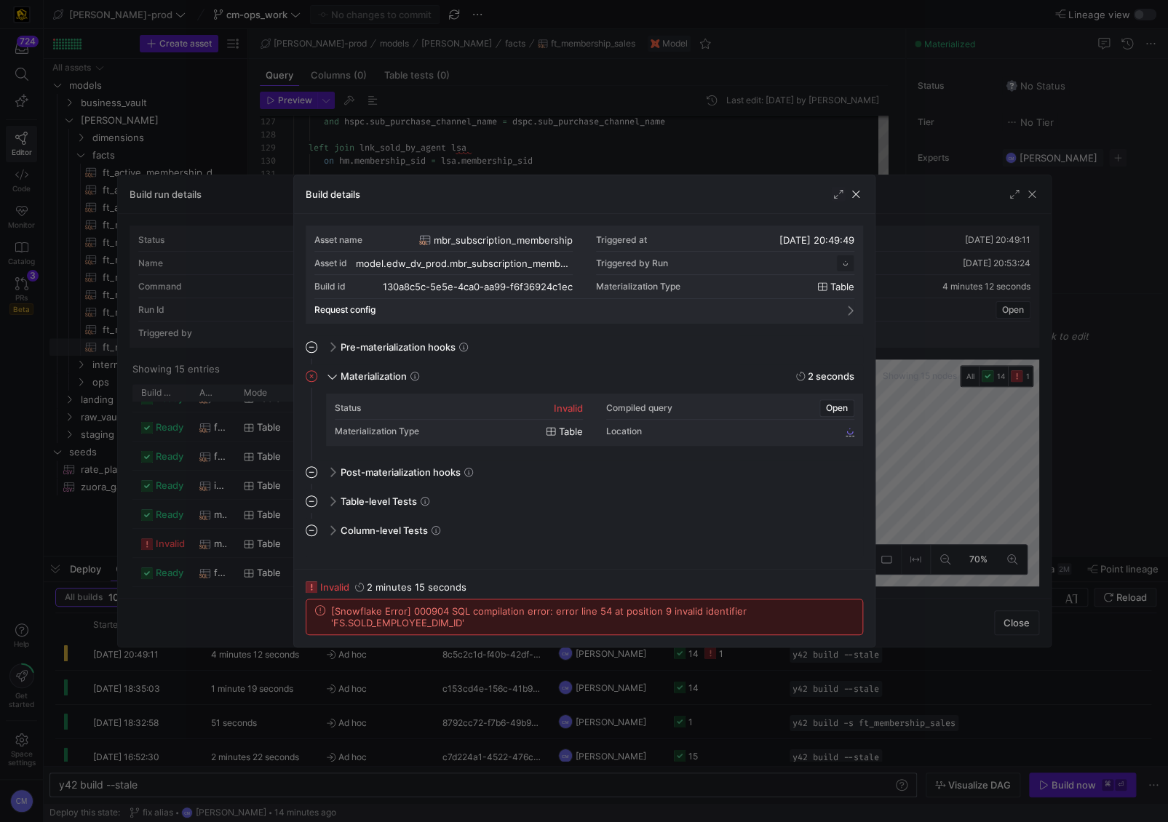
scroll to position [131, 0]
click at [597, 175] on div "Build details" at bounding box center [584, 194] width 581 height 39
click at [610, 162] on div at bounding box center [584, 411] width 1168 height 822
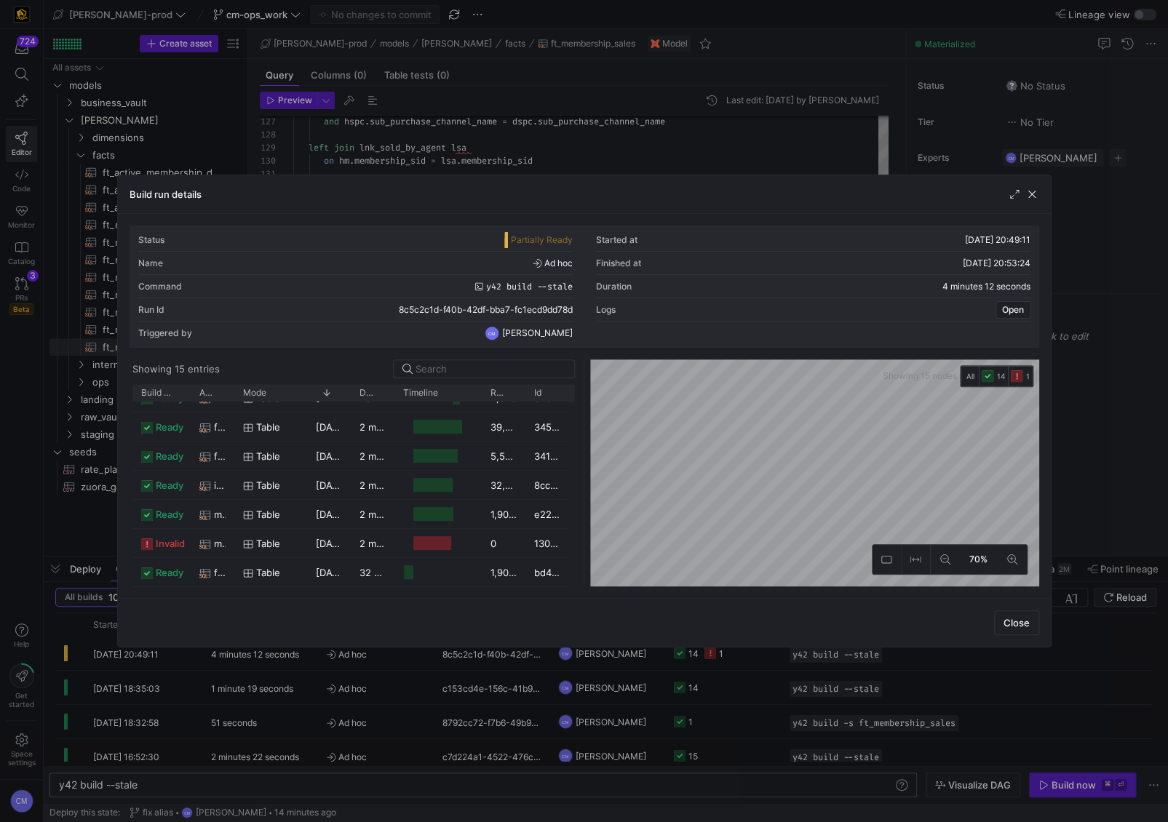
click at [614, 158] on div at bounding box center [584, 411] width 1168 height 822
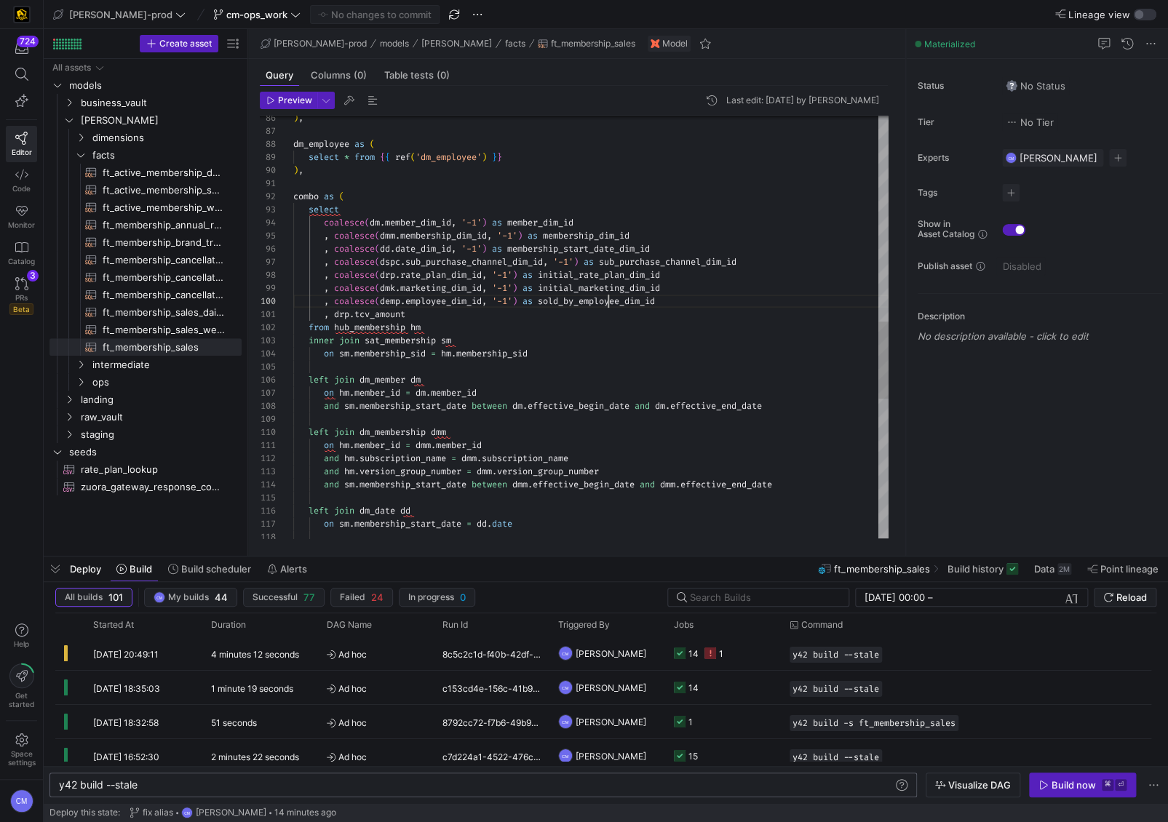
click at [607, 301] on div "left join dm_date dd on sm . membership_start_date = dd . date and sm . members…" at bounding box center [590, 145] width 595 height 2318
drag, startPoint x: 162, startPoint y: 154, endPoint x: 162, endPoint y: 146, distance: 8.0
click at [162, 154] on span "facts" at bounding box center [148, 155] width 112 height 17
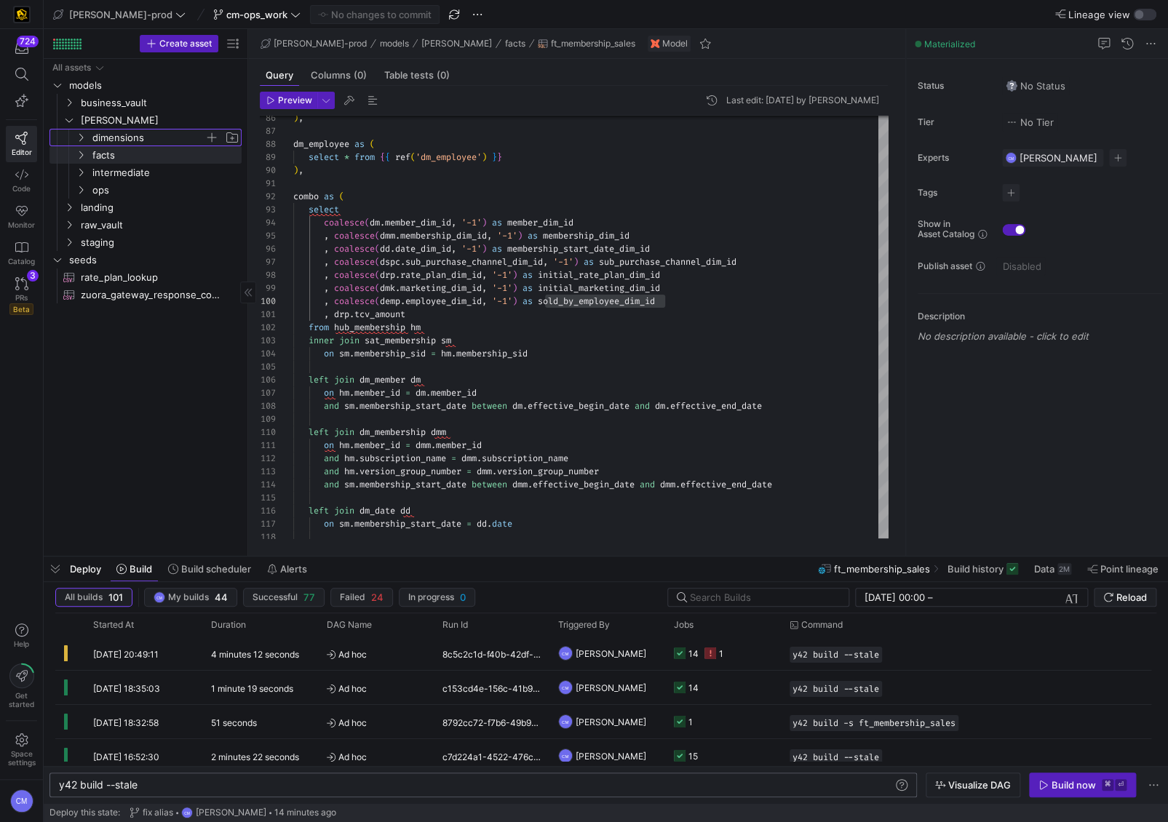
click at [161, 138] on span "dimensions" at bounding box center [148, 138] width 112 height 17
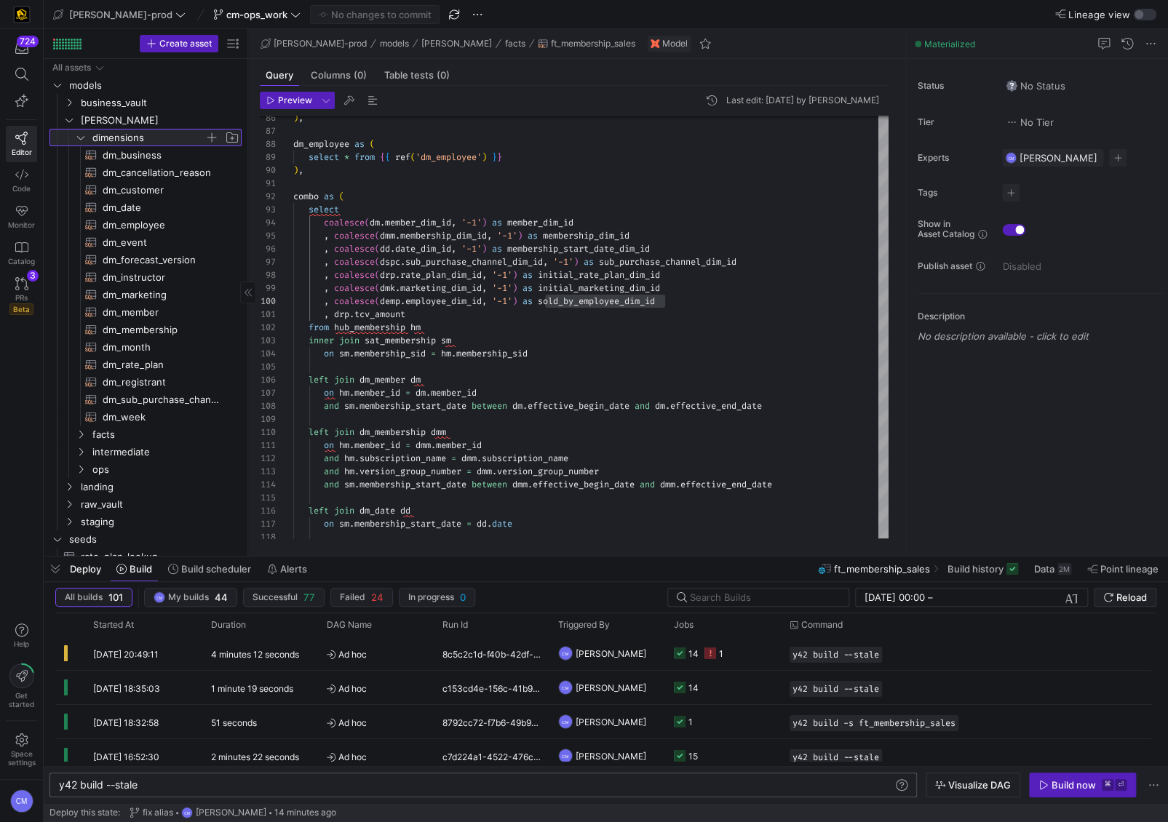
click at [161, 138] on span "dimensions" at bounding box center [148, 138] width 112 height 17
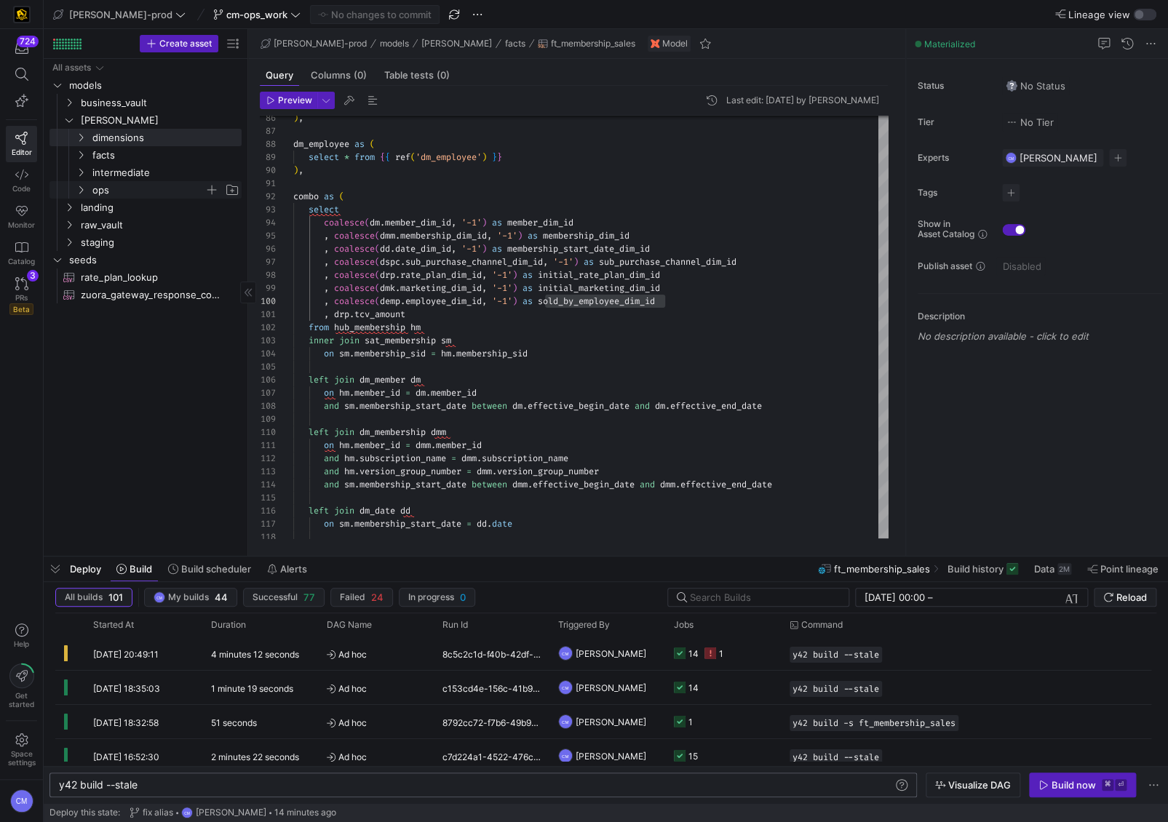
click at [117, 188] on span "ops" at bounding box center [148, 190] width 112 height 17
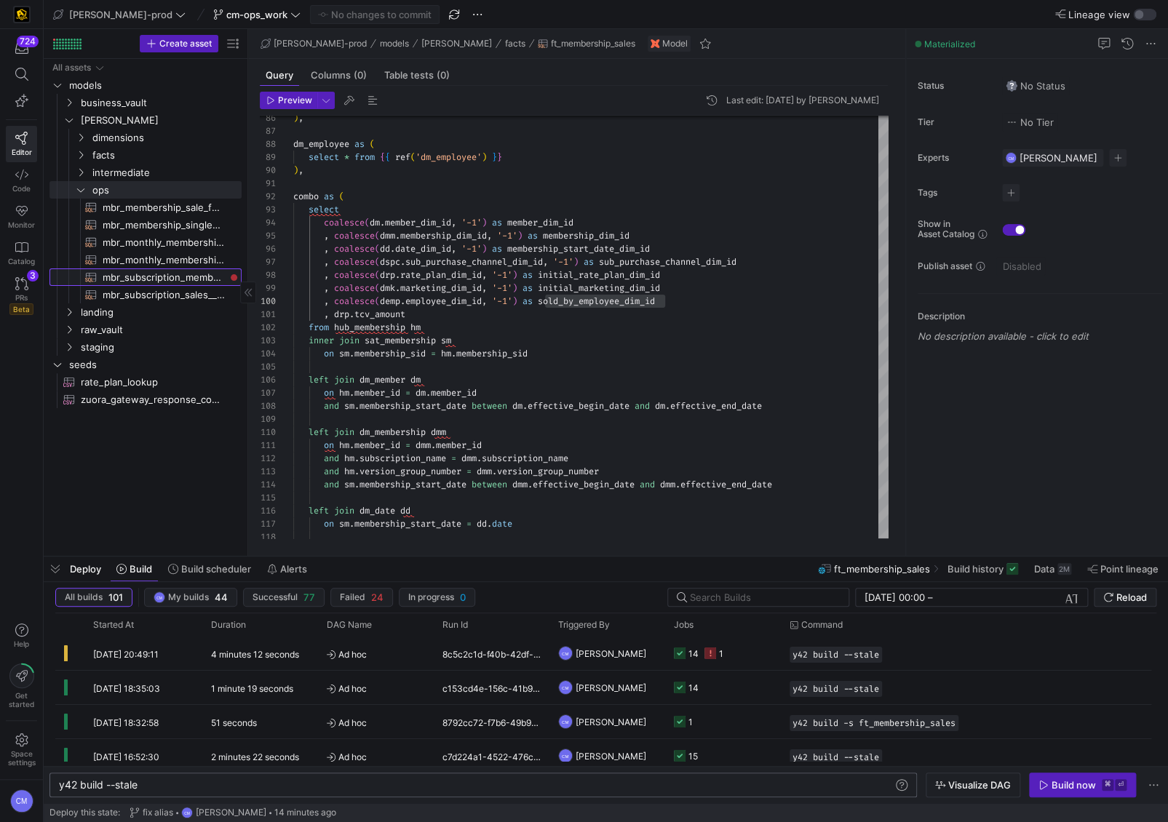
click at [160, 274] on span "mbr_subscription_membership​​​​​​​​​​" at bounding box center [164, 277] width 122 height 17
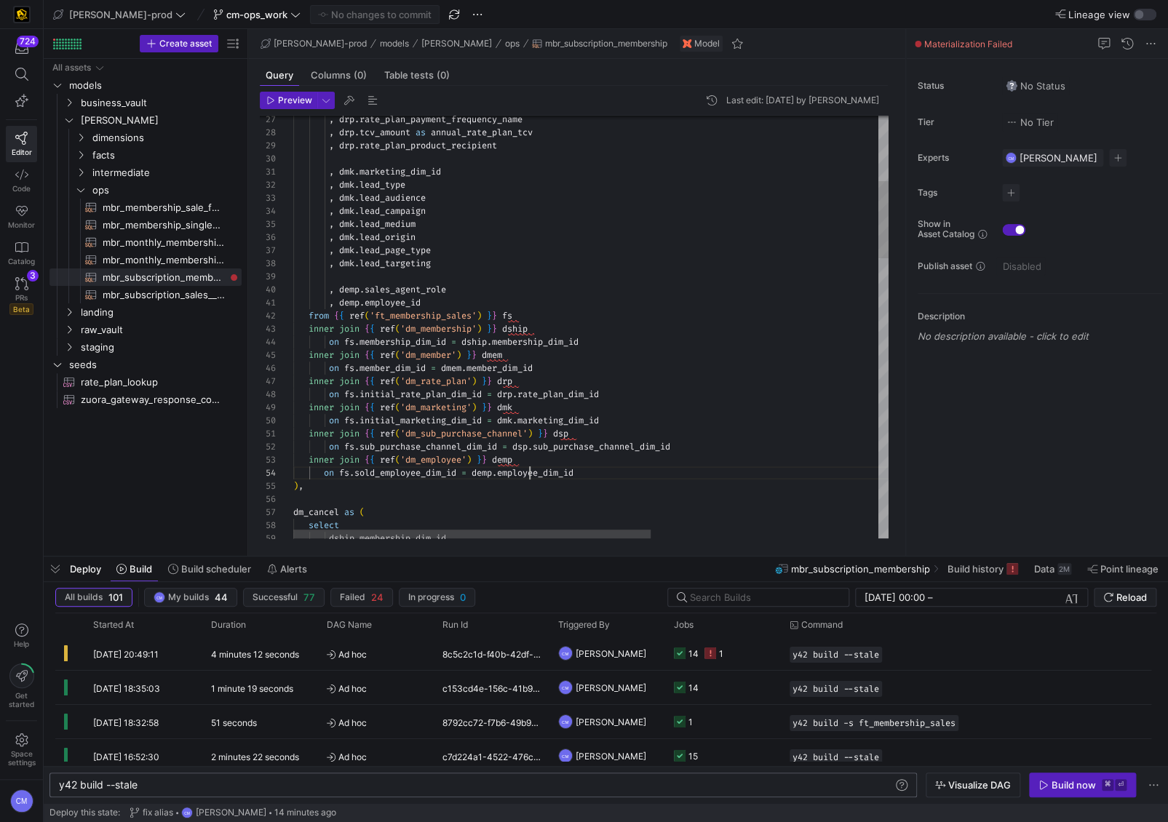
type textarea "inner join {{ ref('dm_sub_purchase_channel') }} dsp on fs.sub_purchase_channel_…"
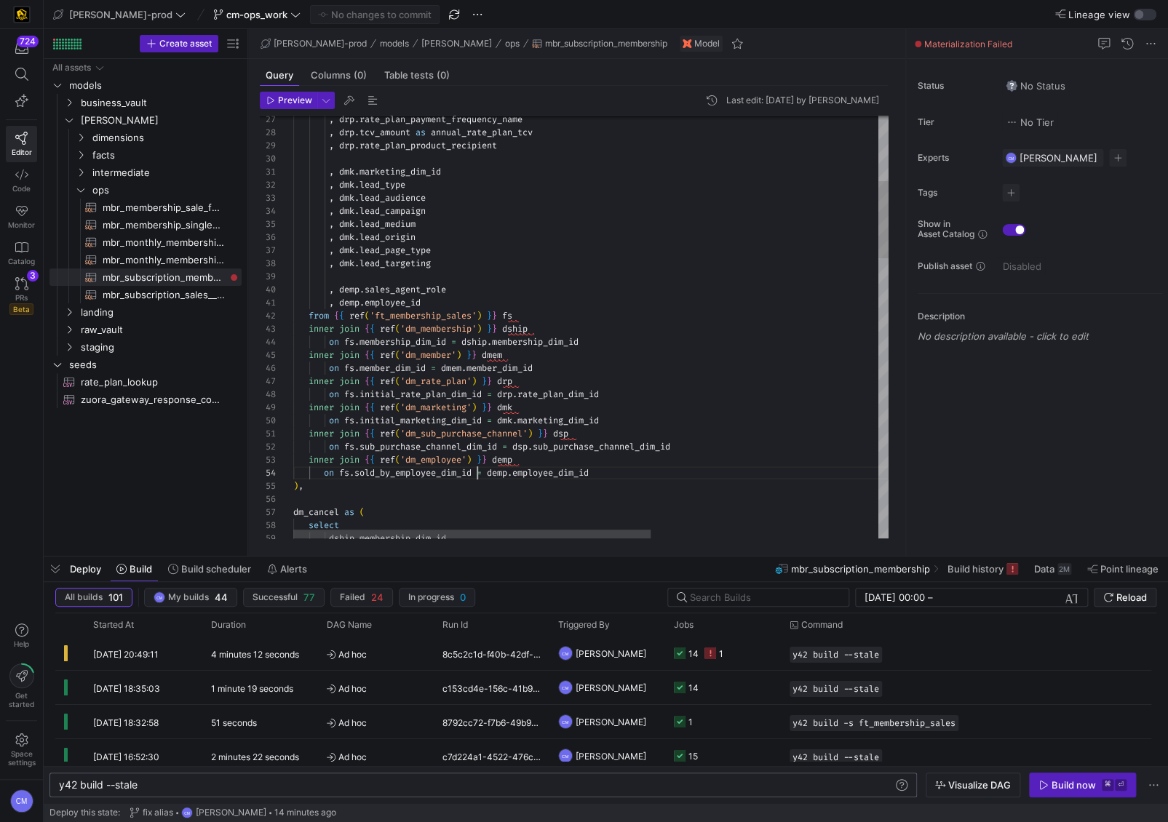
scroll to position [39, 183]
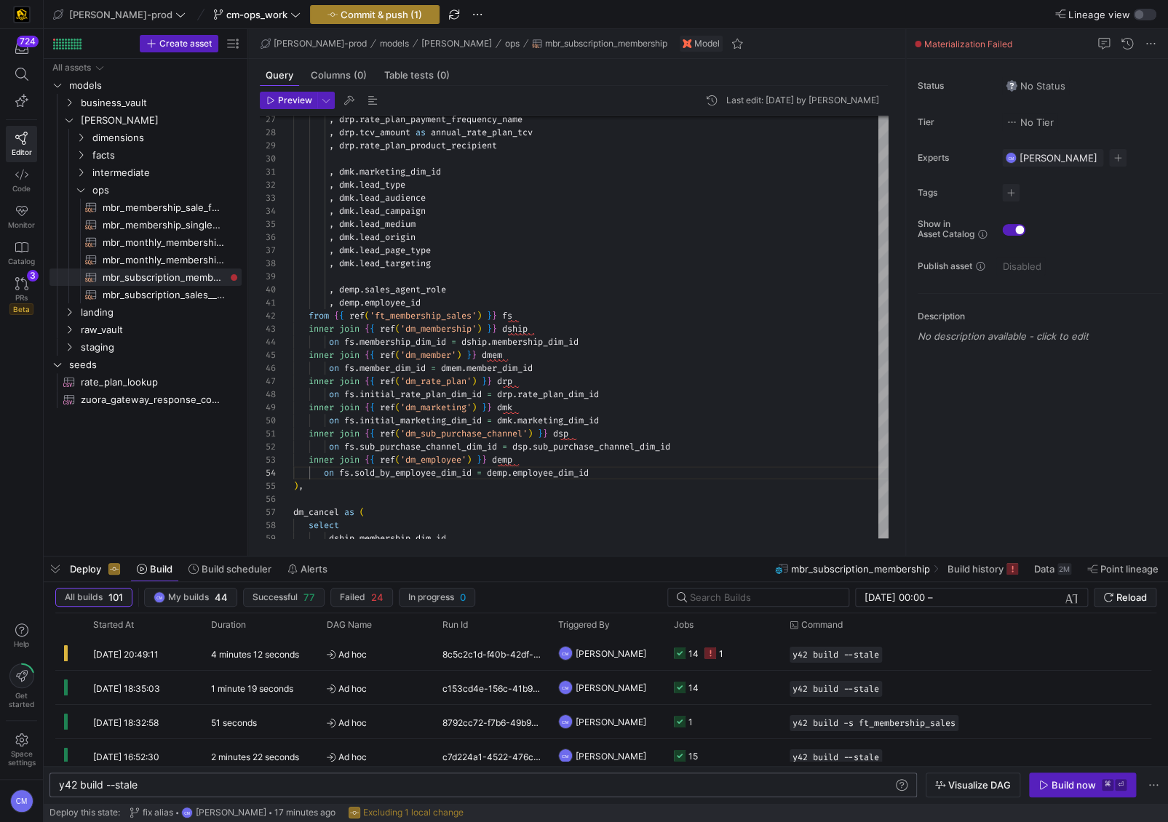
click at [334, 20] on span "button" at bounding box center [375, 14] width 128 height 17
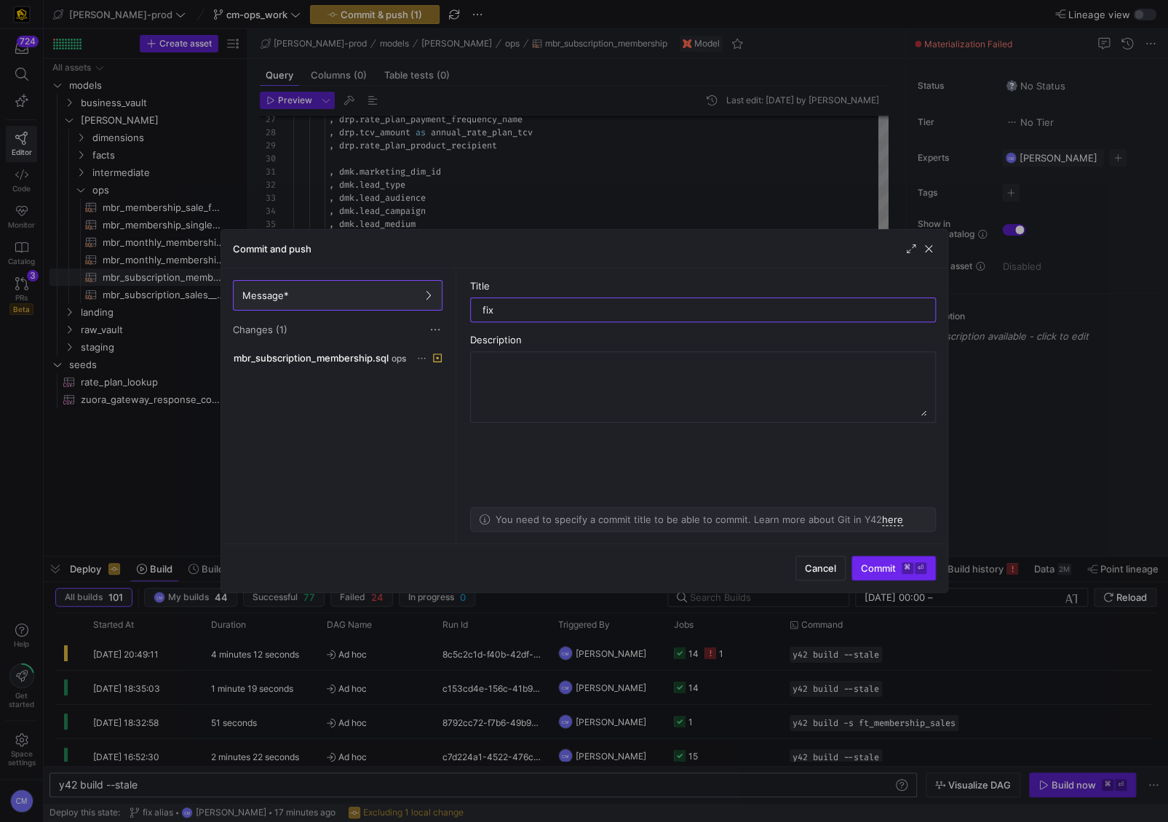
type input "fix"
click at [887, 568] on span "Commit ⌘ ⏎" at bounding box center [894, 569] width 66 height 12
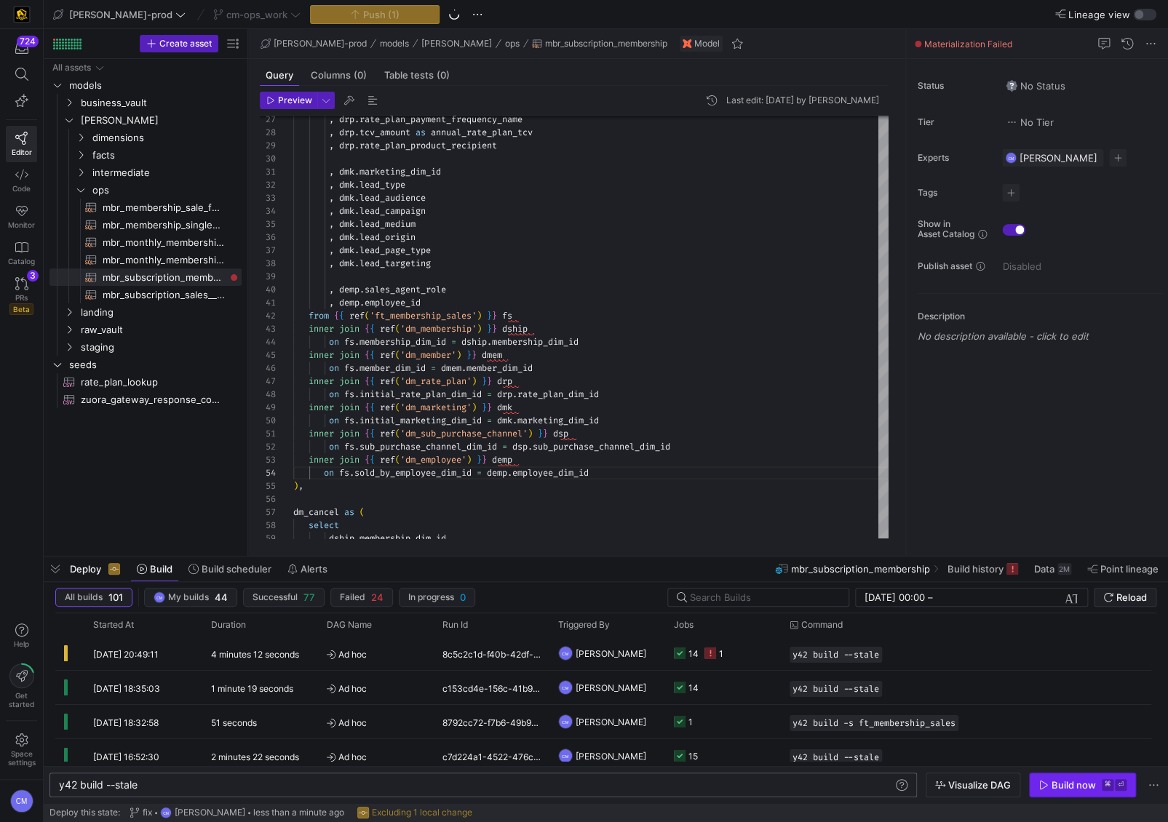
click at [1097, 790] on span "Build now ⌘ ⏎" at bounding box center [1083, 786] width 88 height 12
click at [23, 293] on span "PRs" at bounding box center [21, 297] width 12 height 9
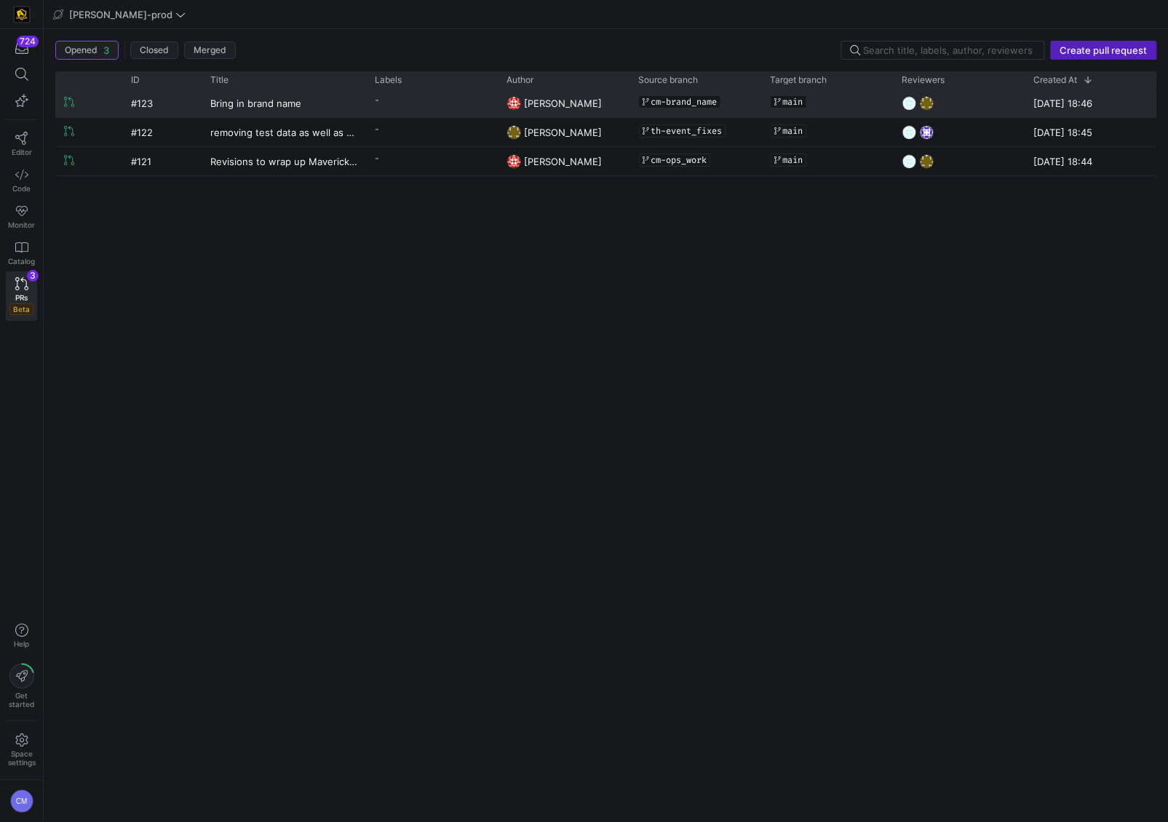
click at [403, 95] on y42-pull-request-list-view-label-cell-renderer "-" at bounding box center [432, 100] width 114 height 21
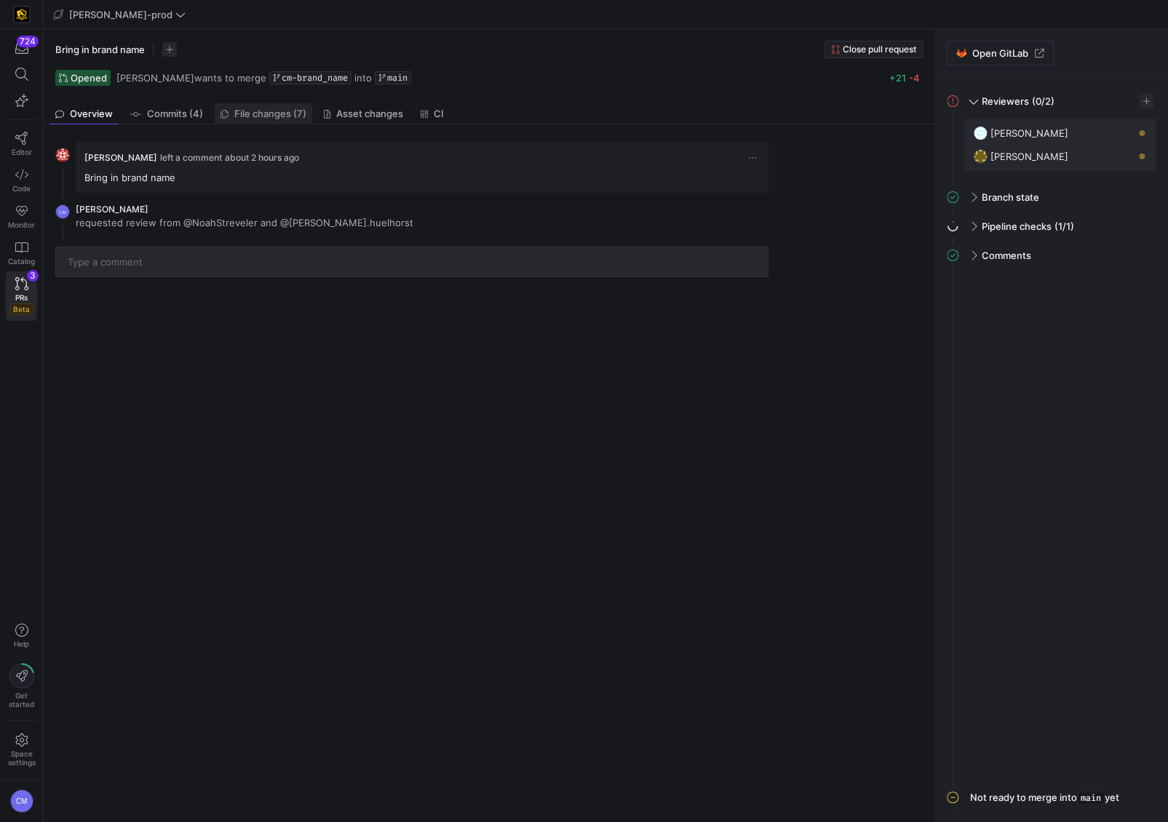
click at [248, 111] on span "File changes (7)" at bounding box center [270, 113] width 72 height 9
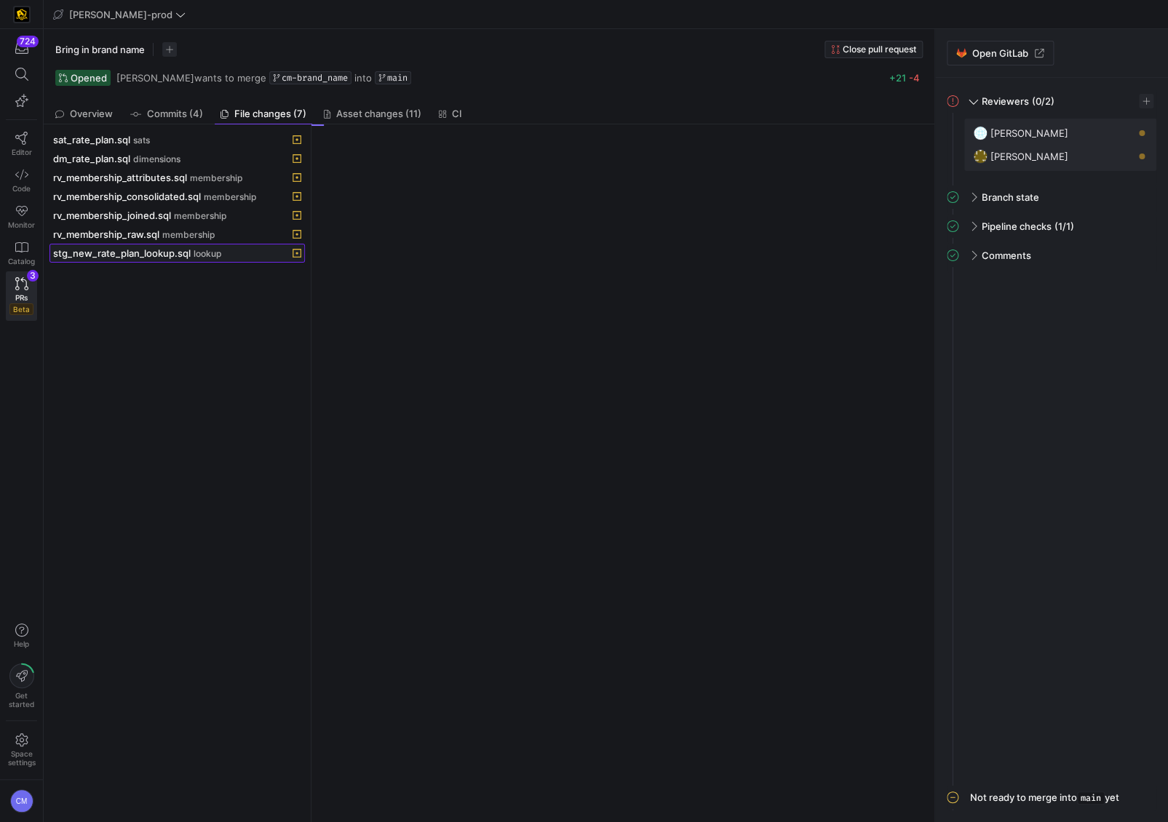
click at [151, 248] on span "stg_new_rate_plan_lookup.sql" at bounding box center [122, 253] width 138 height 12
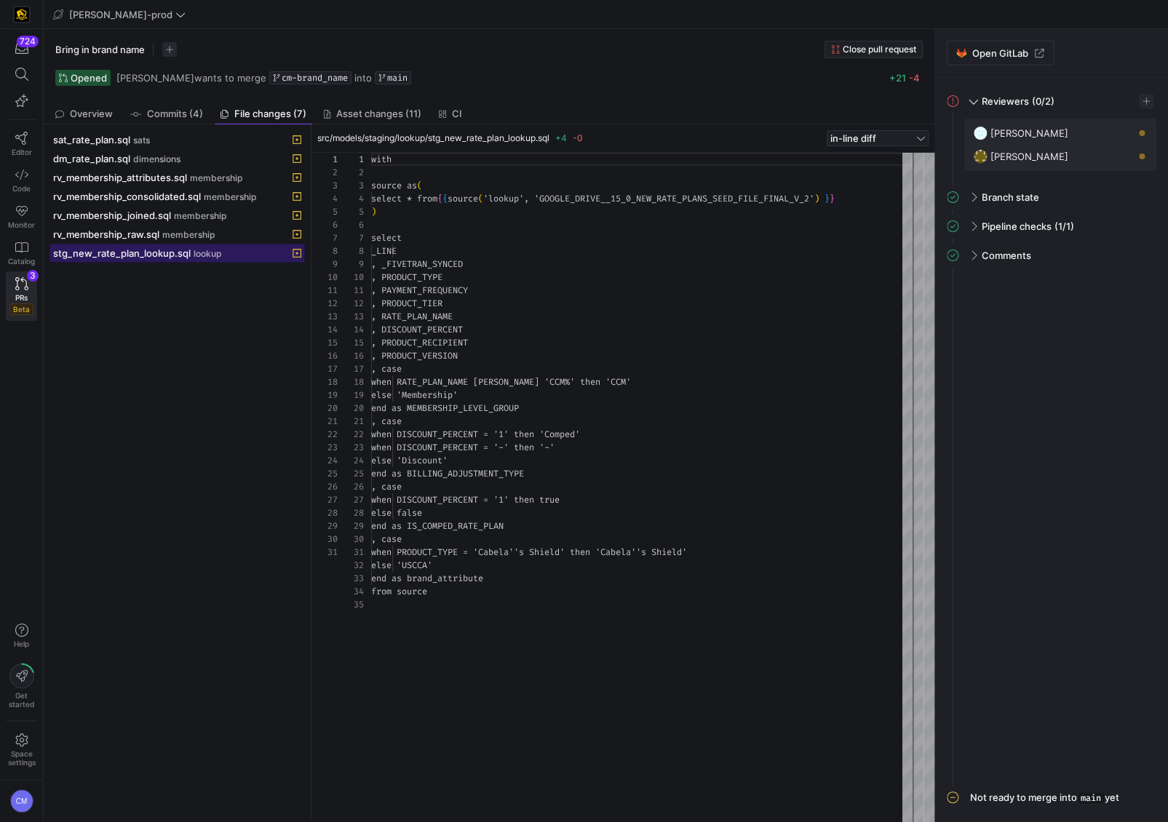
scroll to position [131, 0]
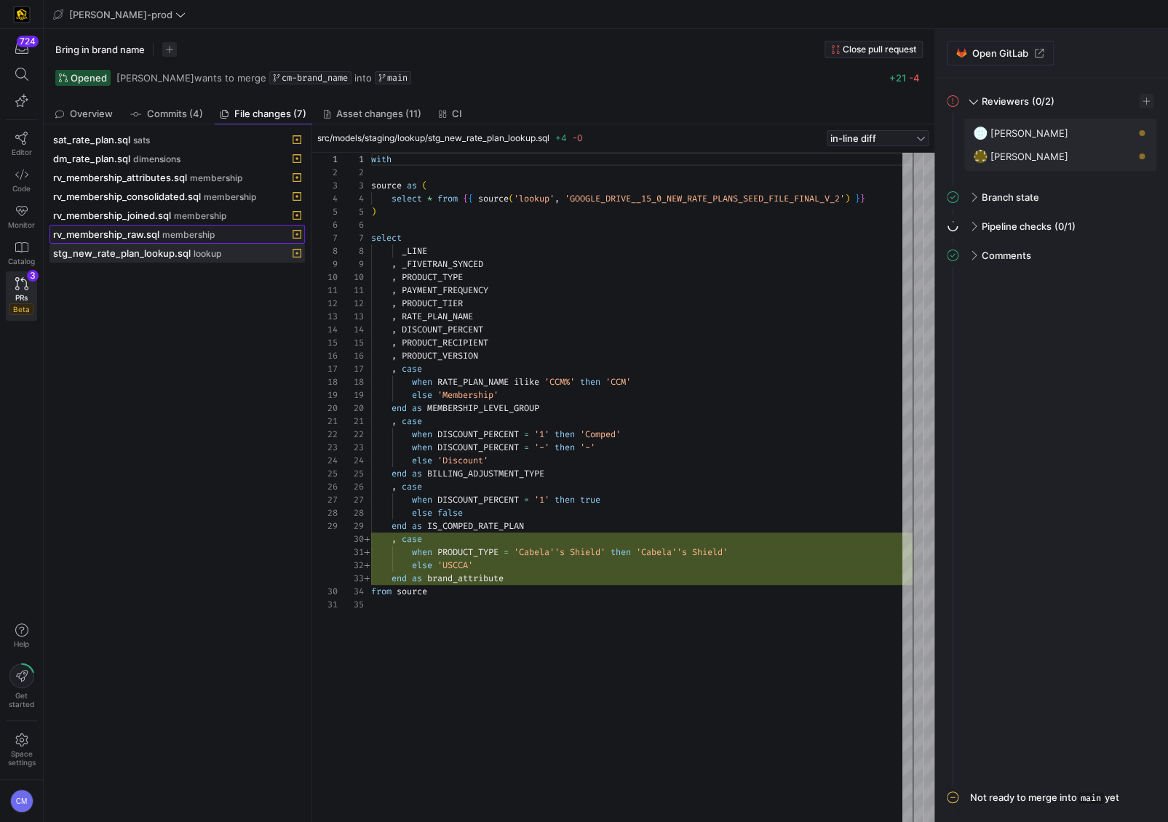
click at [201, 234] on span "membership" at bounding box center [188, 235] width 52 height 10
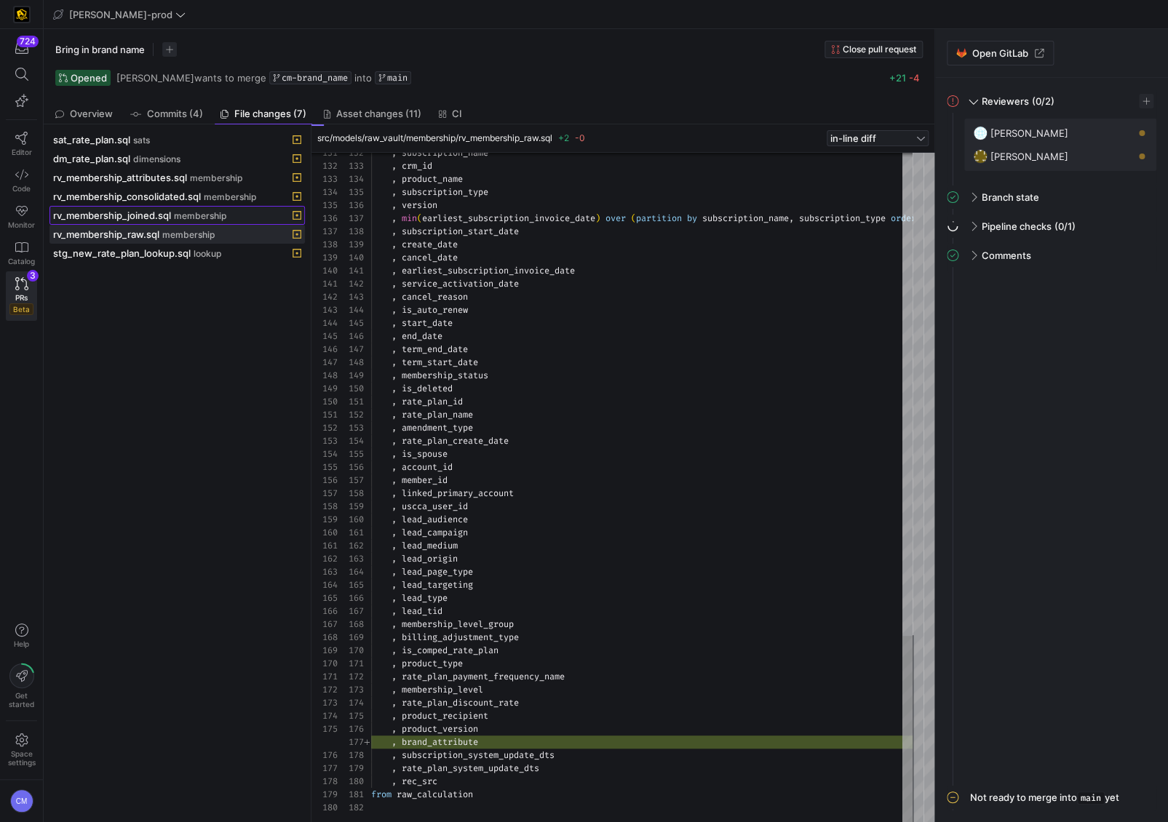
click at [247, 217] on div "rv_membership_joined.sql membership" at bounding box center [161, 216] width 216 height 12
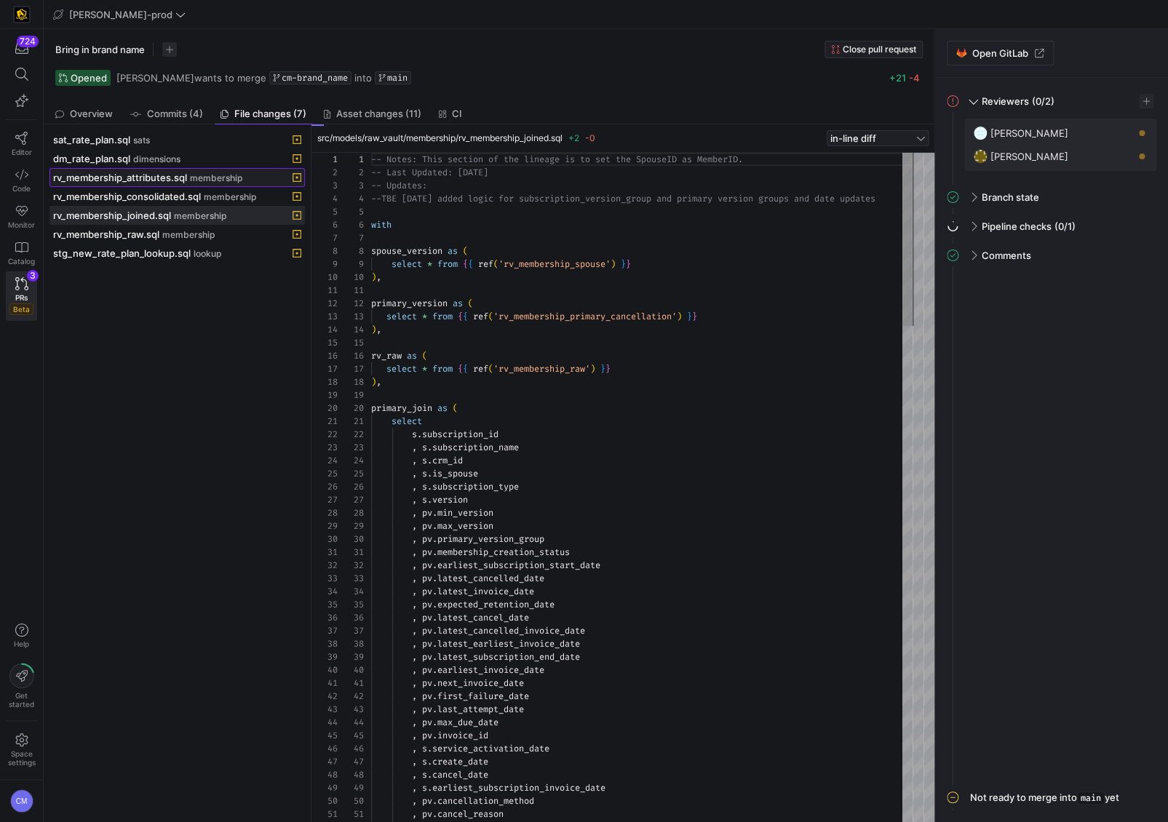
click at [232, 175] on span "membership" at bounding box center [216, 178] width 52 height 10
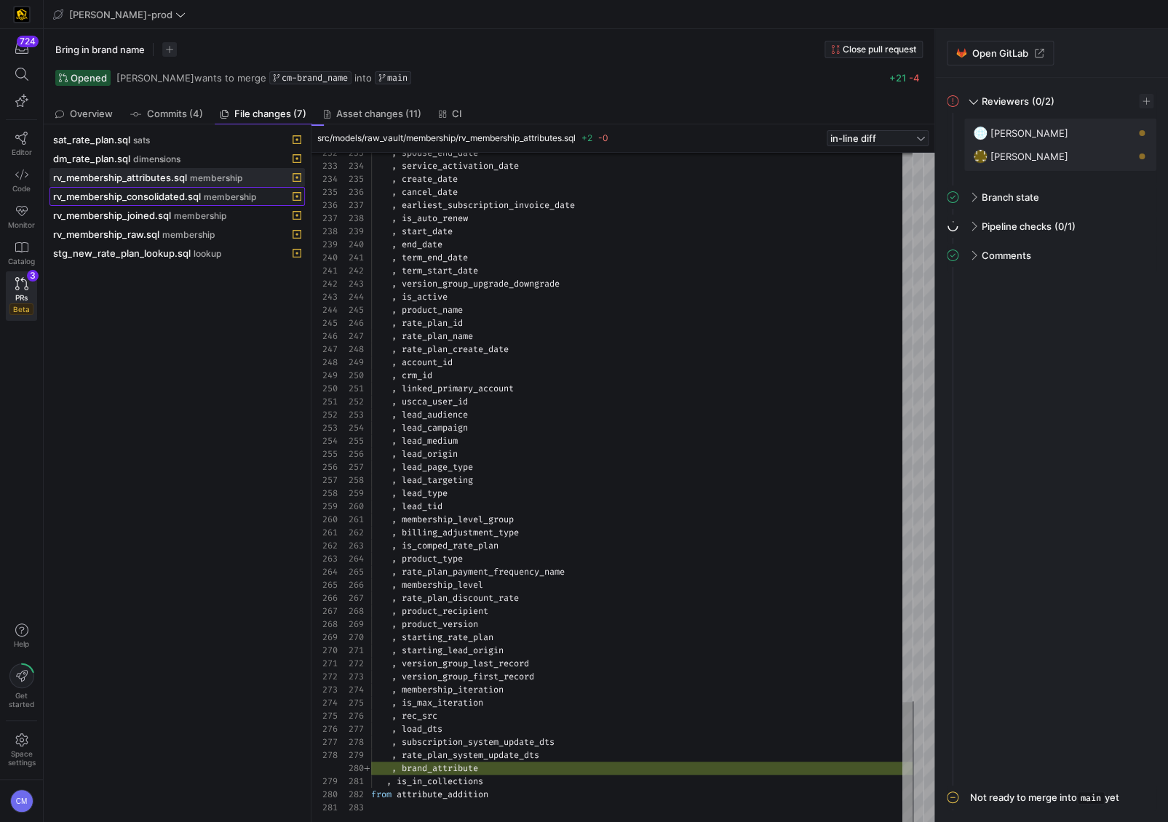
click at [176, 197] on span "rv_membership_consolidated.sql" at bounding box center [127, 197] width 148 height 12
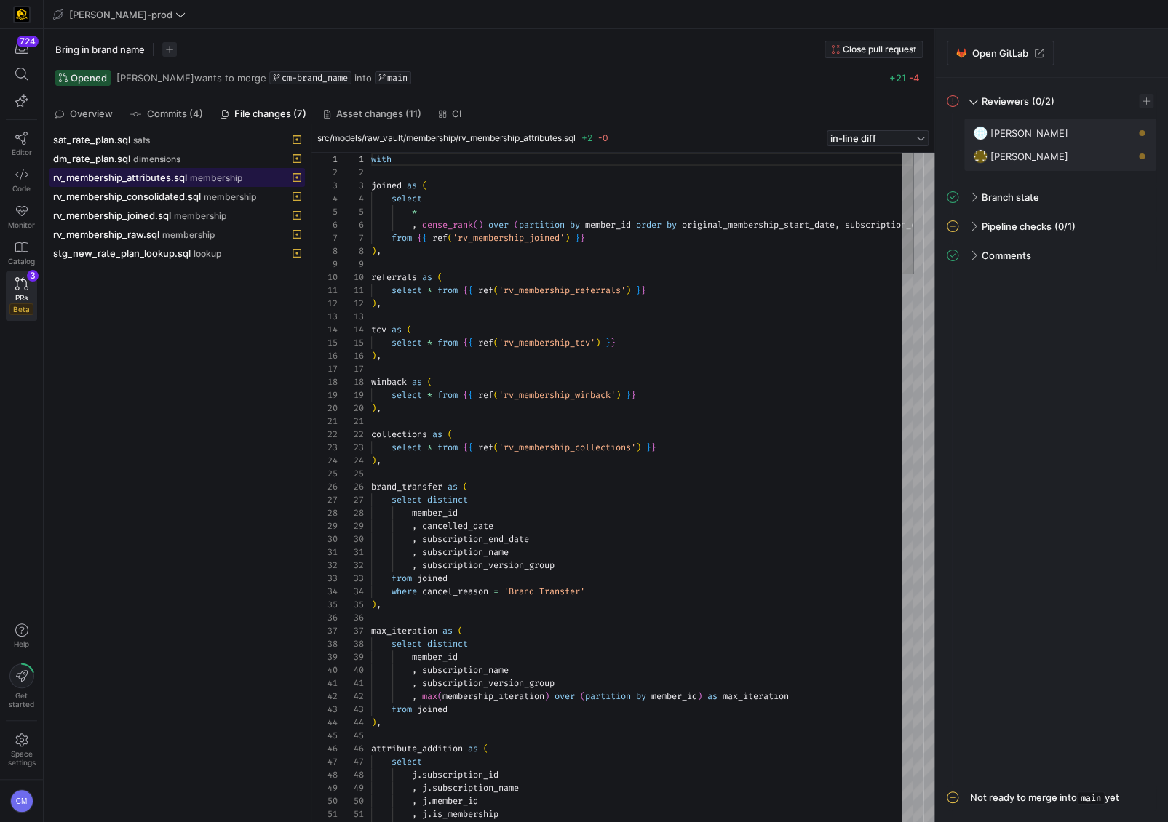
click at [158, 180] on span "rv_membership_attributes.sql" at bounding box center [120, 178] width 134 height 12
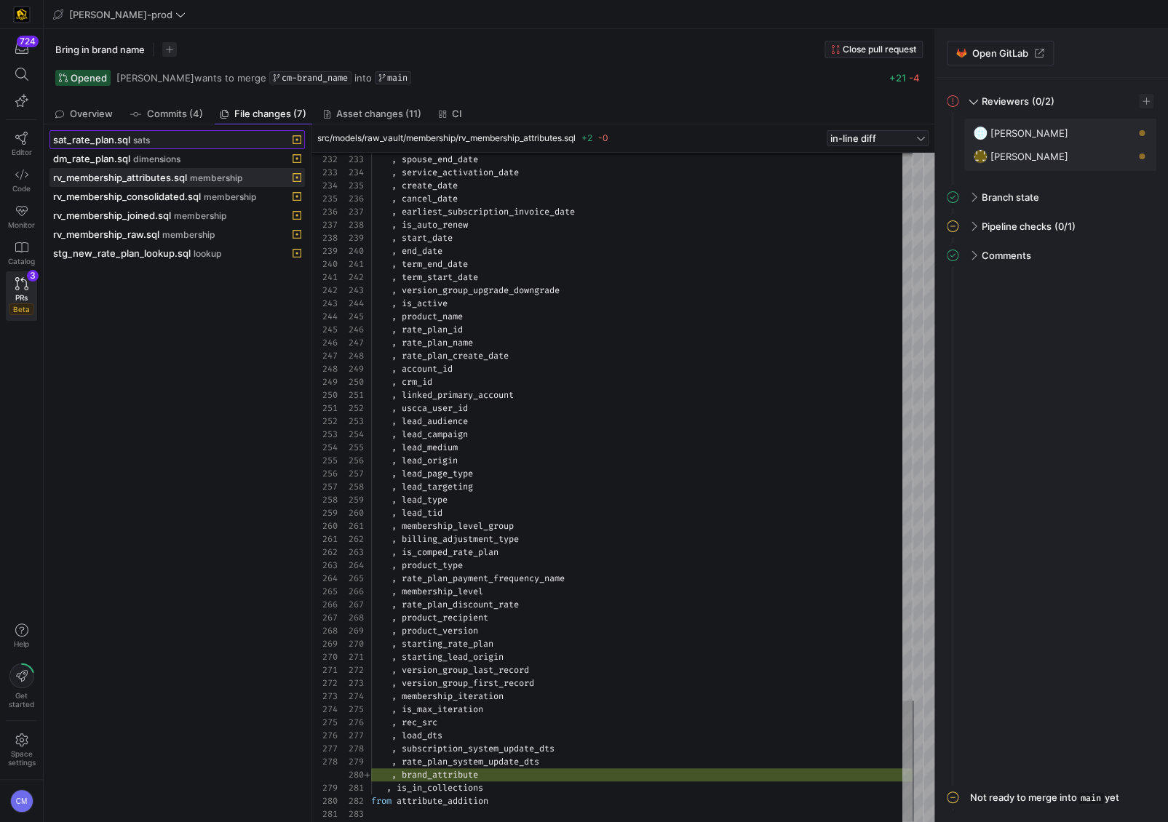
click at [167, 134] on div "sat_rate_plan.sql sats" at bounding box center [161, 140] width 216 height 12
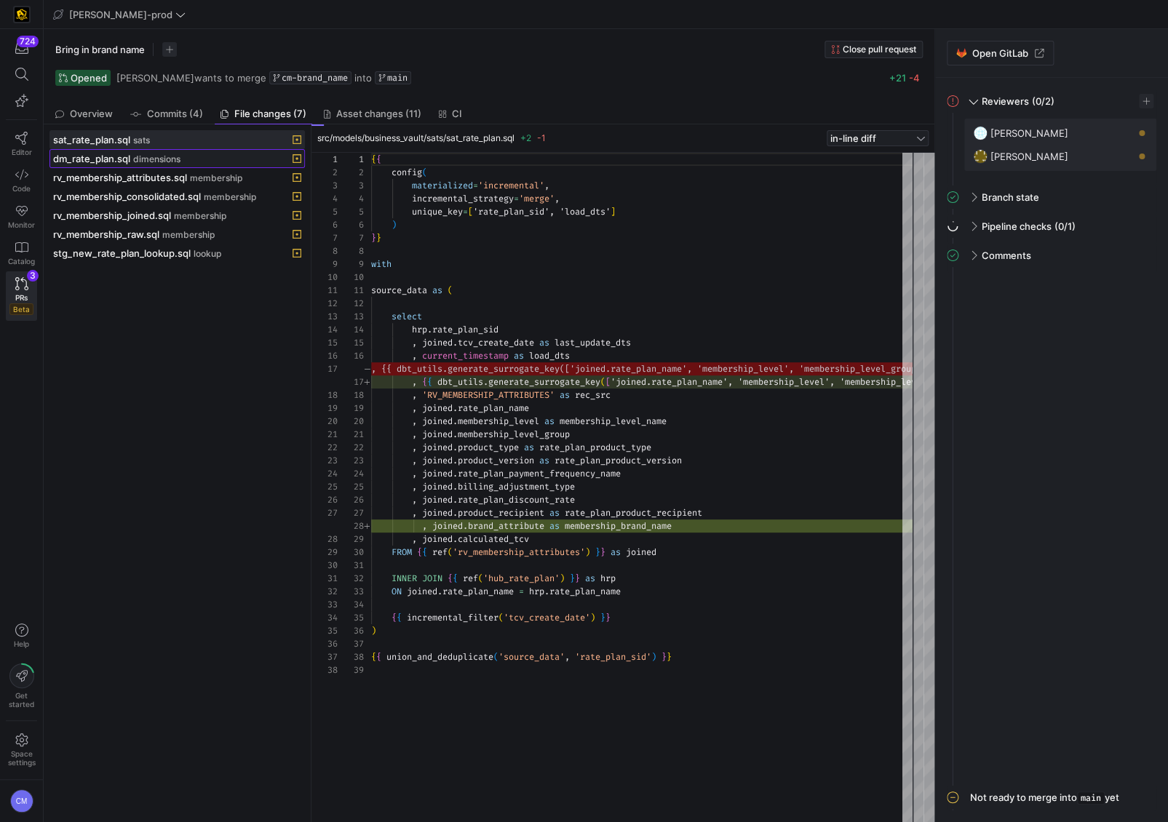
click at [159, 156] on span "dimensions" at bounding box center [156, 159] width 47 height 10
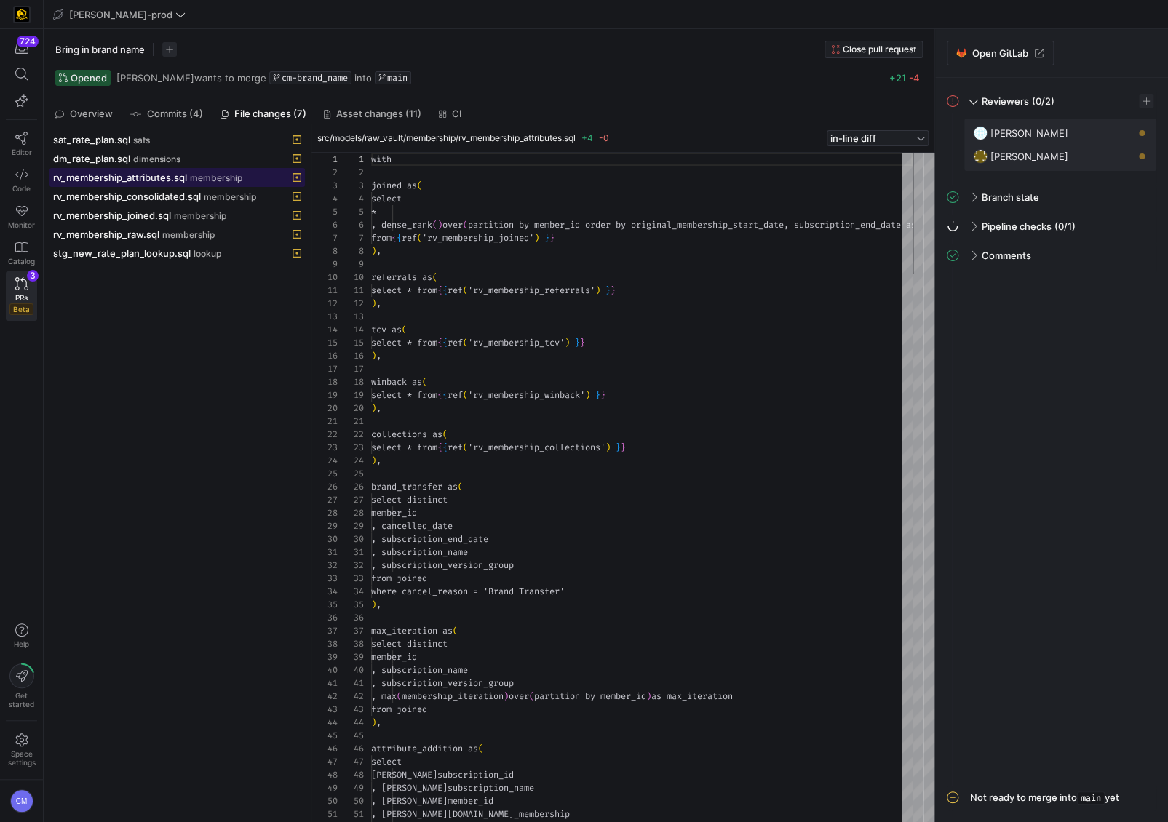
click at [186, 174] on span "rv_membership_attributes.sql" at bounding box center [120, 178] width 134 height 12
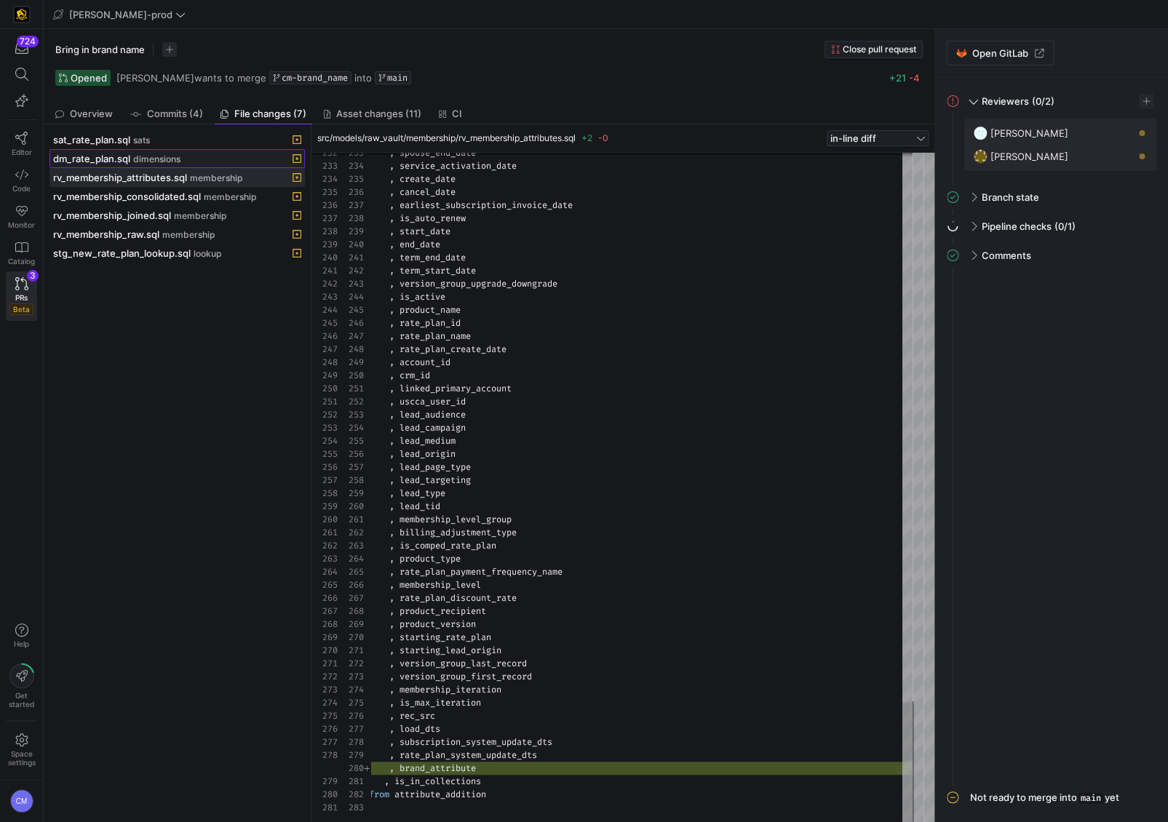
click at [146, 163] on span "dimensions" at bounding box center [156, 159] width 47 height 10
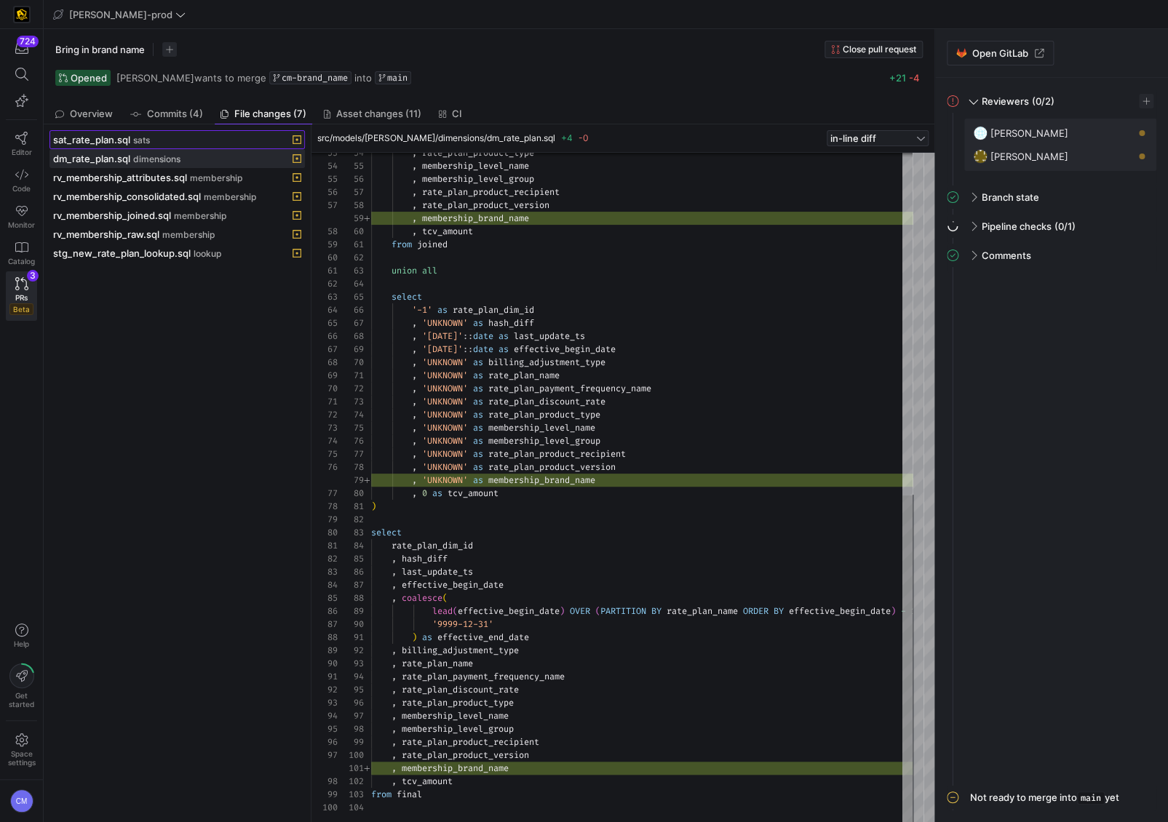
click at [140, 134] on div "sat_rate_plan.sql sats" at bounding box center [161, 140] width 216 height 12
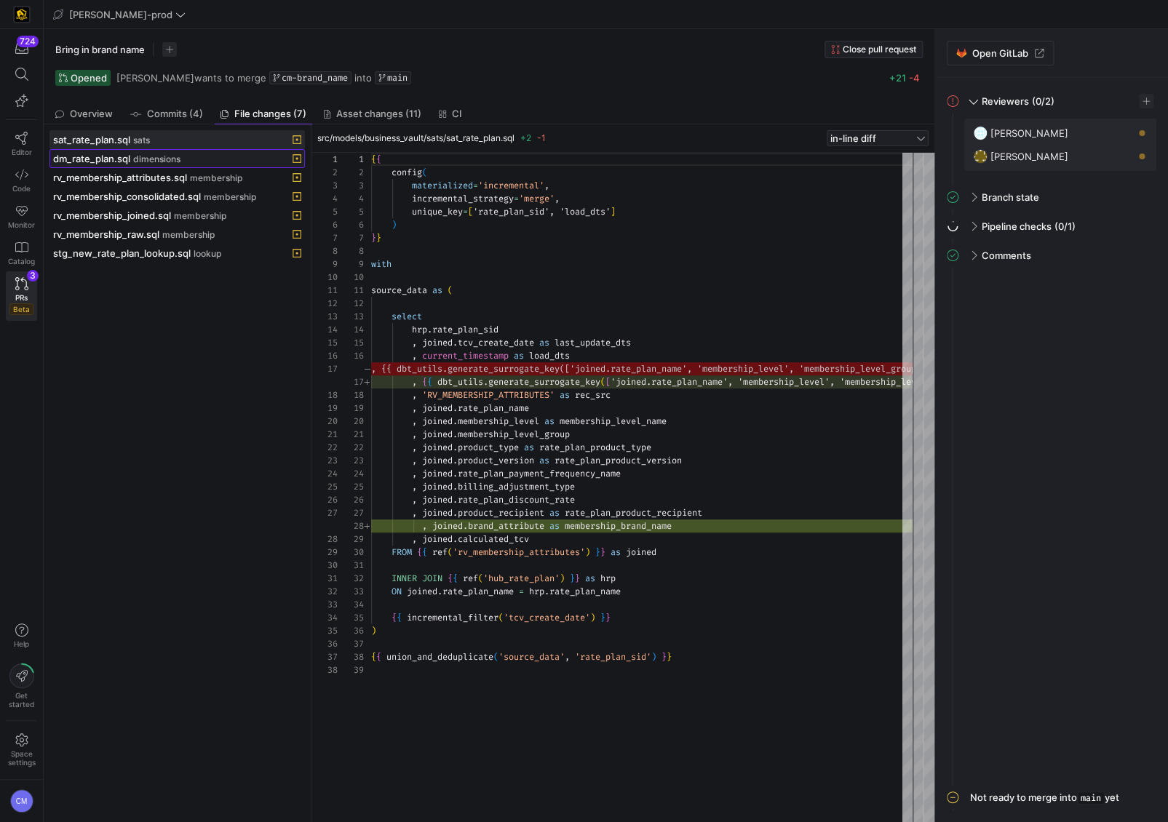
click at [136, 155] on span "dimensions" at bounding box center [156, 159] width 47 height 10
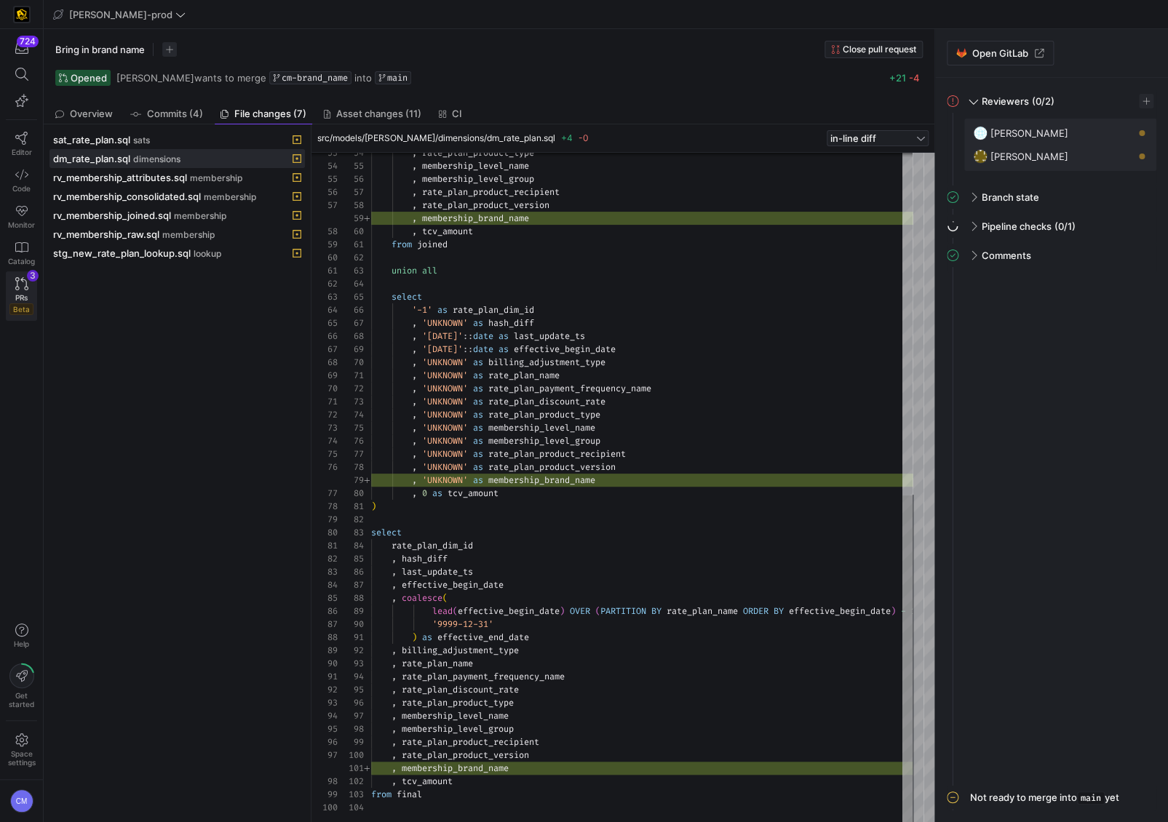
click at [20, 293] on span "PRs" at bounding box center [21, 297] width 12 height 9
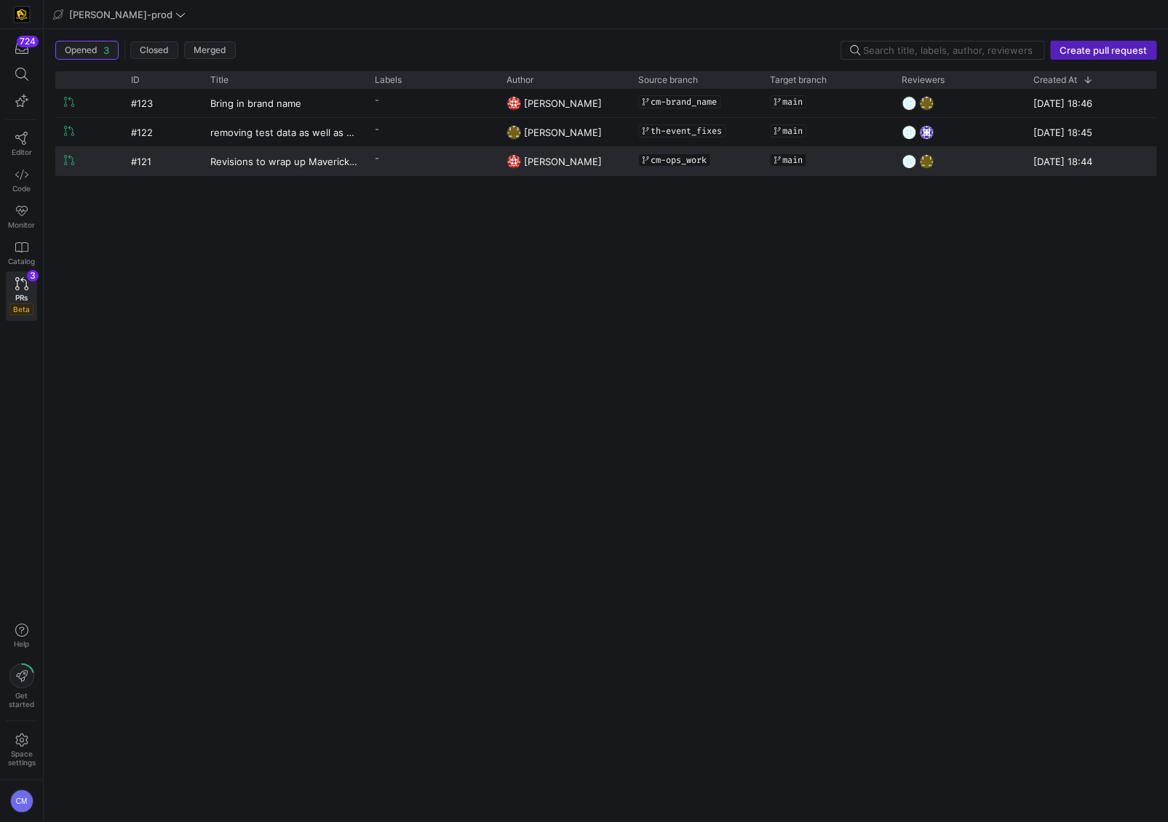
click at [387, 157] on y42-pull-request-list-view-label-cell-renderer "-" at bounding box center [432, 158] width 114 height 21
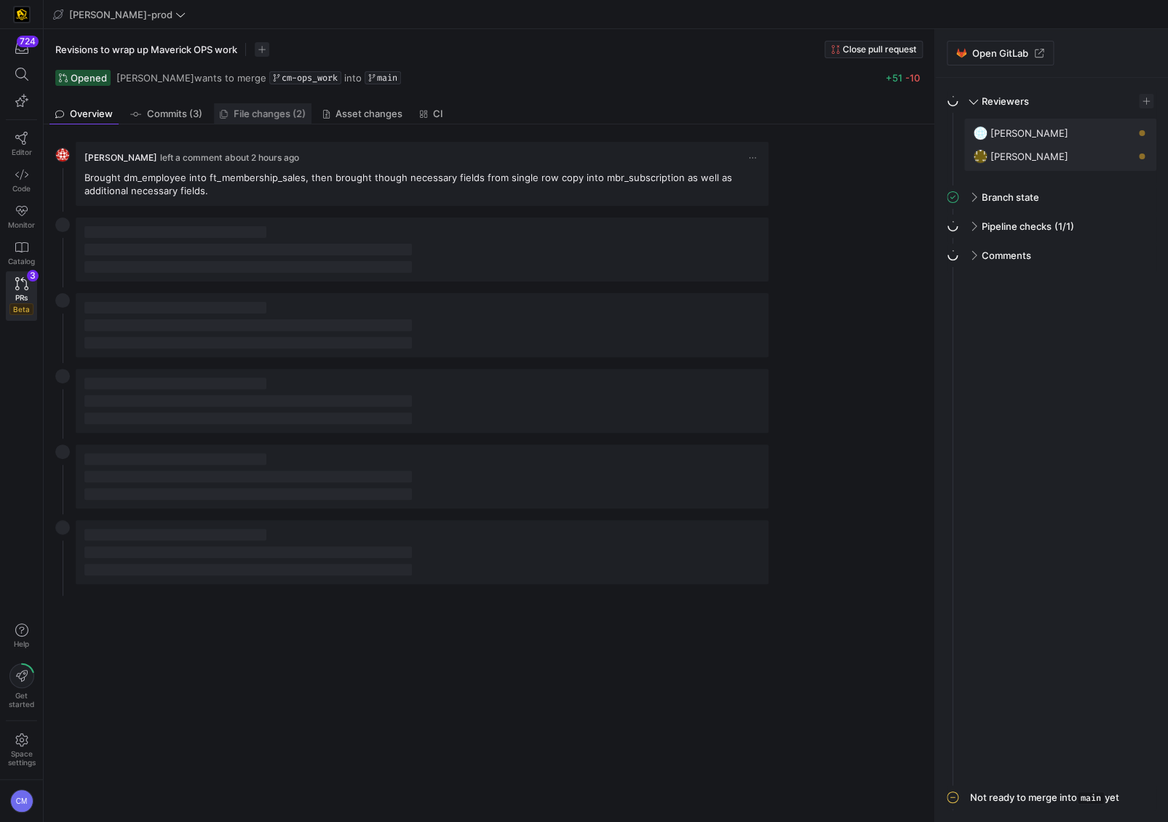
click at [242, 115] on span "File changes (2)" at bounding box center [270, 113] width 72 height 9
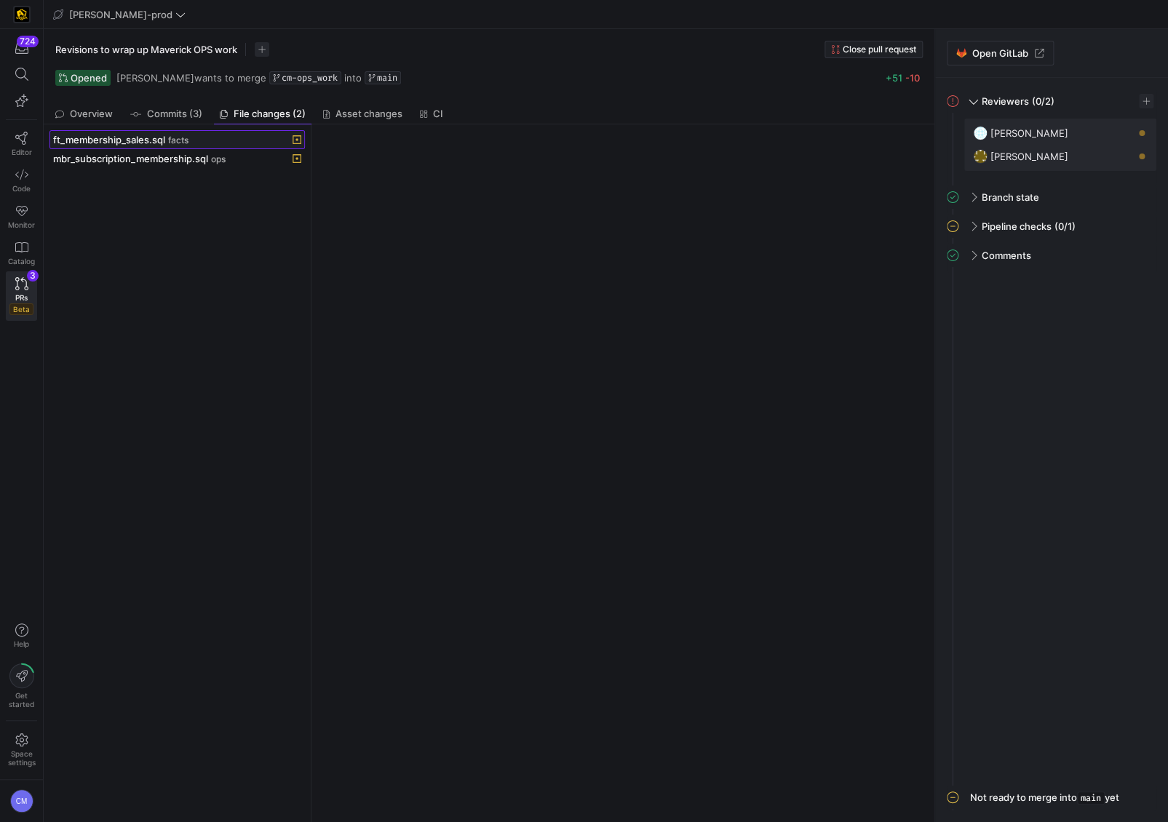
click at [241, 131] on span at bounding box center [177, 139] width 254 height 17
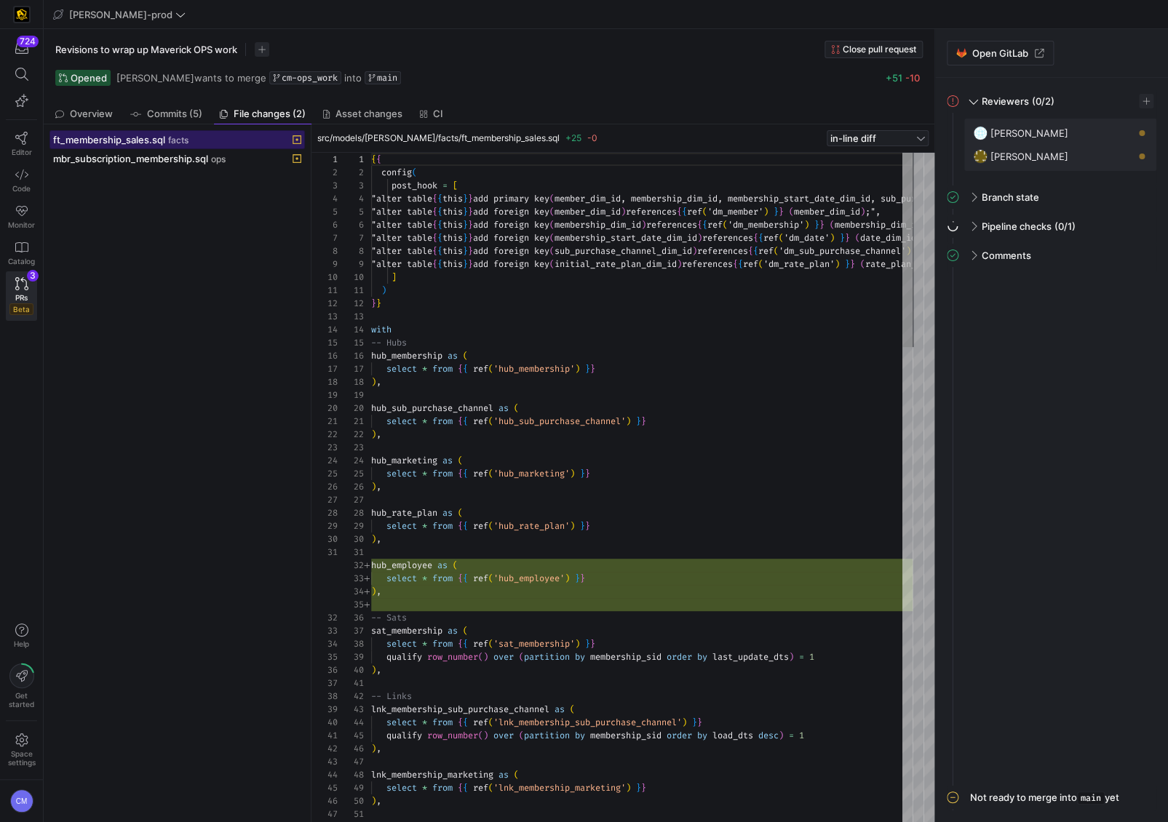
scroll to position [79, 0]
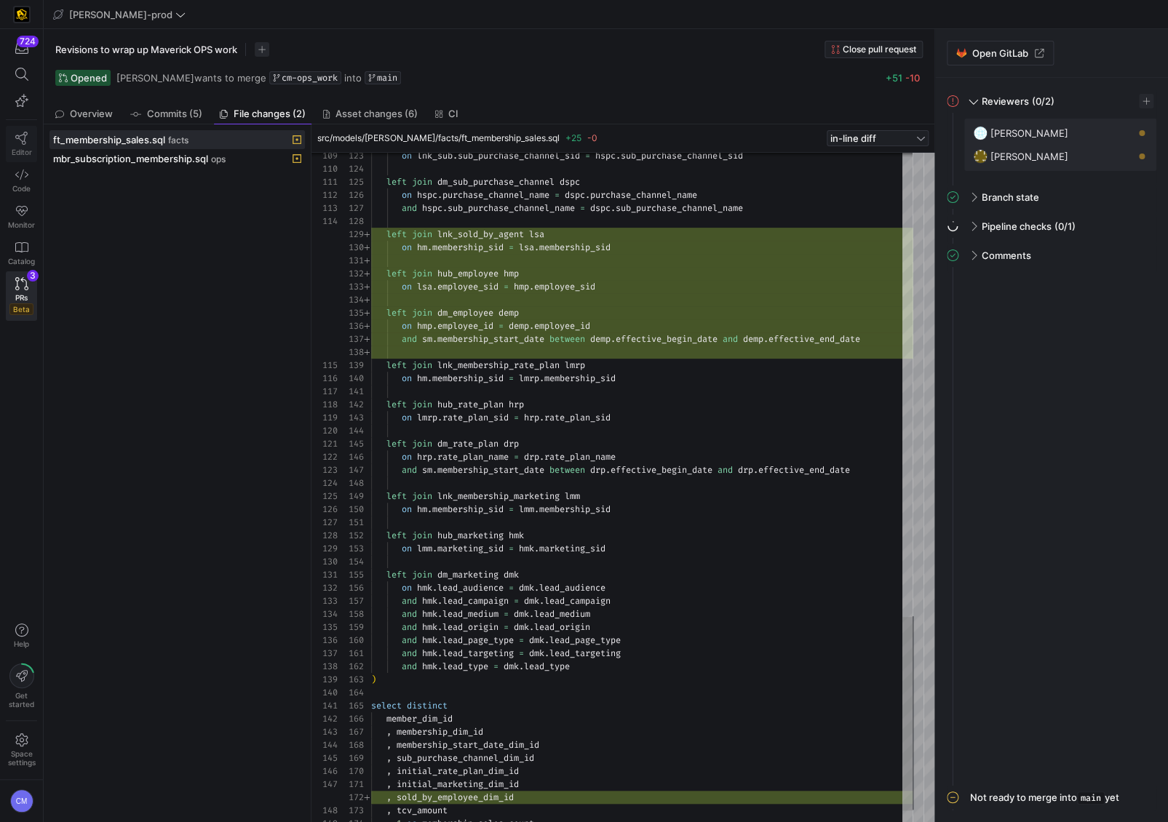
click at [13, 148] on span "Editor" at bounding box center [22, 152] width 20 height 9
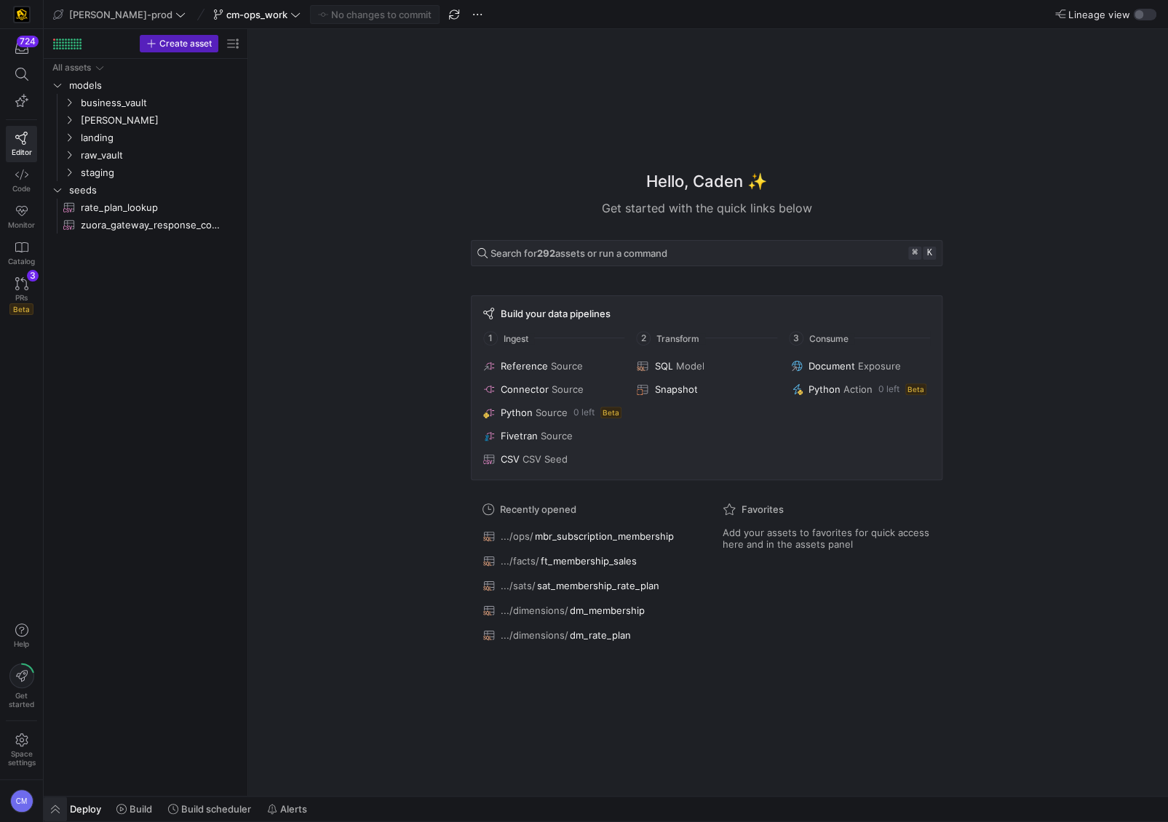
click at [64, 819] on span "button" at bounding box center [55, 809] width 23 height 25
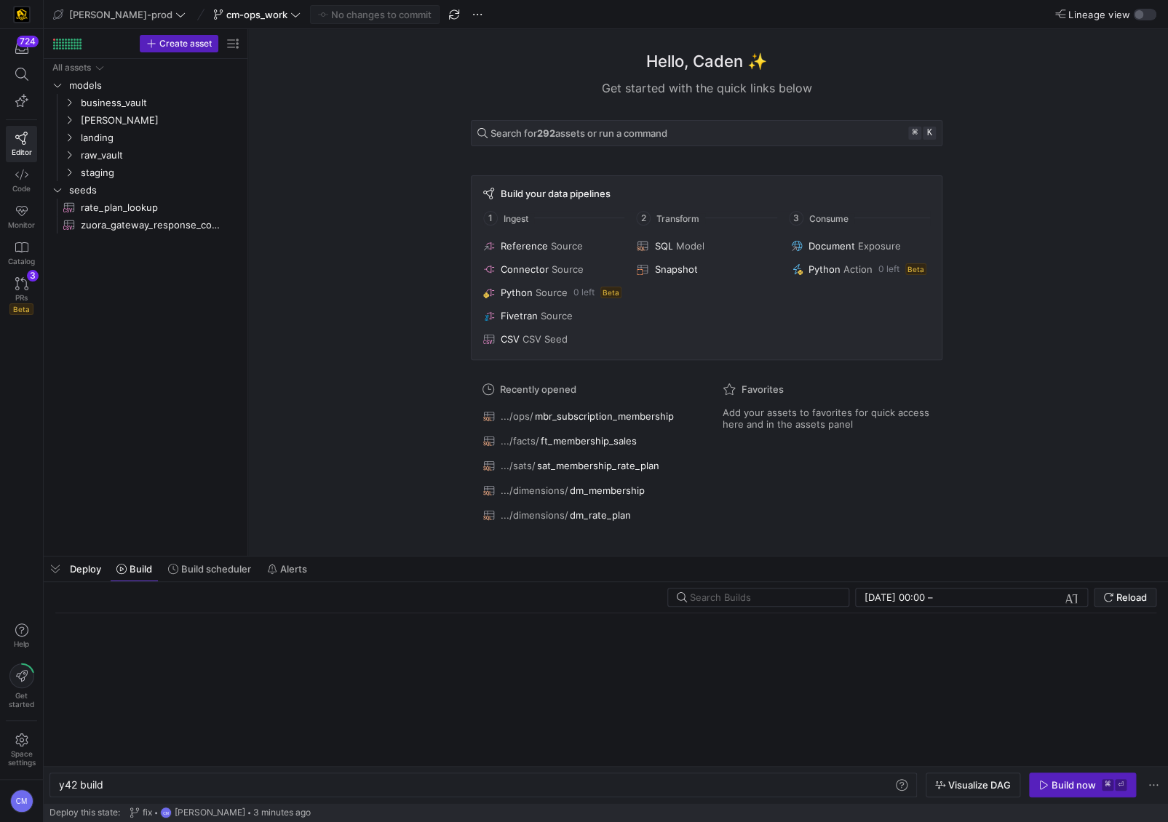
scroll to position [0, 44]
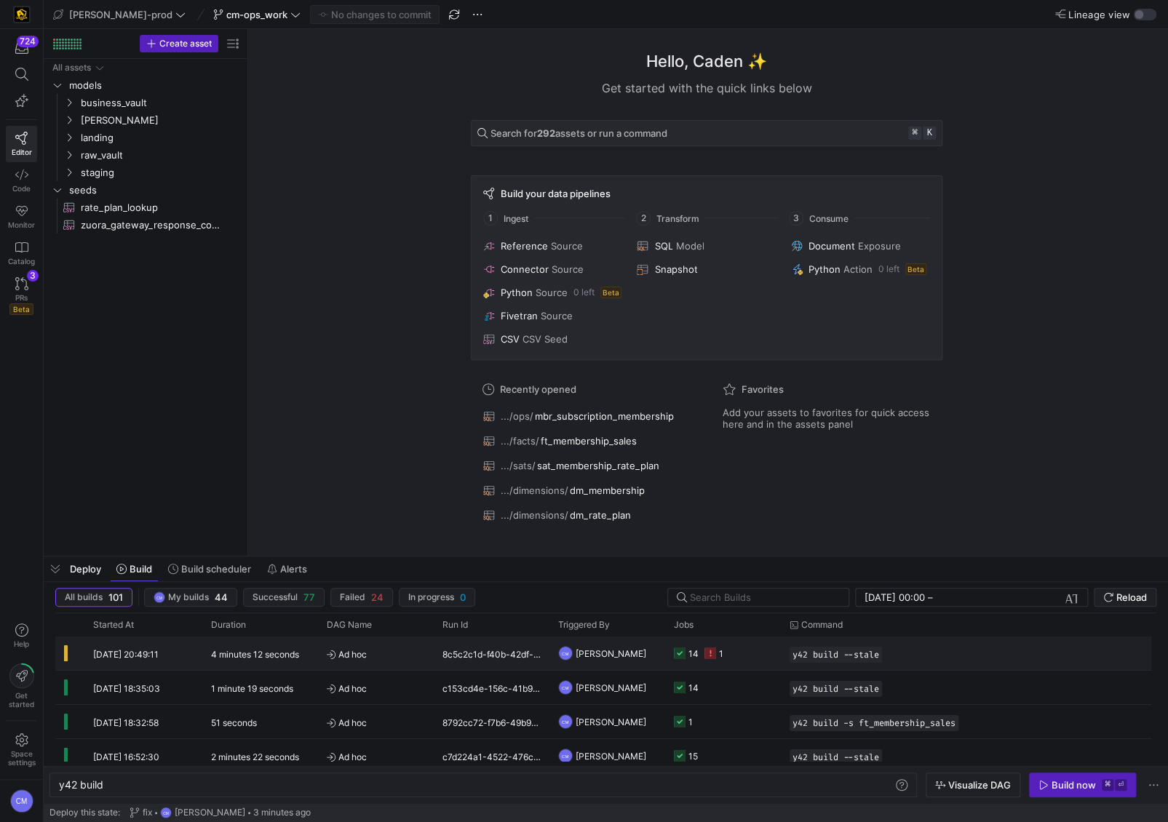
click at [750, 667] on y42-job-status-cell-renderer "14 1" at bounding box center [723, 654] width 98 height 32
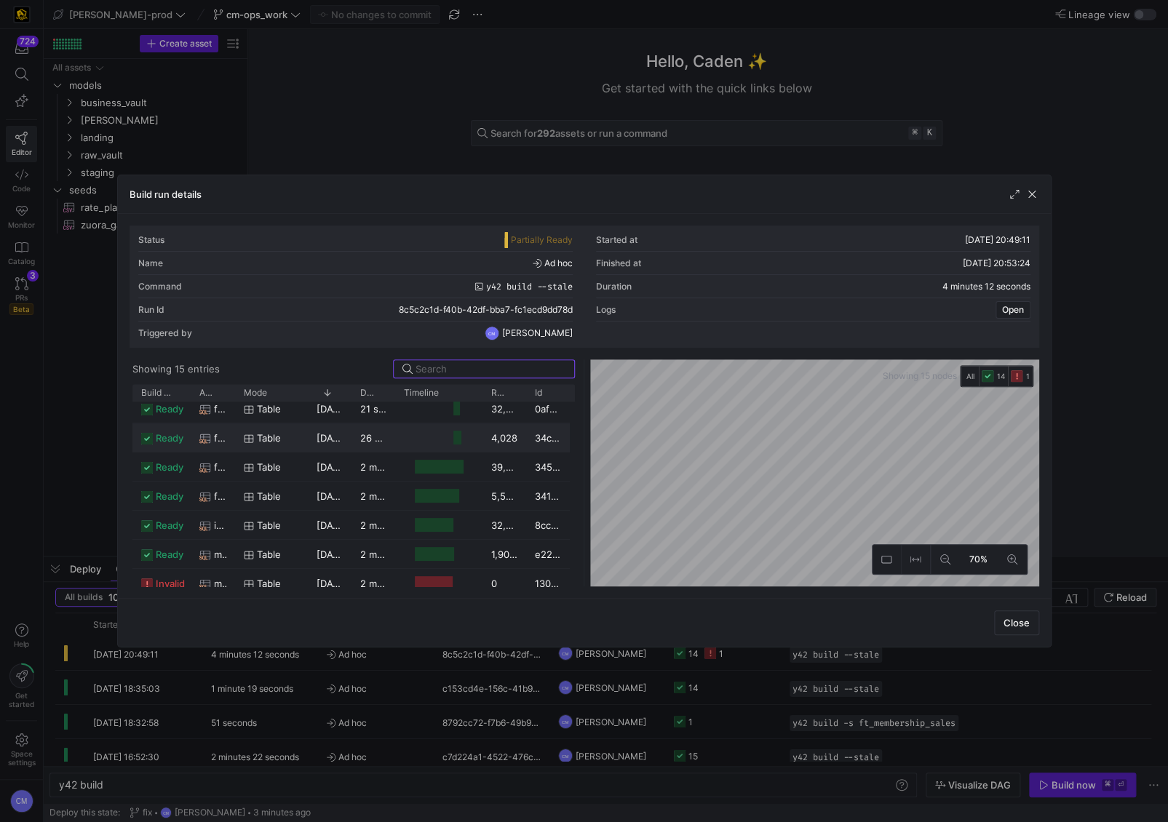
scroll to position [251, 0]
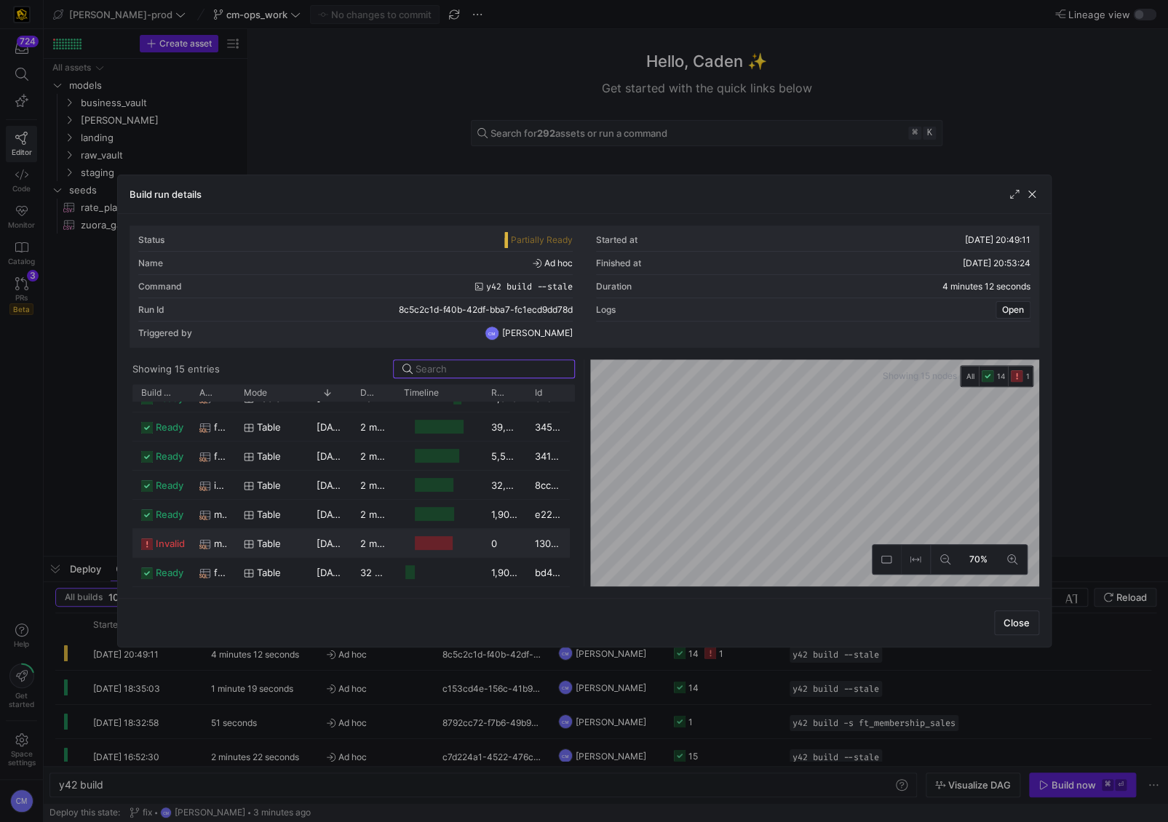
click at [267, 553] on span "table" at bounding box center [269, 544] width 24 height 28
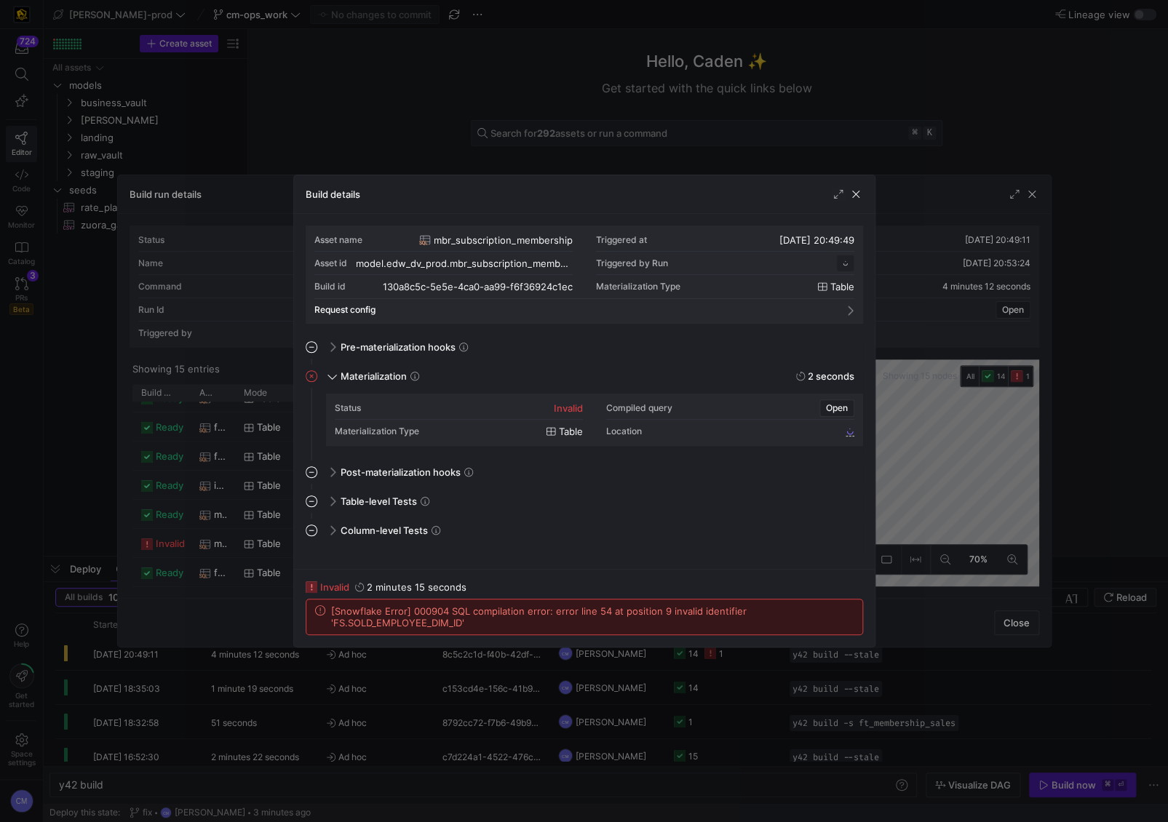
scroll to position [131, 0]
click at [416, 621] on span "[Snowflake Error] 000904 SQL compilation error: error line 54 at position 9 inv…" at bounding box center [592, 617] width 523 height 23
copy span "SOLD_EMPLOYEE_DIM_ID"
click at [388, 115] on div at bounding box center [584, 411] width 1168 height 822
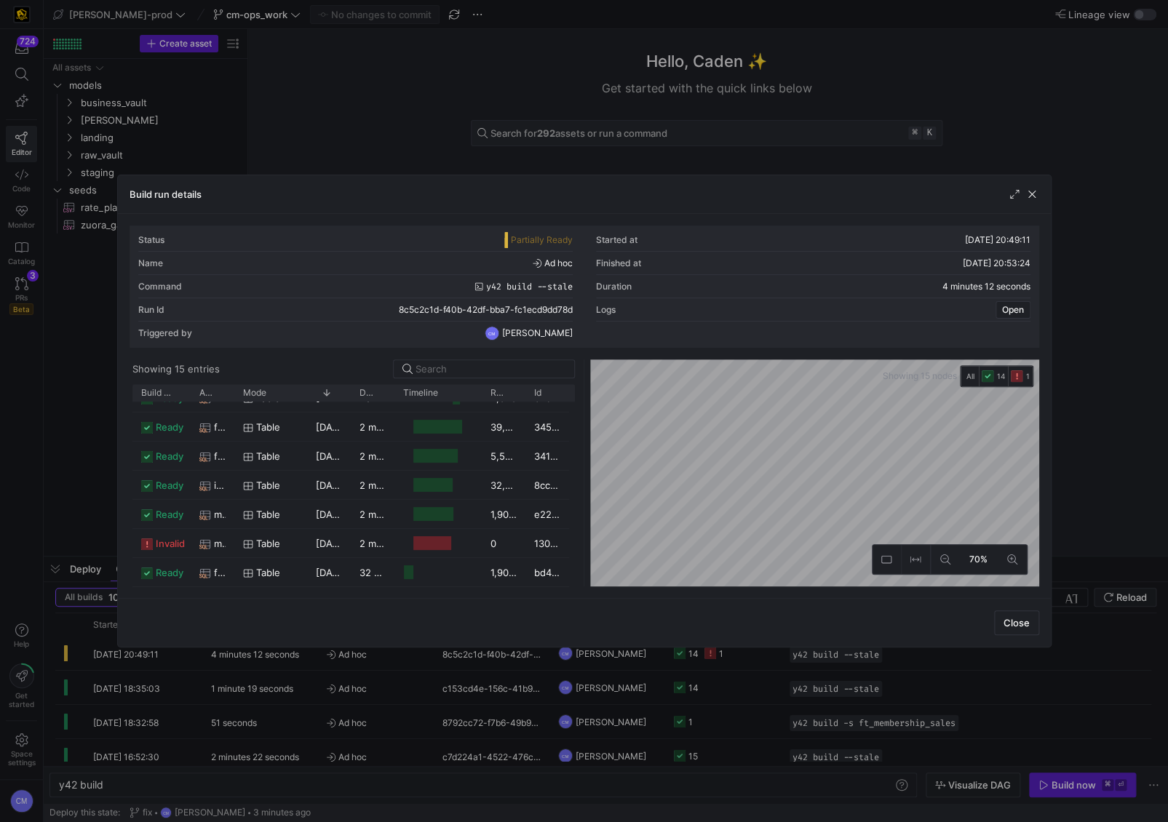
click at [388, 115] on div at bounding box center [584, 411] width 1168 height 822
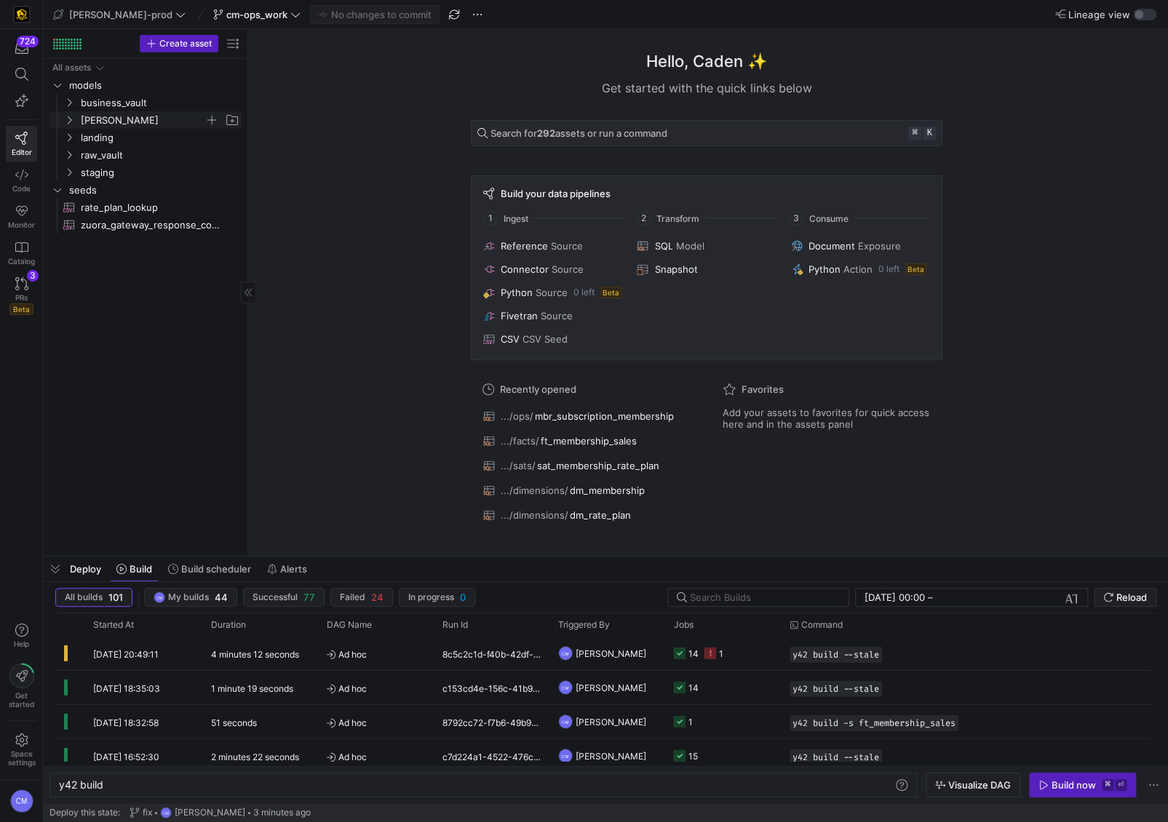
click at [150, 119] on span "[PERSON_NAME]" at bounding box center [143, 120] width 124 height 17
click at [128, 190] on span "ops" at bounding box center [148, 190] width 112 height 17
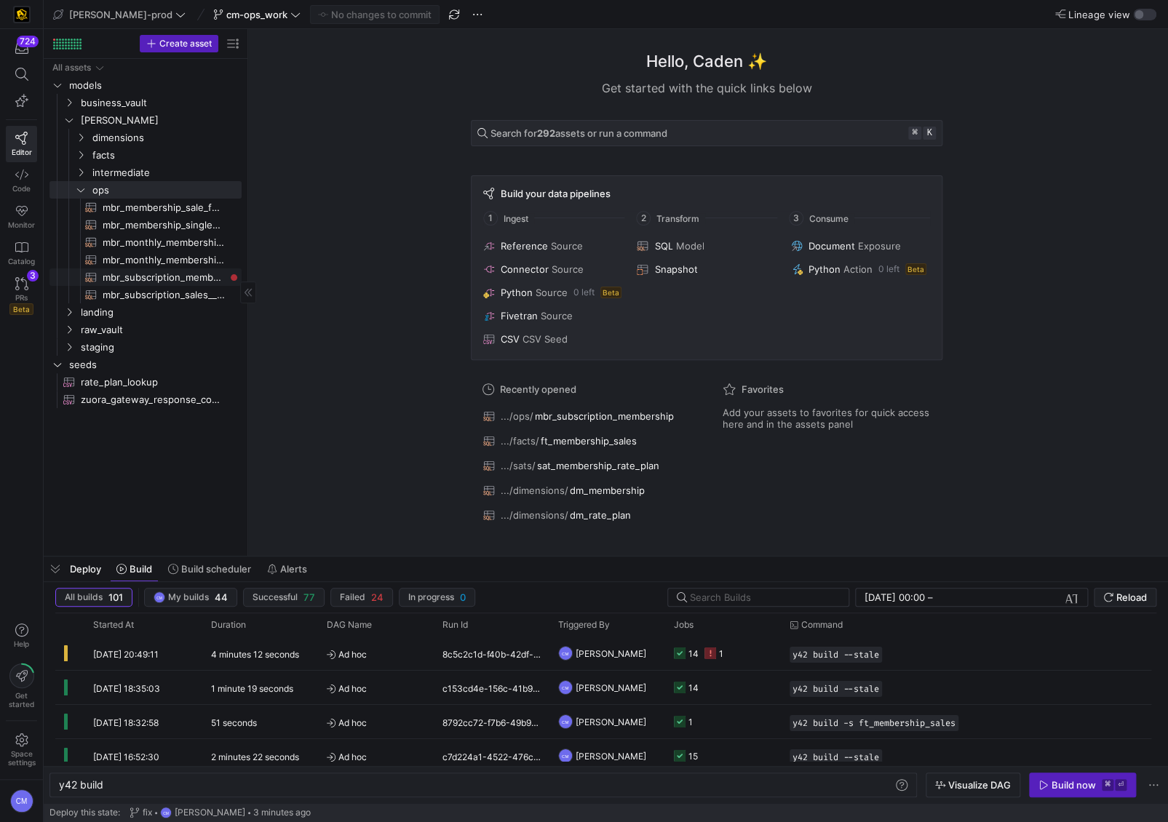
click at [161, 280] on span "mbr_subscription_membership​​​​​​​​​​" at bounding box center [164, 277] width 122 height 17
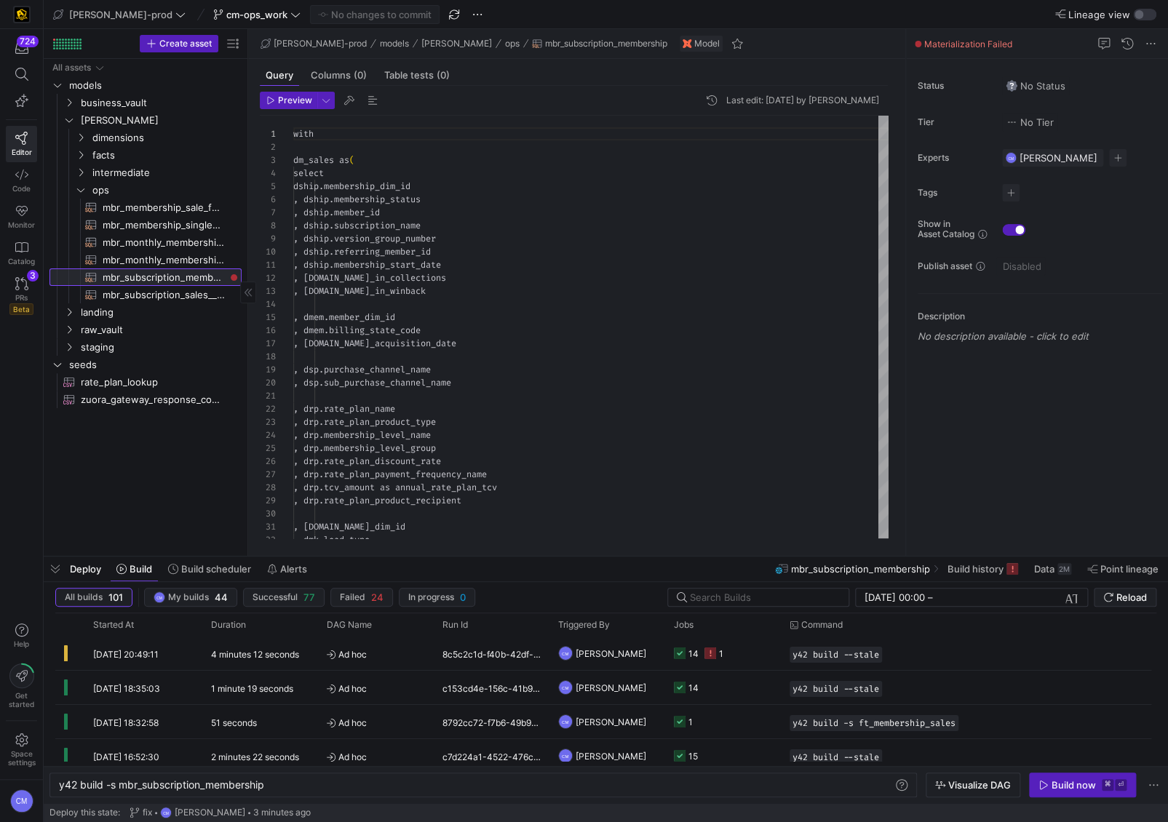
type textarea "y42 build -s mbr_subscription_membership"
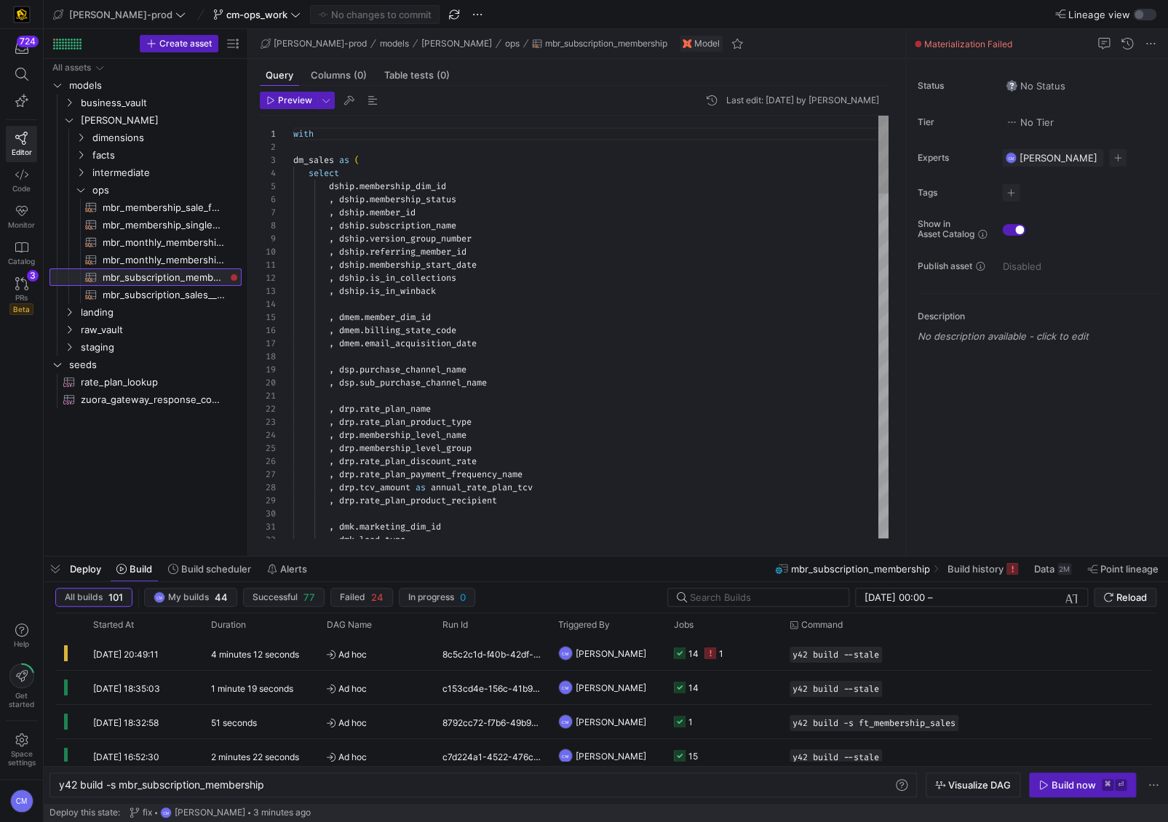
scroll to position [131, 0]
type textarea ", dship.membership_start_date , dship.is_in_collections , dship.is_in_winback ,…"
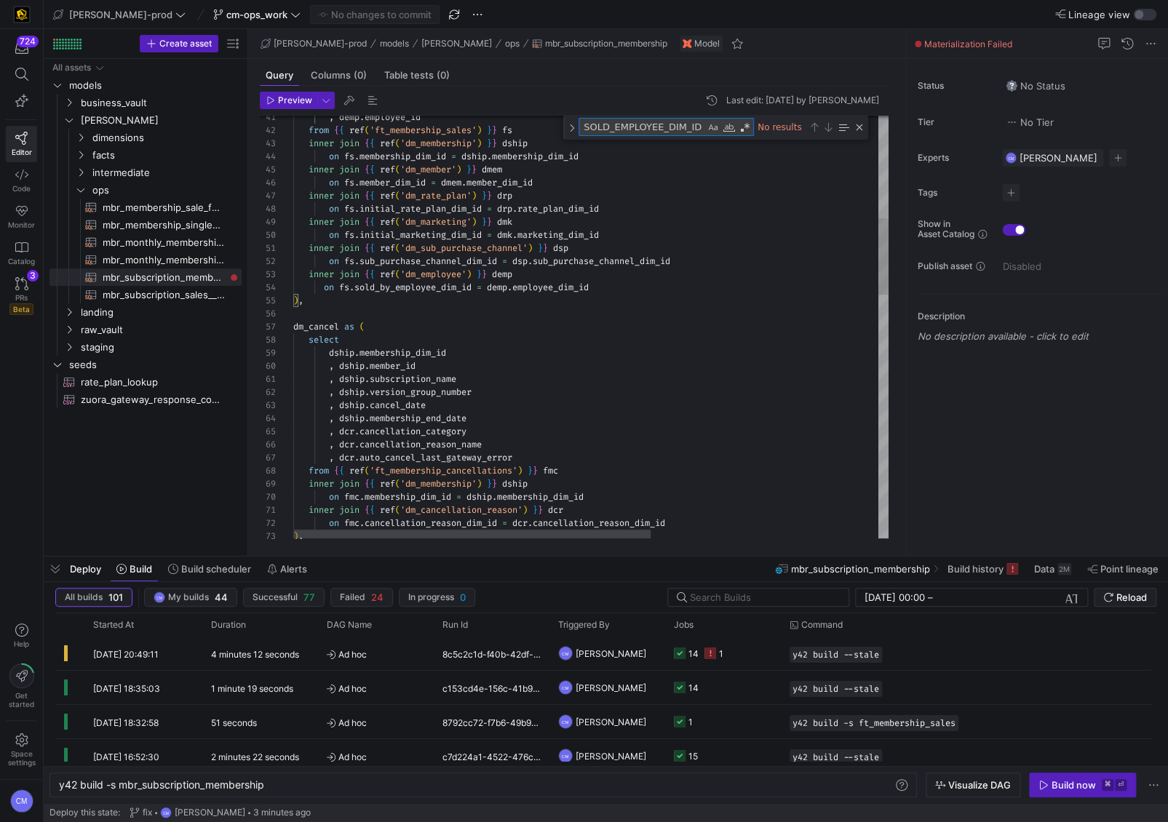
type textarea "SOLD_EMPLOYEE_DIM_ID"
type textarea "inner join {{ ref('dm_sub_purchase_channel') }} dsp on fs.sub_purchase_channel_…"
click at [561, 282] on div ", demp . employee_id from { { ref ( 'ft_membership_sales' ) } } fs inner join {…" at bounding box center [780, 713] width 974 height 2324
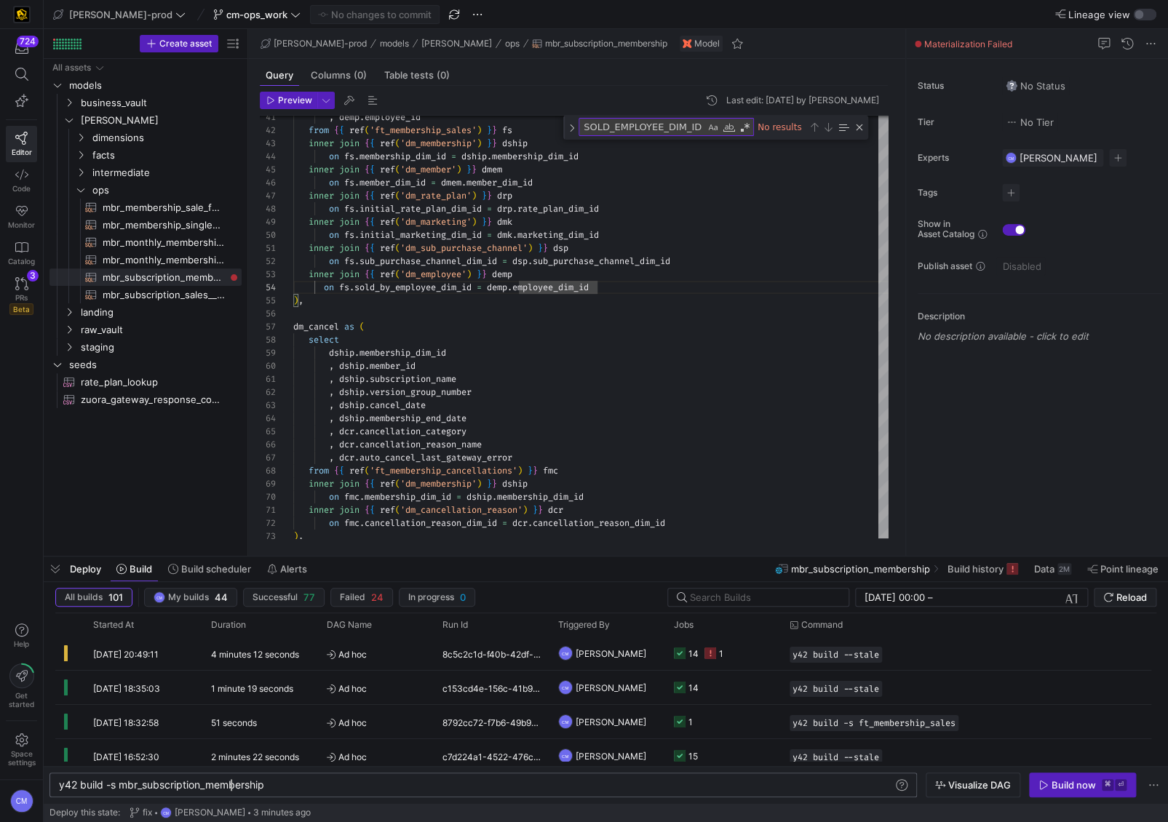
click at [227, 784] on div "y42 build -s mbr_subscription_membership" at bounding box center [476, 786] width 835 height 12
click at [229, 785] on div "y42 build -s mbr_subscription_membership" at bounding box center [476, 786] width 835 height 12
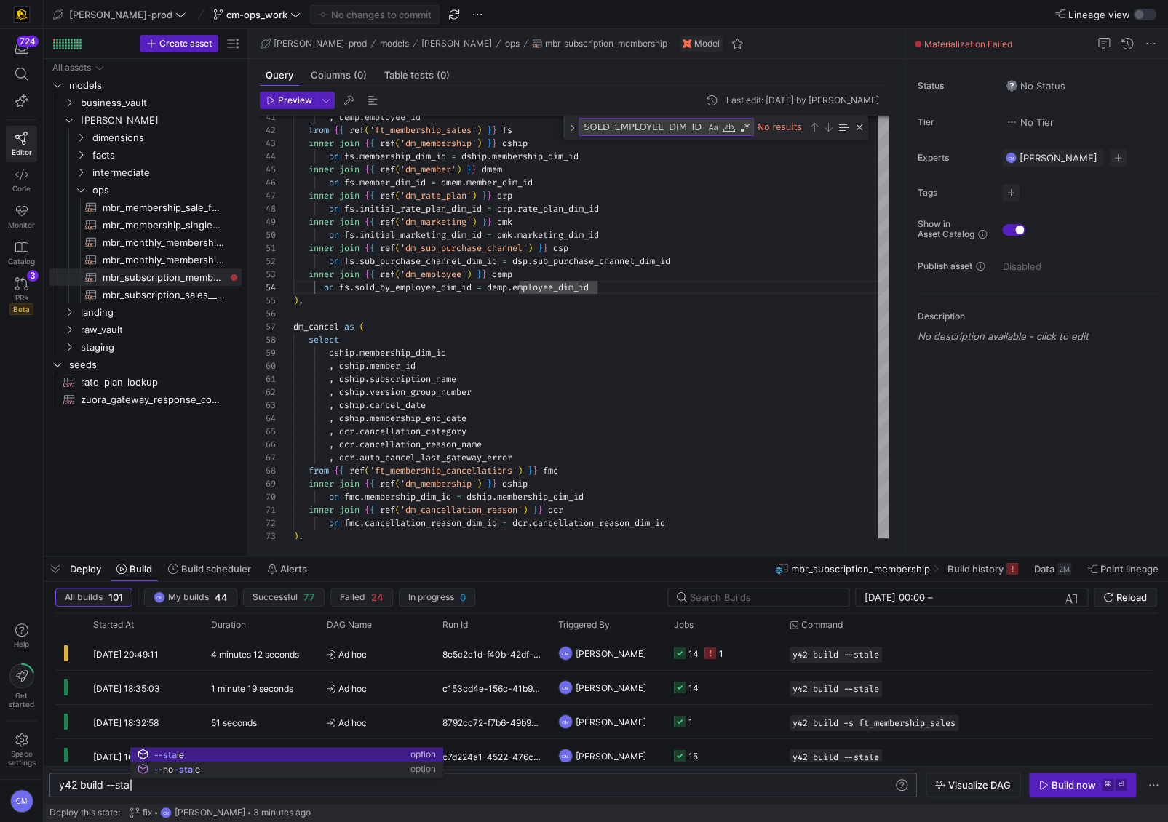
scroll to position [0, 79]
type textarea "y42 build --stale"
click at [9, 271] on link "PRs Beta 3" at bounding box center [21, 295] width 31 height 49
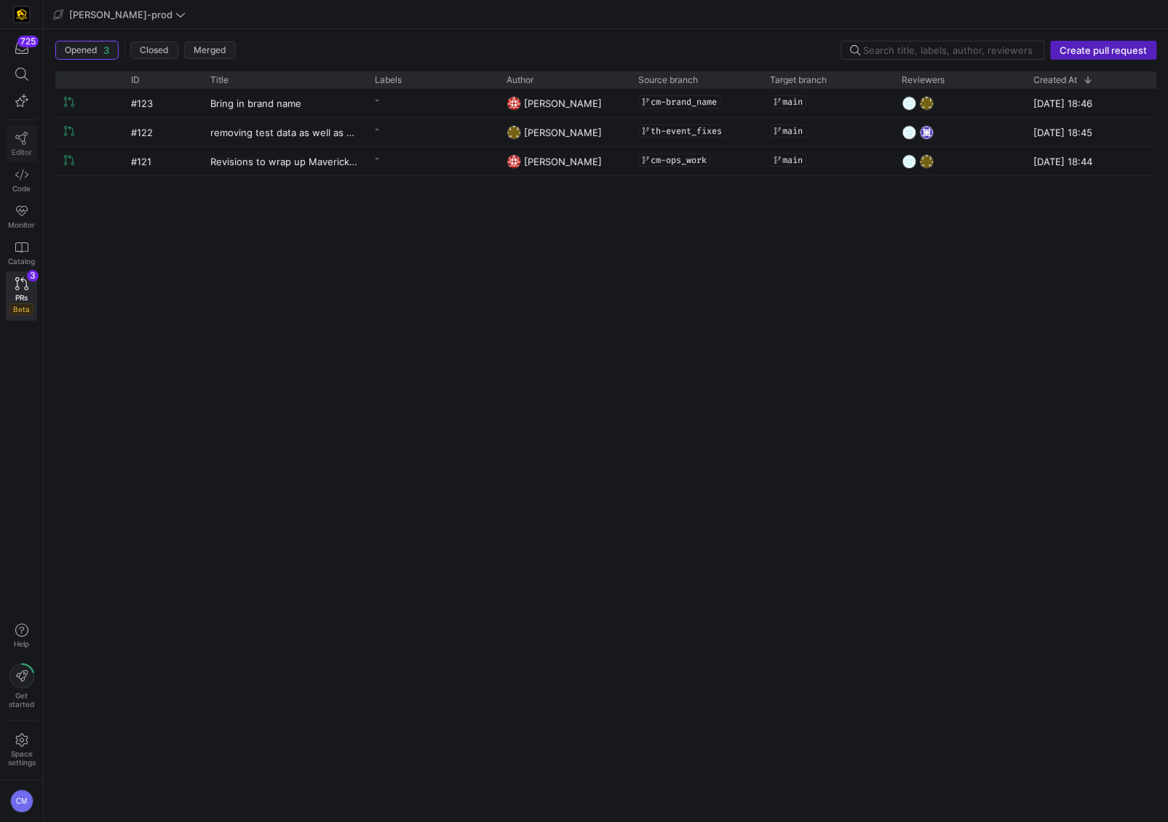
click at [20, 132] on icon at bounding box center [21, 138] width 13 height 13
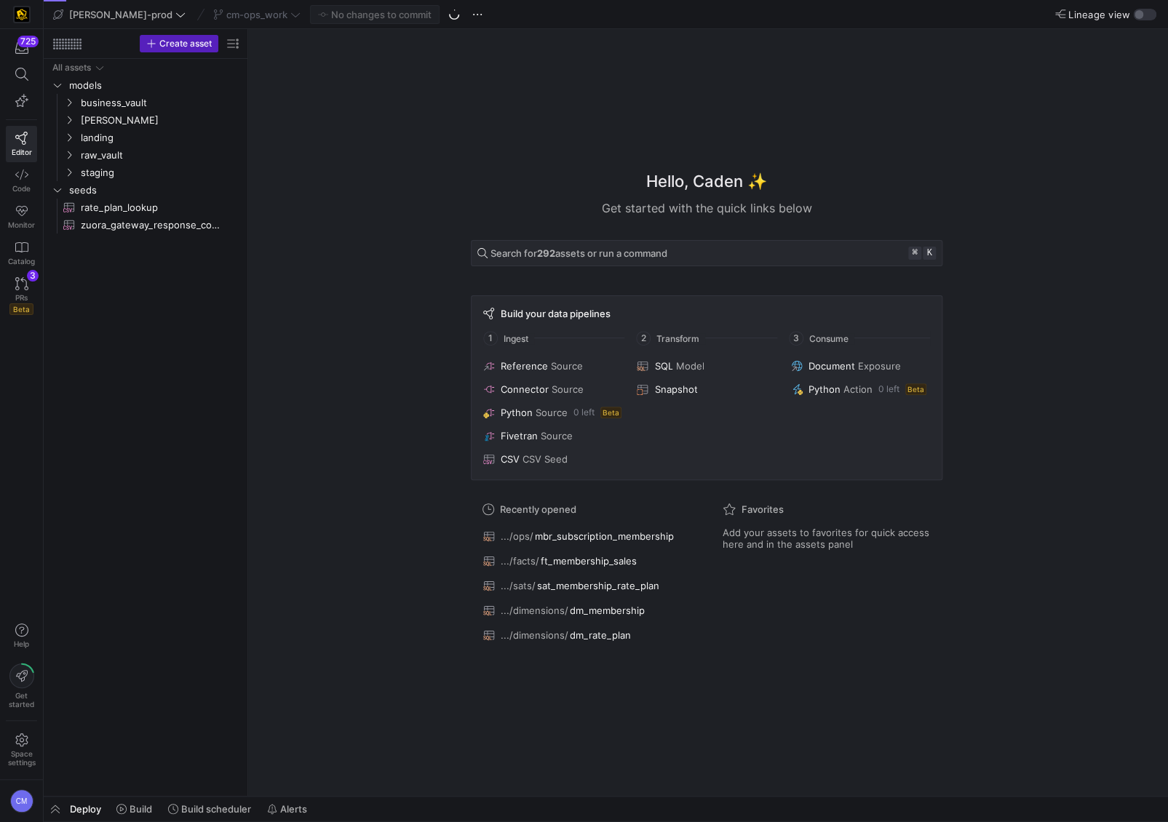
click at [210, 14] on div "cm-ops_work" at bounding box center [257, 14] width 95 height 19
click at [226, 14] on span "cm-ops_work" at bounding box center [256, 15] width 61 height 12
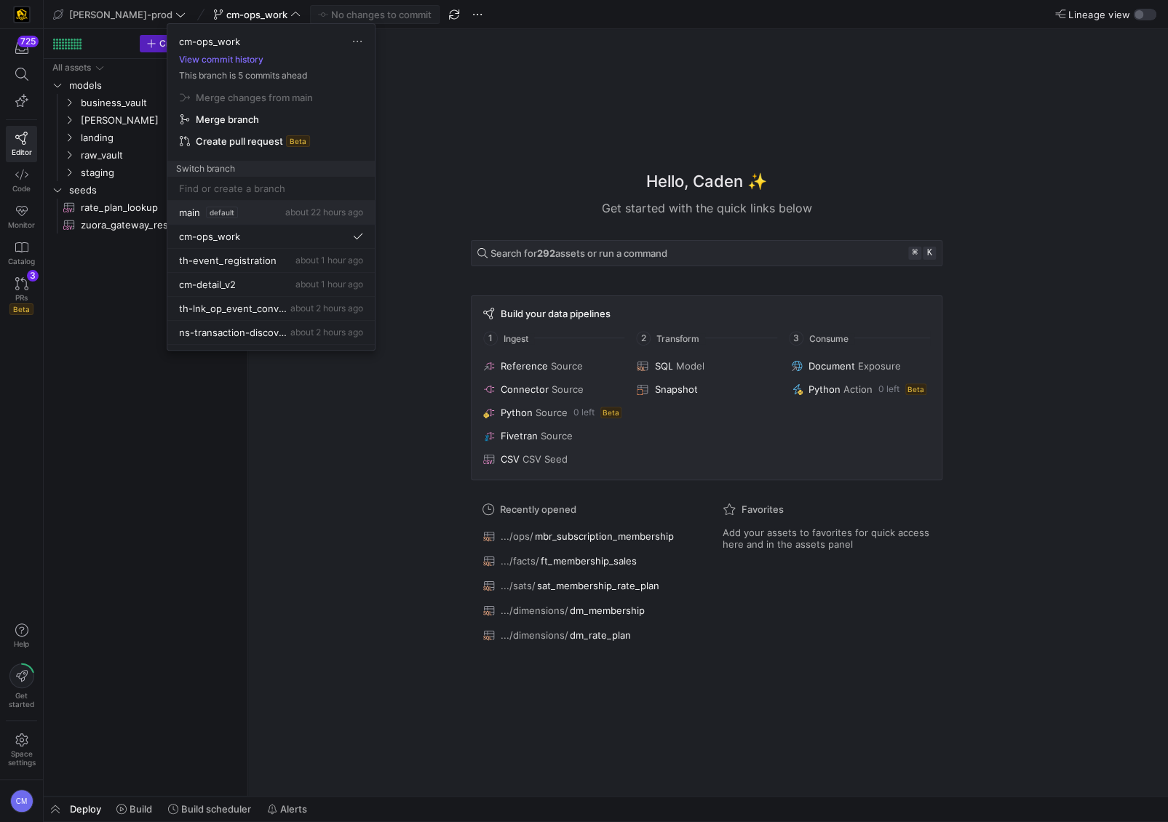
click at [326, 209] on span "about 22 hours ago" at bounding box center [324, 212] width 78 height 11
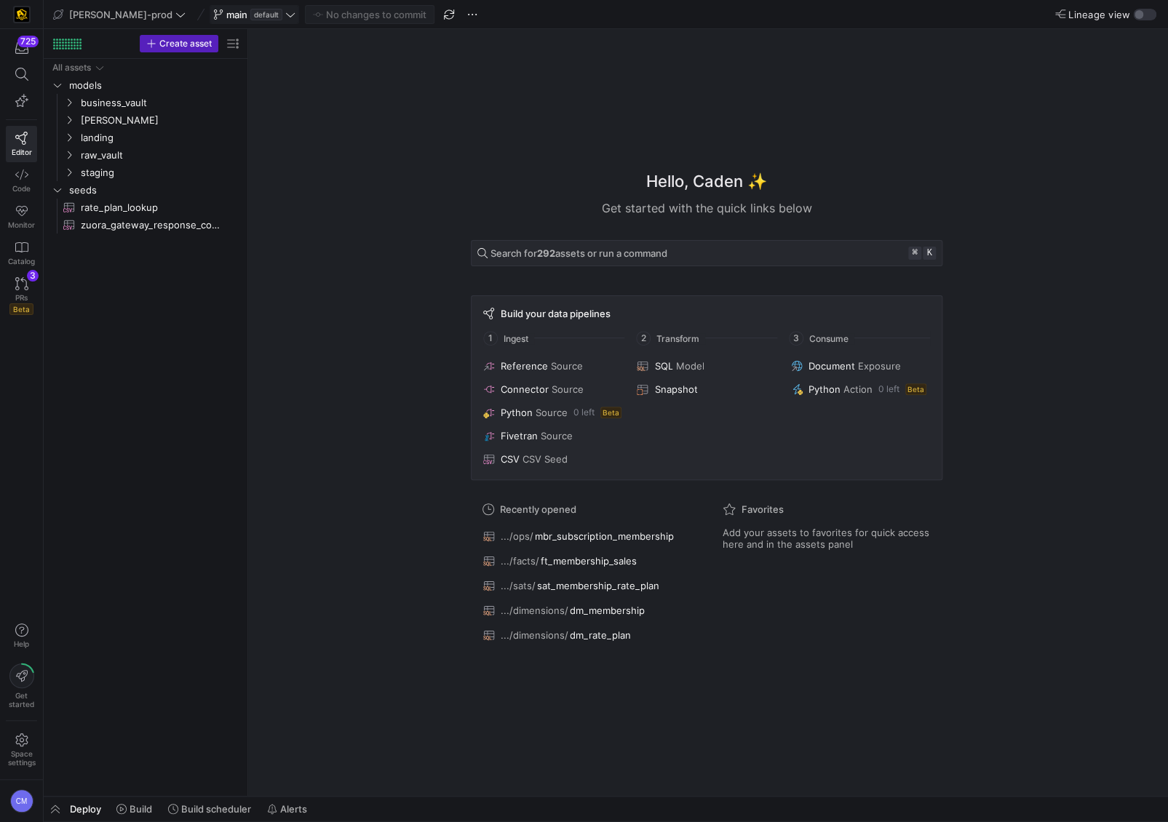
click at [240, 16] on span "main default" at bounding box center [254, 15] width 82 height 12
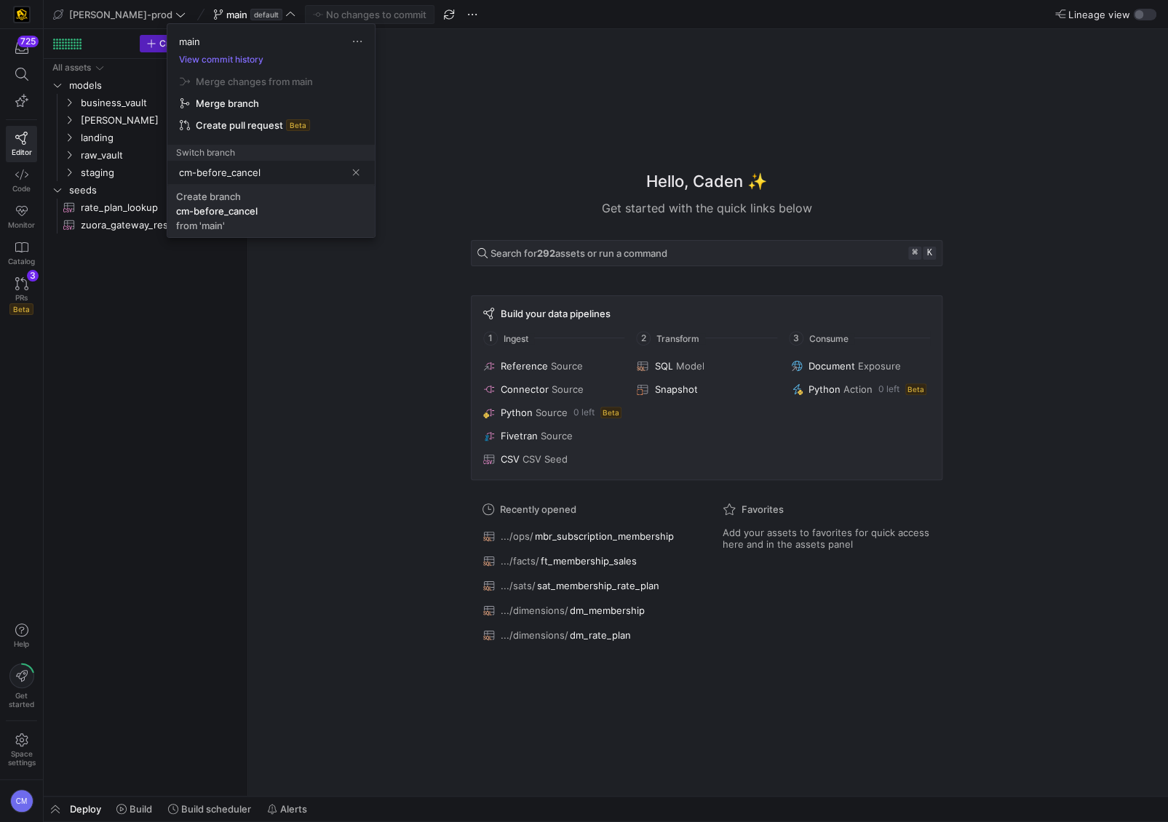
type input "cm-before_cancel"
click at [299, 218] on span "Create branch cm-before_cancel from 'main'" at bounding box center [271, 211] width 190 height 41
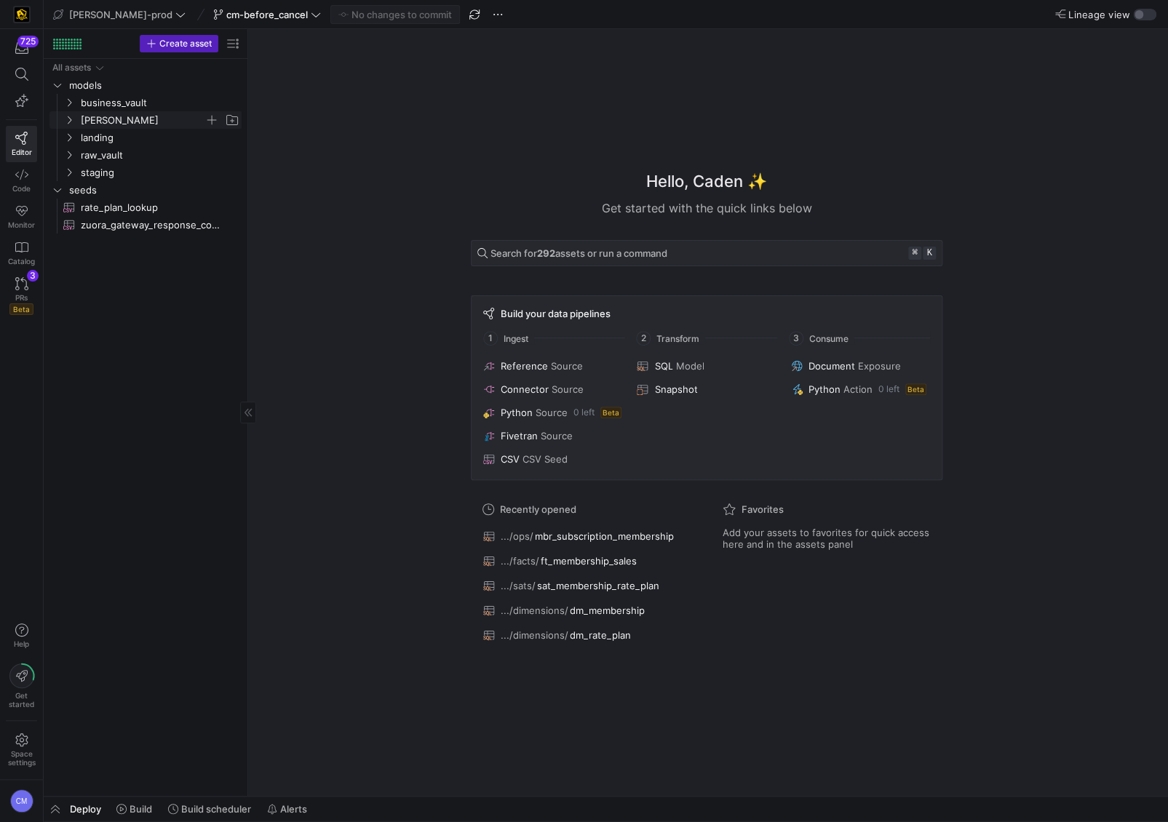
click at [138, 114] on span "[PERSON_NAME]" at bounding box center [143, 120] width 124 height 17
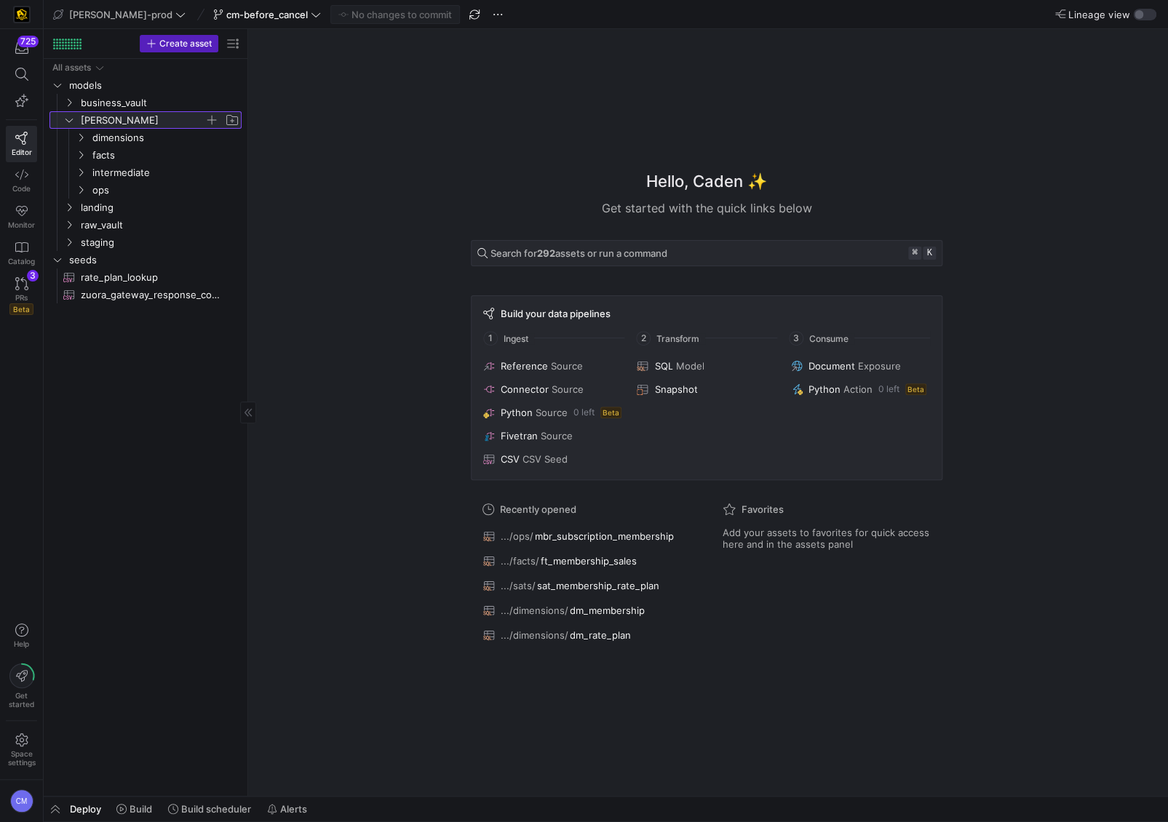
click at [130, 114] on span "[PERSON_NAME]" at bounding box center [143, 120] width 124 height 17
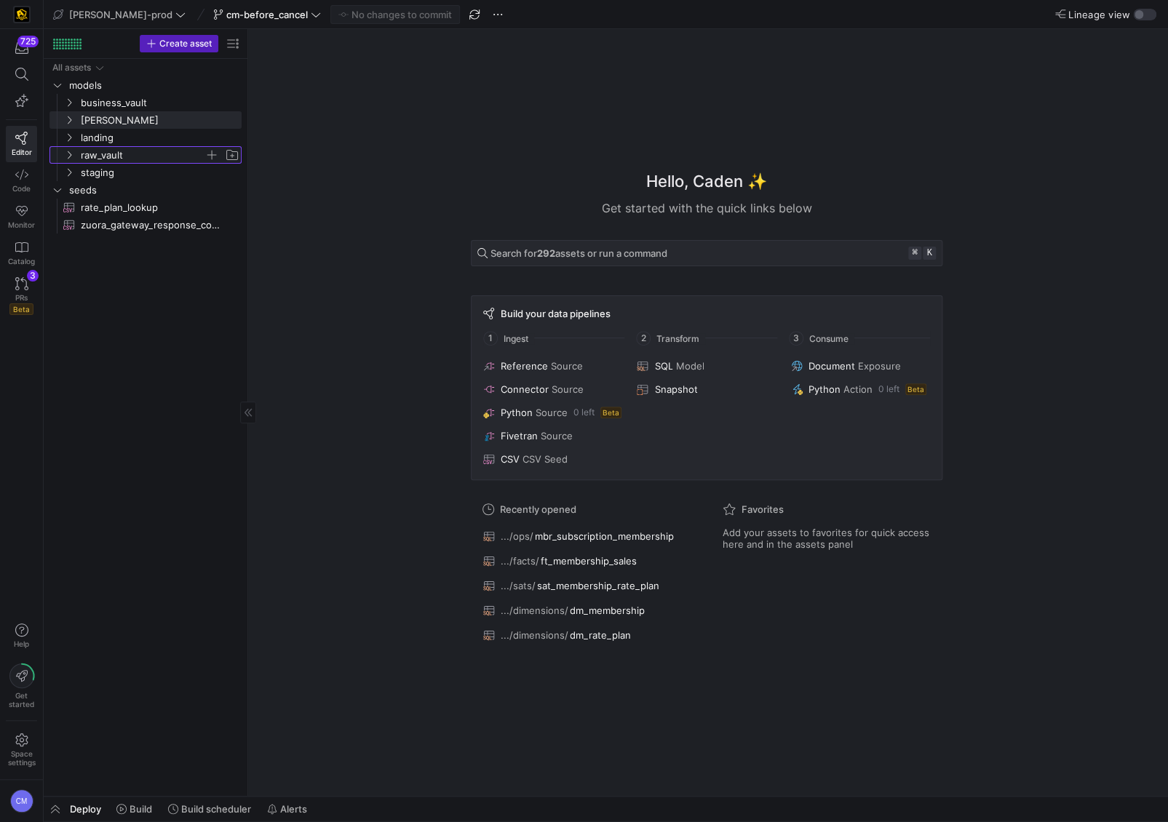
click at [124, 151] on span "raw_vault" at bounding box center [143, 155] width 124 height 17
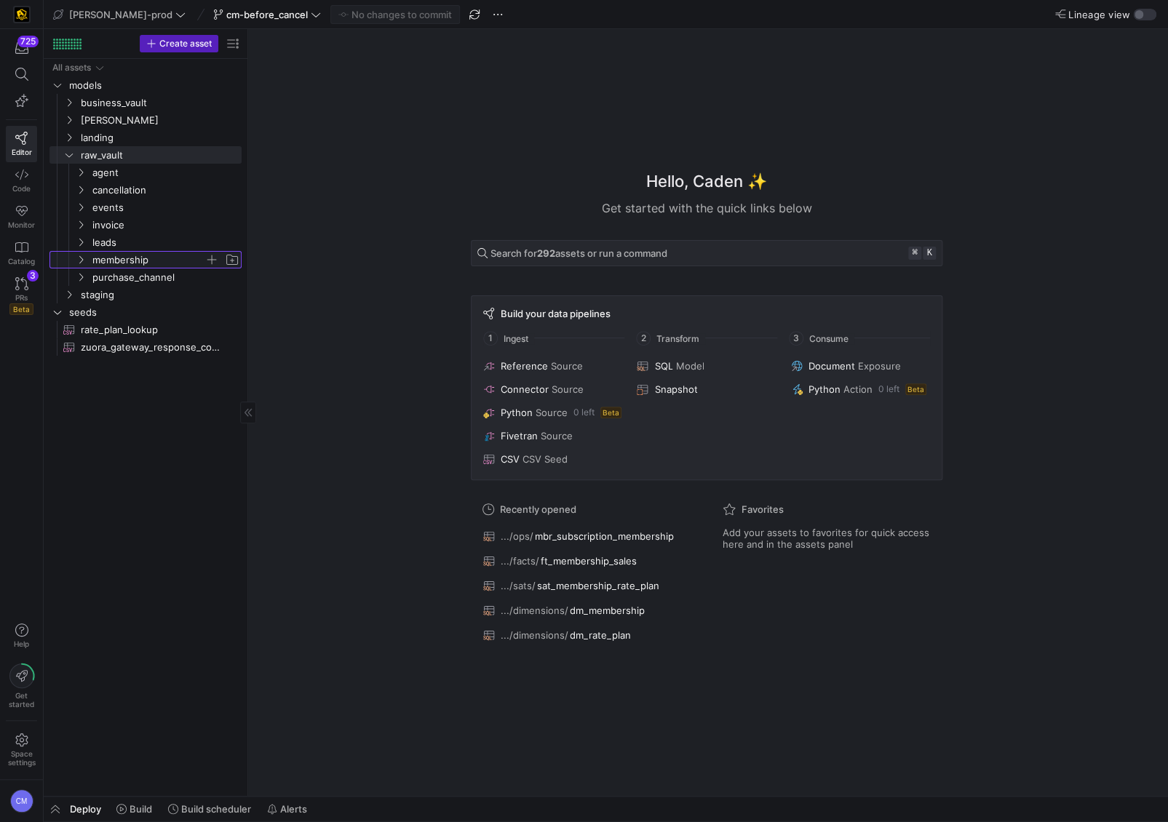
click at [108, 261] on span "membership" at bounding box center [148, 260] width 112 height 17
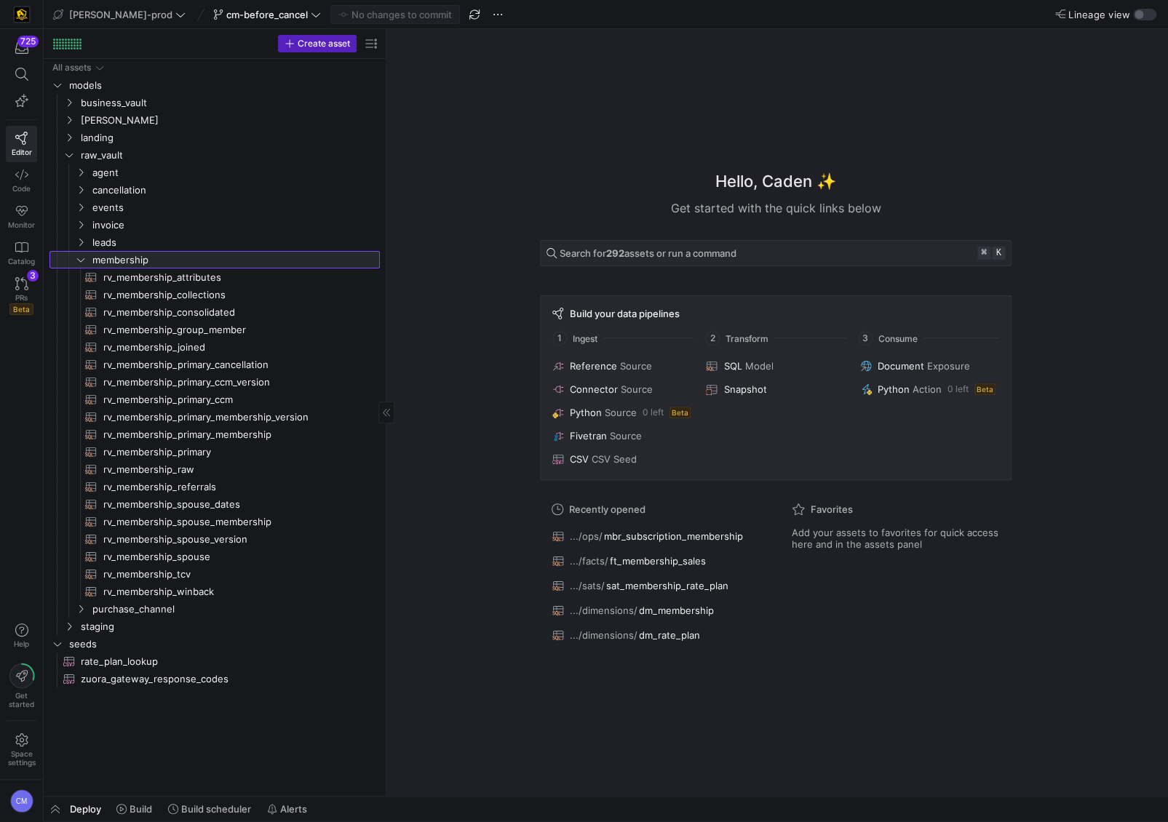
drag, startPoint x: 246, startPoint y: 263, endPoint x: 384, endPoint y: 275, distance: 138.8
click at [290, 362] on span "rv_membership_primary_cancellation​​​​​​​​​​" at bounding box center [233, 365] width 260 height 17
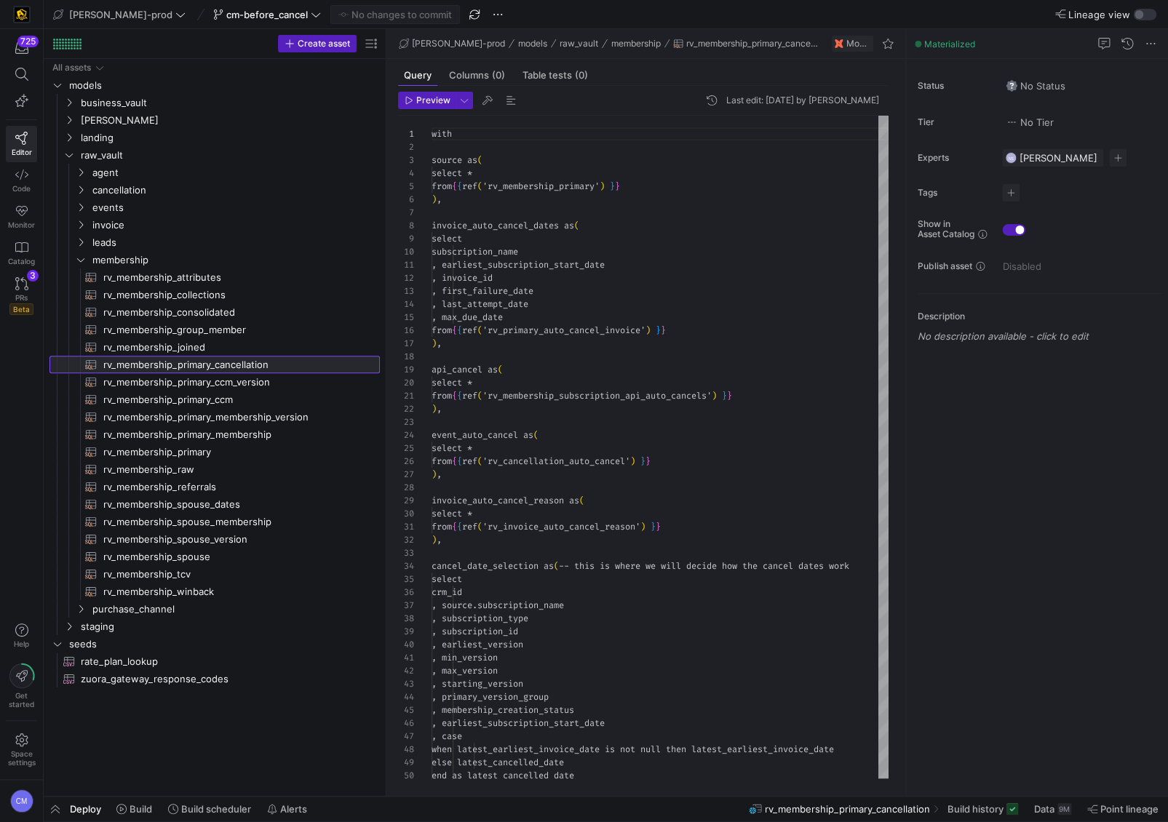
scroll to position [131, 0]
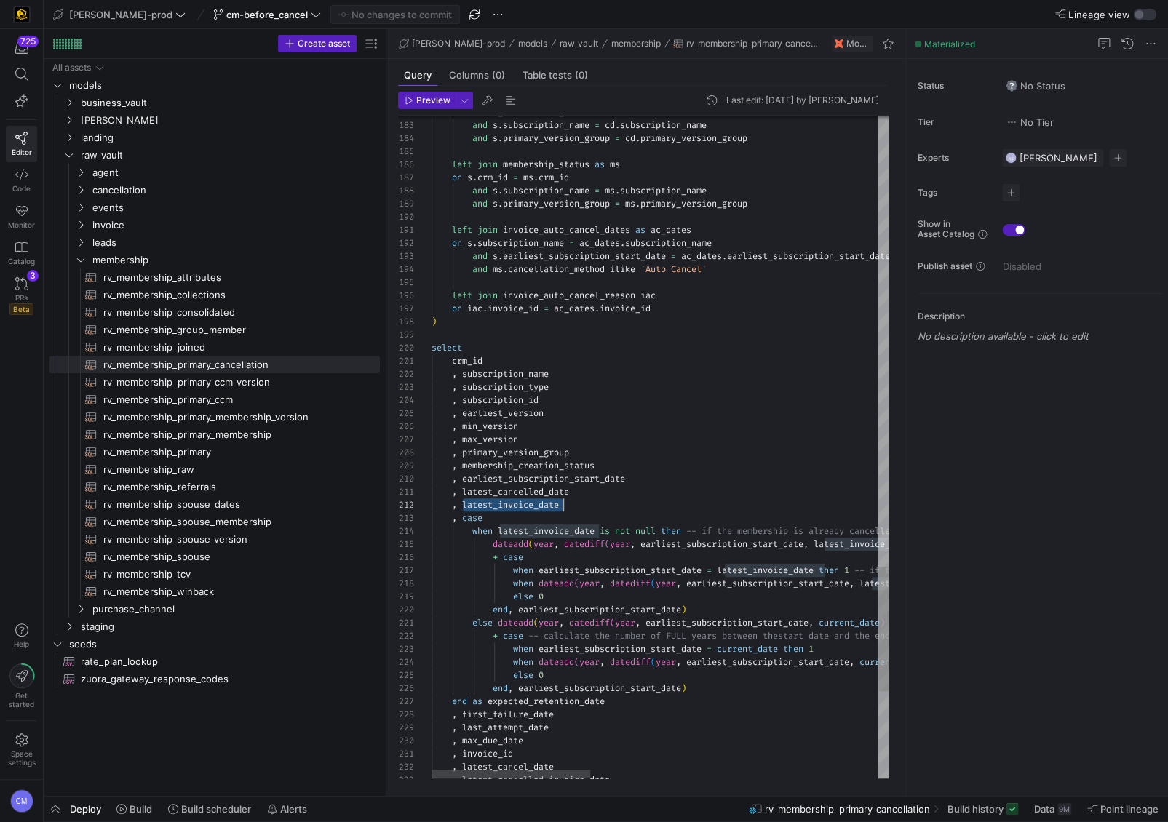
scroll to position [13, 131]
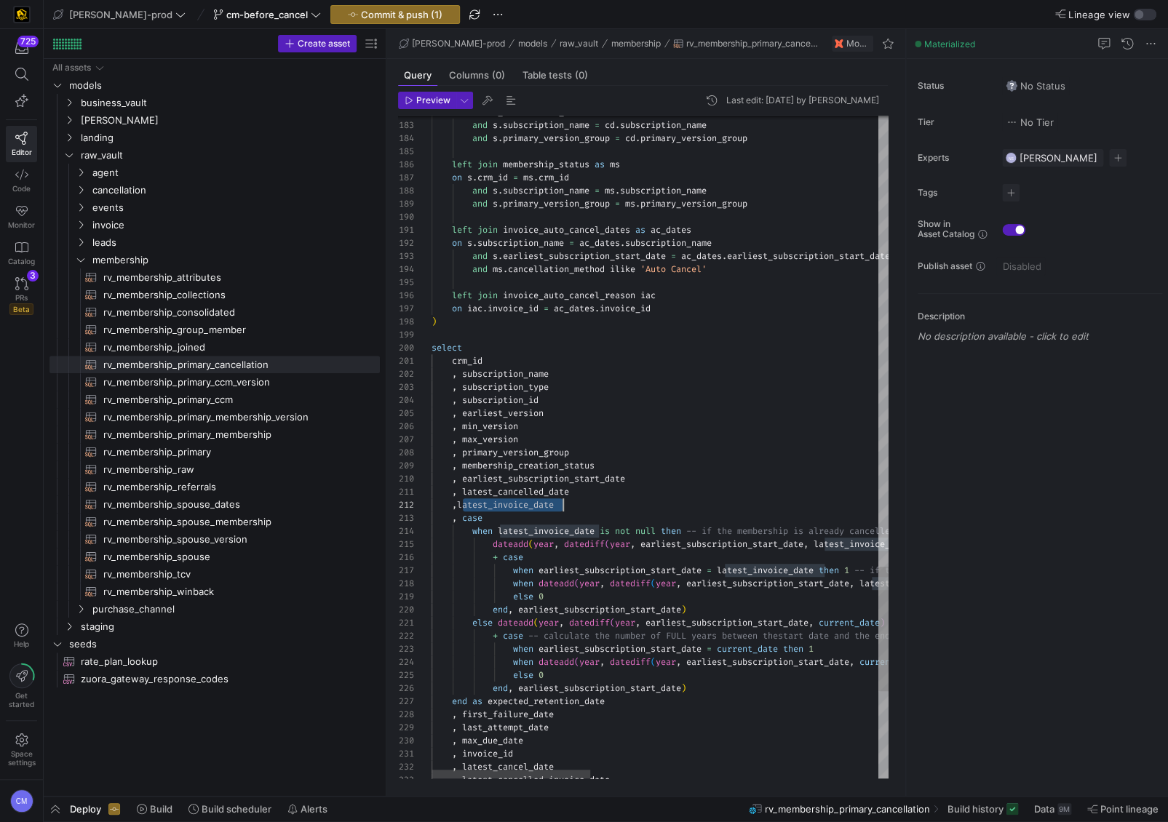
scroll to position [13, 131]
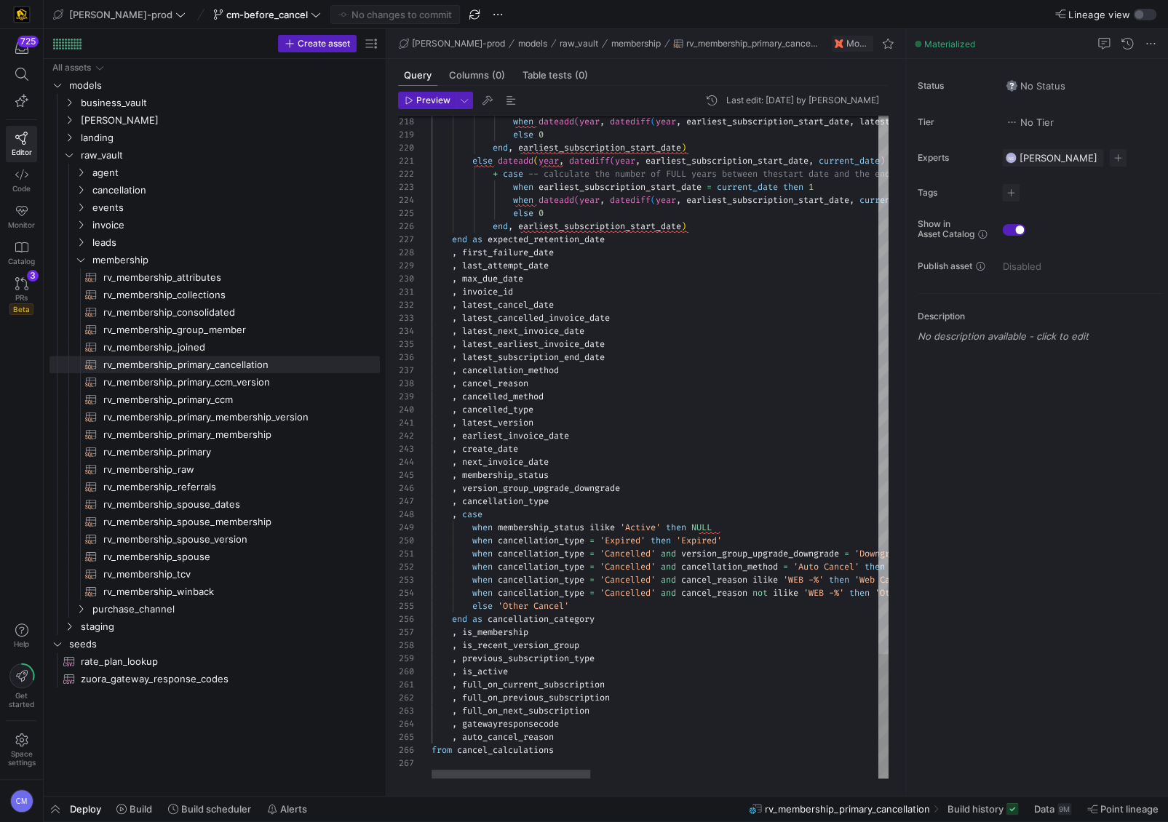
type textarea ", latest_version , earliest_invoice_date , create_date , next_invoice_date , me…"
type textarea "late"
type textarea ", min_version , max_version , starting_version , primary_version_group , member…"
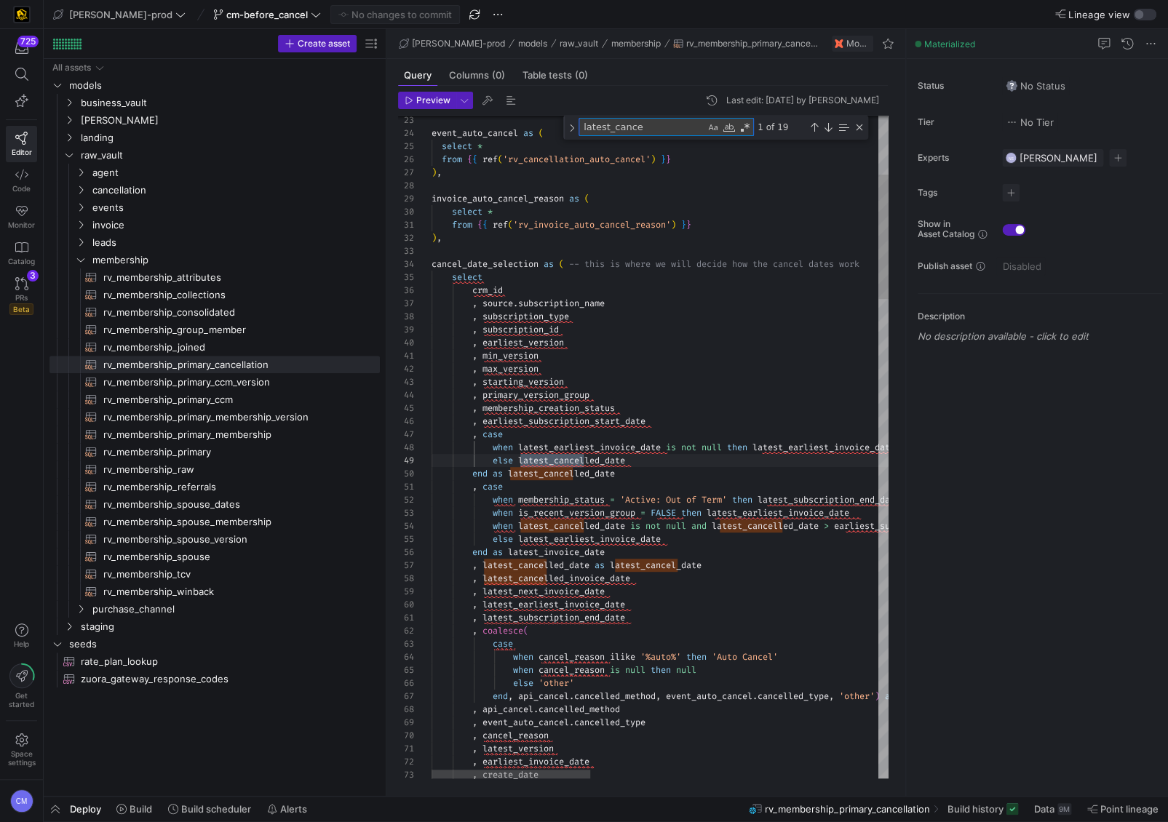
type textarea "latest_cancel"
type textarea ", case when membership_status = 'Active: Out of Term' then latest_subscription_…"
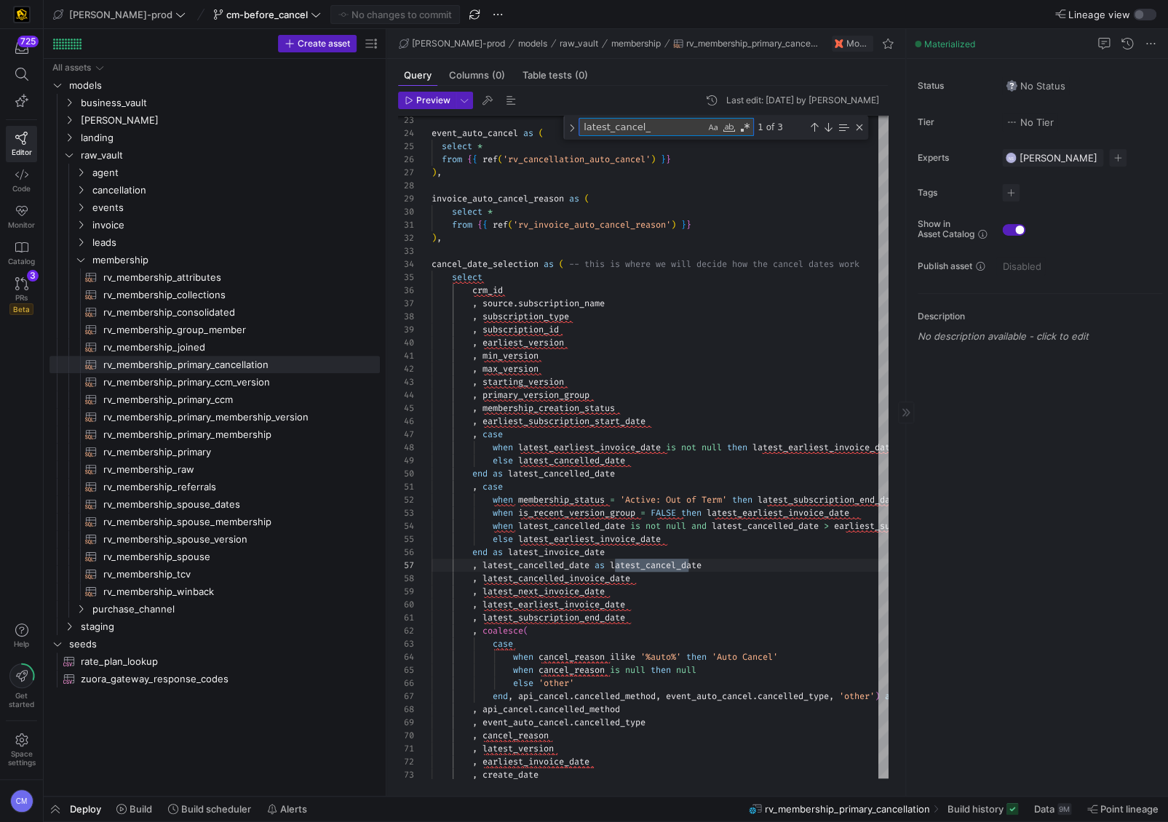
type textarea "latest_cancel_"
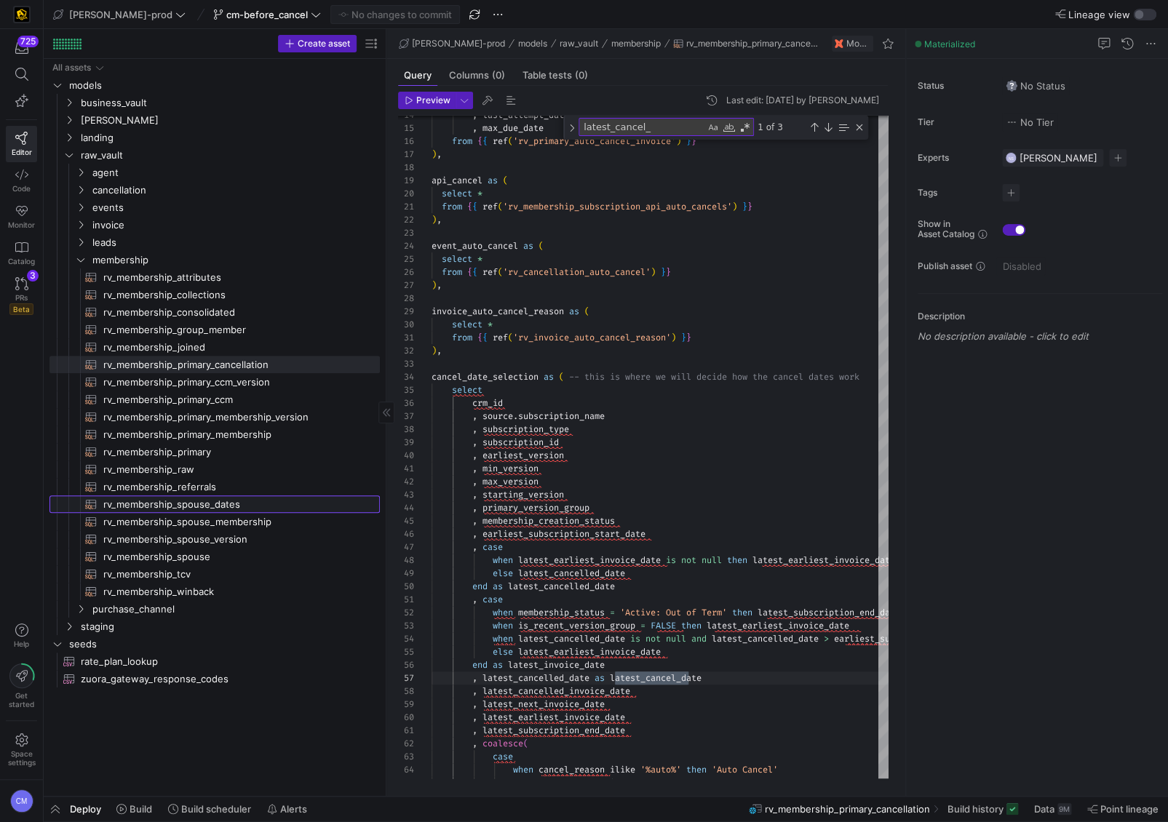
click at [219, 504] on span "rv_membership_spouse_dates​​​​​​​​​​" at bounding box center [233, 504] width 260 height 17
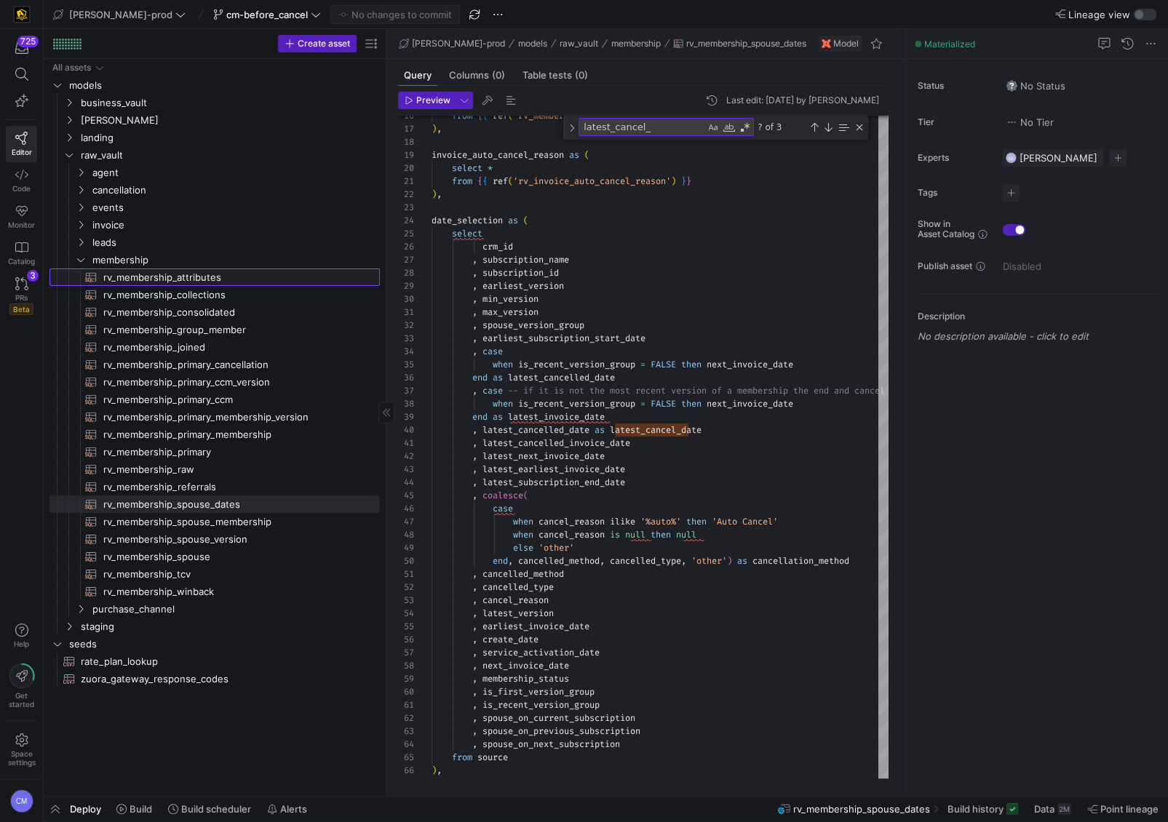
click at [232, 280] on span "rv_membership_attributes​​​​​​​​​​" at bounding box center [233, 277] width 260 height 17
type textarea "with joined as ( select * , dense_rank() over (partition by member_id order by …"
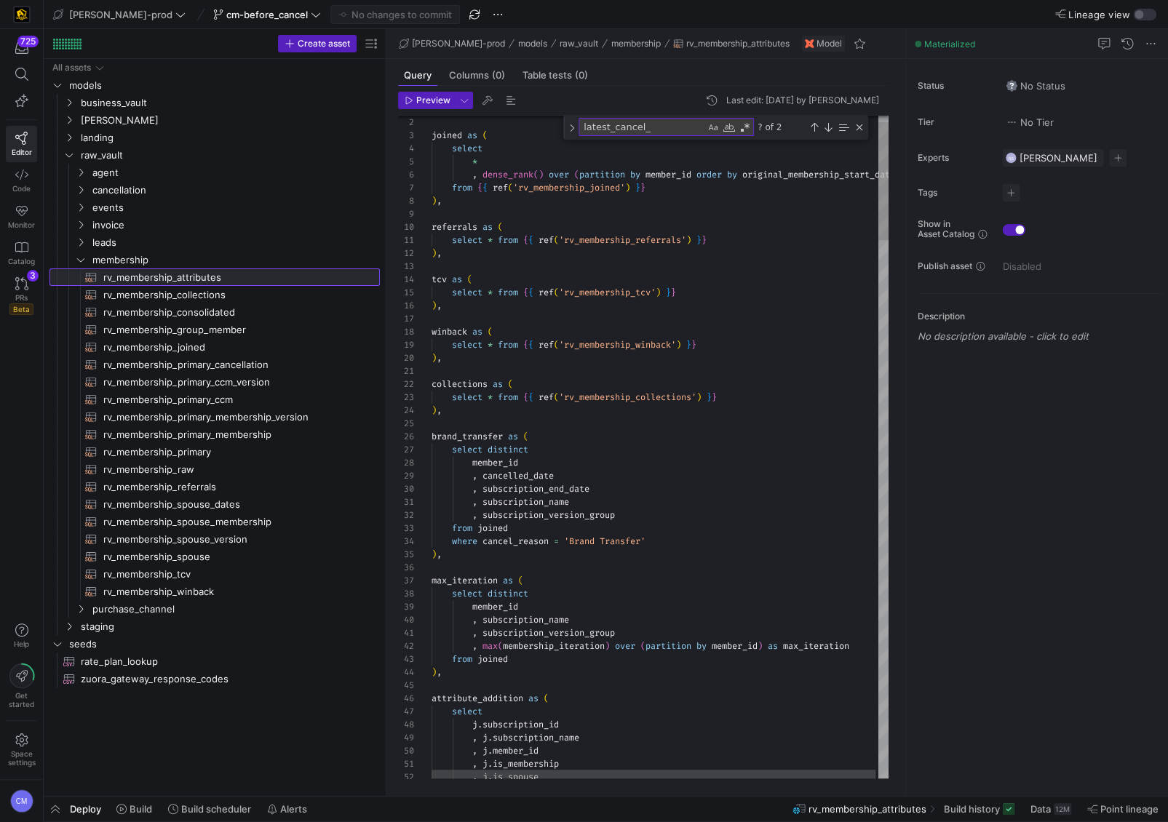
scroll to position [131, 0]
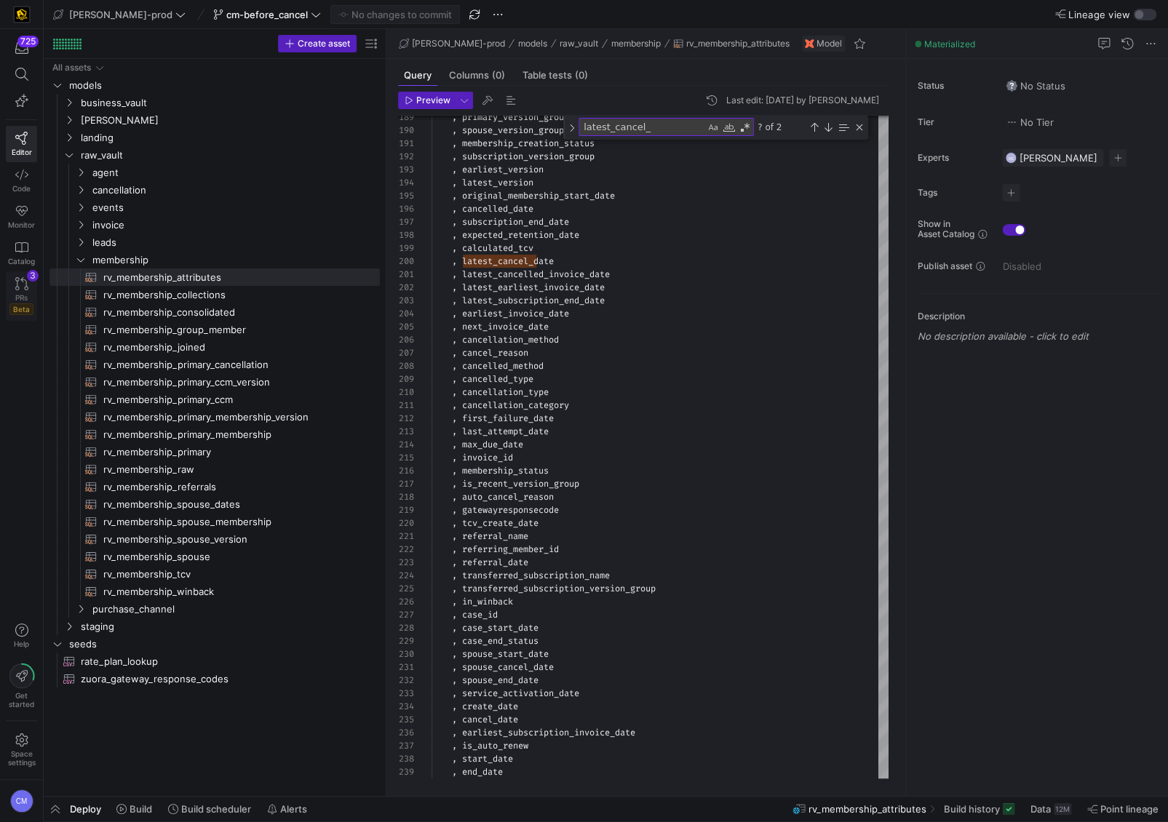
click at [20, 281] on icon at bounding box center [21, 283] width 13 height 13
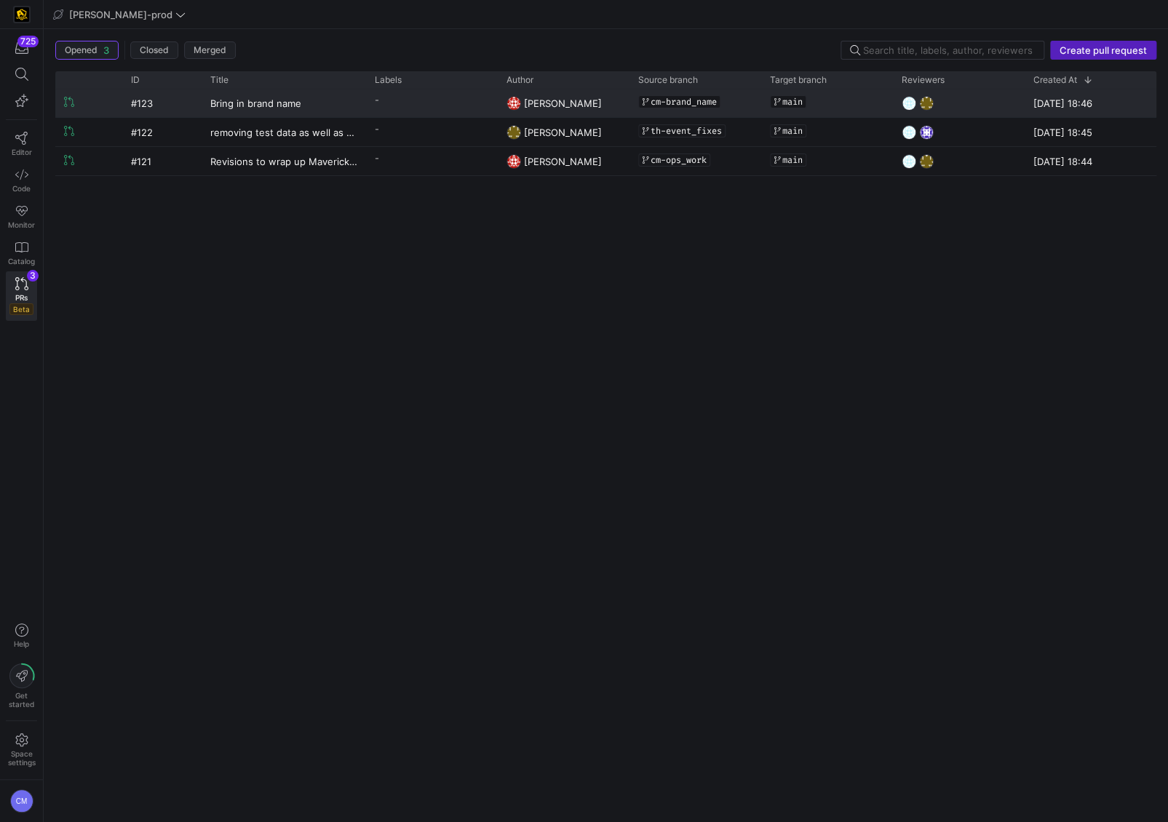
click at [432, 106] on y42-pull-request-list-view-label-cell-renderer "-" at bounding box center [432, 100] width 114 height 21
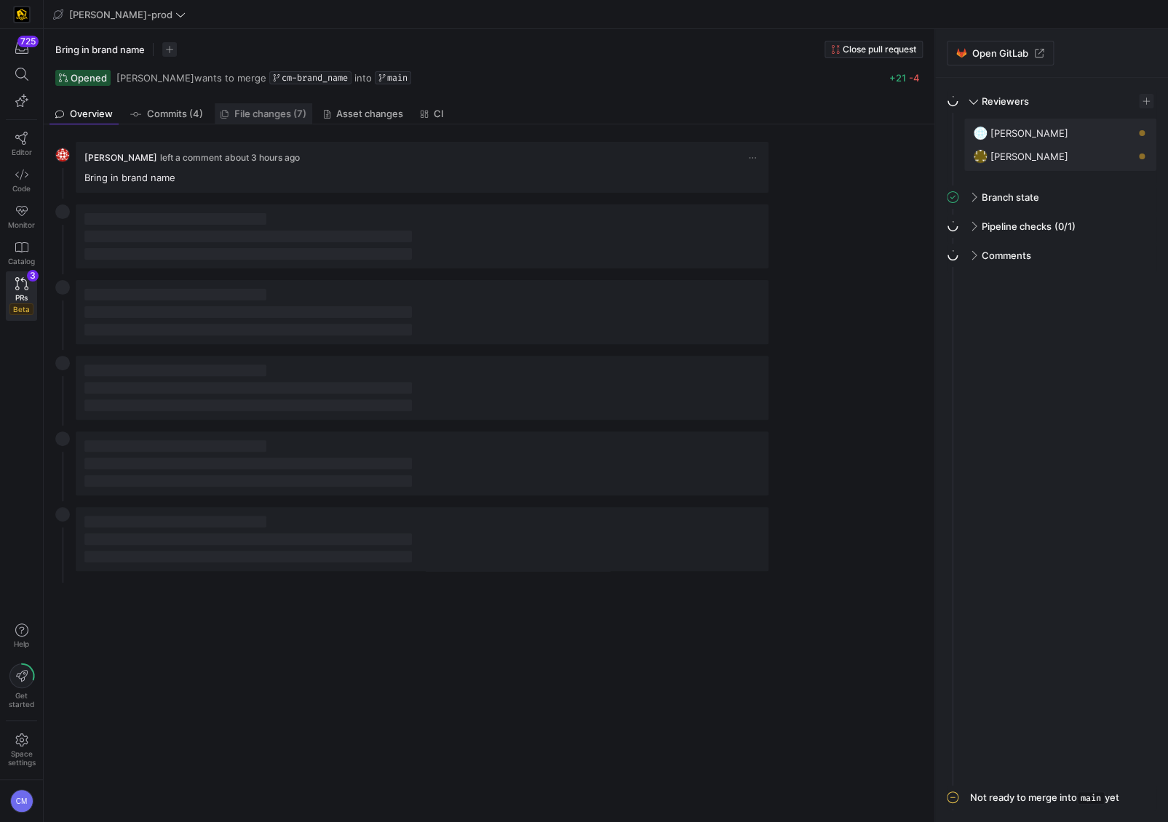
click at [252, 116] on span "File changes (7)" at bounding box center [270, 113] width 72 height 9
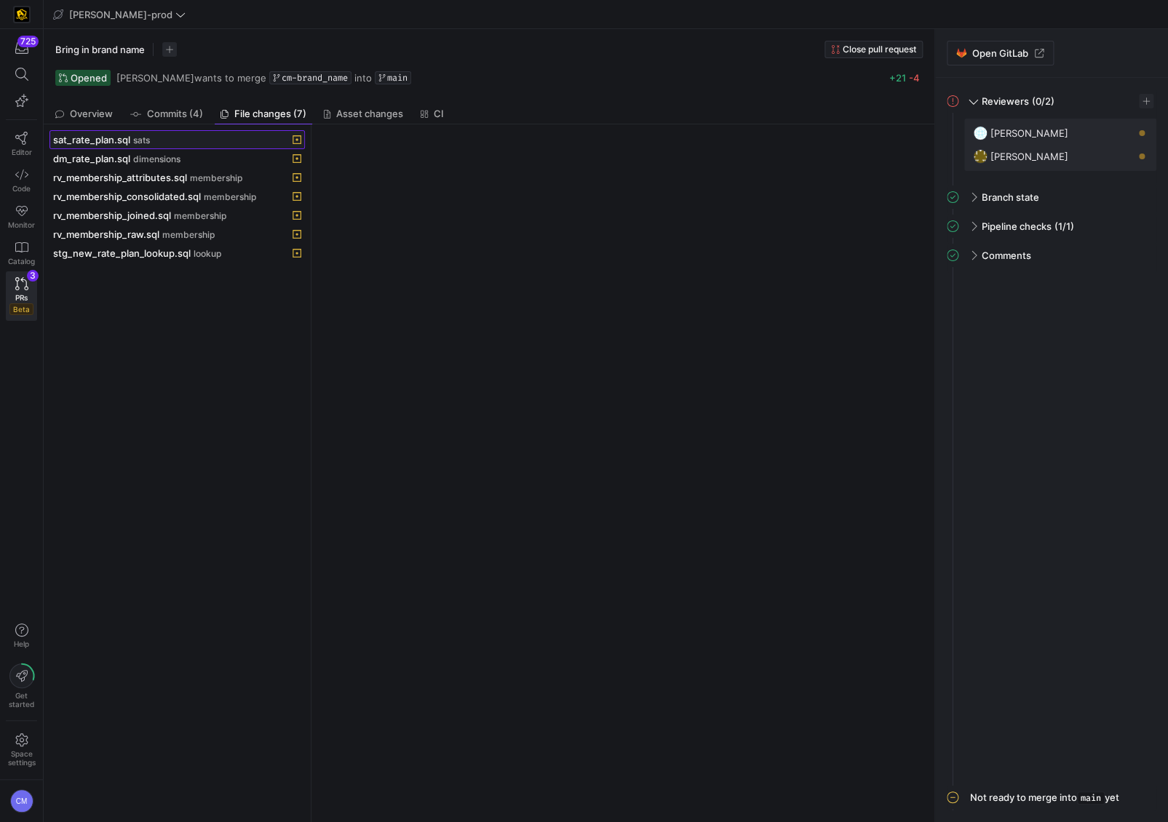
click at [219, 144] on div "sat_rate_plan.sql sats" at bounding box center [161, 140] width 216 height 12
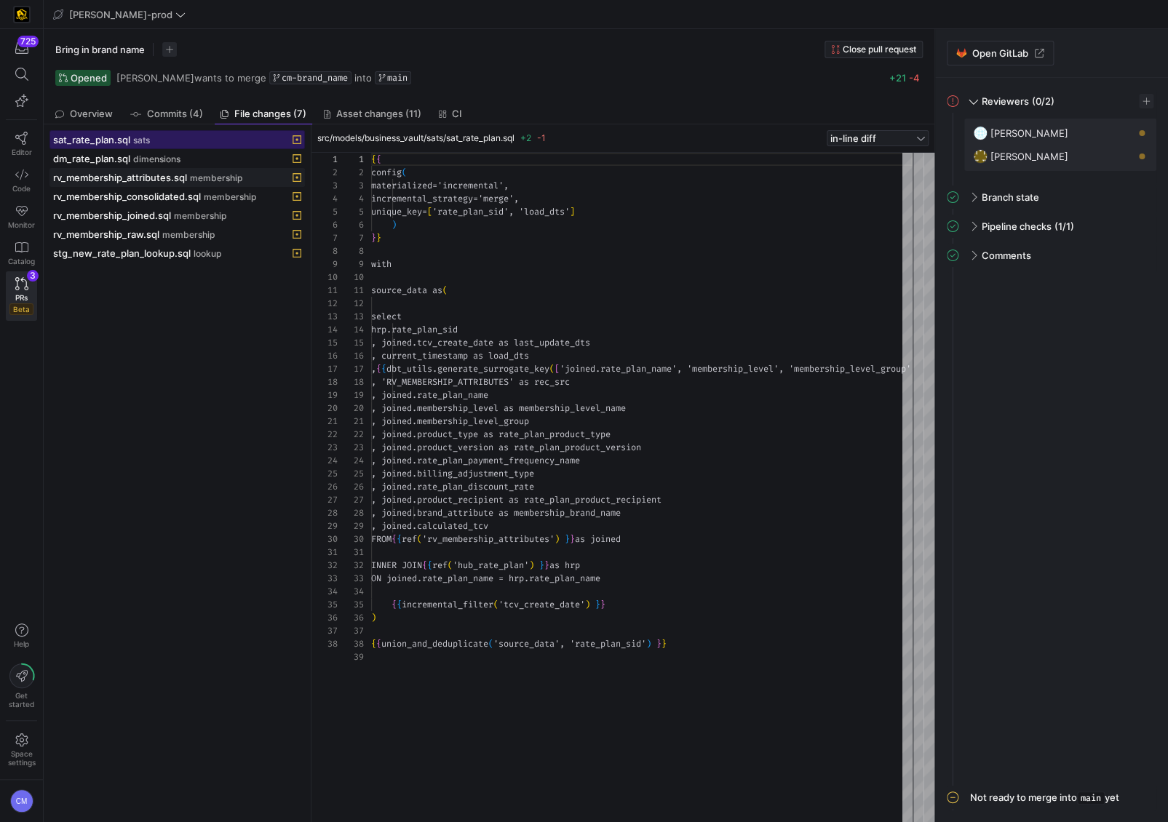
scroll to position [131, 0]
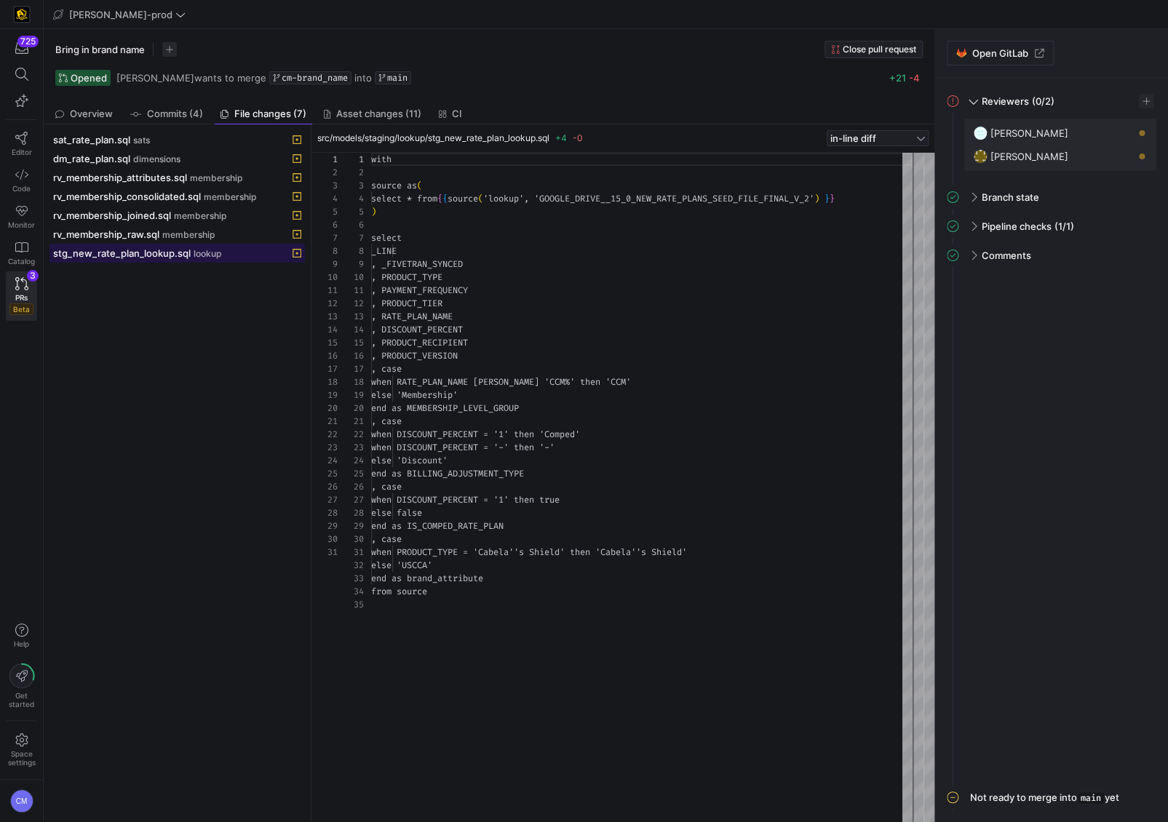
click at [205, 250] on span "lookup" at bounding box center [208, 254] width 28 height 10
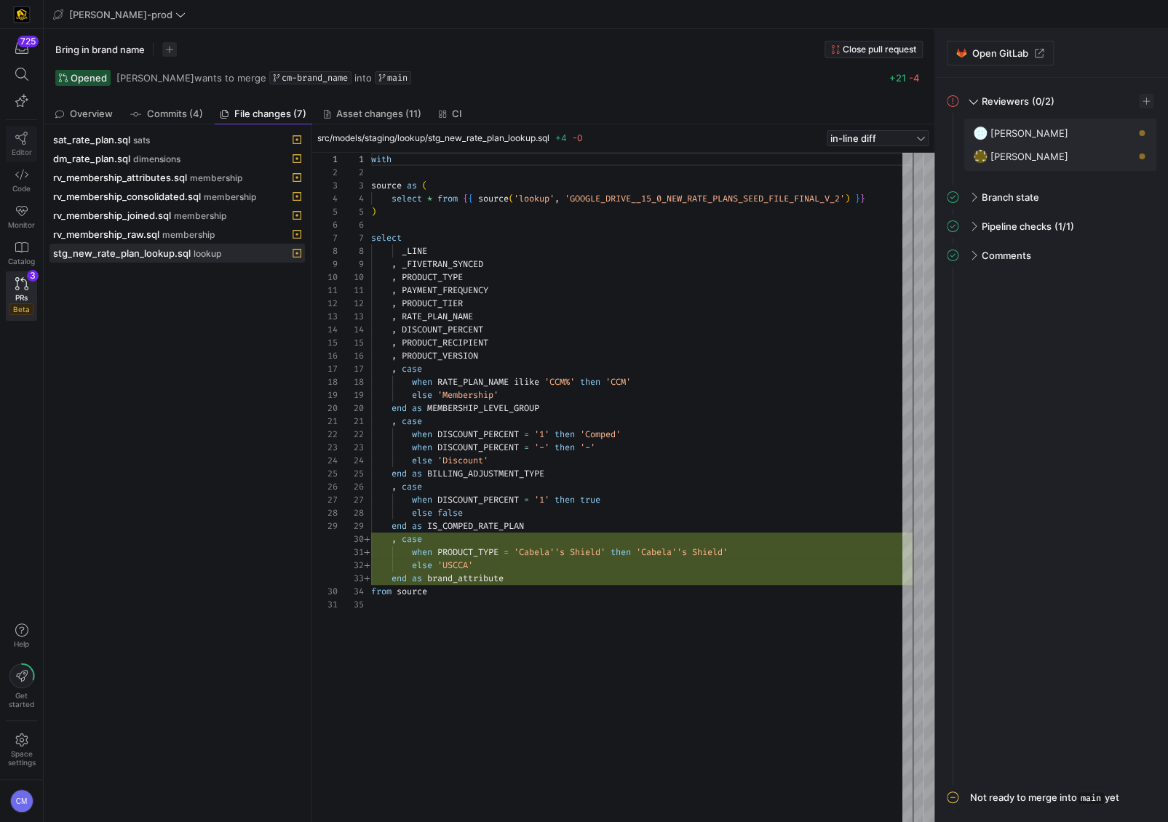
click at [20, 144] on icon at bounding box center [21, 138] width 13 height 13
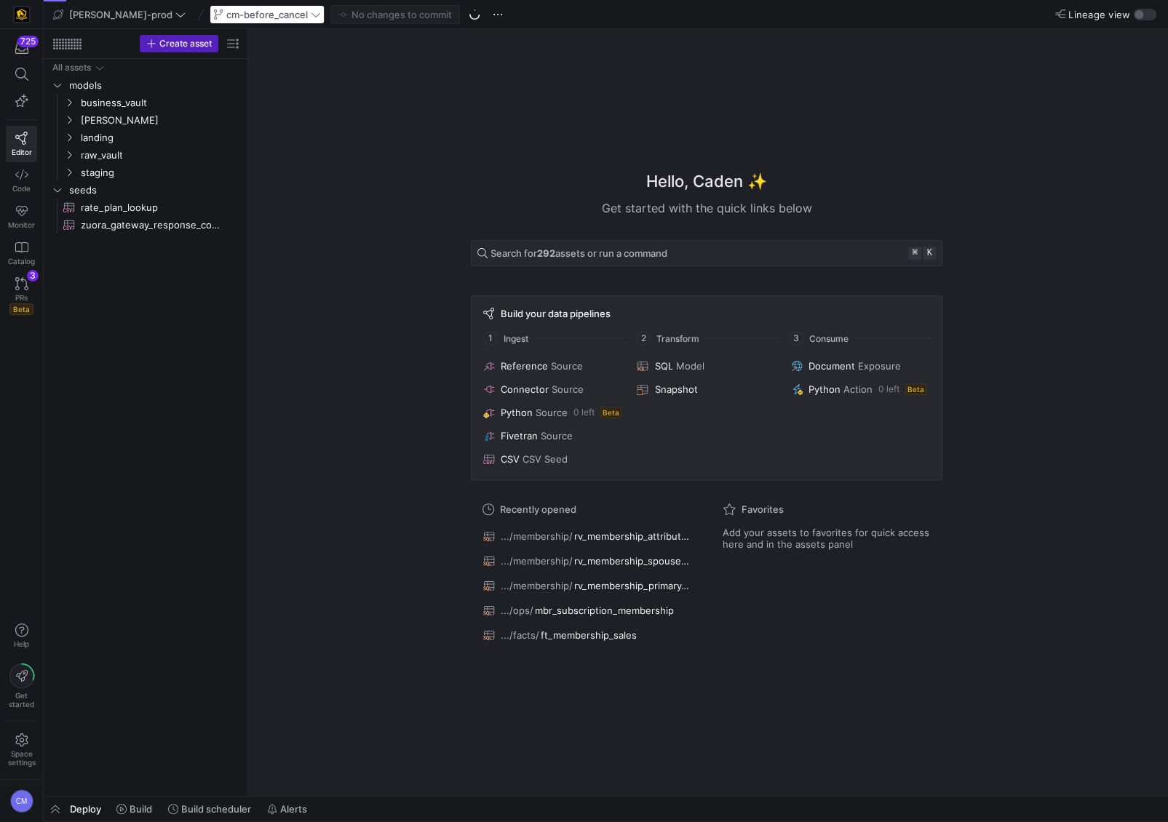
click at [210, 7] on div "cm-before_cancel" at bounding box center [267, 14] width 115 height 19
click at [226, 12] on span "cm-before_cancel" at bounding box center [267, 15] width 82 height 12
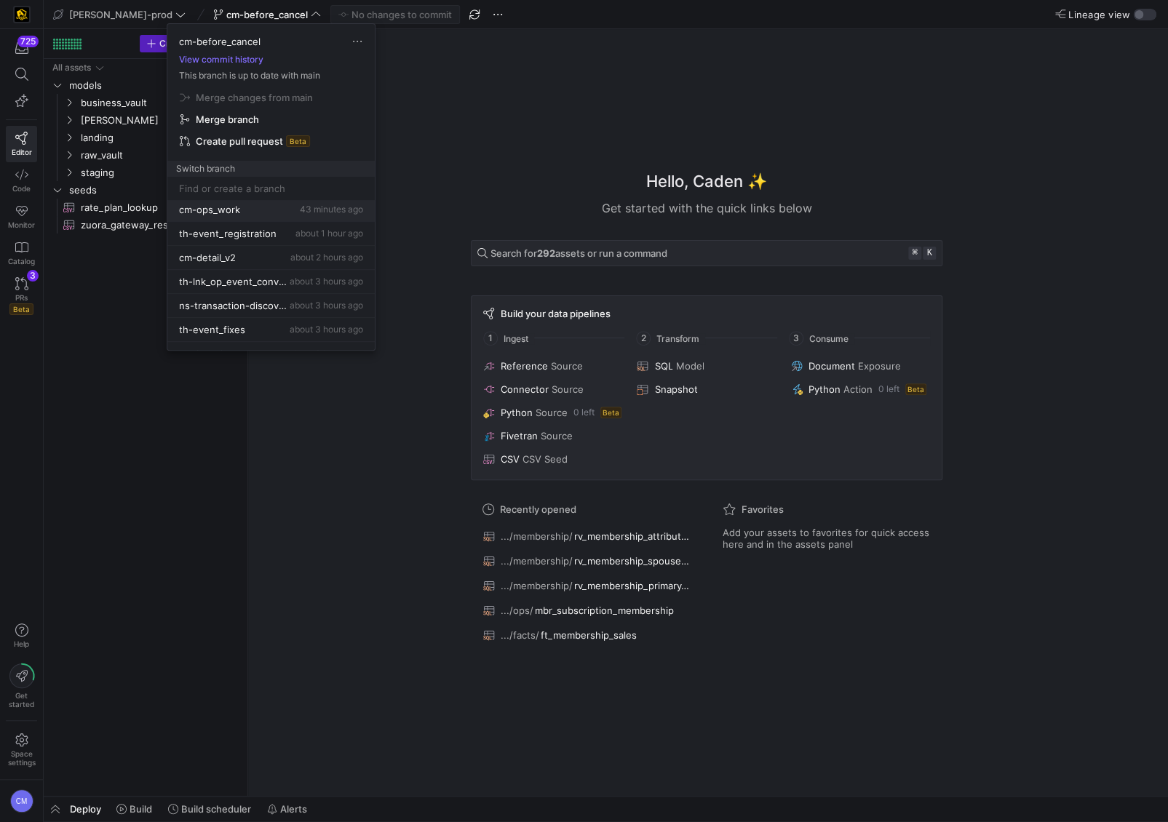
scroll to position [51, 0]
click at [257, 207] on div "cm-ops_work 43 minutes ago" at bounding box center [271, 210] width 184 height 12
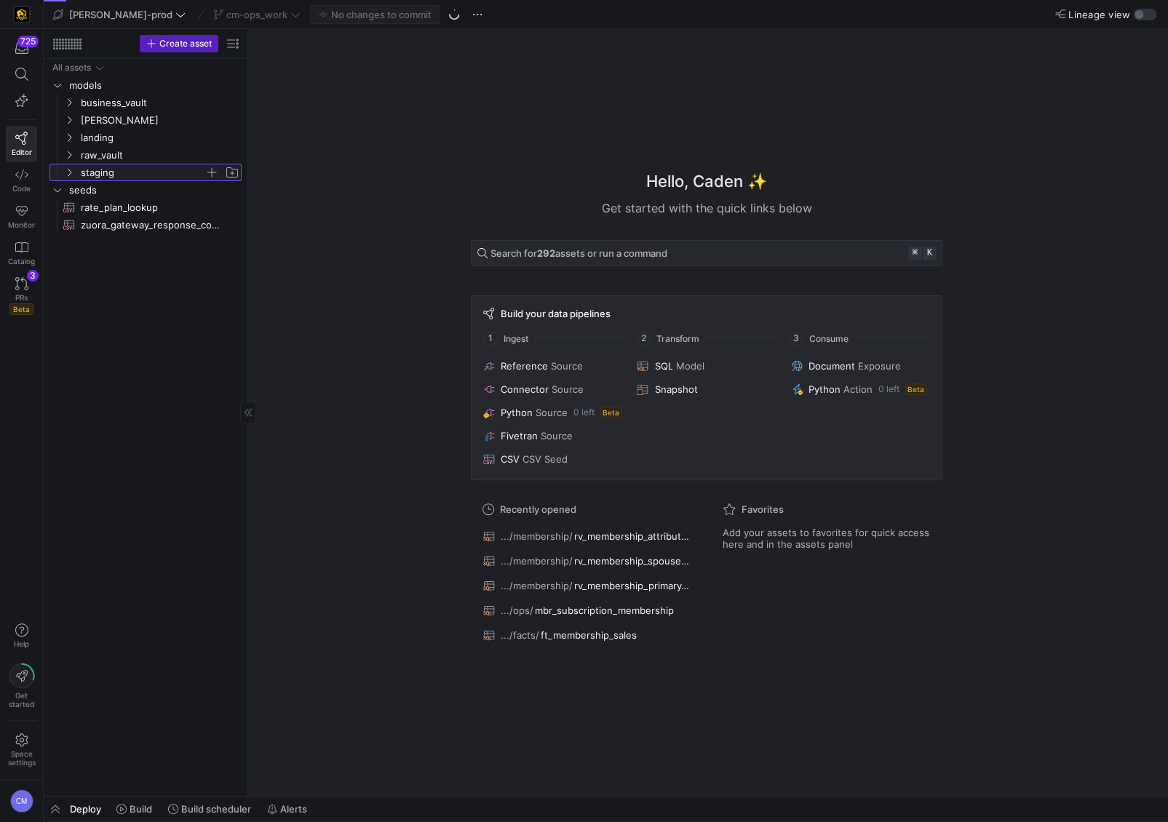
click at [127, 175] on span "staging" at bounding box center [143, 172] width 124 height 17
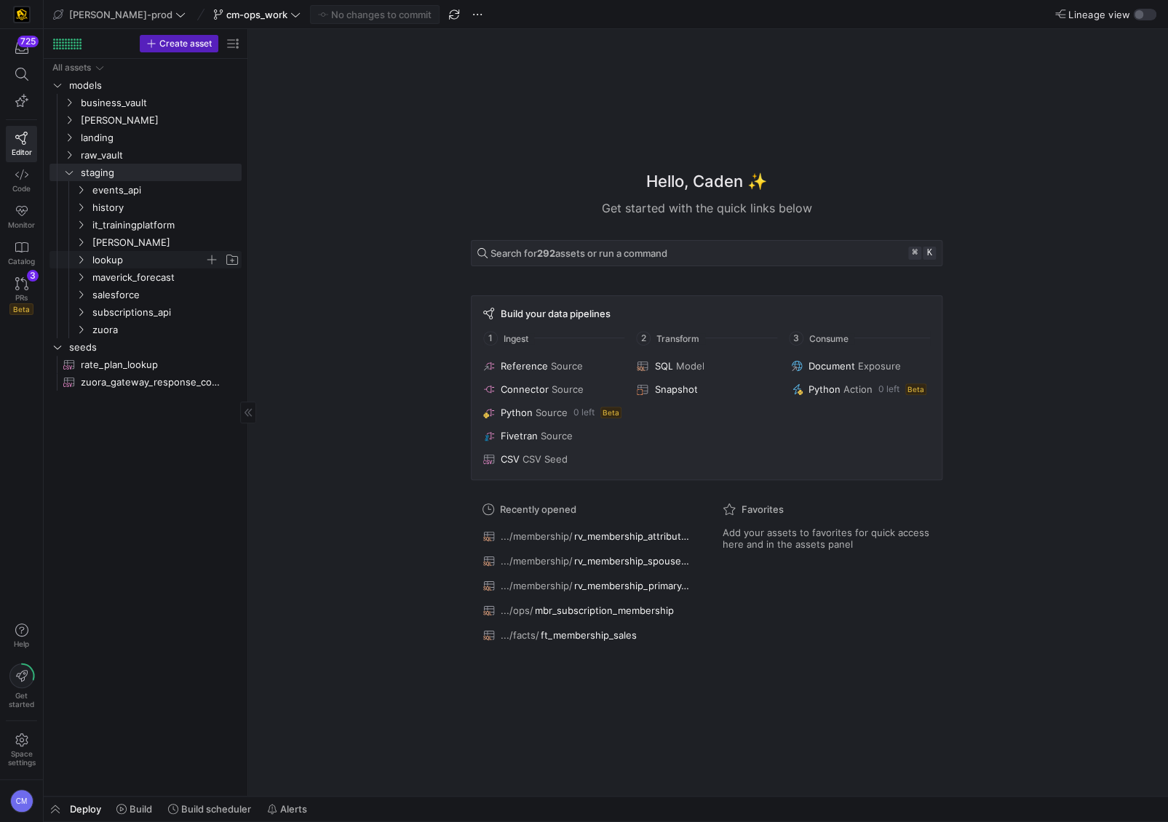
click at [143, 255] on span "lookup" at bounding box center [148, 260] width 112 height 17
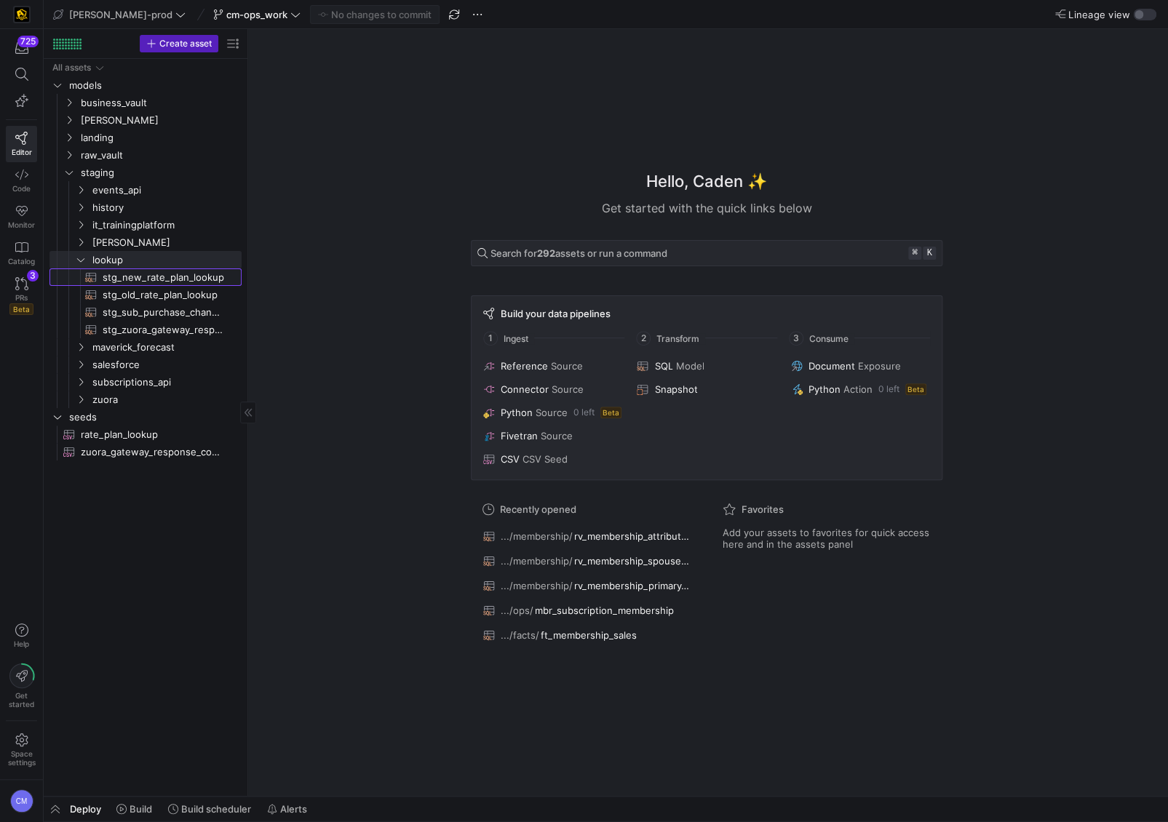
click at [177, 278] on span "stg_new_rate_plan_lookup​​​​​​​​​​" at bounding box center [164, 277] width 122 height 17
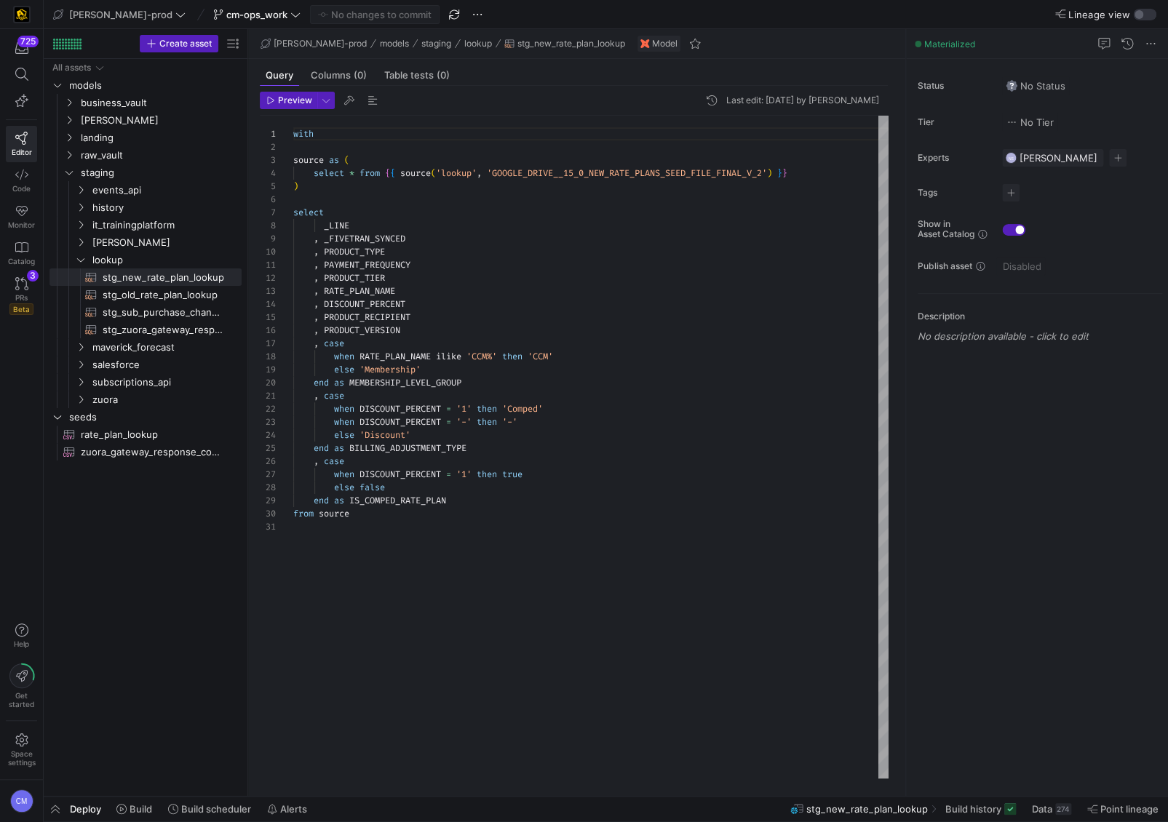
scroll to position [0, 121]
click at [480, 258] on div "with source as ( select * from { { source ( 'lookup' , 'GOOGLE_DRIVE__15_0_NEW_…" at bounding box center [590, 447] width 595 height 663
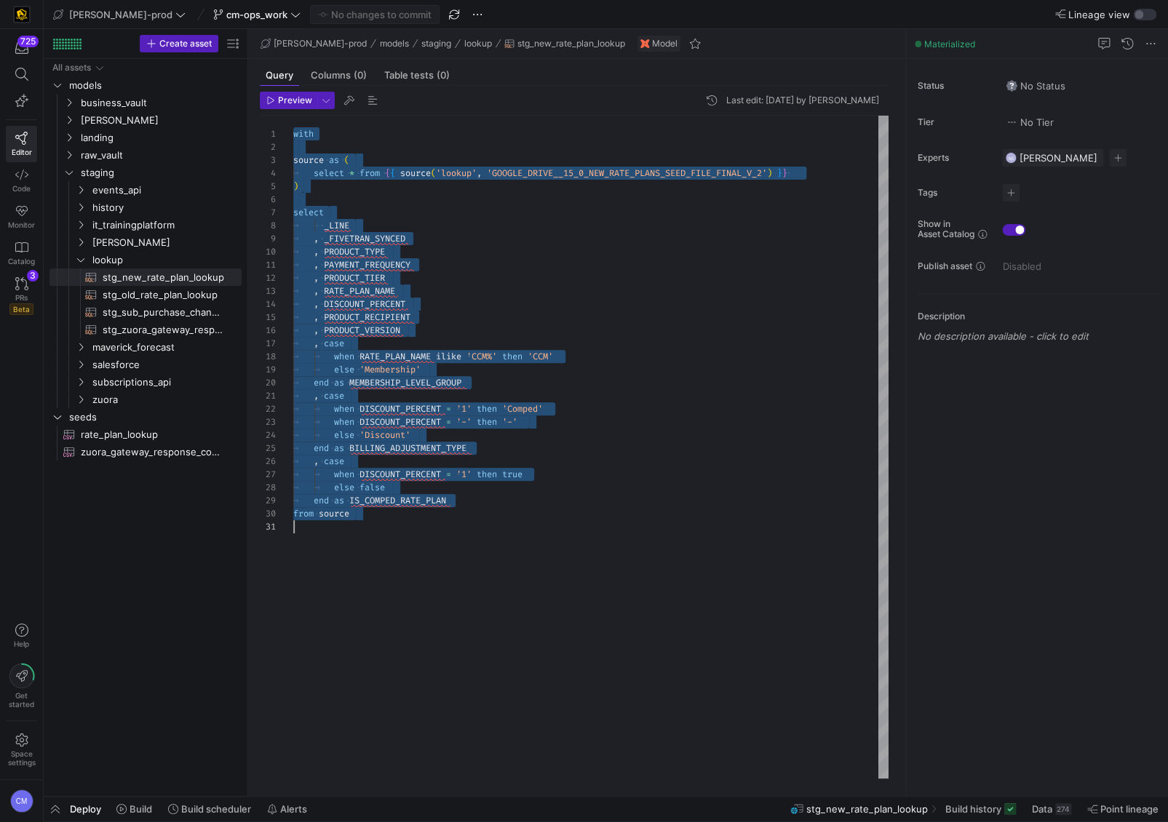
scroll to position [0, 0]
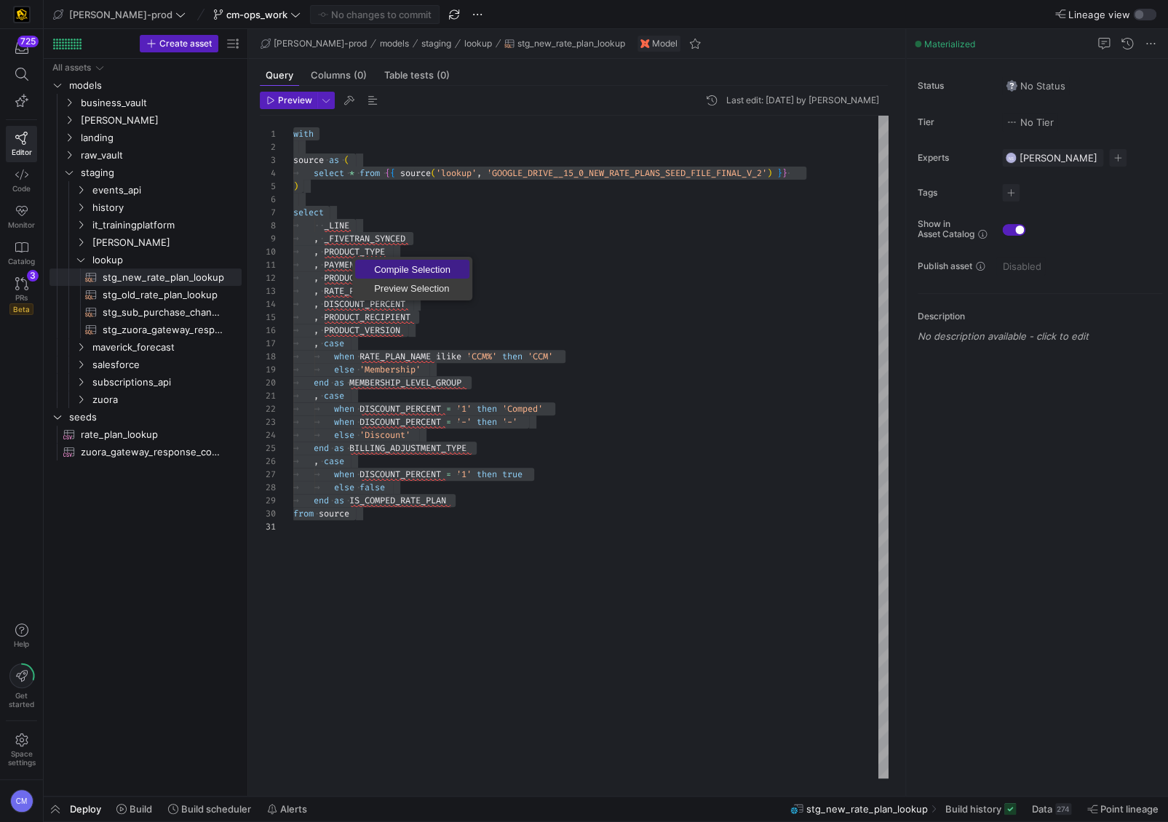
click at [384, 262] on link "Compile Selection" at bounding box center [412, 269] width 114 height 19
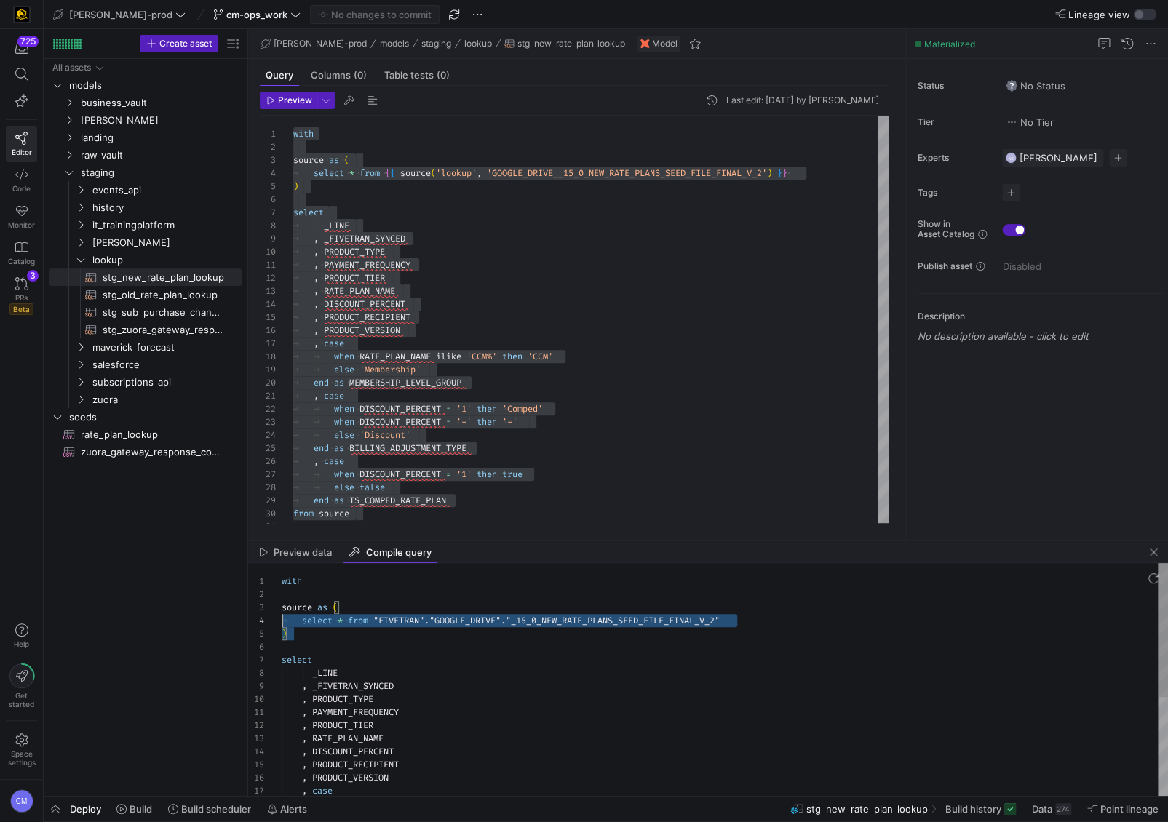
scroll to position [26, 0]
drag, startPoint x: 467, startPoint y: 633, endPoint x: 247, endPoint y: 611, distance: 221.6
click at [282, 611] on div "with source as ( select * from "FIVETRAN" . "GOOGLE_DRIVE" . "_15_0_NEW_RATE_PL…" at bounding box center [725, 765] width 887 height 405
type textarea ", PAYMENT_FREQUENCY , PRODUCT_TIER , RATE_PLAN_NAME , DISCOUNT_PERCENT , PRODUC…"
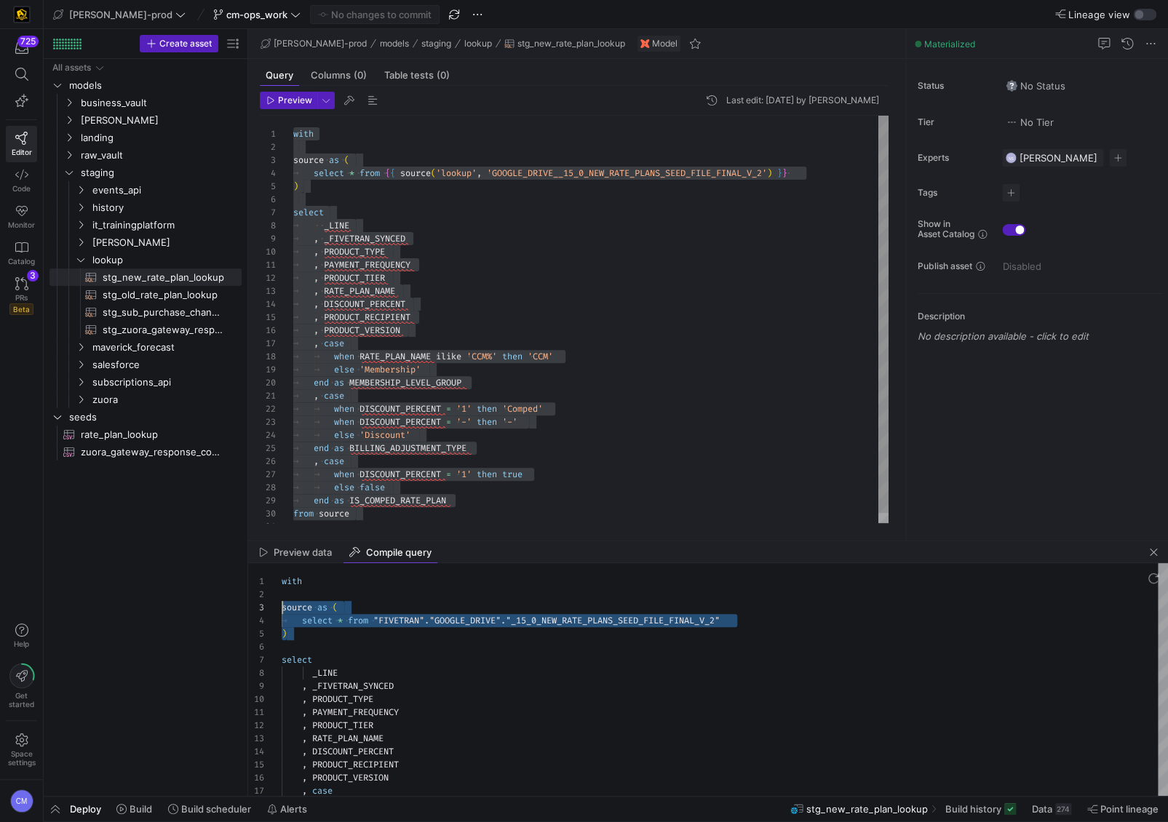
click at [617, 356] on div "with source as ( select * from { { source ( 'lookup' , 'GOOGLE_DRIVE__15_0_NEW_…" at bounding box center [590, 325] width 595 height 418
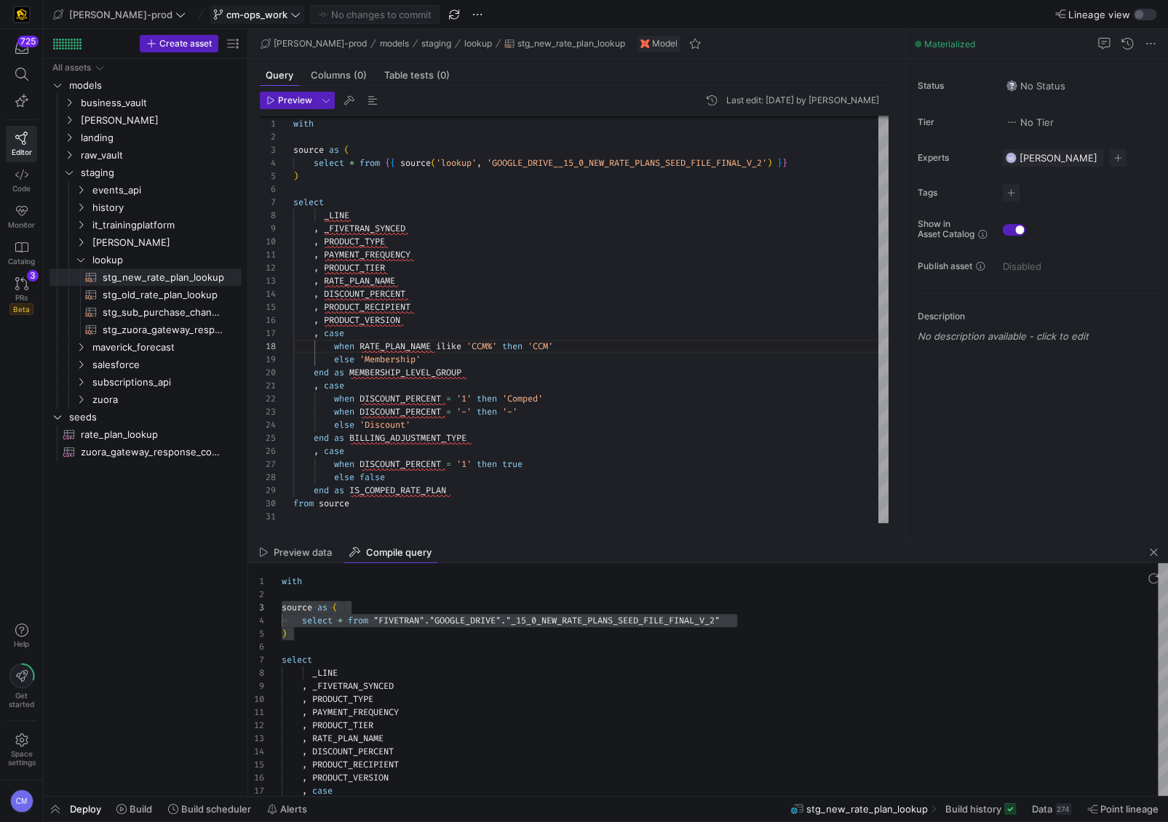
click at [226, 9] on span "cm-ops_work" at bounding box center [256, 15] width 61 height 12
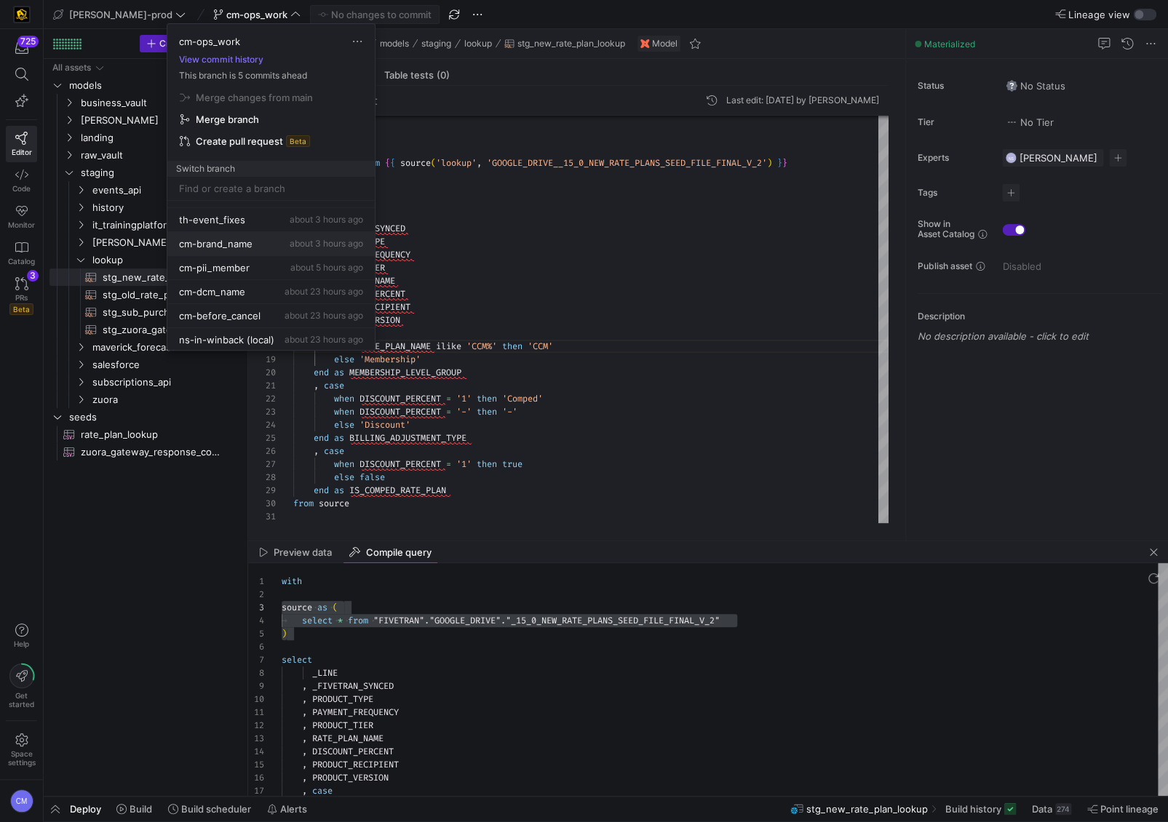
scroll to position [140, 0]
click at [272, 236] on div "cm-brand_name about 3 hours ago" at bounding box center [271, 240] width 184 height 12
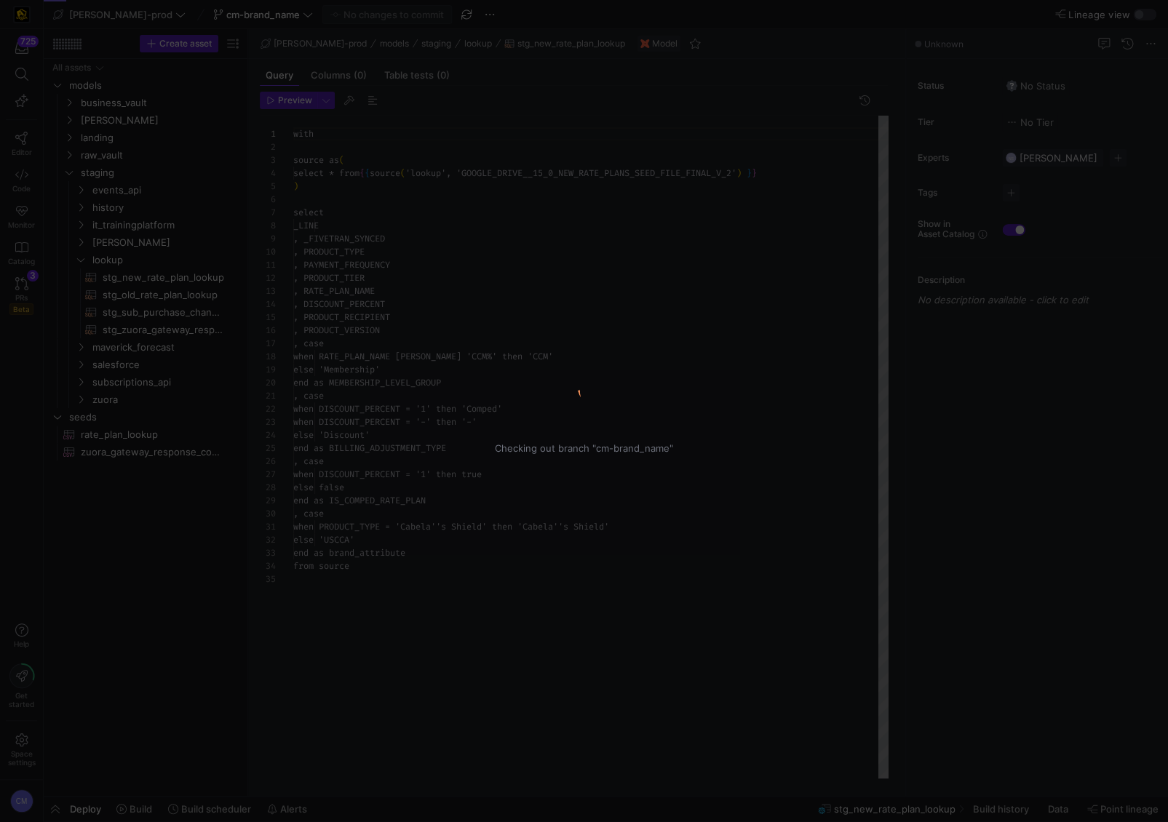
scroll to position [131, 0]
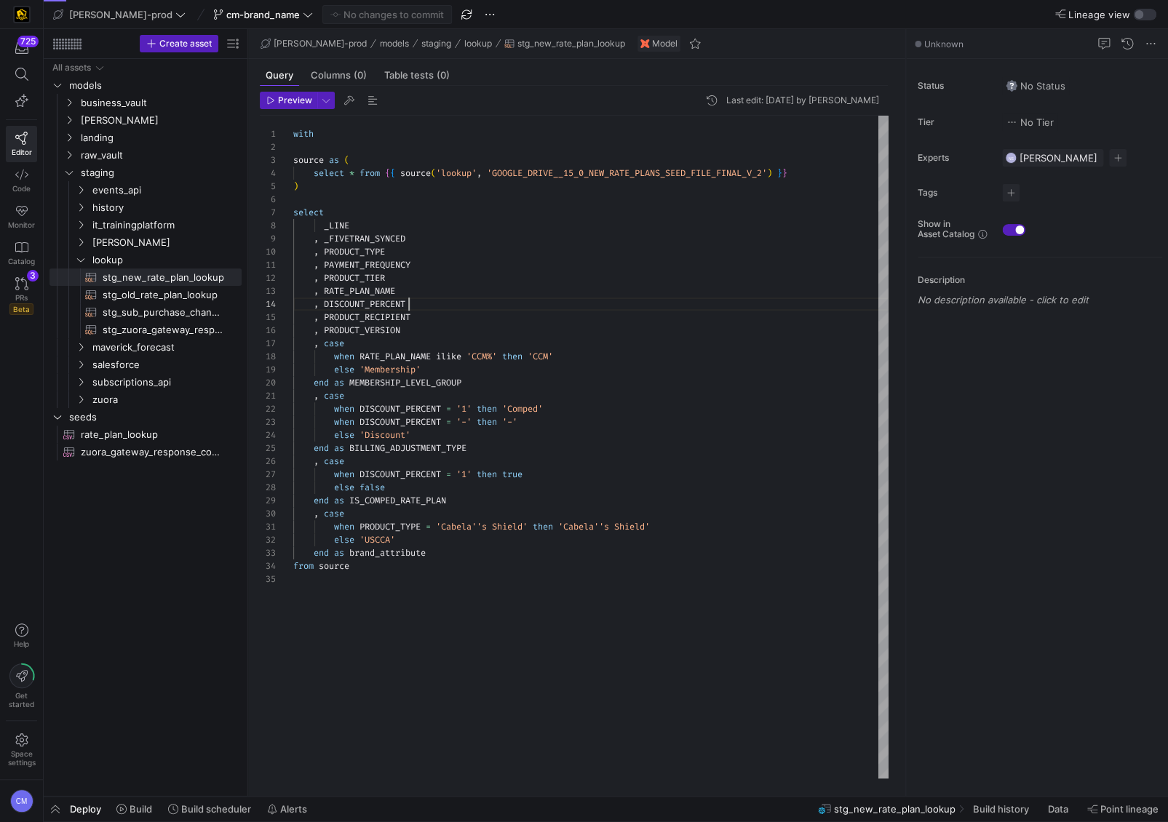
click at [563, 298] on div "with source as ( select * from { { source ( 'lookup' , 'GOOGLE_DRIVE__15_0_NEW_…" at bounding box center [590, 447] width 595 height 663
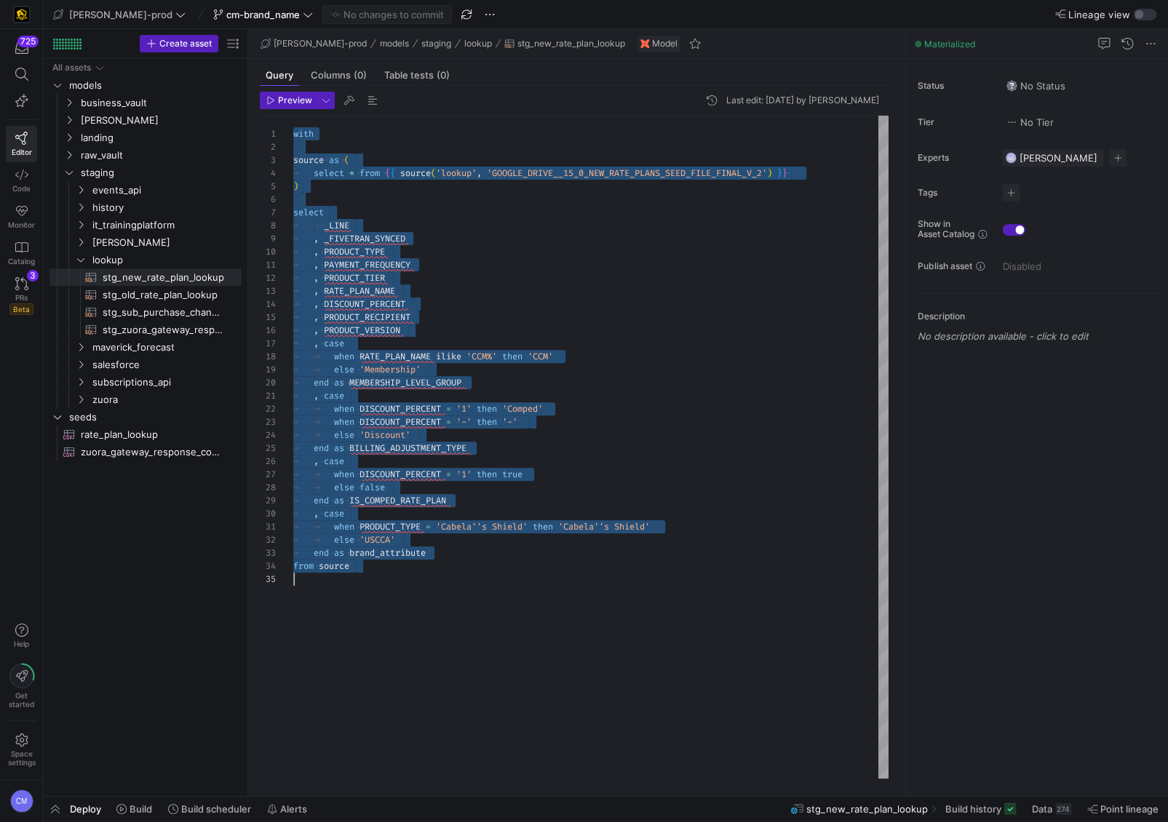
scroll to position [0, 0]
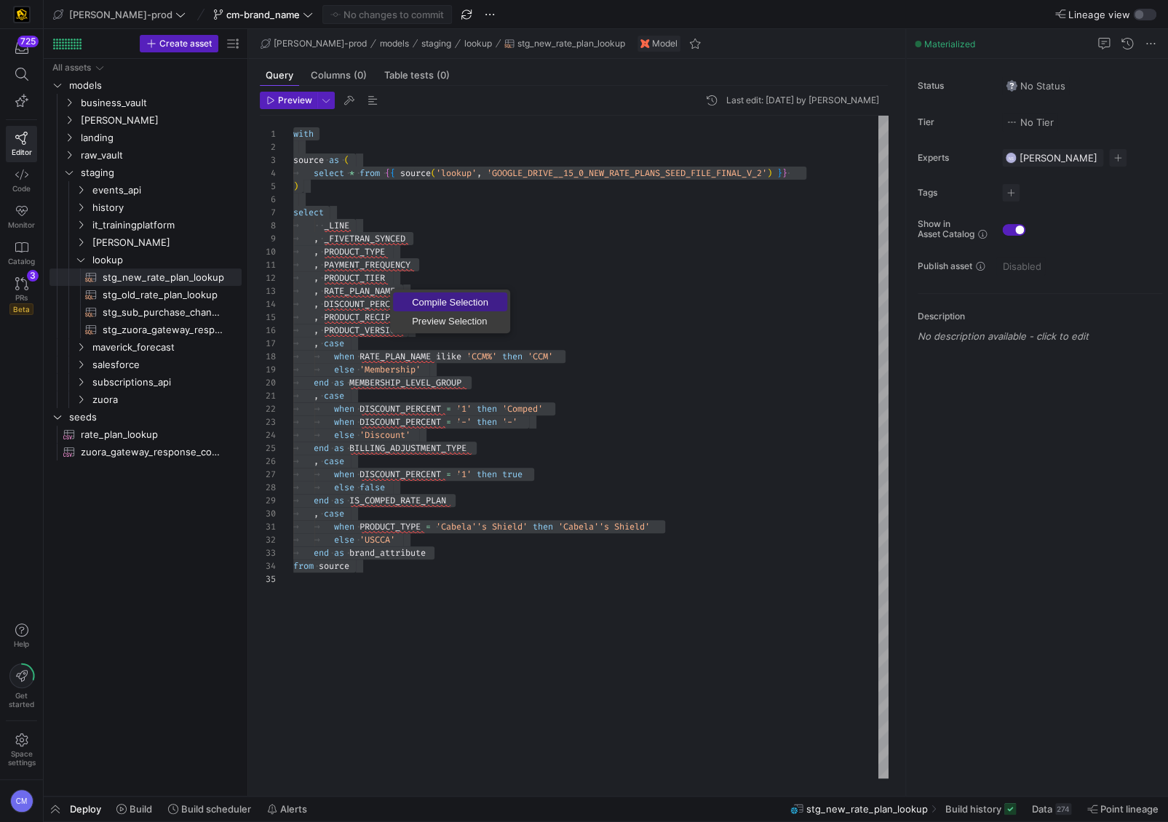
click at [419, 298] on span "Compile Selection" at bounding box center [450, 302] width 114 height 9
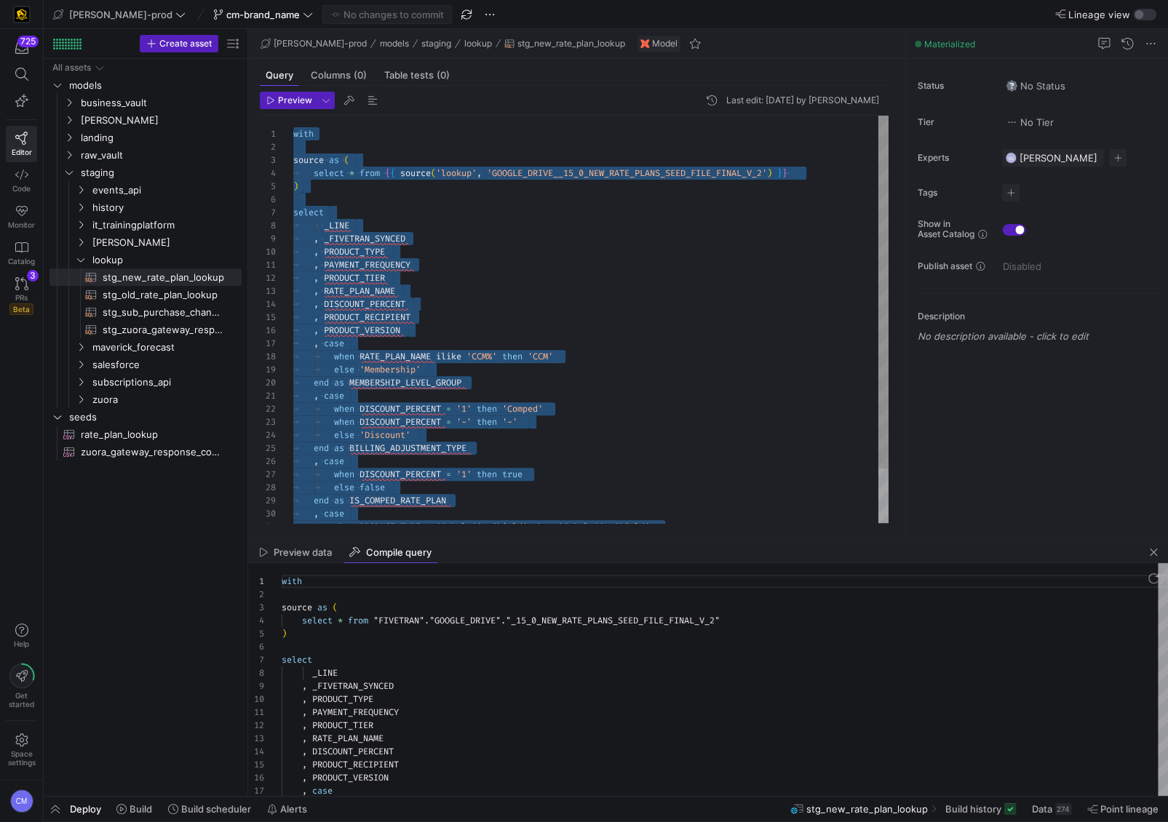
scroll to position [131, 0]
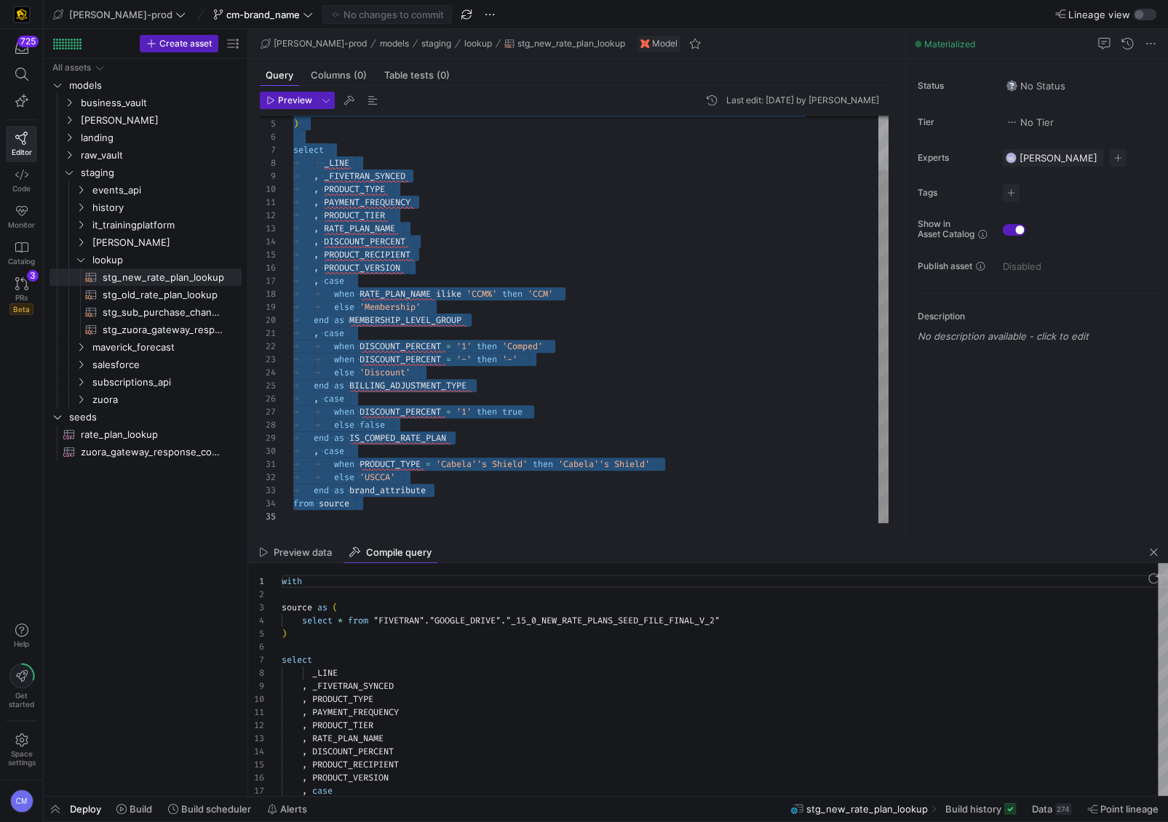
click at [394, 463] on div "select * from { { source ( 'lookup' , 'GOOGLE_DRIVE__15_0_NEW_RATE_PLANS_SEED_F…" at bounding box center [590, 288] width 595 height 470
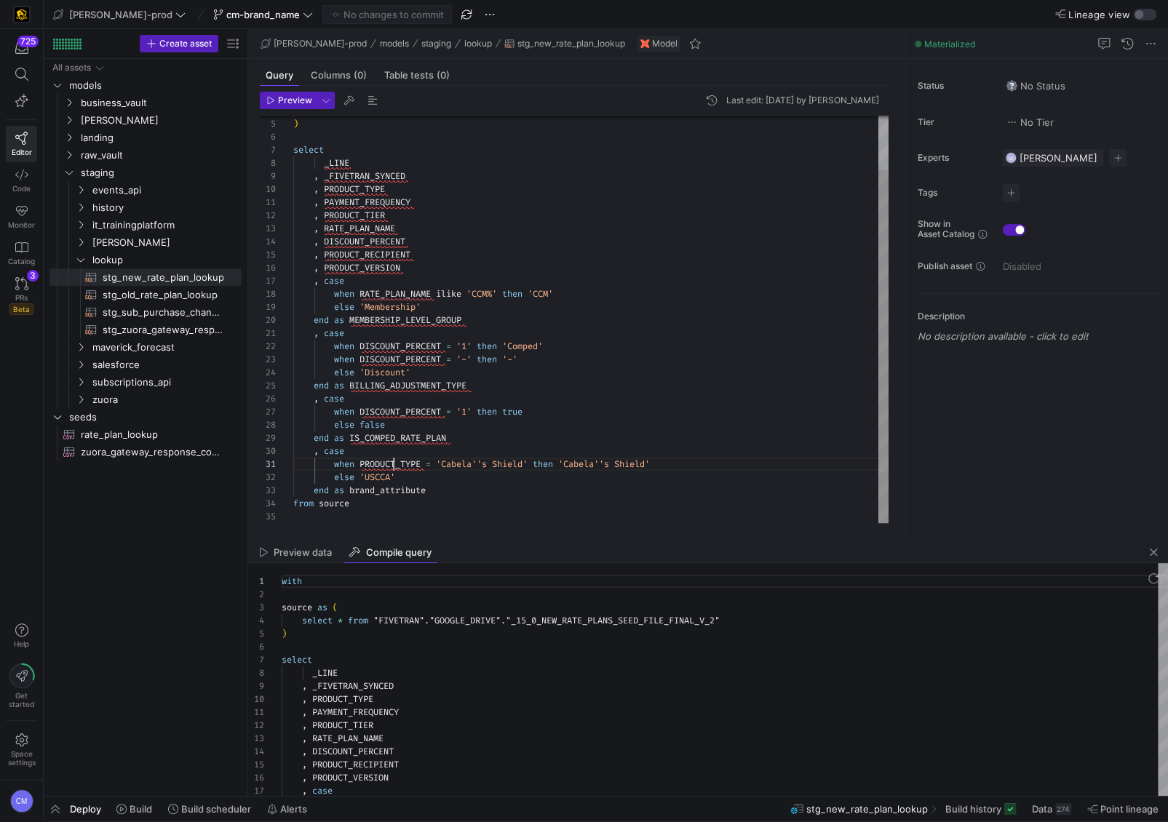
click at [394, 463] on div "select * from { { source ( 'lookup' , 'GOOGLE_DRIVE__15_0_NEW_RATE_PLANS_SEED_F…" at bounding box center [590, 288] width 595 height 470
click at [123, 115] on span "[PERSON_NAME]" at bounding box center [143, 120] width 124 height 17
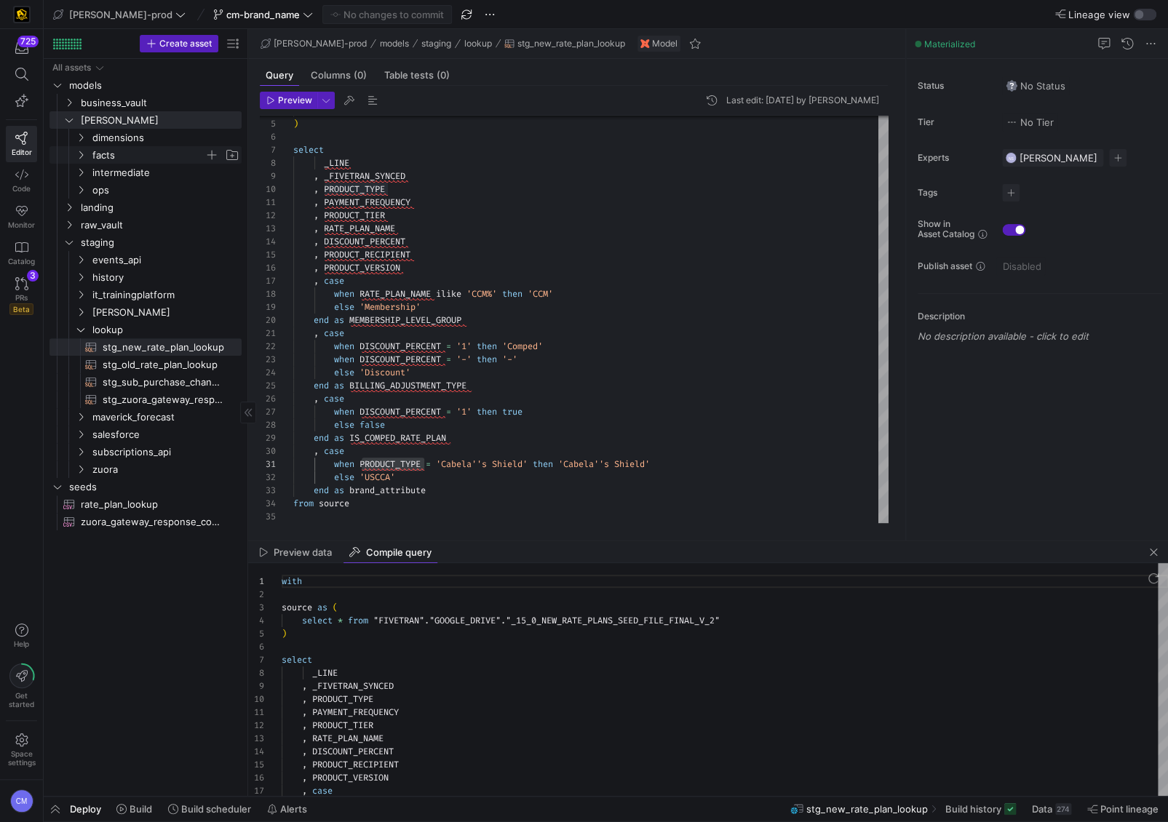
click at [132, 151] on span "facts" at bounding box center [148, 155] width 112 height 17
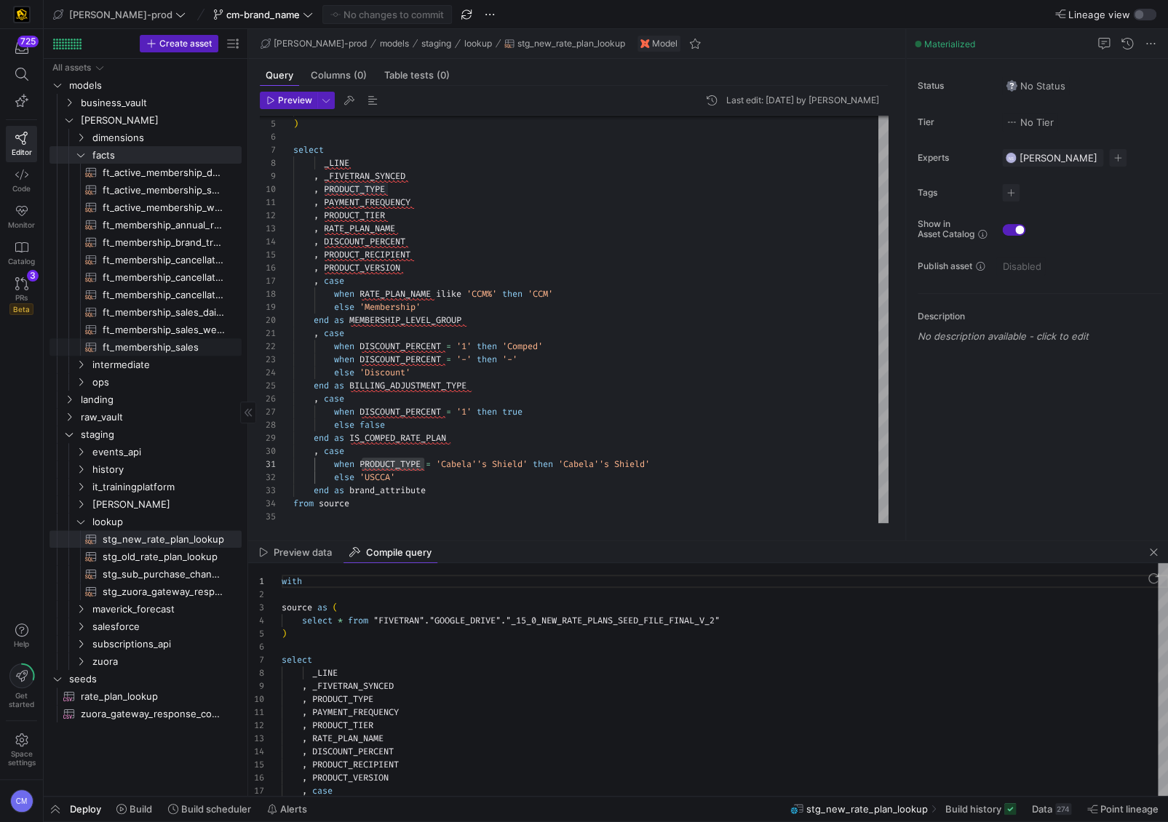
click at [172, 340] on span "ft_membership_sales​​​​​​​​​​" at bounding box center [164, 347] width 122 height 17
type textarea "{{ config( post_hook = [ "alter table {{ this }} add primary key (member_dim_id…"
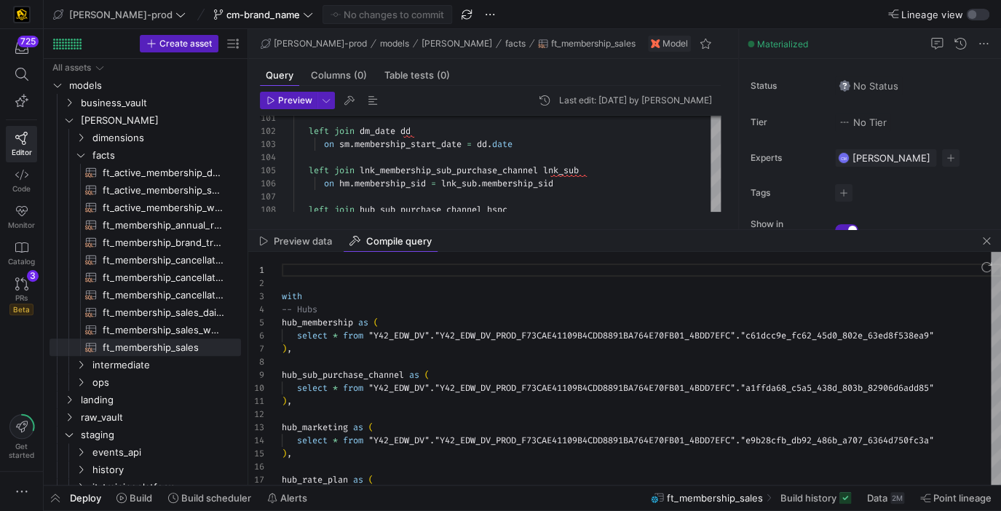
scroll to position [131, 0]
